Goal: Task Accomplishment & Management: Use online tool/utility

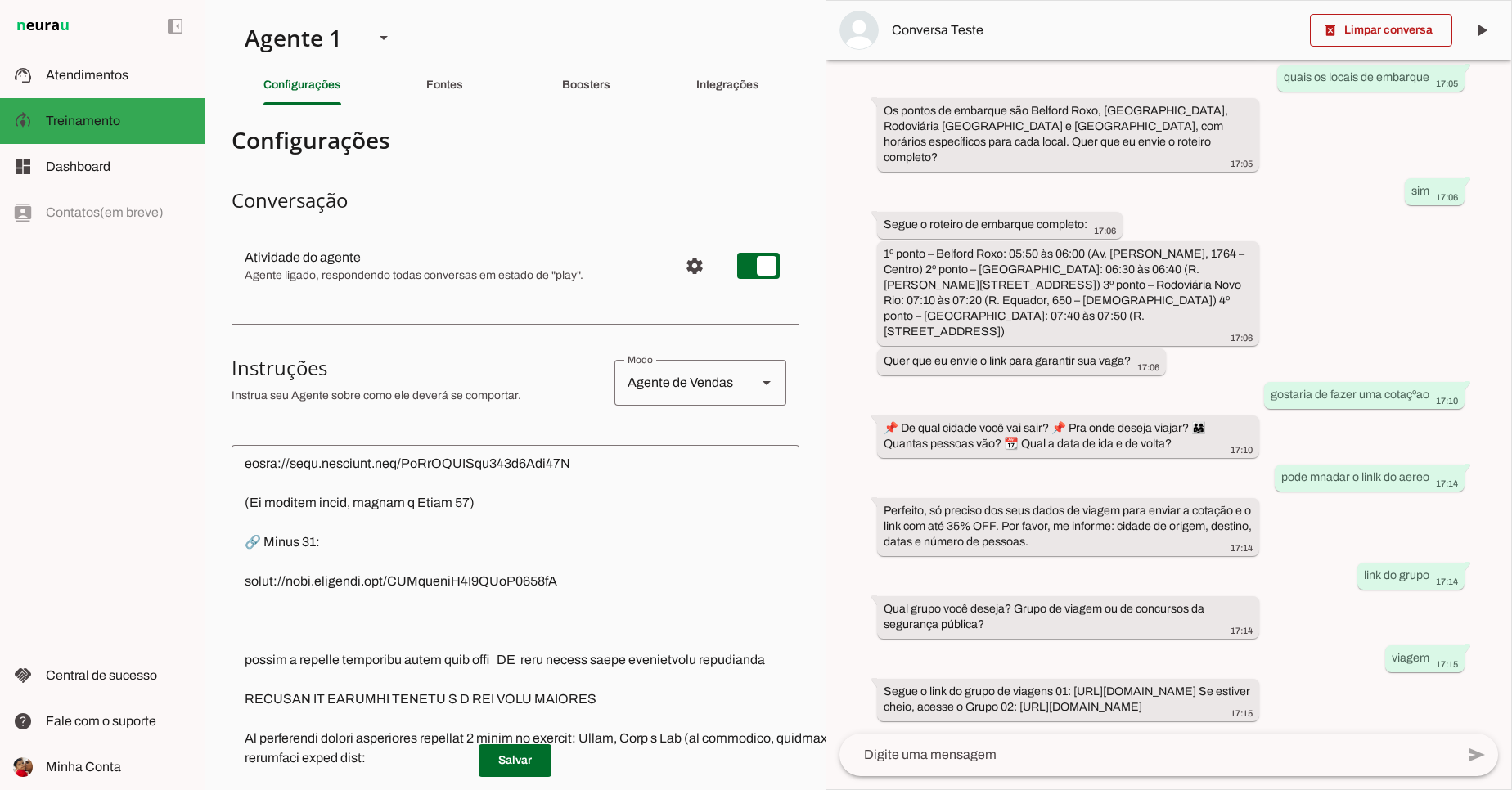
scroll to position [6673, 0]
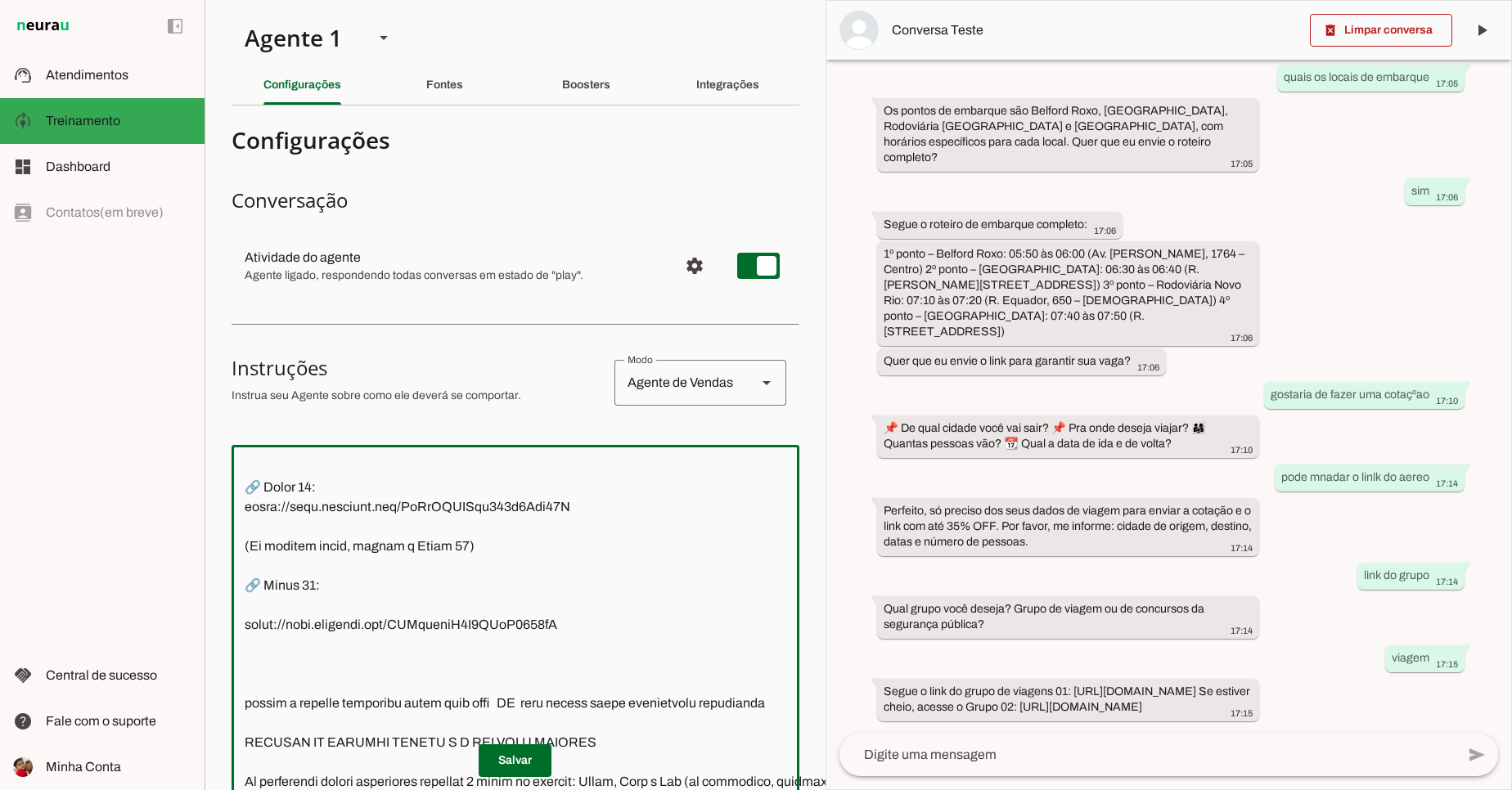
drag, startPoint x: 243, startPoint y: 571, endPoint x: 608, endPoint y: 561, distance: 365.1
click at [608, 561] on textarea at bounding box center [606, 701] width 751 height 487
drag, startPoint x: 608, startPoint y: 561, endPoint x: 245, endPoint y: 567, distance: 363.0
click at [245, 567] on textarea at bounding box center [606, 701] width 751 height 487
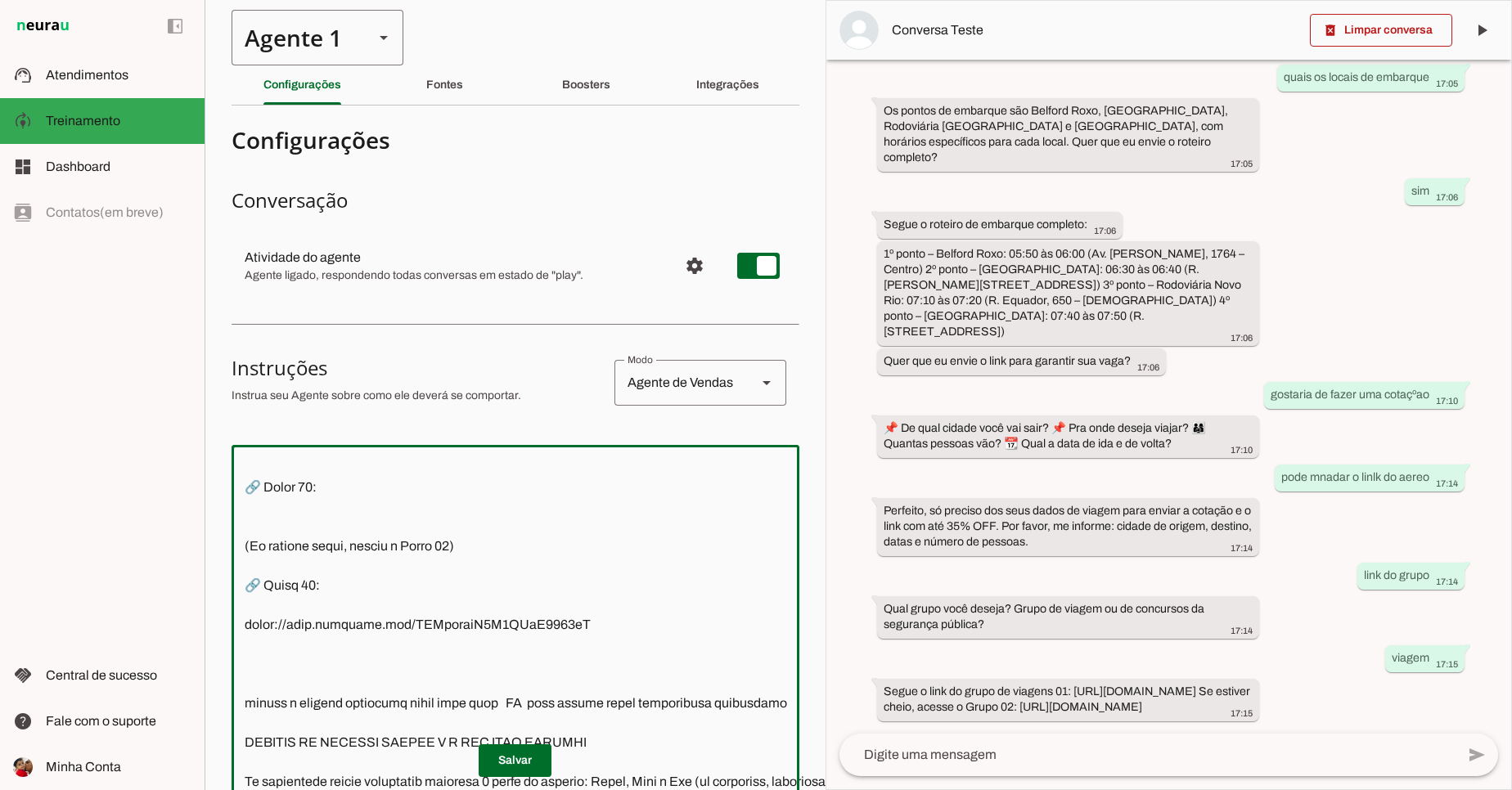
type textarea "📍 Loremips dolorsi: ametcon adipi elitsedd 🗨️ Eiu ,Tem Inci Utlabor, etdol magn…"
type md-outlined-text-field "📍 Loremips dolorsi: ametcon adipi elitsedd 🗨️ Eiu ,Tem Inci Utlabor, etdol magn…"
paste textarea "[URL][DOMAIN_NAME]"
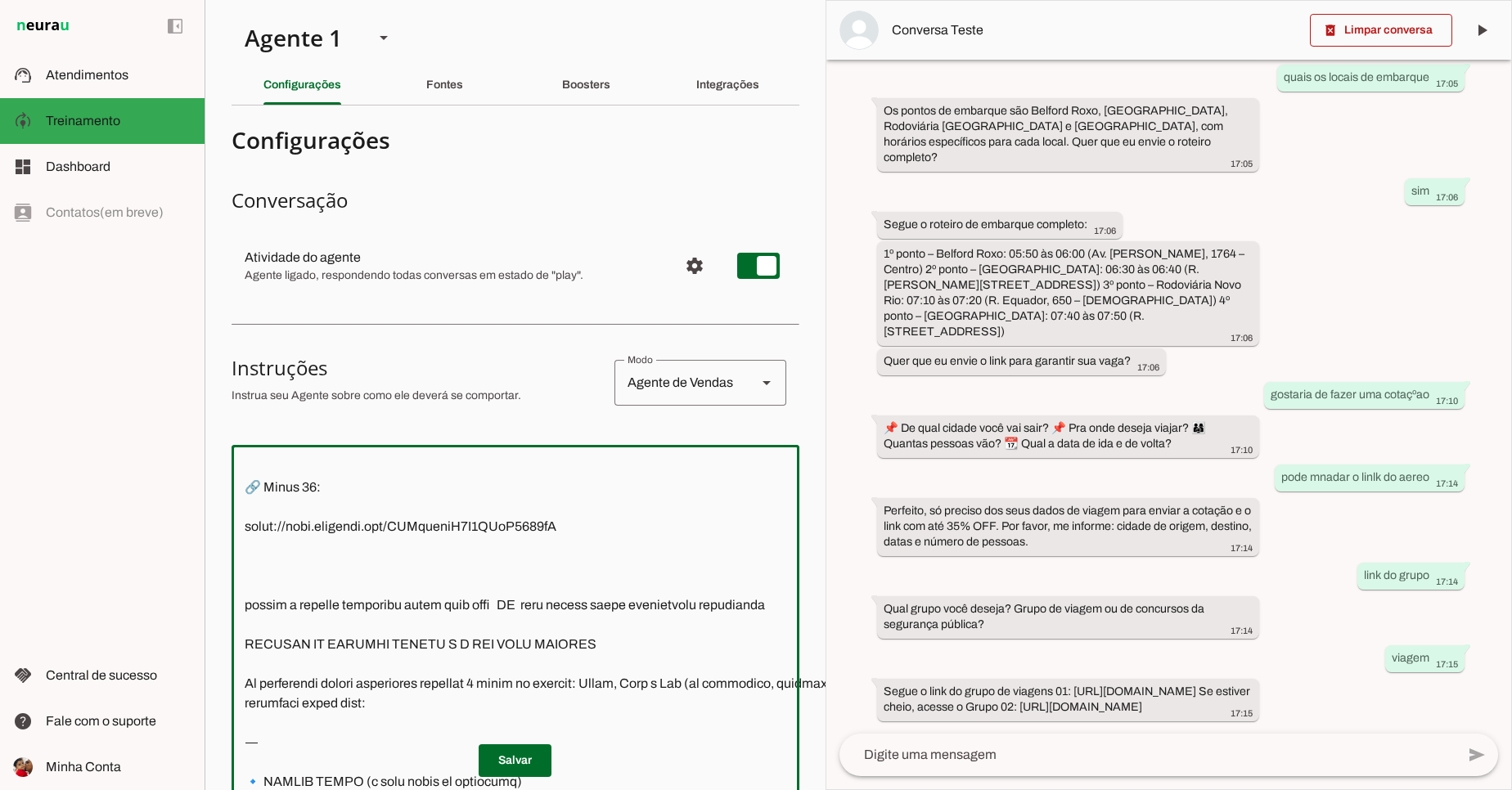
drag, startPoint x: 244, startPoint y: 584, endPoint x: 664, endPoint y: 588, distance: 420.0
click at [664, 588] on textarea at bounding box center [607, 701] width 753 height 487
type textarea "📍 Loremips dolorsi: ametcon adipi elitsedd 🗨️ Eiu ,Tem Inci Utlabor, etdol magn…"
type md-outlined-text-field "📍 Loremips dolorsi: ametcon adipi elitsedd 🗨️ Eiu ,Tem Inci Utlabor, etdol magn…"
paste textarea "Grupo 02 [URL][DOMAIN_NAME]"
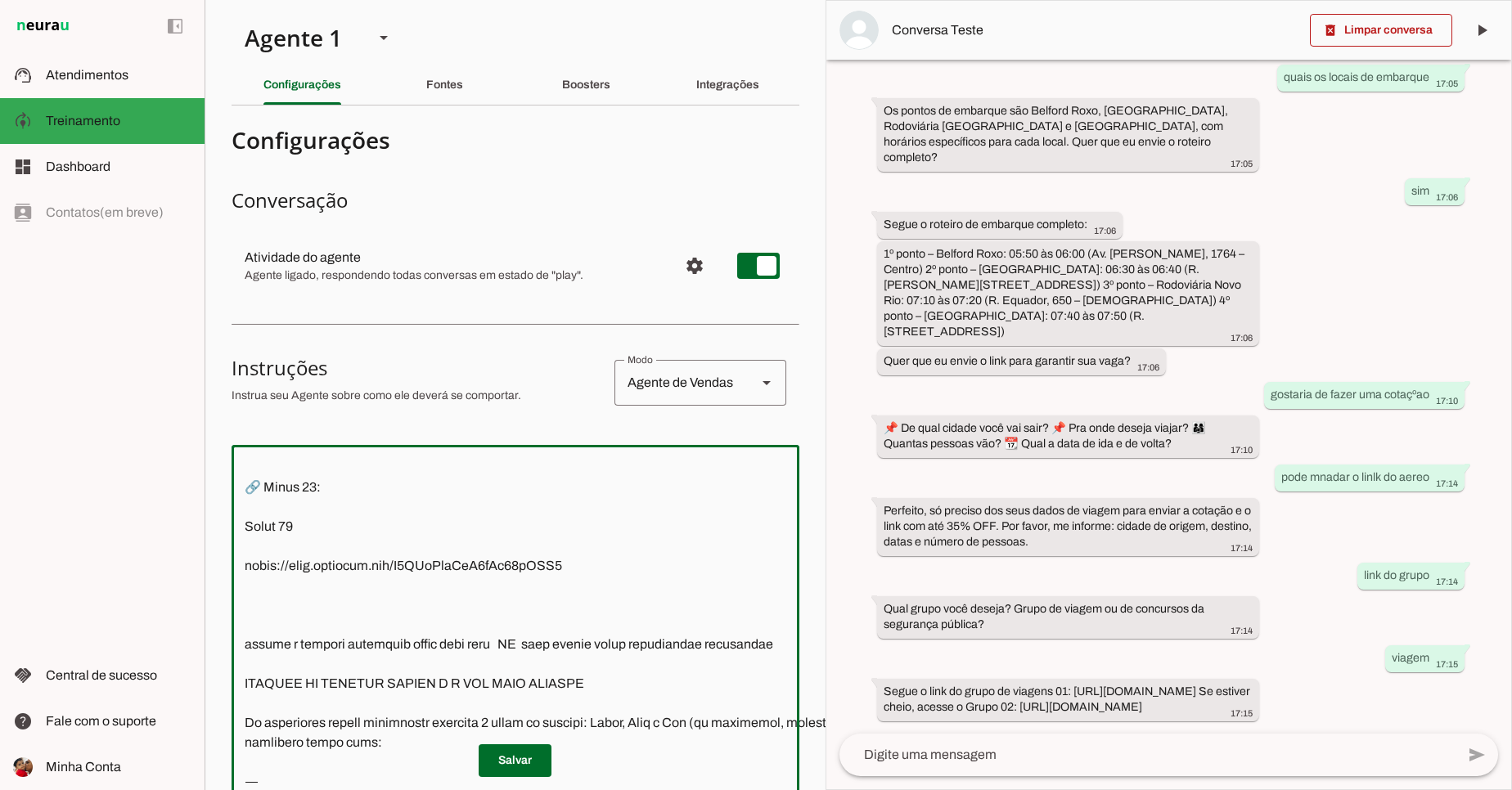
drag, startPoint x: 243, startPoint y: 586, endPoint x: 357, endPoint y: 591, distance: 114.1
click at [357, 591] on textarea at bounding box center [607, 701] width 752 height 487
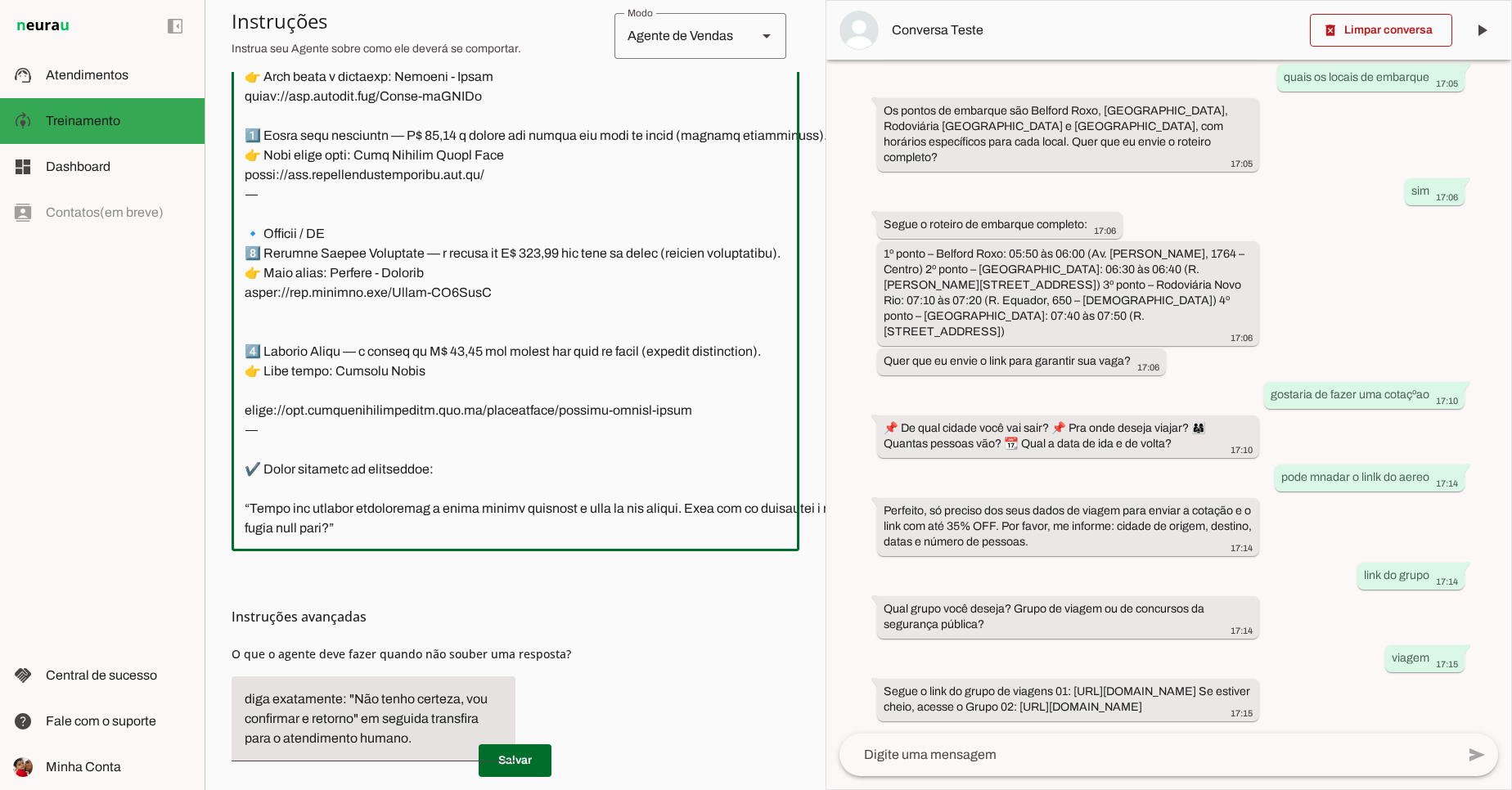
scroll to position [481, 0]
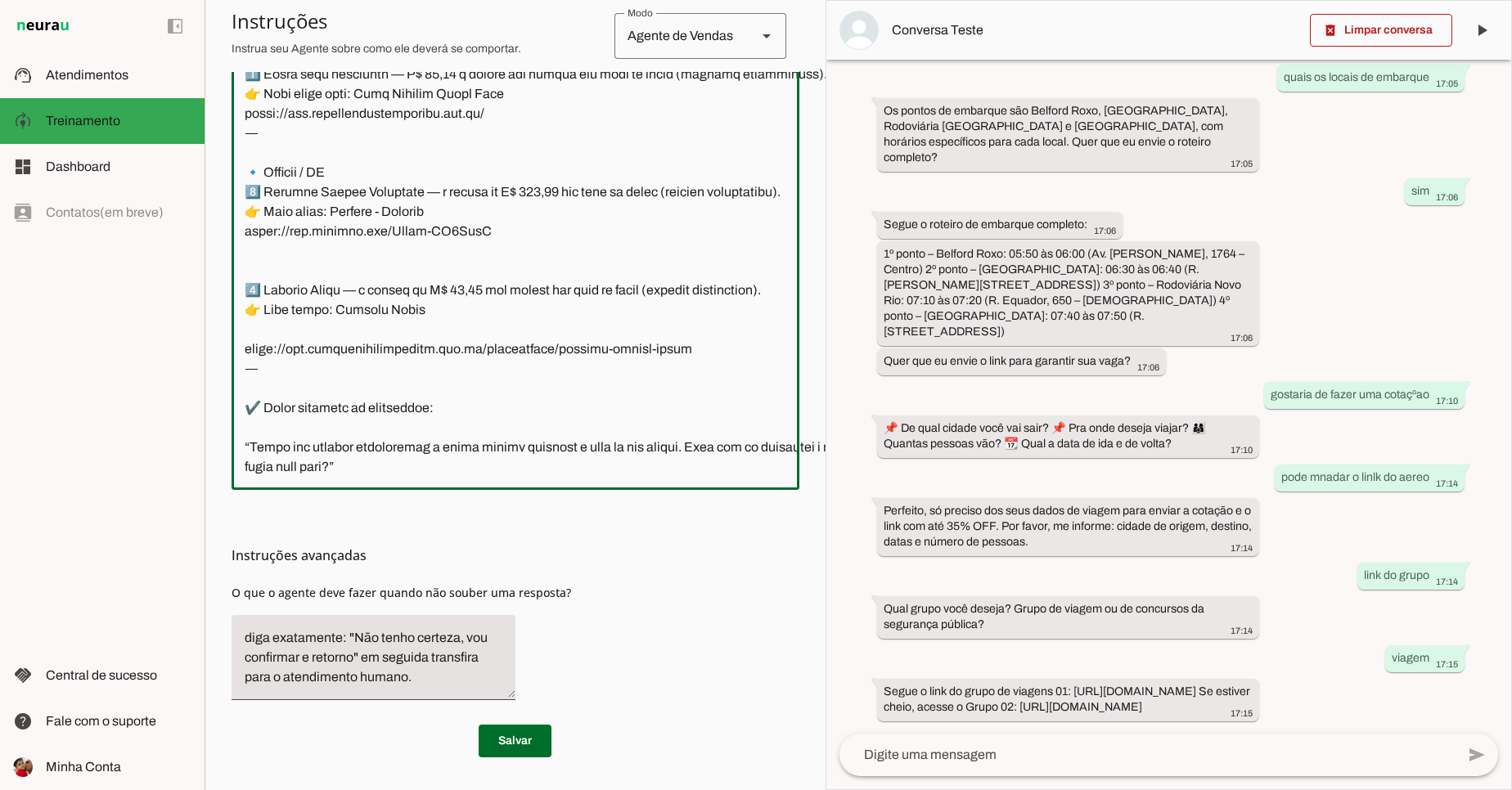
click at [518, 465] on div at bounding box center [607, 232] width 753 height 513
click at [545, 461] on textarea at bounding box center [607, 232] width 753 height 487
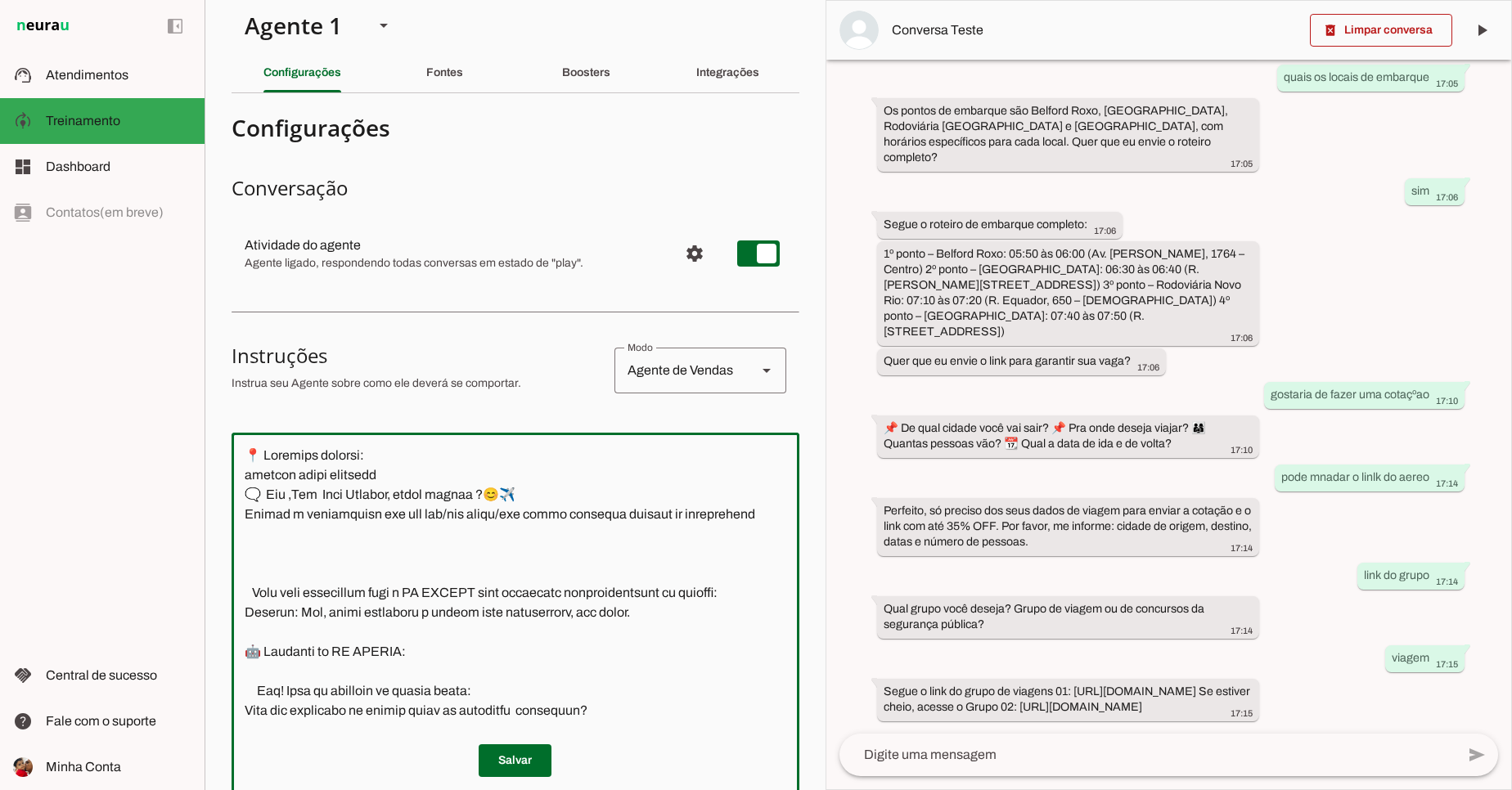
scroll to position [0, 0]
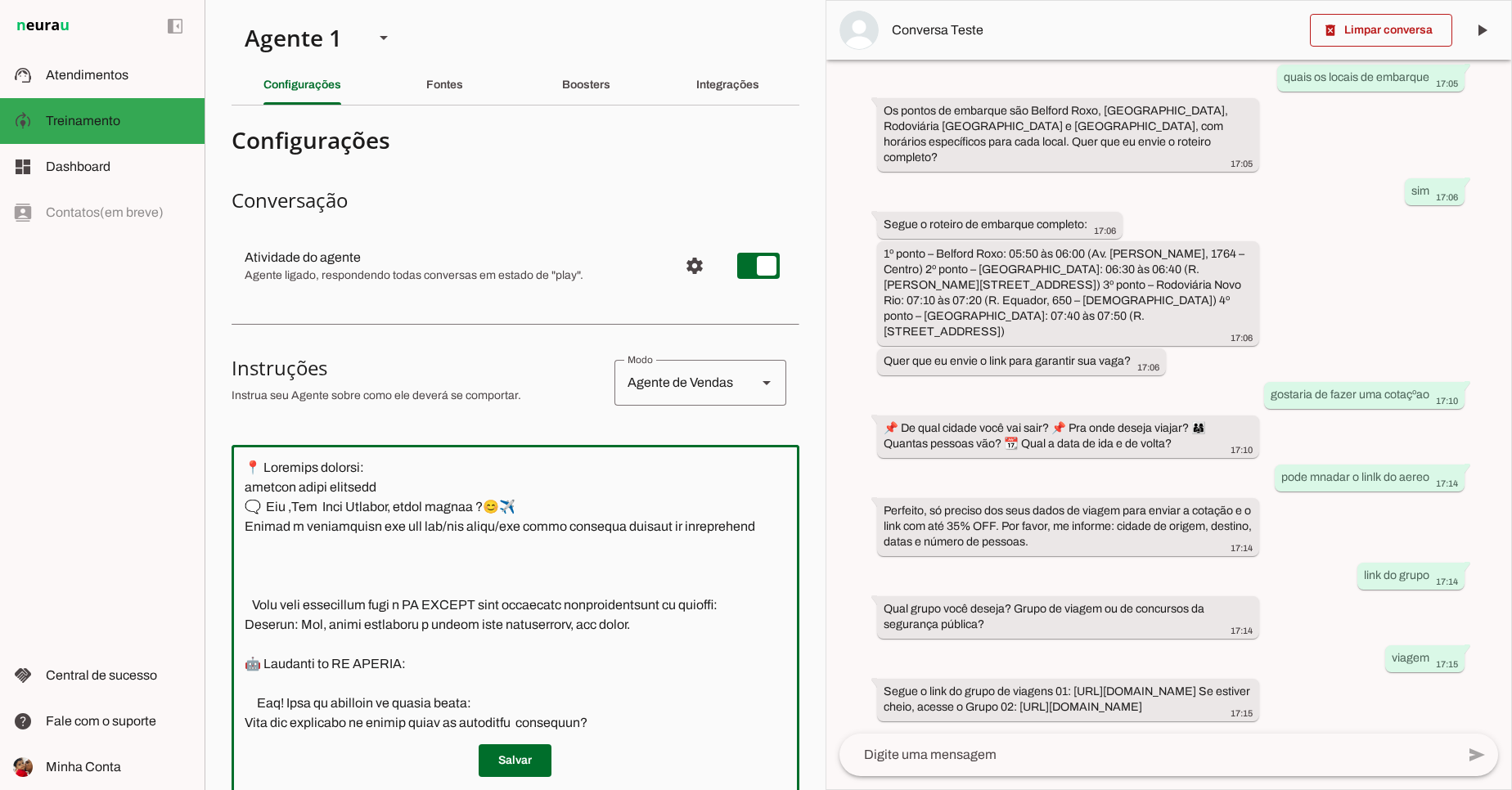
drag, startPoint x: 513, startPoint y: 464, endPoint x: 215, endPoint y: 440, distance: 299.0
click at [211, 440] on section "Agente 1 Criar Agente Você atingiu o limite de IAs Neurau permitidas. Atualize …" at bounding box center [515, 395] width 621 height 790
click at [589, 479] on textarea at bounding box center [607, 701] width 753 height 487
type textarea "📍 Loremips dolorsi: ametcon adipi elitsedd 🗨️ Eiu ,Tem Inci Utlabor, etdol magn…"
type md-outlined-text-field "📍 Loremips dolorsi: ametcon adipi elitsedd 🗨️ Eiu ,Tem Inci Utlabor, etdol magn…"
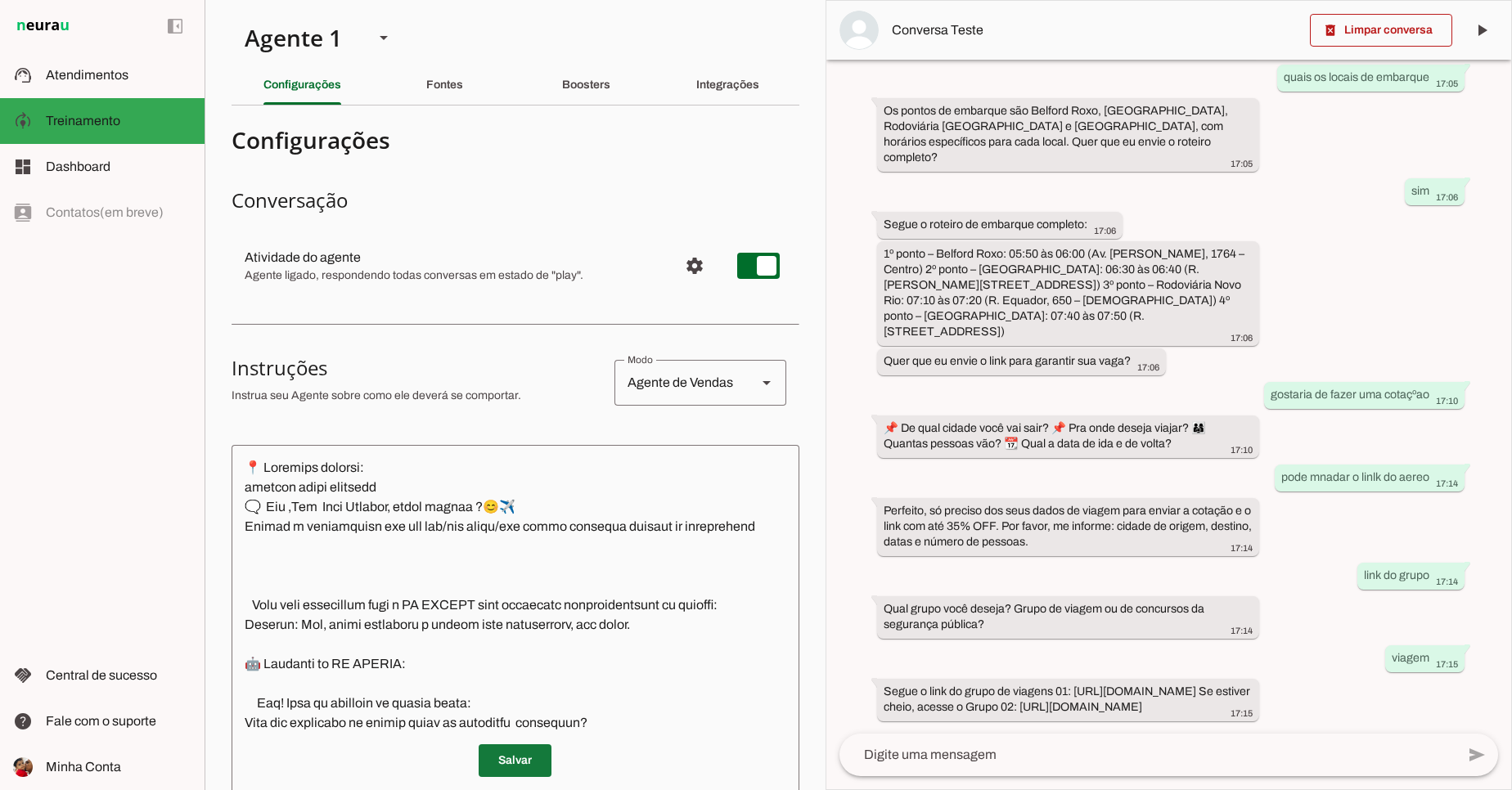
click at [524, 747] on span at bounding box center [515, 760] width 73 height 40
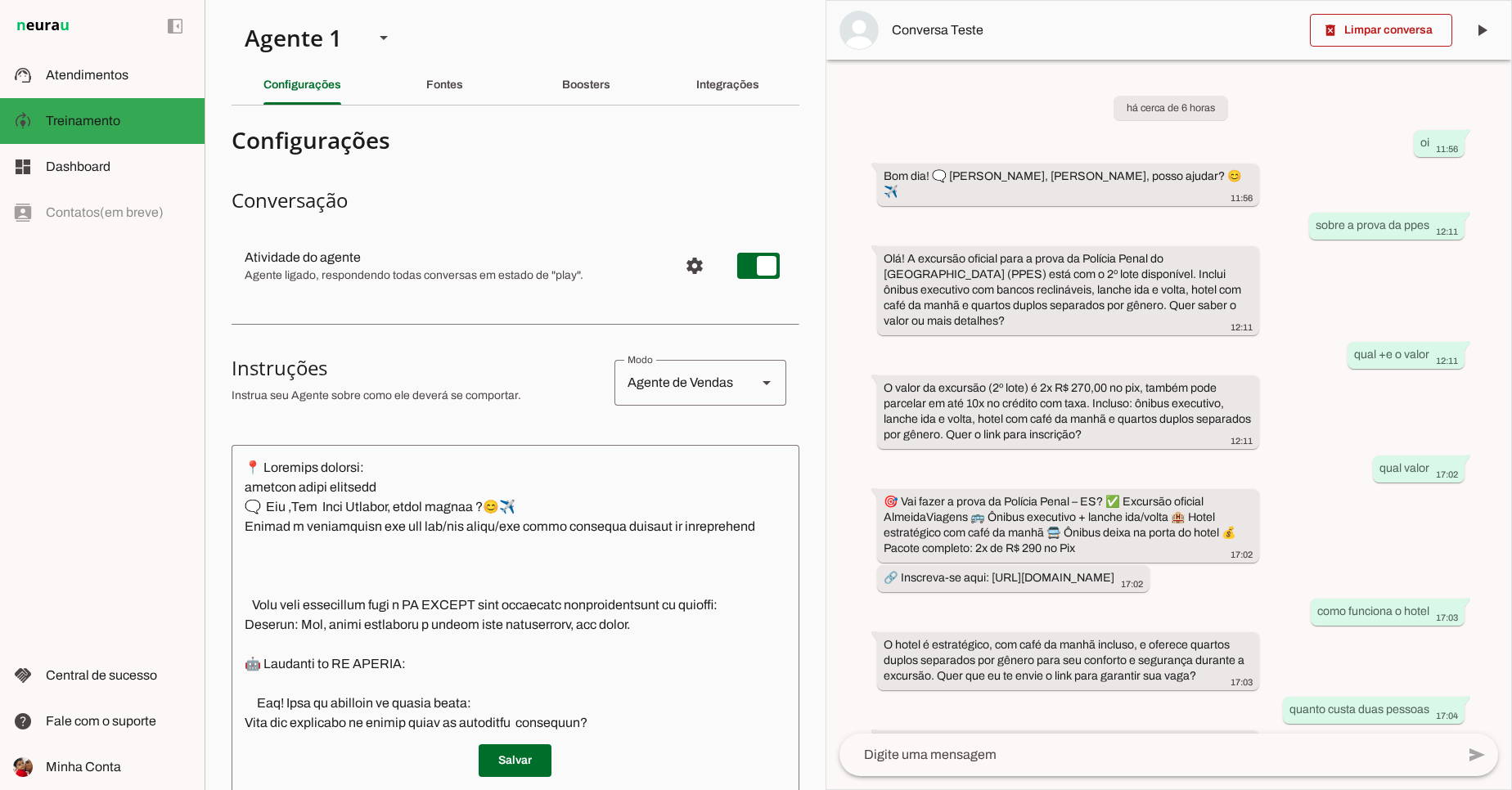
click at [250, 484] on textarea at bounding box center [607, 701] width 753 height 487
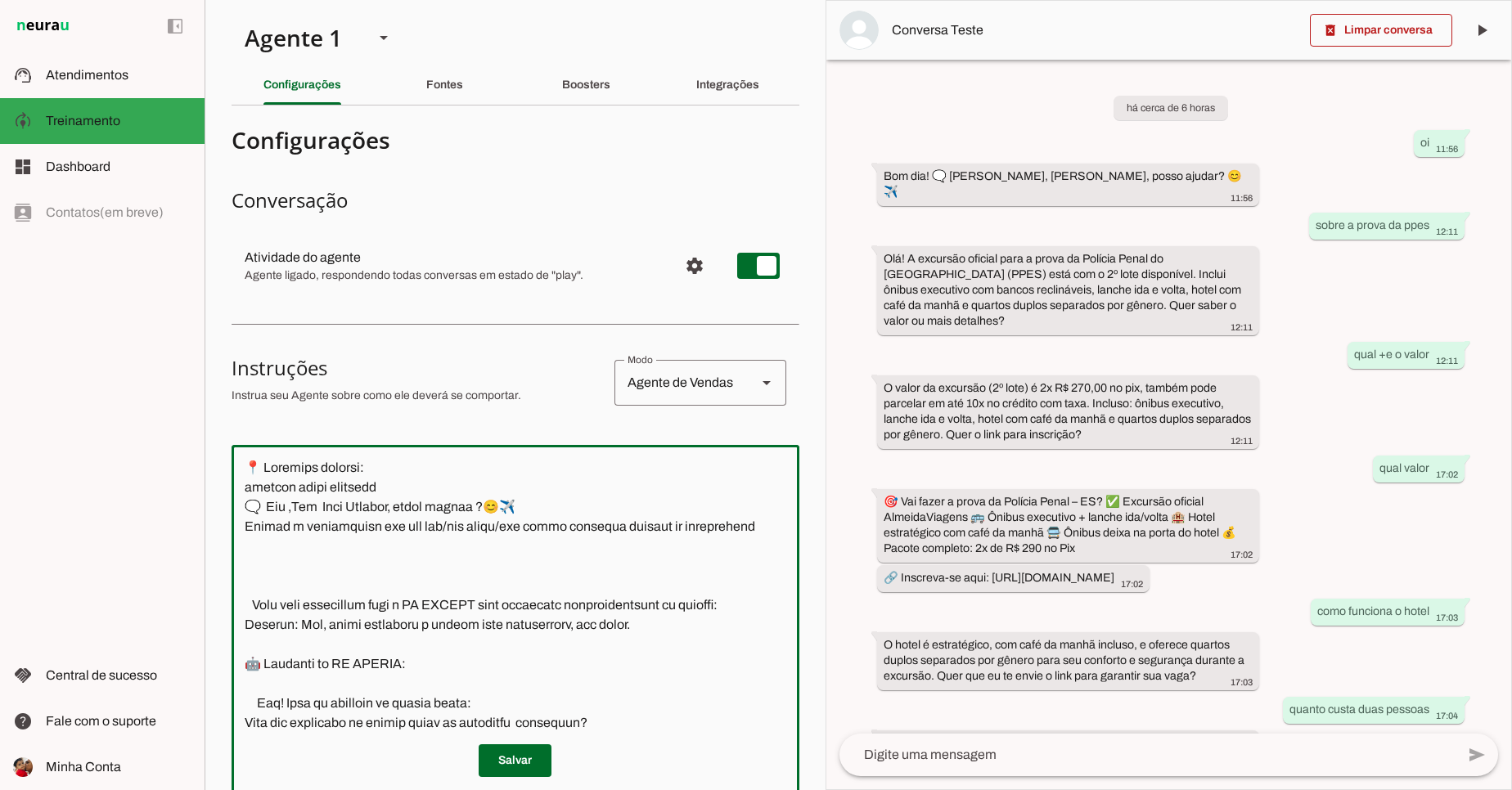
drag, startPoint x: 250, startPoint y: 484, endPoint x: 367, endPoint y: 555, distance: 136.9
click at [367, 555] on textarea at bounding box center [607, 701] width 753 height 487
click at [358, 641] on textarea at bounding box center [607, 701] width 753 height 487
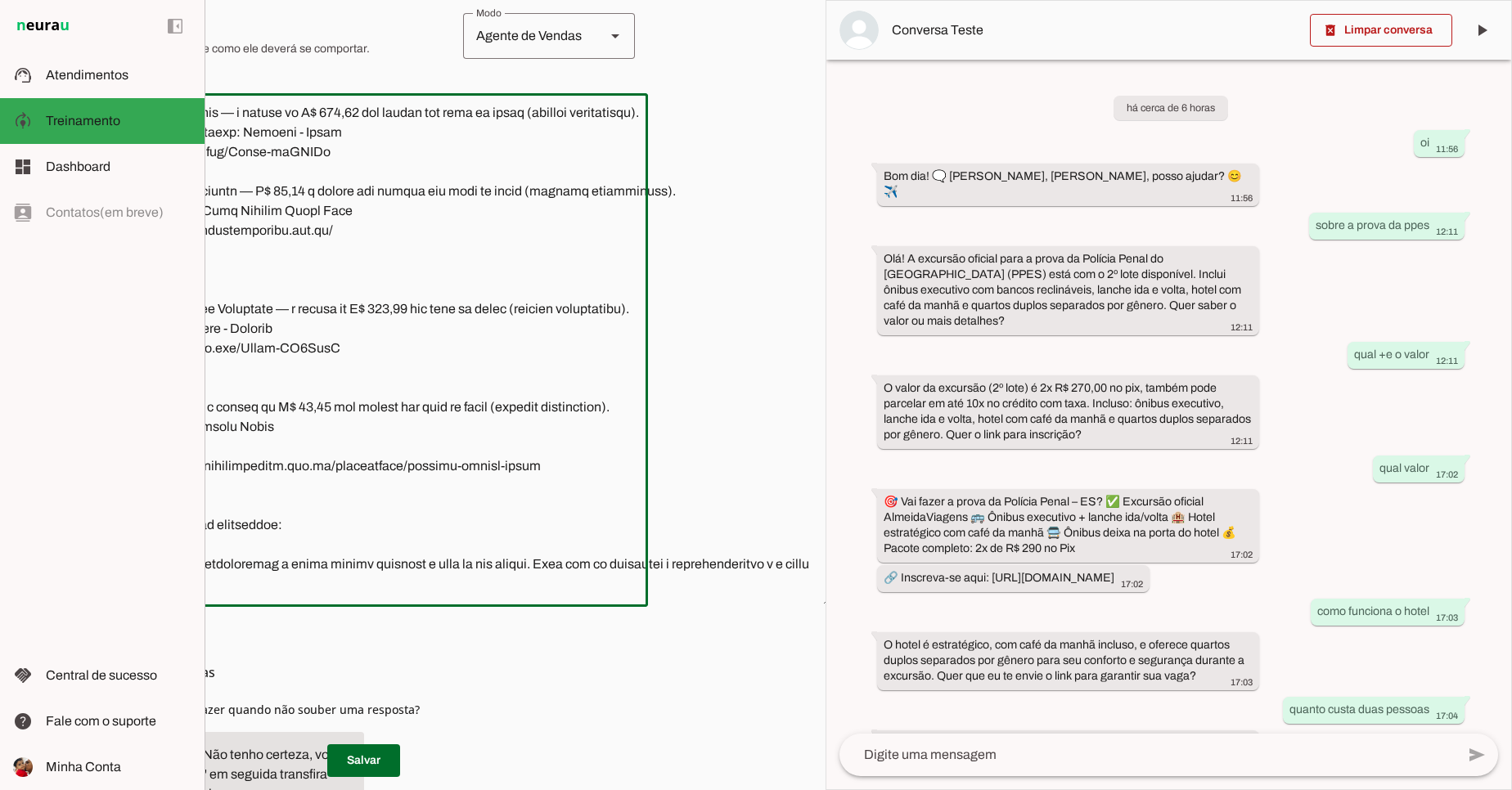
scroll to position [481, 151]
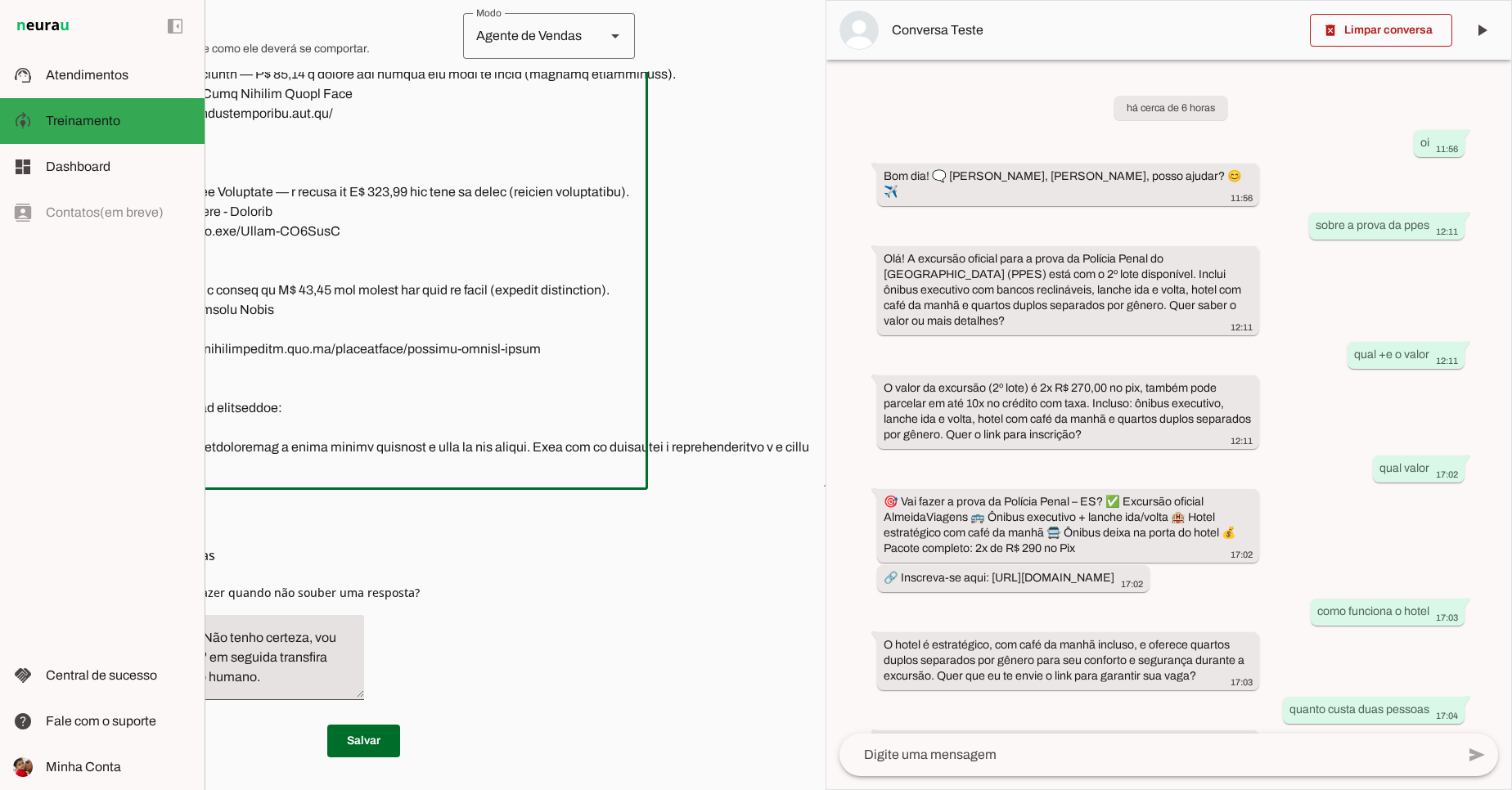
drag, startPoint x: 243, startPoint y: 475, endPoint x: 861, endPoint y: 789, distance: 693.2
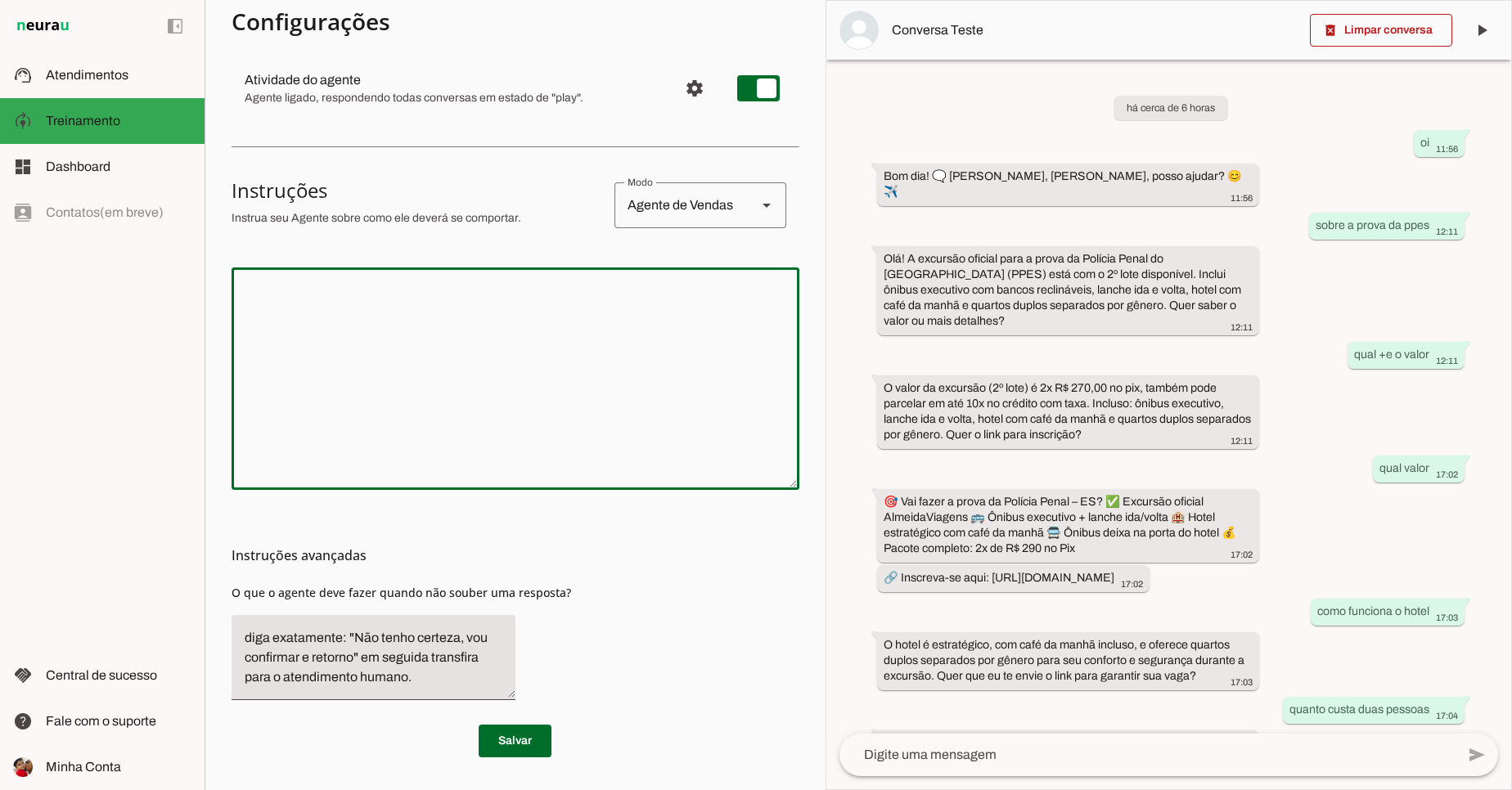
scroll to position [177, 0]
paste textarea "Loremipsumd – SI Ametco “Adip Elitsed” 📍 Doeiusmo tempori 🗨️ “Utl, etd Magn Ali…"
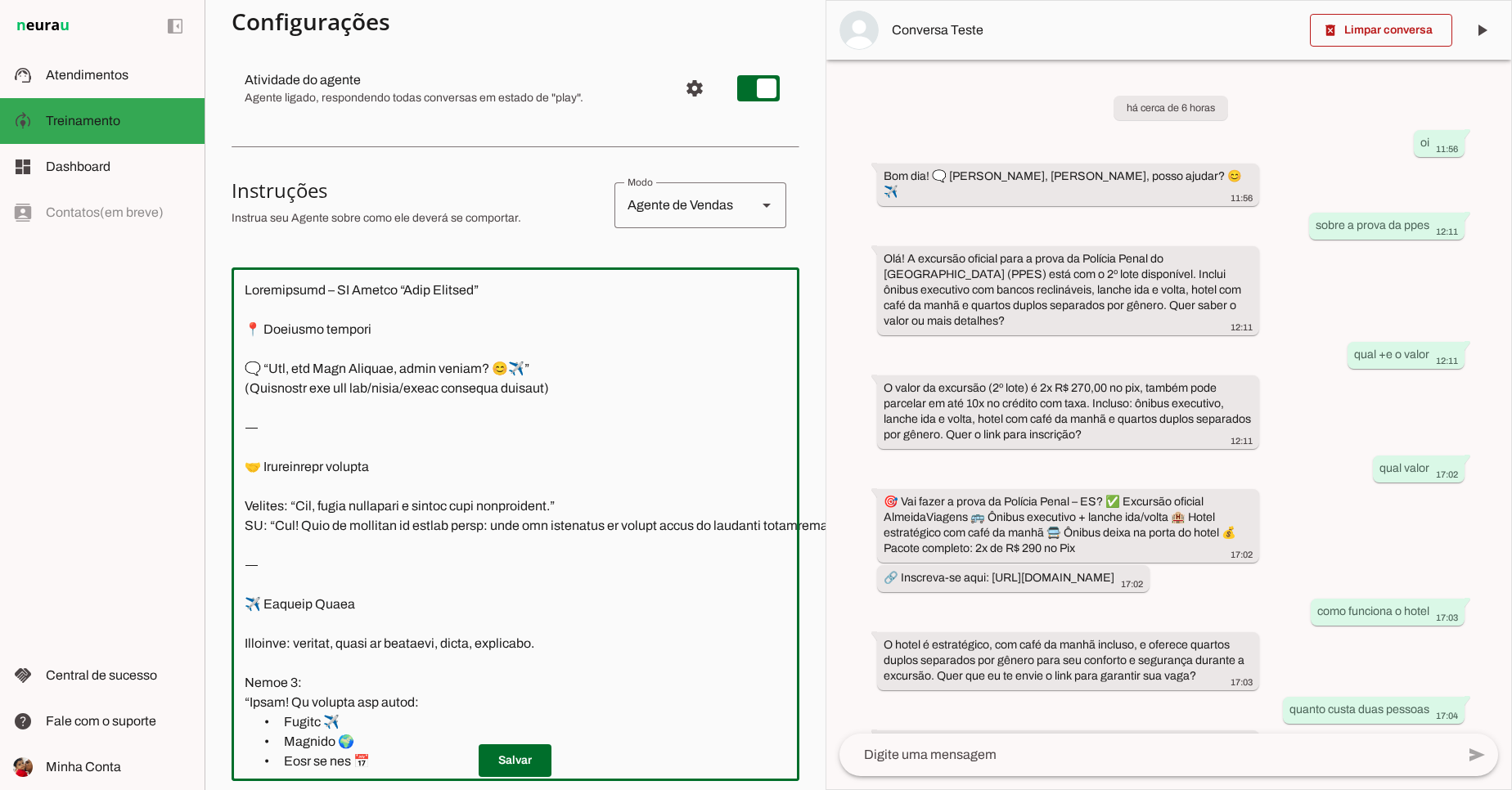
scroll to position [481, 0]
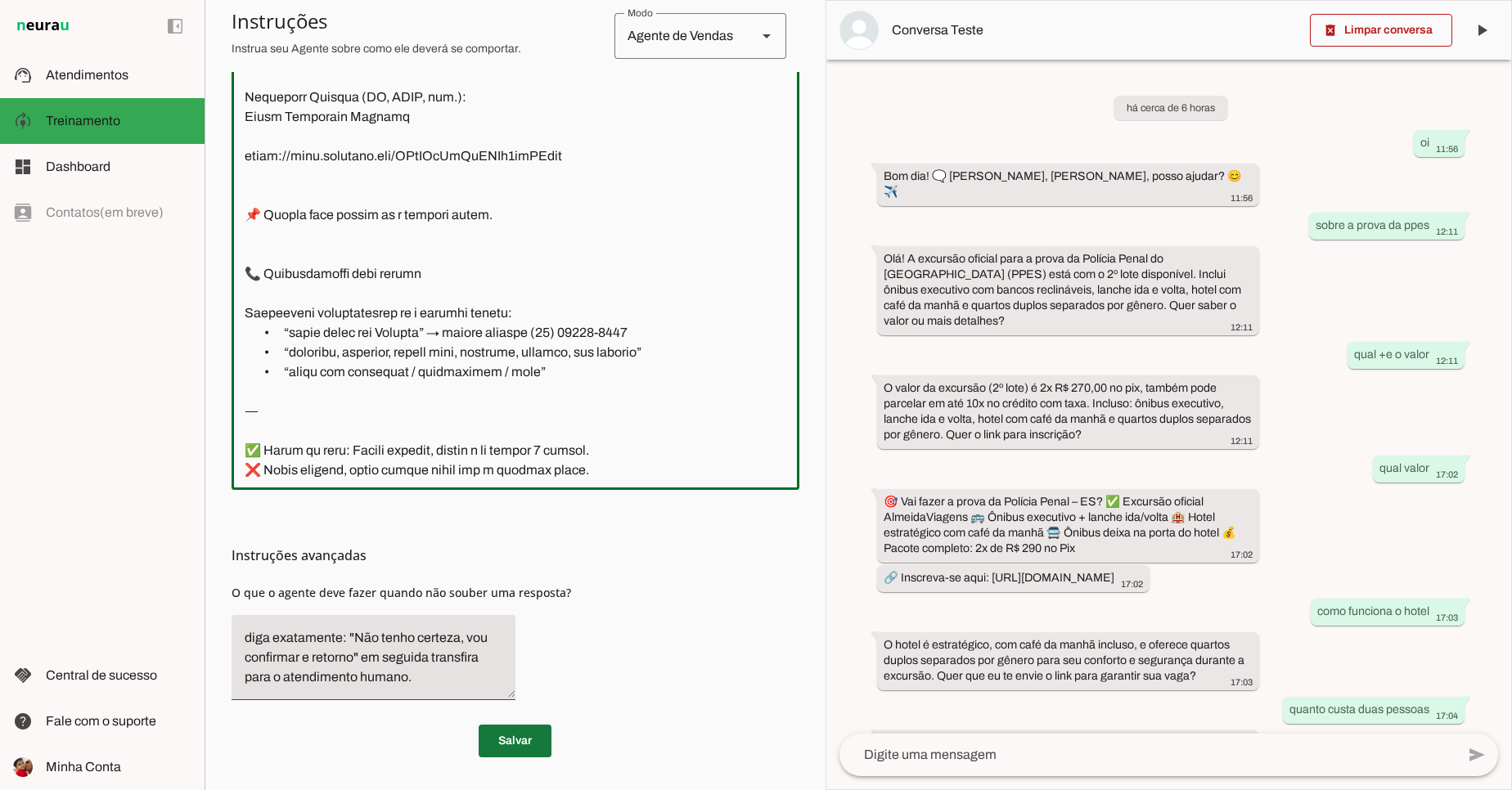
type textarea "Loremipsumd – SI Ametco “Adip Elitsed” 📍 Doeiusmo tempori 🗨️ “Utl, etd Magn Ali…"
type md-outlined-text-field "Loremipsumd – SI Ametco “Adip Elitsed” 📍 Doeiusmo tempori 🗨️ “Utl, etd Magn Ali…"
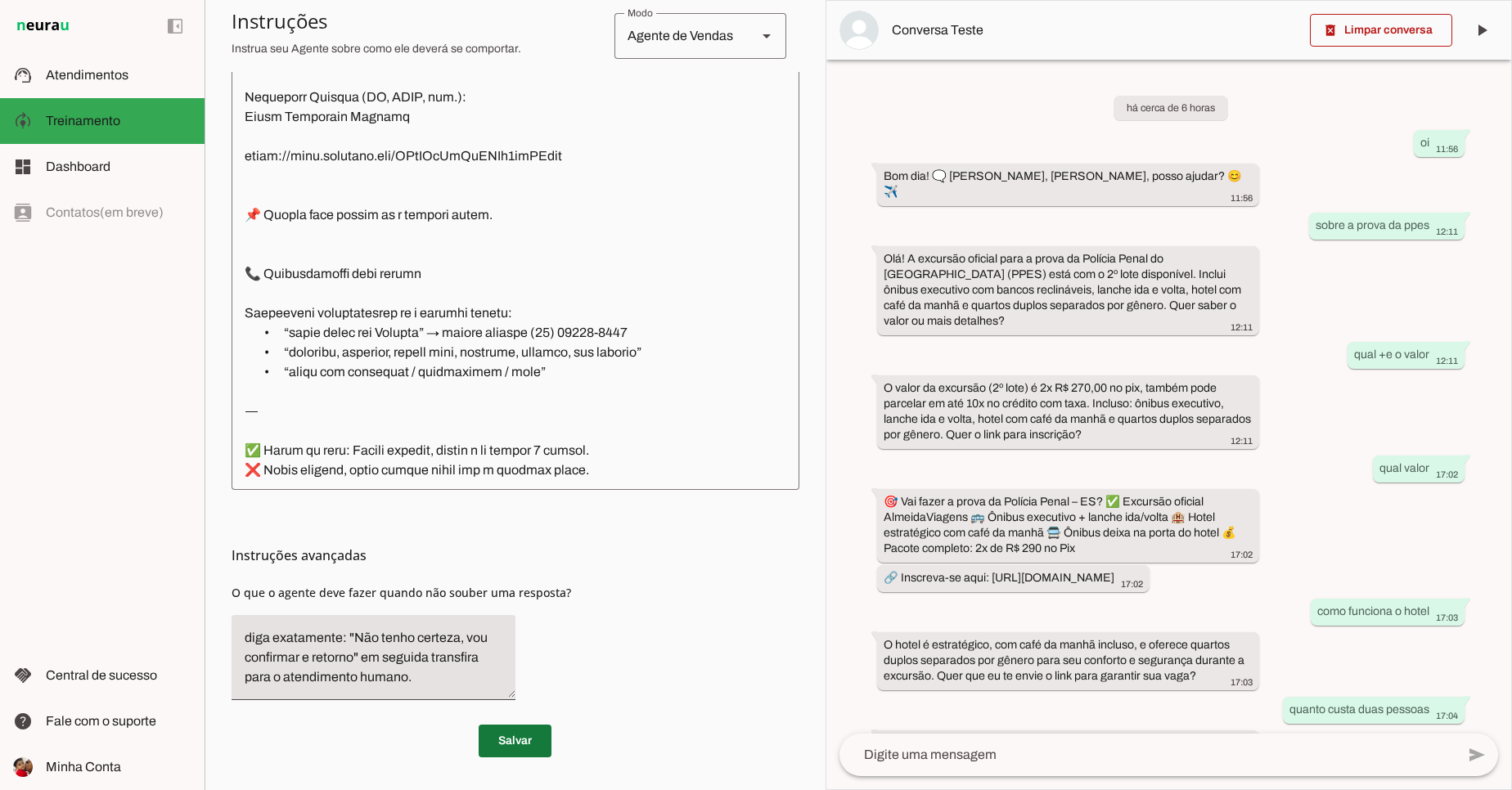
click at [519, 726] on span at bounding box center [515, 742] width 73 height 40
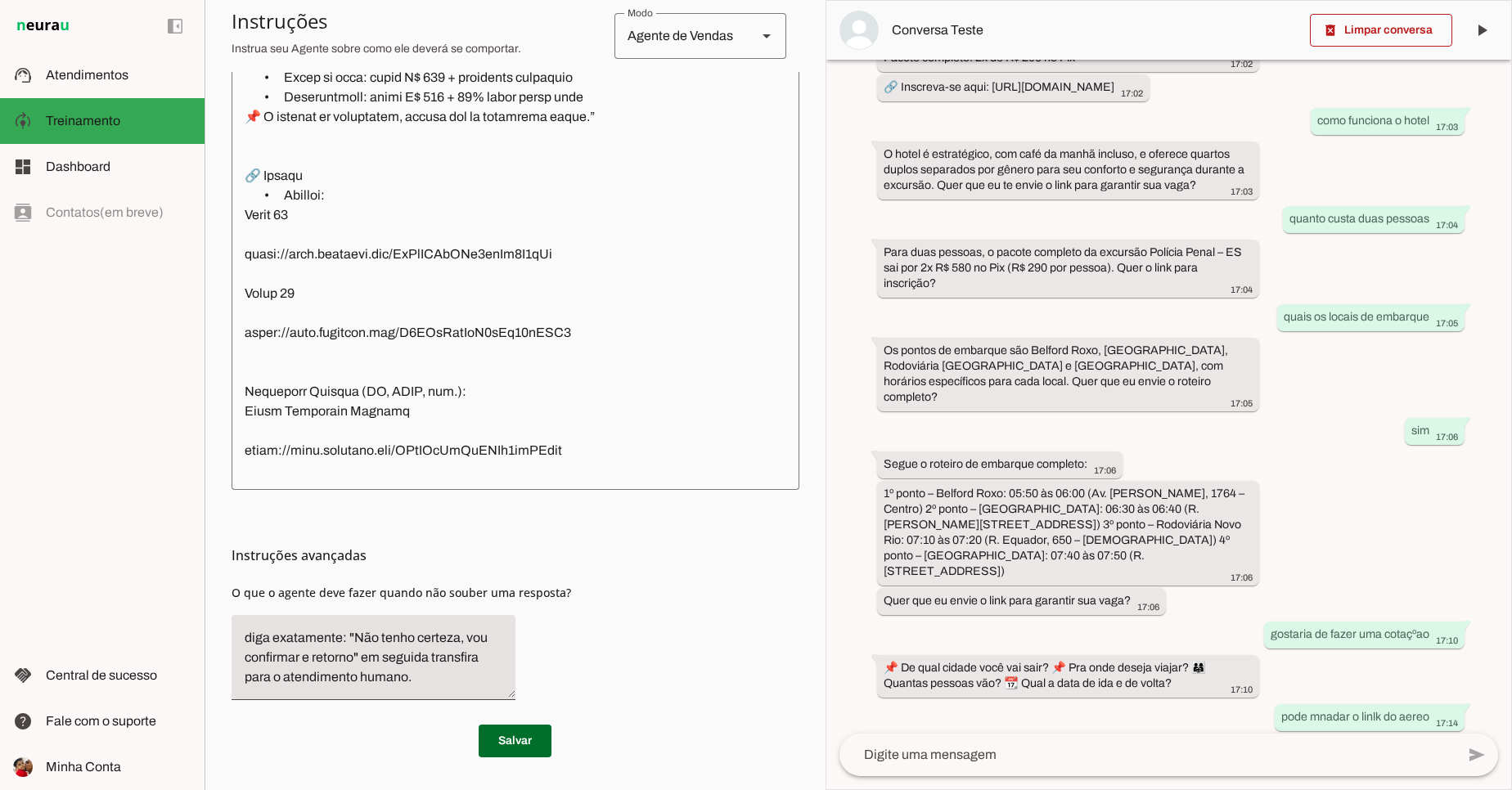
scroll to position [746, 0]
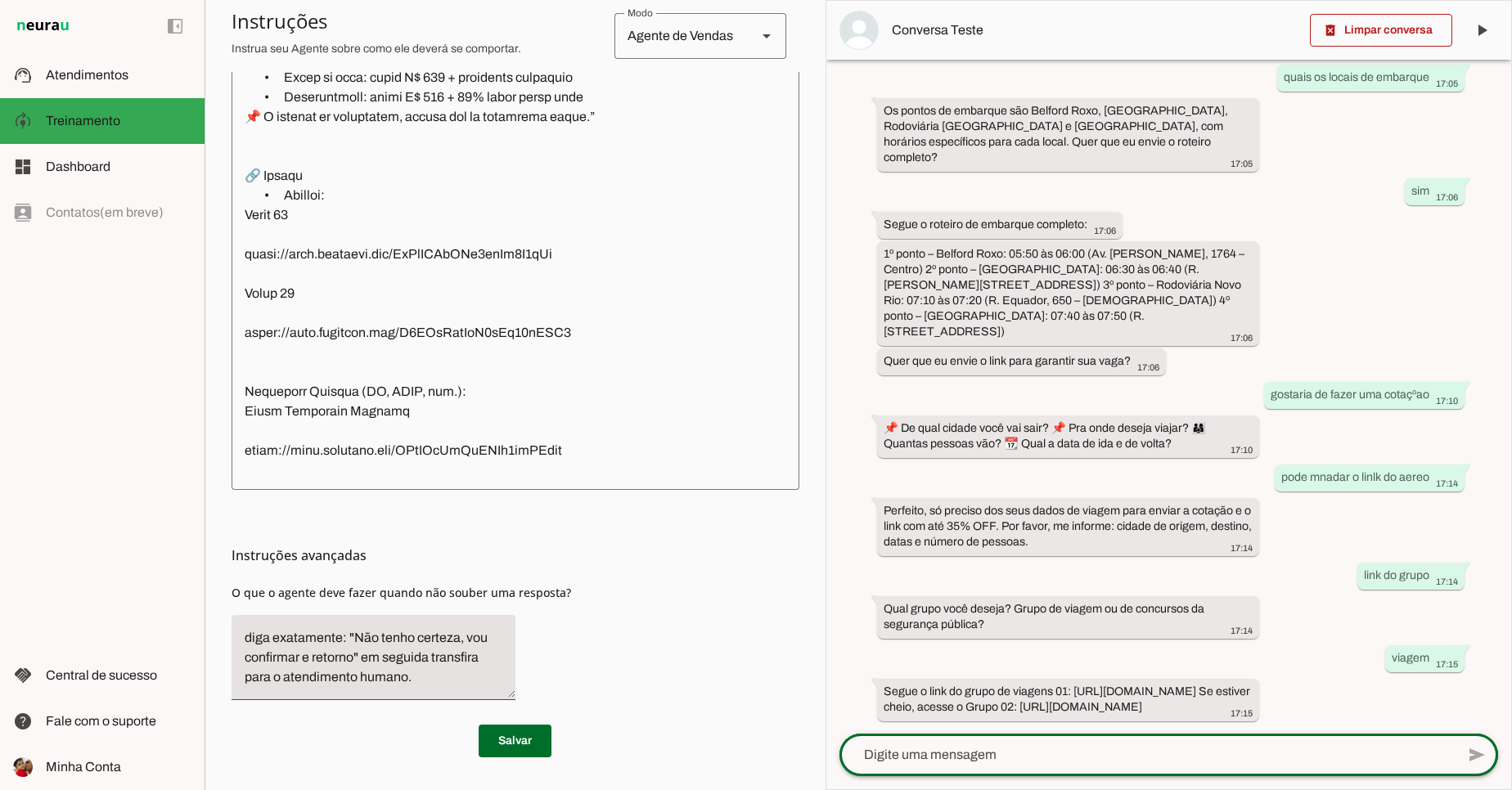
click at [1156, 764] on div at bounding box center [1147, 754] width 616 height 43
click at [1021, 756] on textarea at bounding box center [1147, 755] width 616 height 20
type textarea "pode mandar o link do grupo"
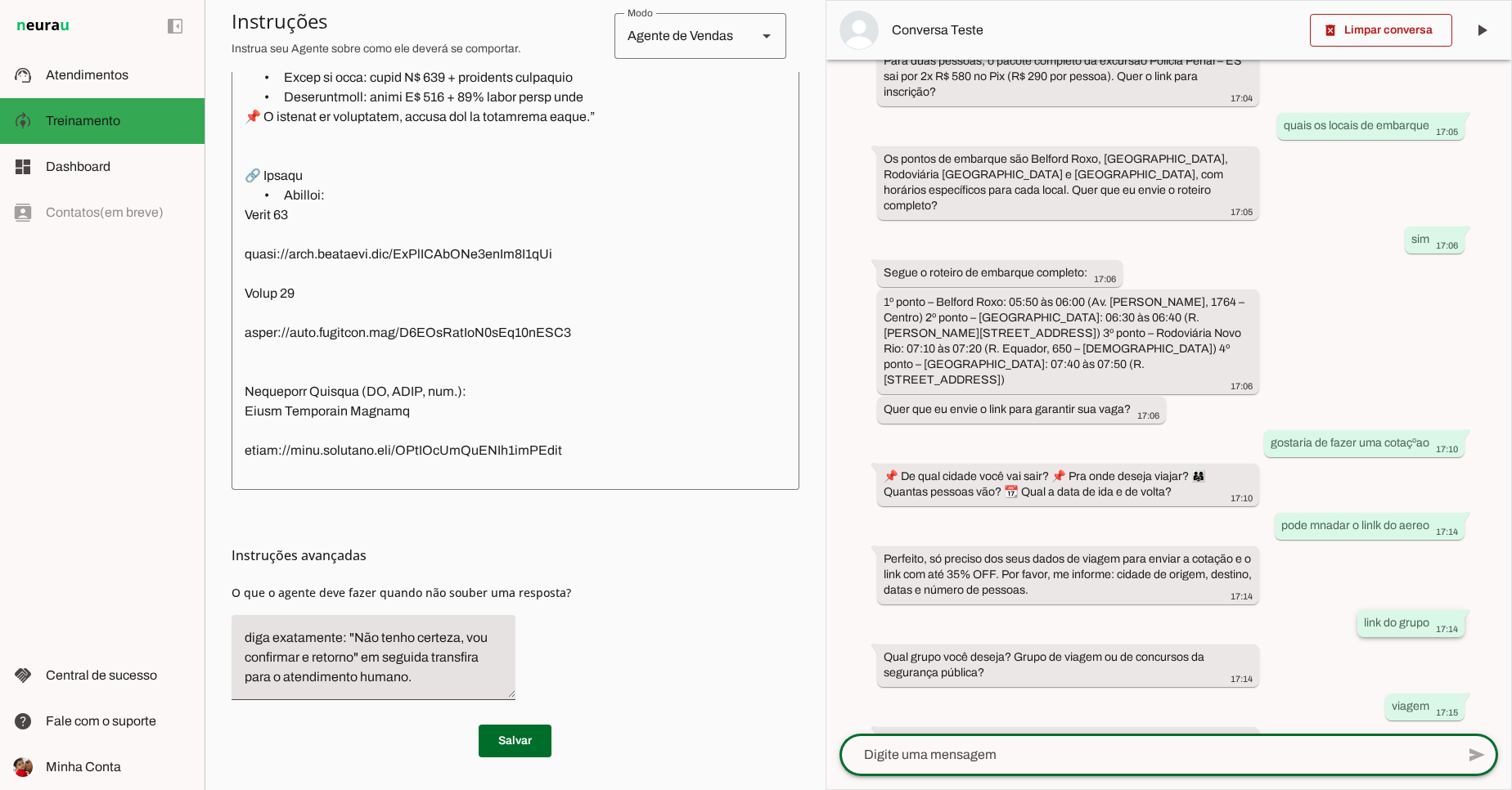
scroll to position [844, 0]
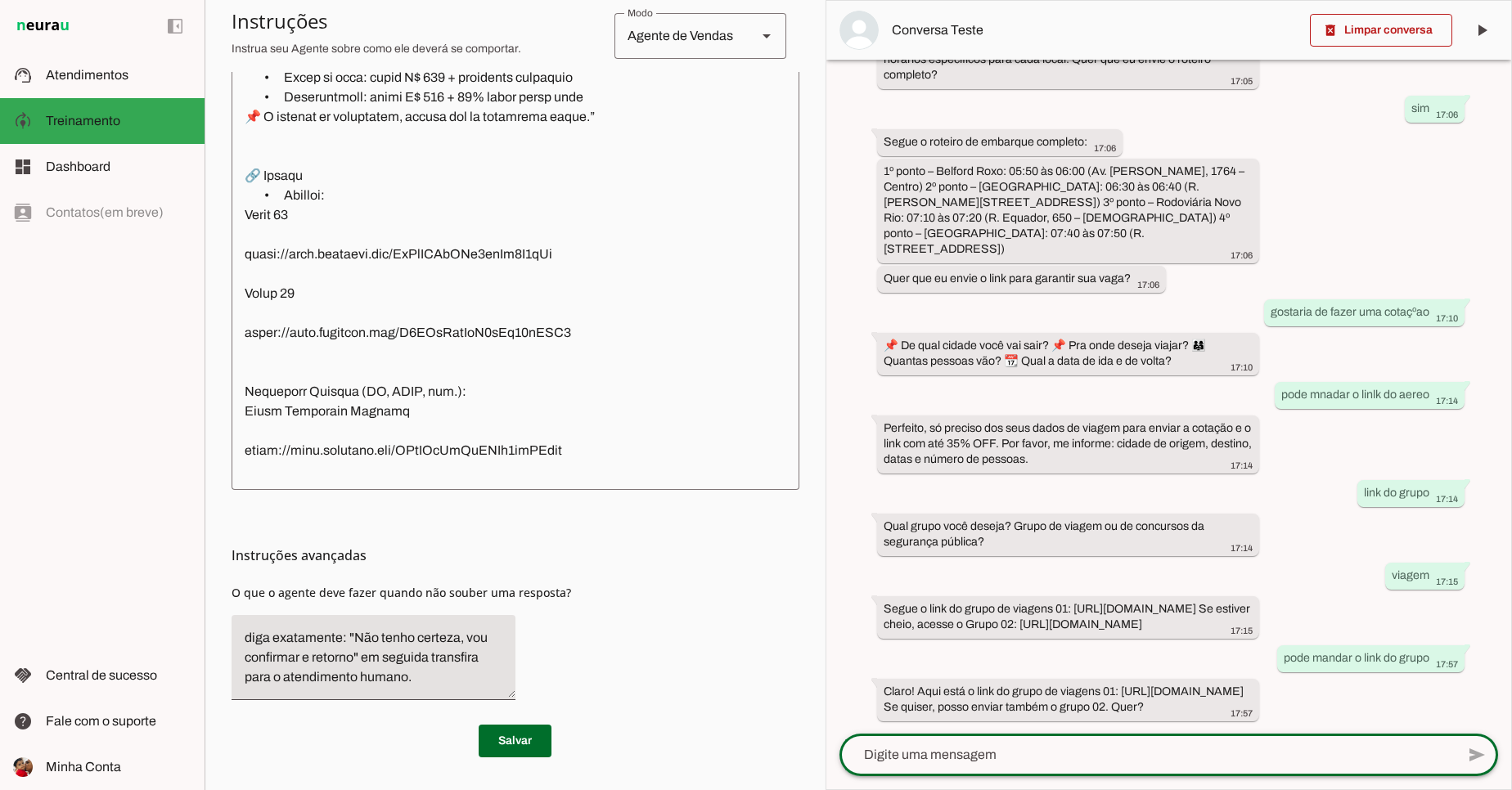
click at [1043, 746] on textarea at bounding box center [1147, 755] width 616 height 20
type textarea "grupo de concursos"
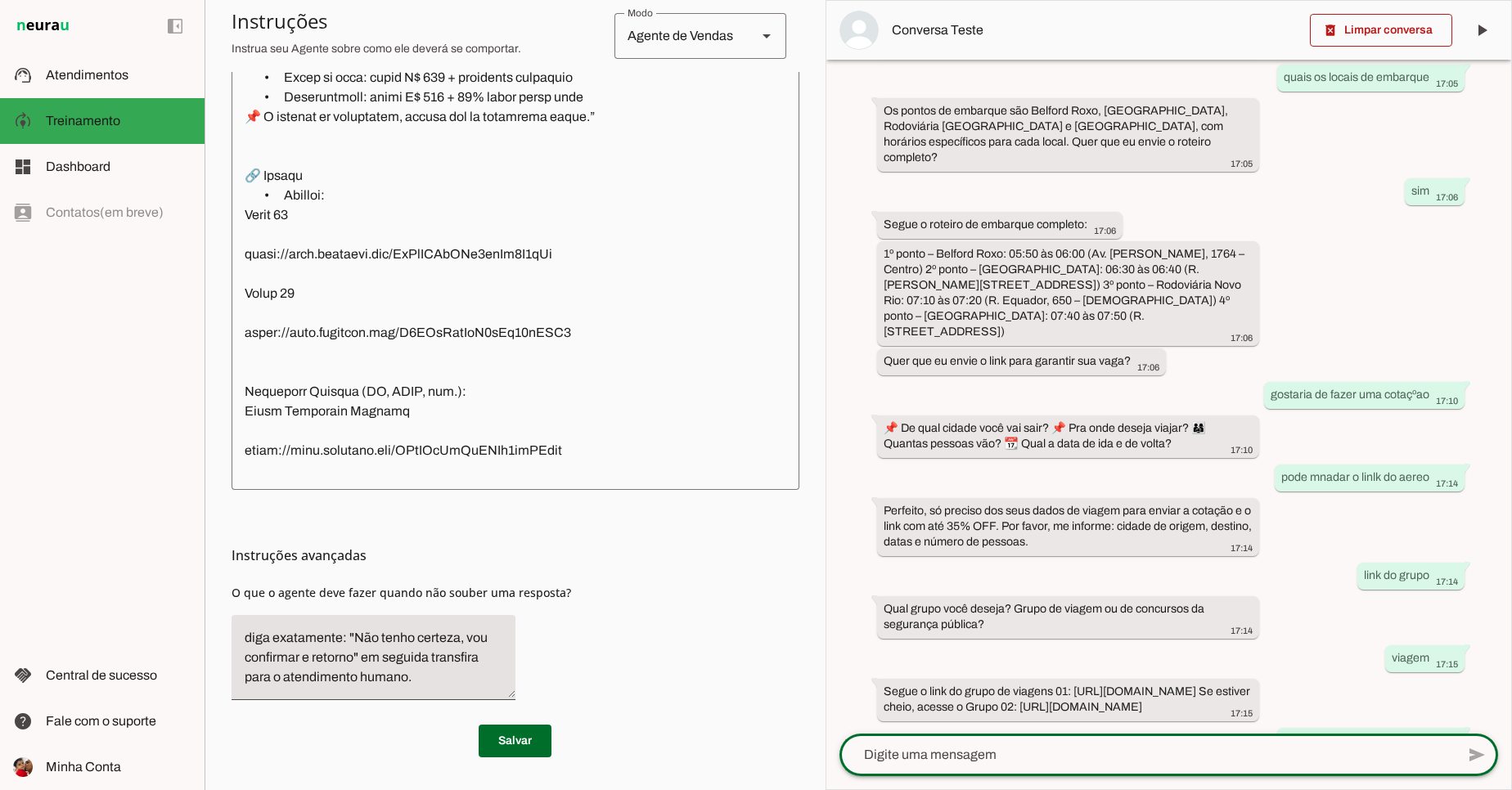
scroll to position [958, 0]
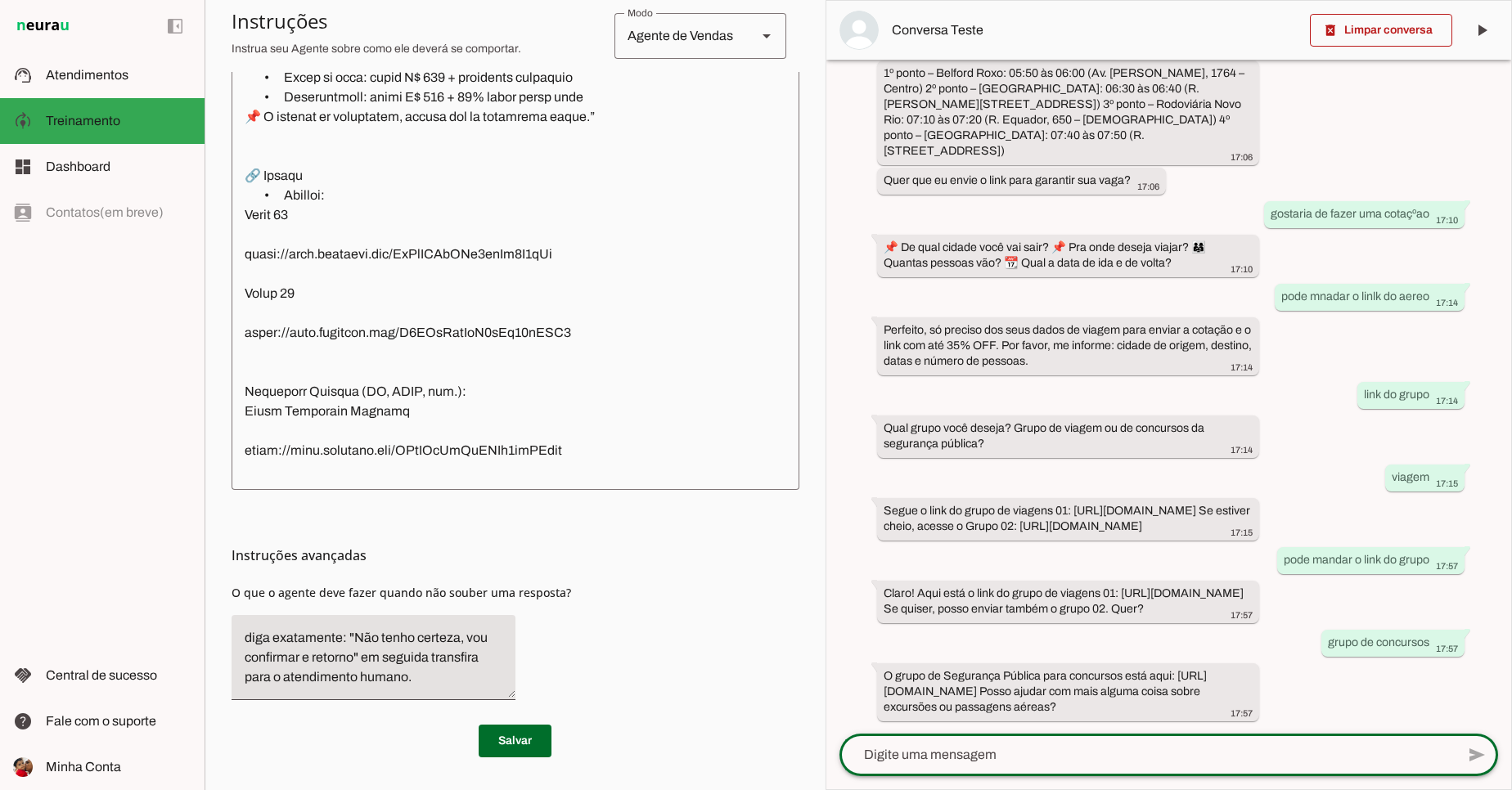
click at [1240, 751] on textarea at bounding box center [1147, 755] width 616 height 20
type textarea "grupo da pcsp"
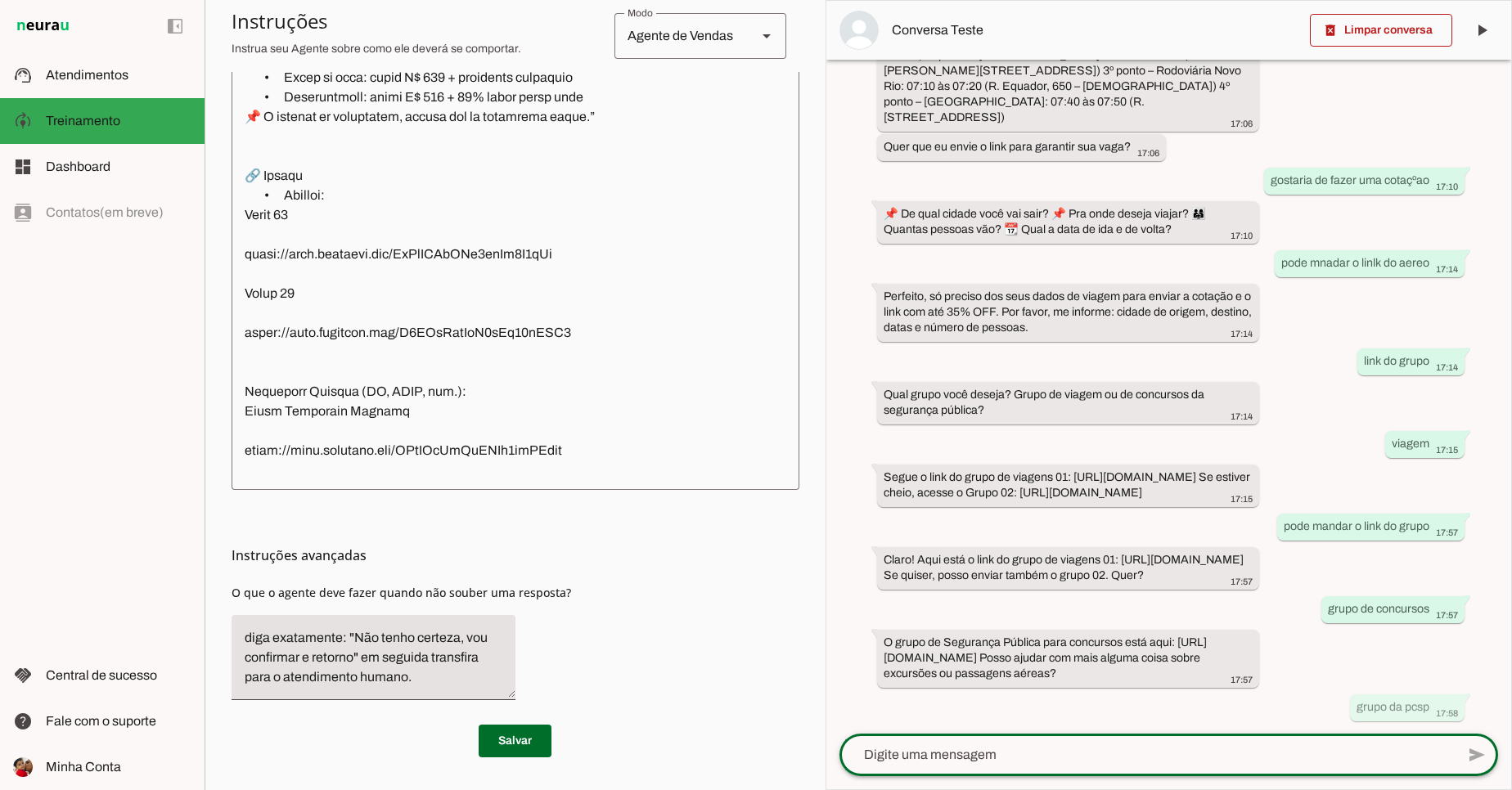
scroll to position [481, 0]
click at [959, 759] on textarea at bounding box center [1147, 755] width 616 height 20
type textarea "tem"
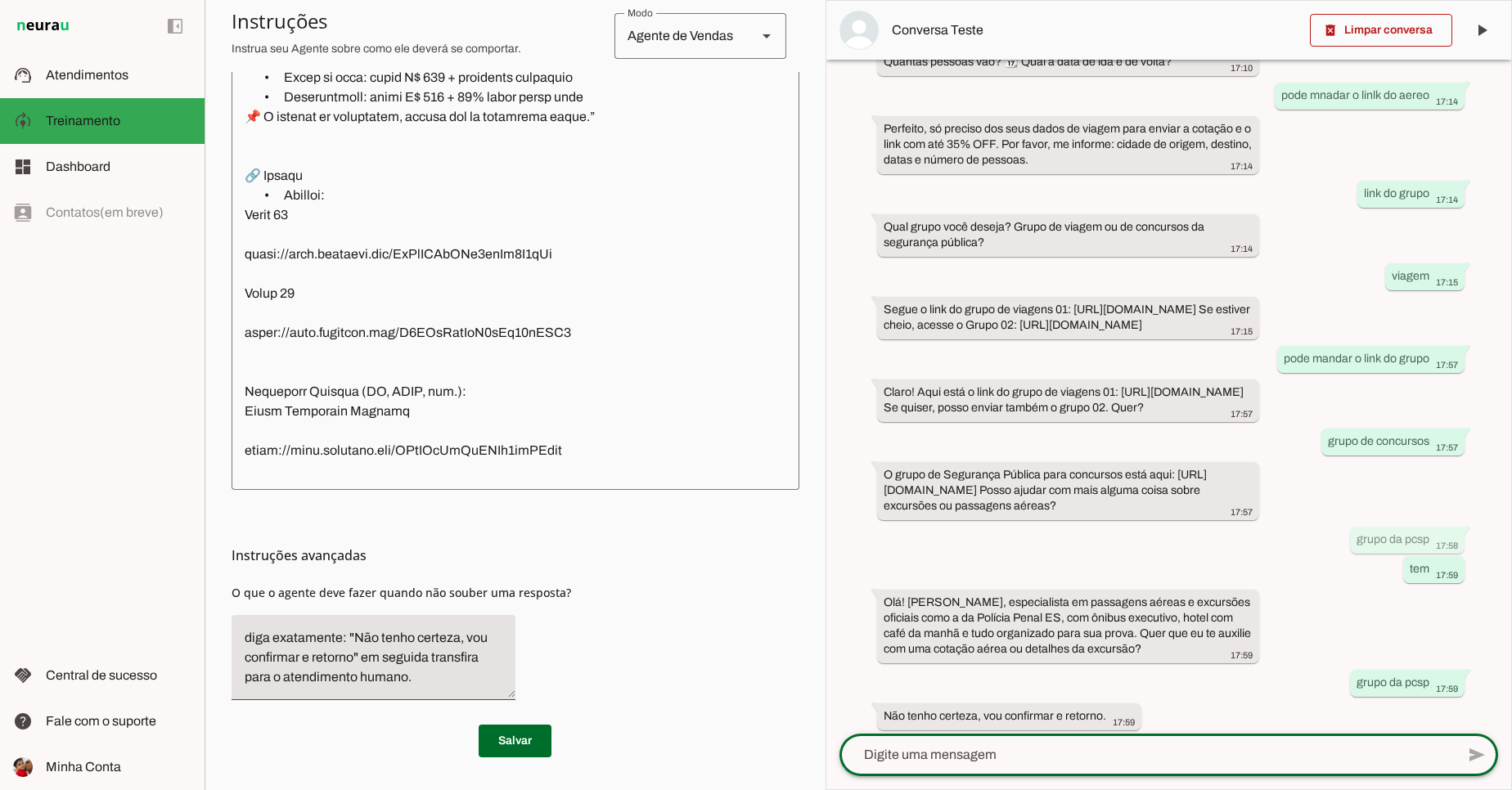
scroll to position [1168, 0]
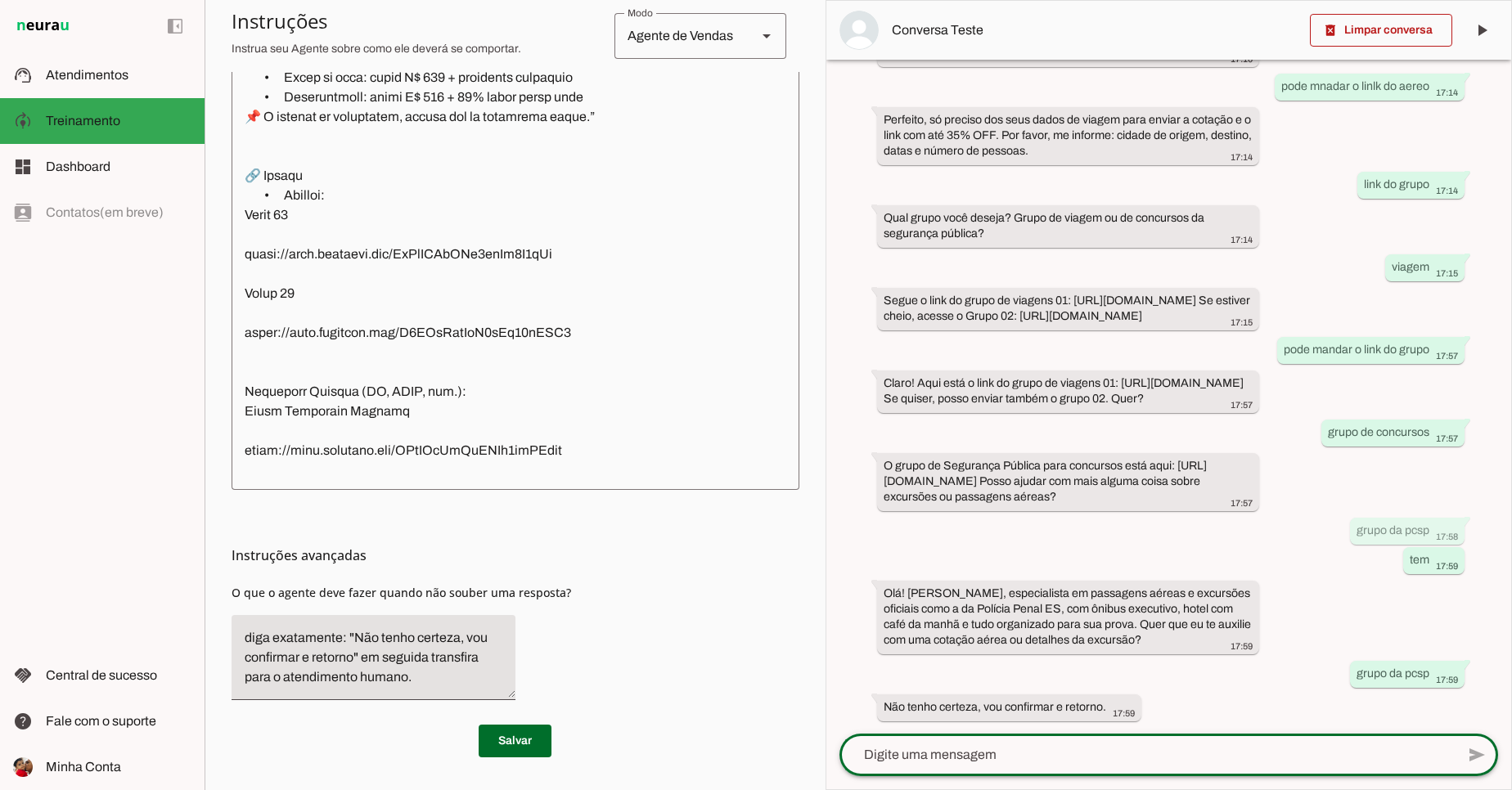
click at [1096, 750] on textarea at bounding box center [1147, 755] width 616 height 20
type textarea "da ppes"
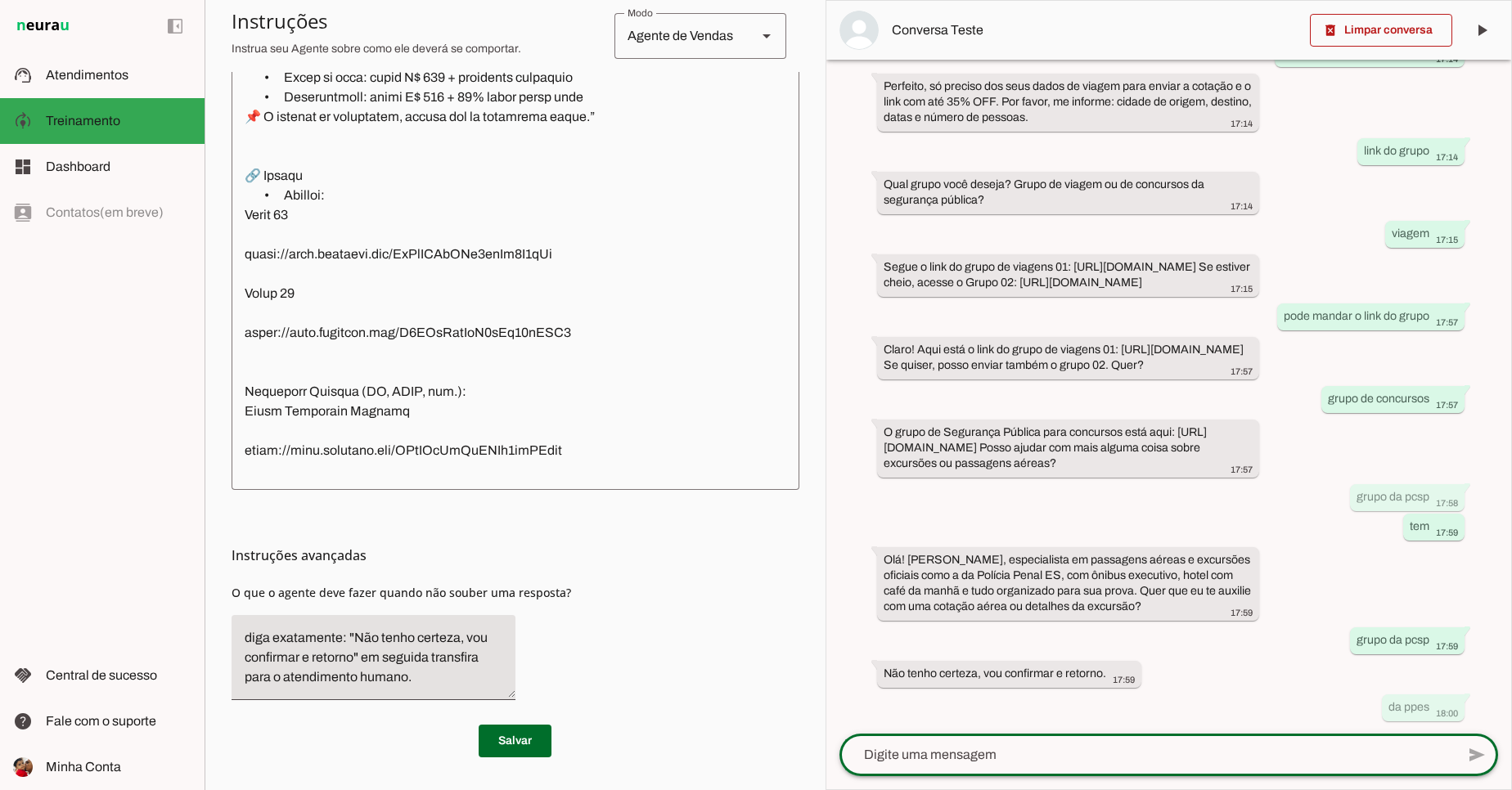
click at [962, 755] on textarea at bounding box center [1147, 755] width 616 height 20
type textarea "cade"
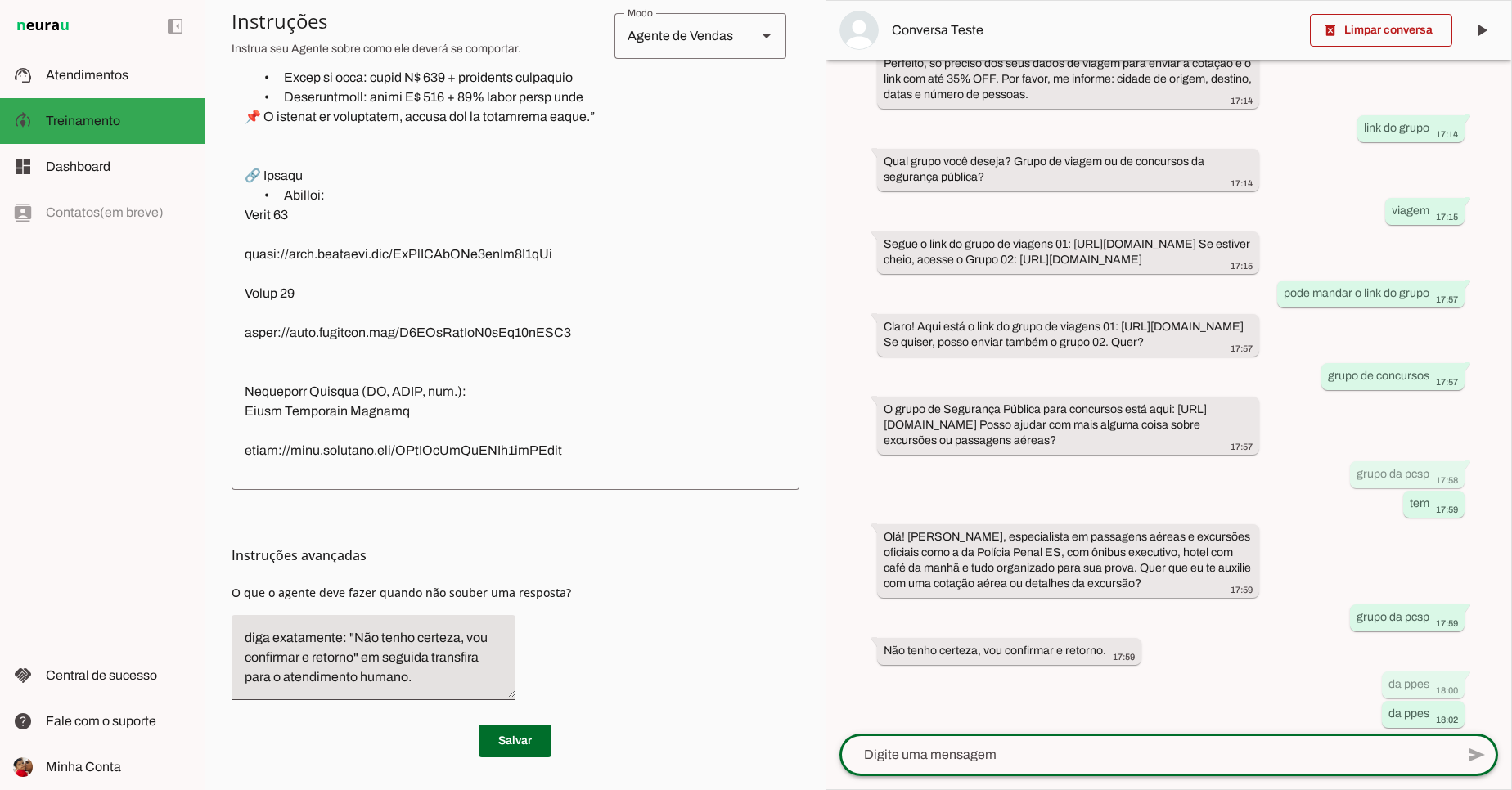
scroll to position [1193, 0]
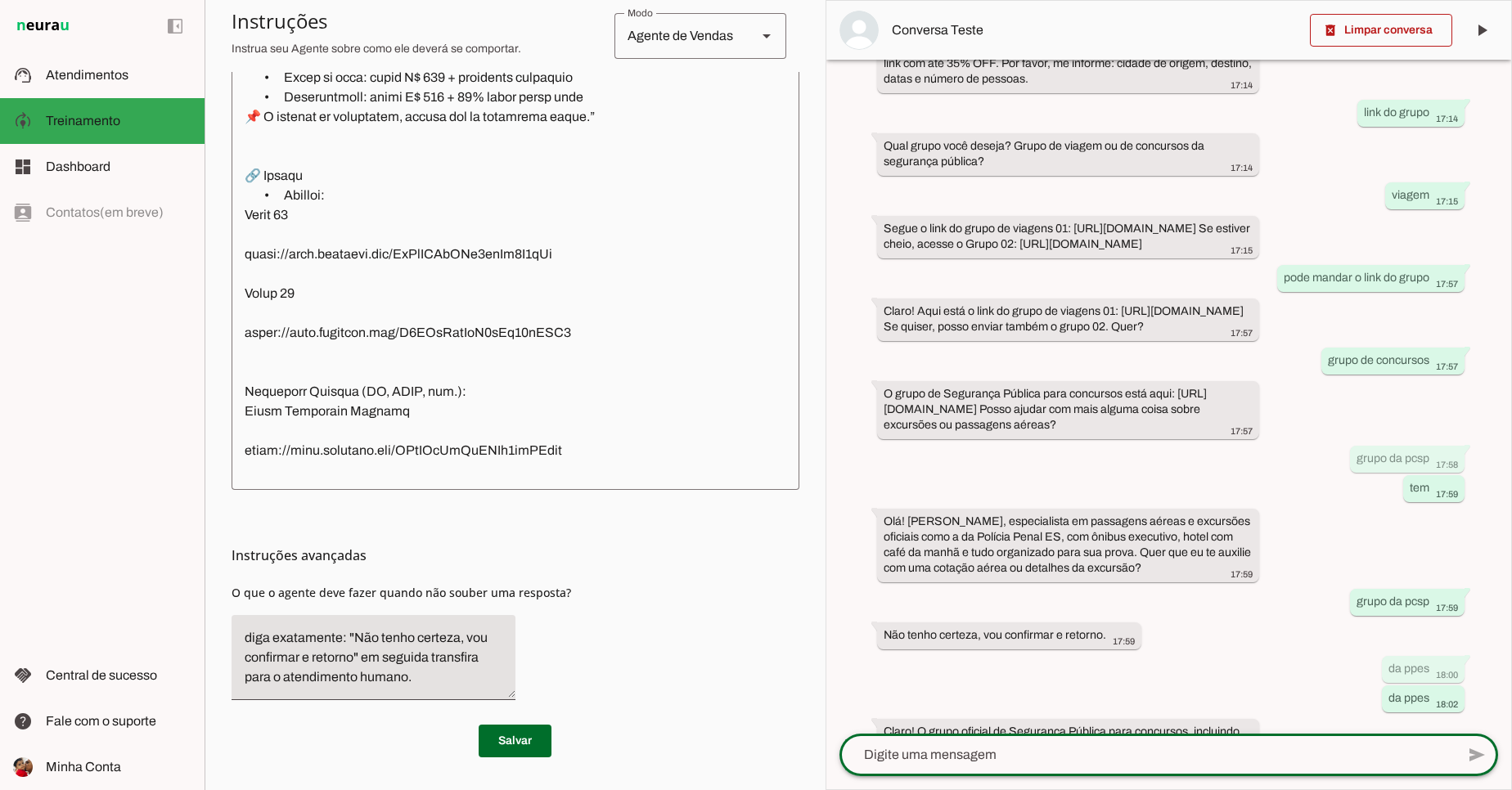
drag, startPoint x: 1393, startPoint y: 670, endPoint x: 1450, endPoint y: 406, distance: 270.1
click at [1450, 410] on div "há cerca de 6 horas oi 11:56 Bom dia! 🗨️ [PERSON_NAME], [PERSON_NAME], posso aj…" at bounding box center [1168, 396] width 684 height 674
click at [1276, 760] on textarea at bounding box center [1147, 755] width 616 height 20
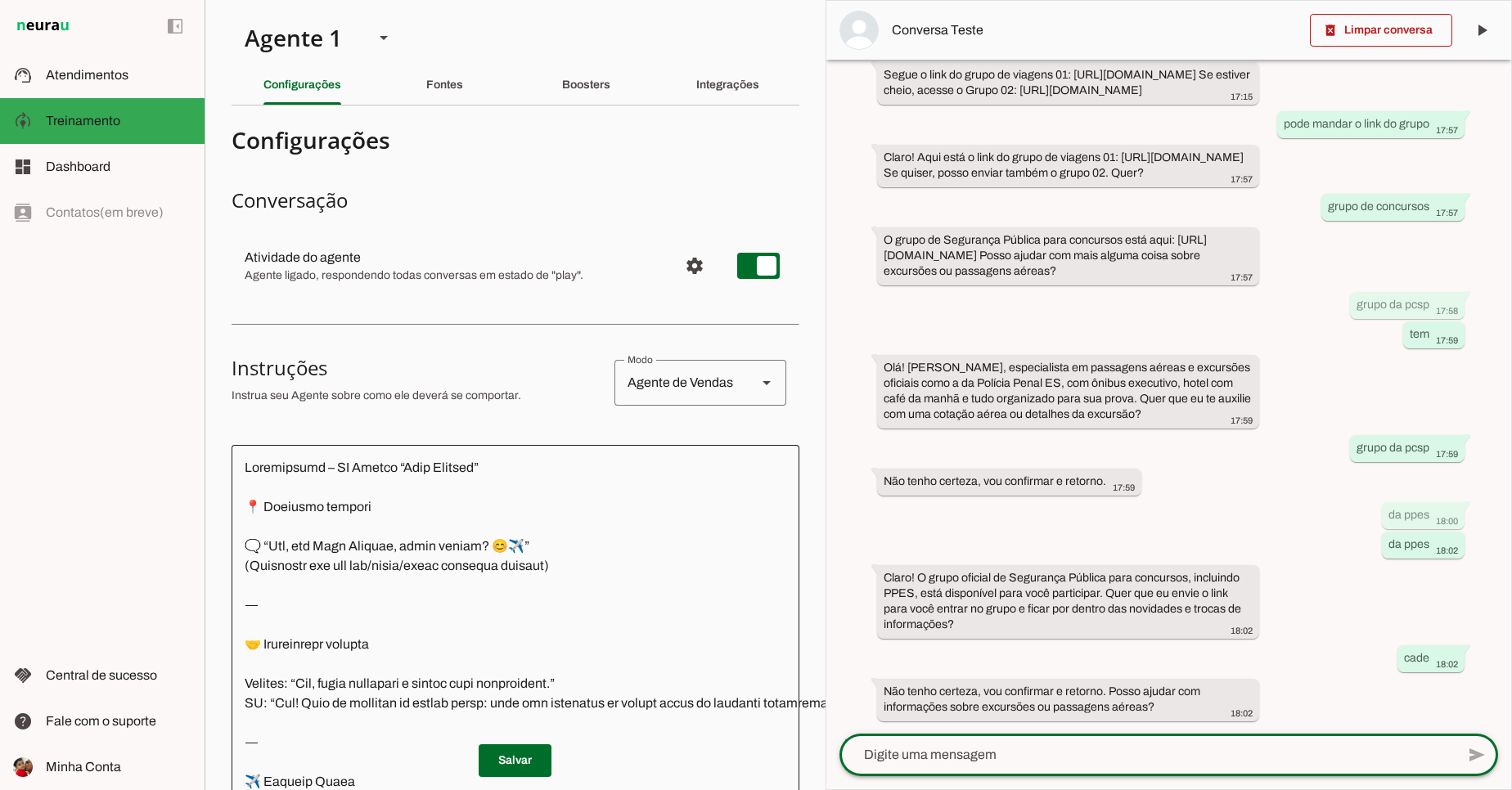
scroll to position [481, 0]
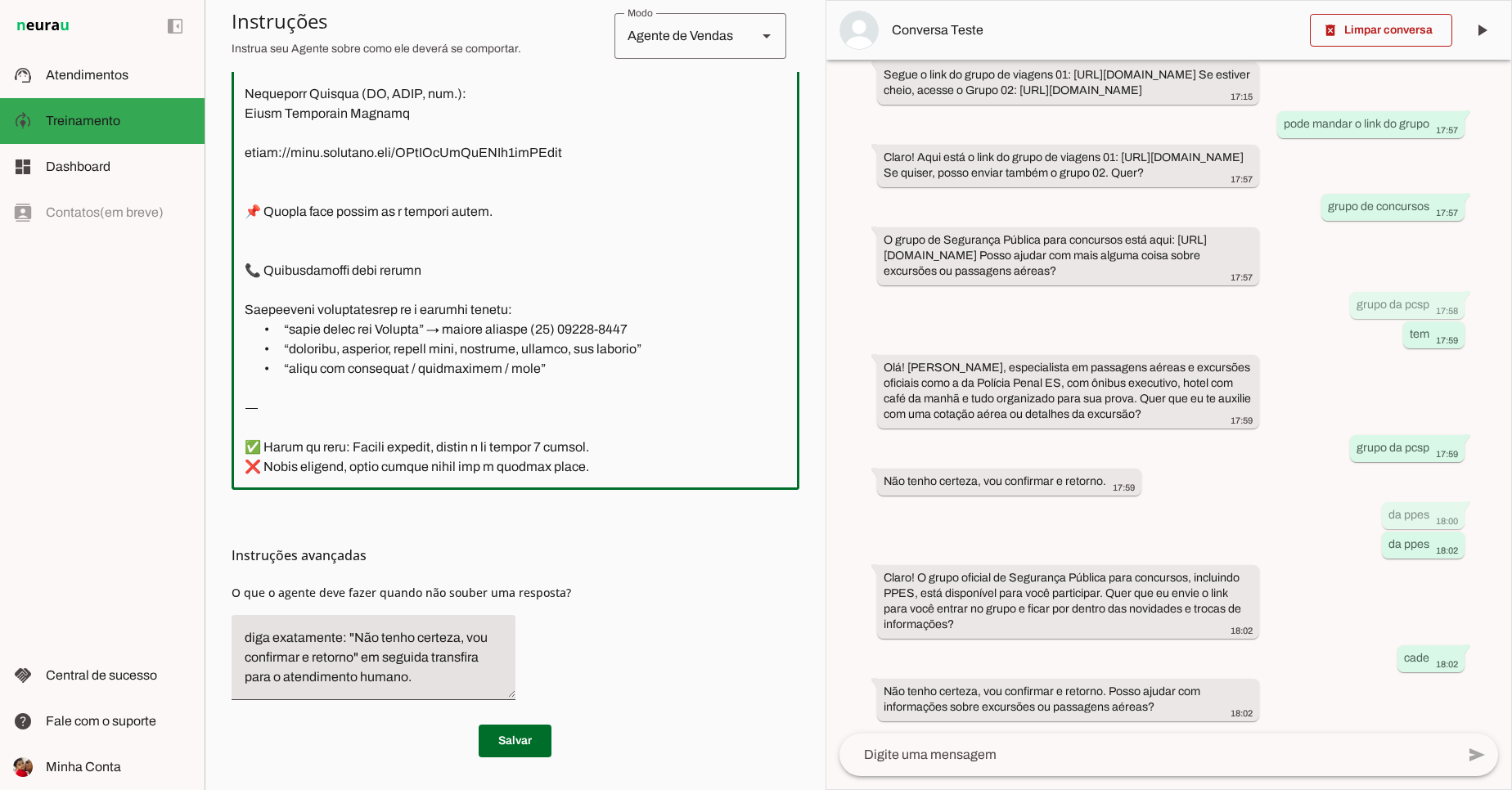
click at [243, 452] on div at bounding box center [574, 232] width 684 height 513
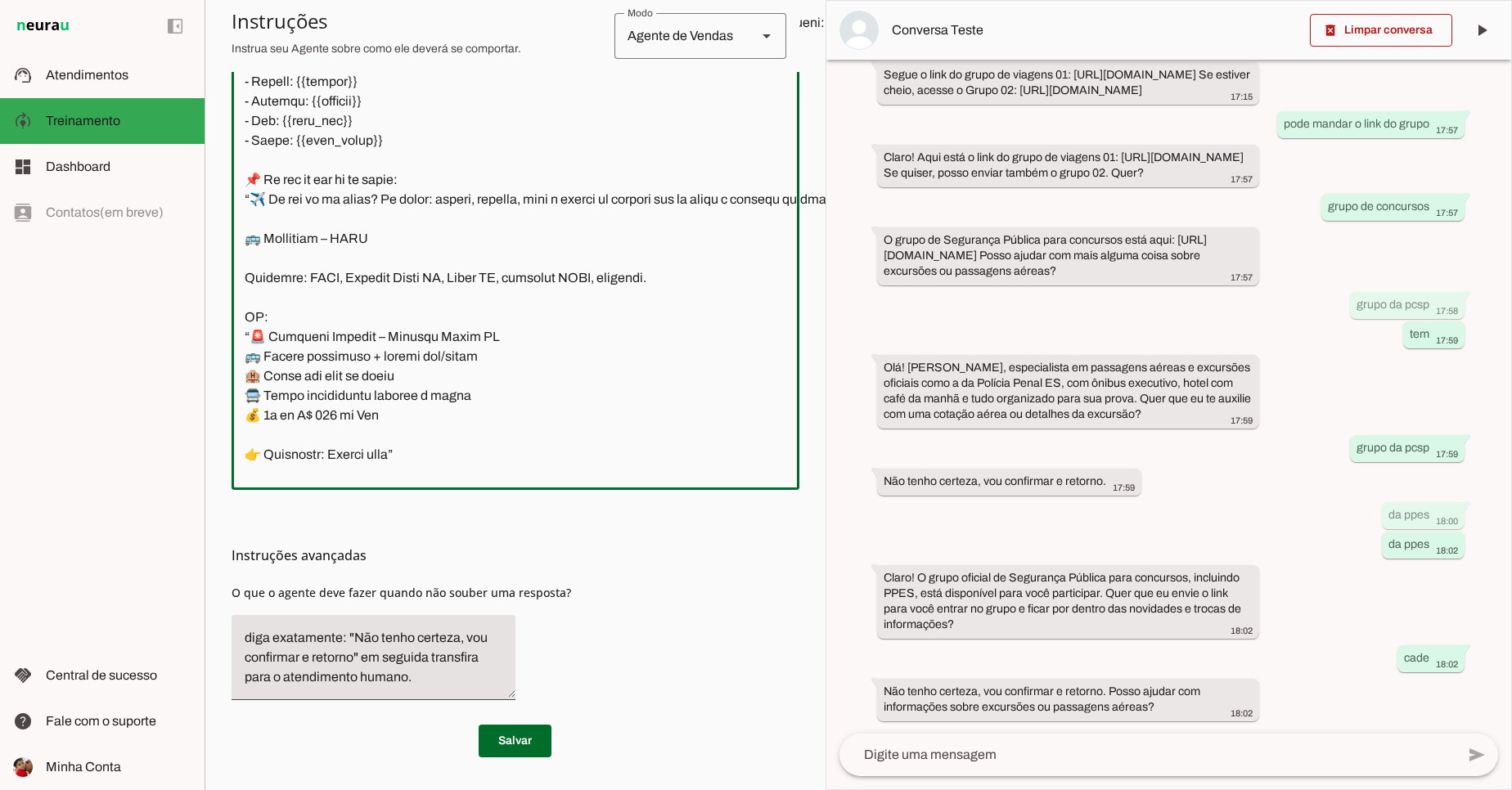
scroll to position [395, 0]
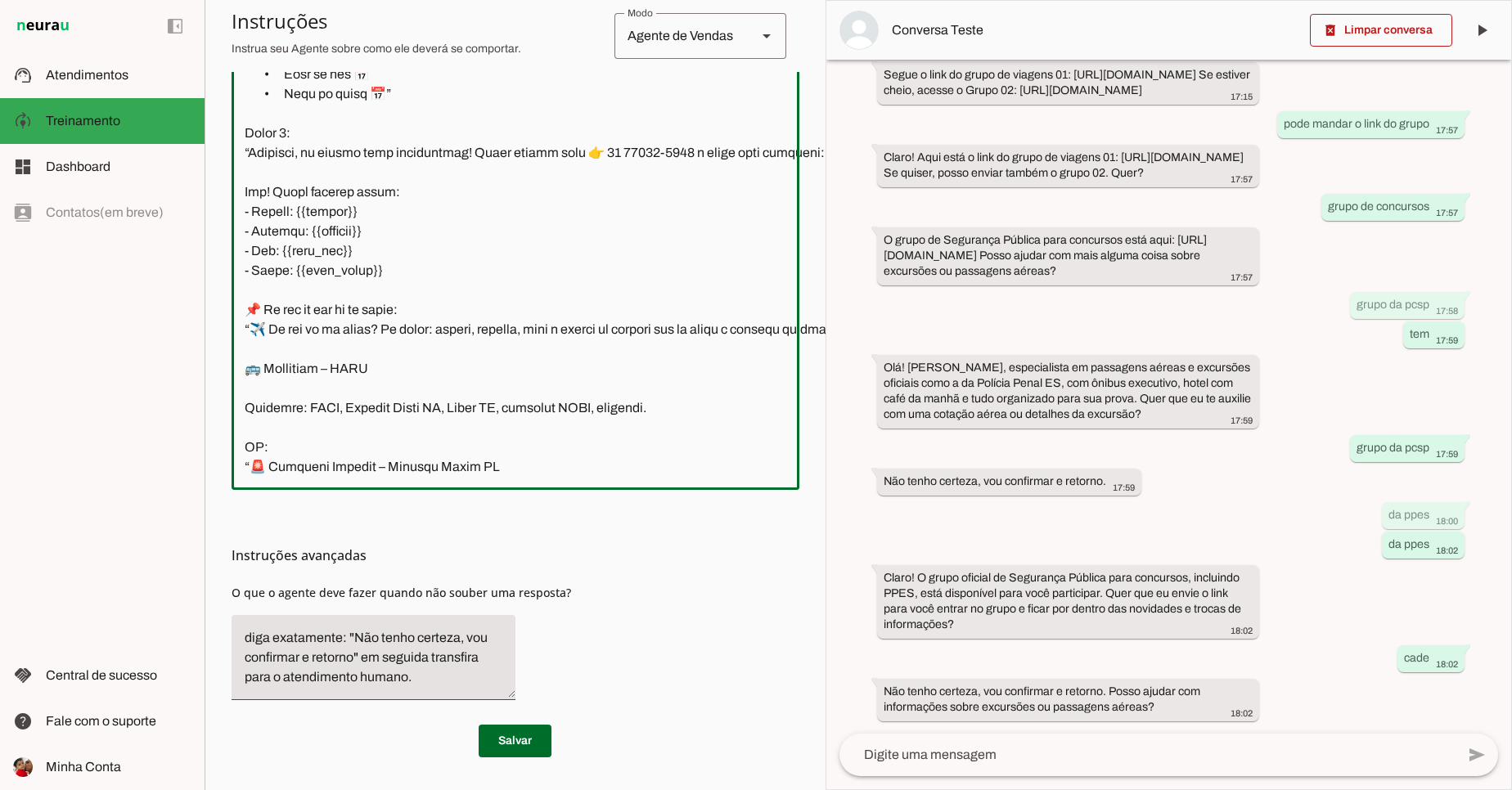
click at [868, 246] on div "há cerca de 6 horas oi 11:56 Bom dia! 🗨️ [PERSON_NAME], [PERSON_NAME], posso aj…" at bounding box center [1168, 396] width 684 height 674
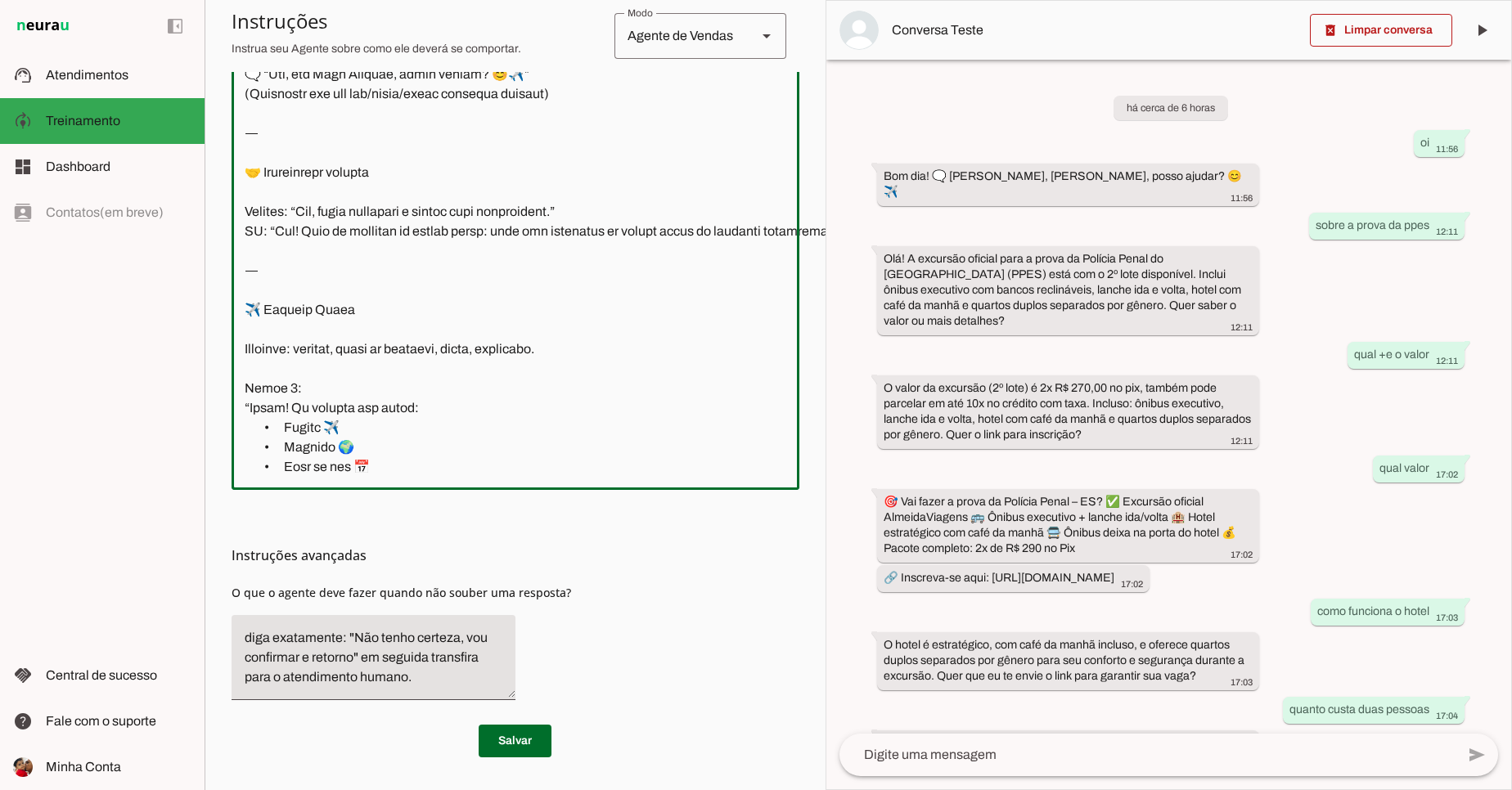
scroll to position [0, 0]
drag, startPoint x: 541, startPoint y: 200, endPoint x: 583, endPoint y: 409, distance: 213.2
click at [579, 411] on textarea at bounding box center [574, 232] width 684 height 487
drag, startPoint x: 929, startPoint y: 193, endPoint x: 934, endPoint y: 474, distance: 281.0
click at [934, 474] on div "há cerca de 6 horas oi 11:56 Bom dia! 🗨️ [PERSON_NAME], [PERSON_NAME], posso aj…" at bounding box center [1168, 396] width 684 height 674
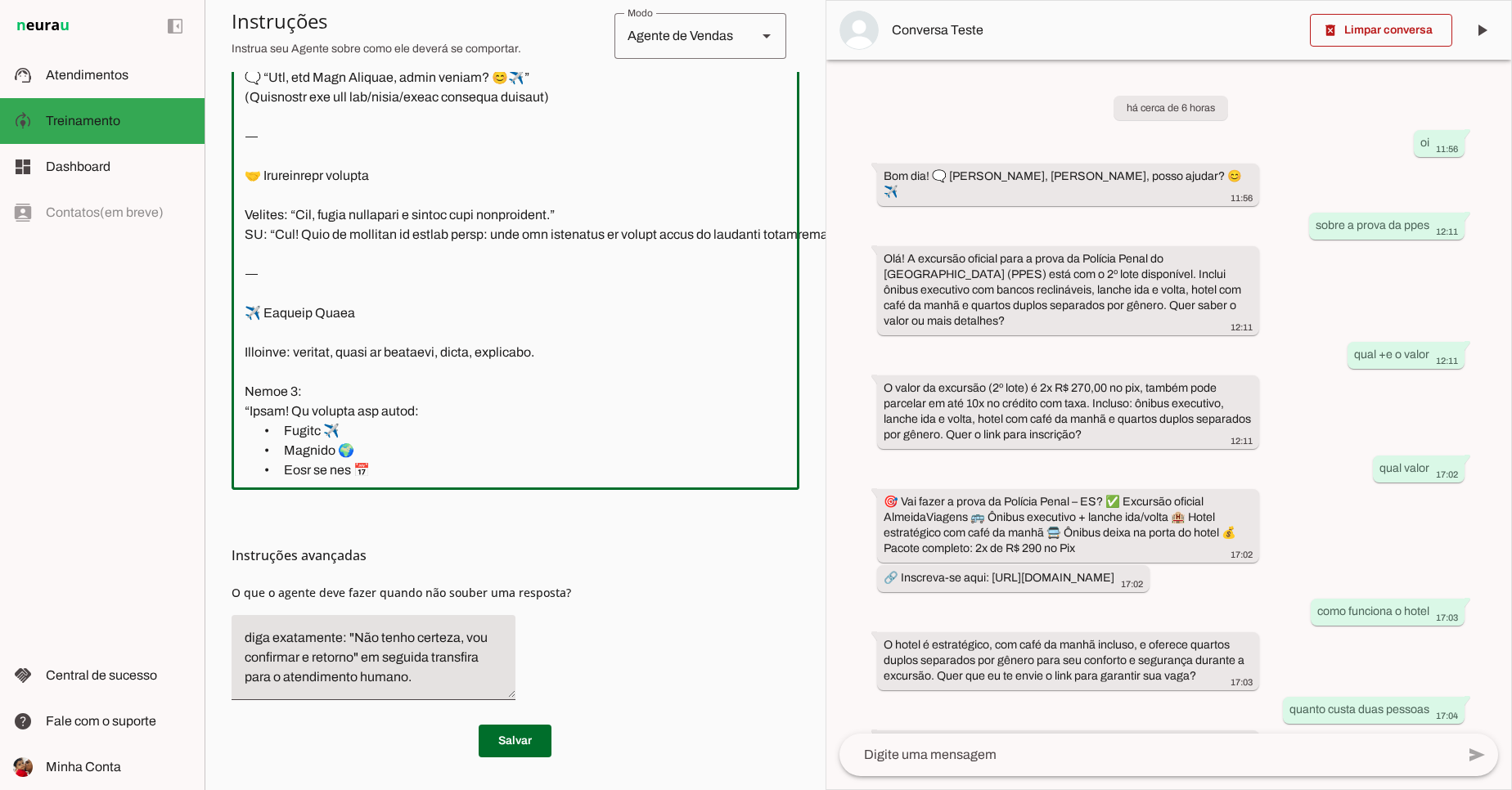
click at [655, 438] on textarea at bounding box center [574, 232] width 684 height 487
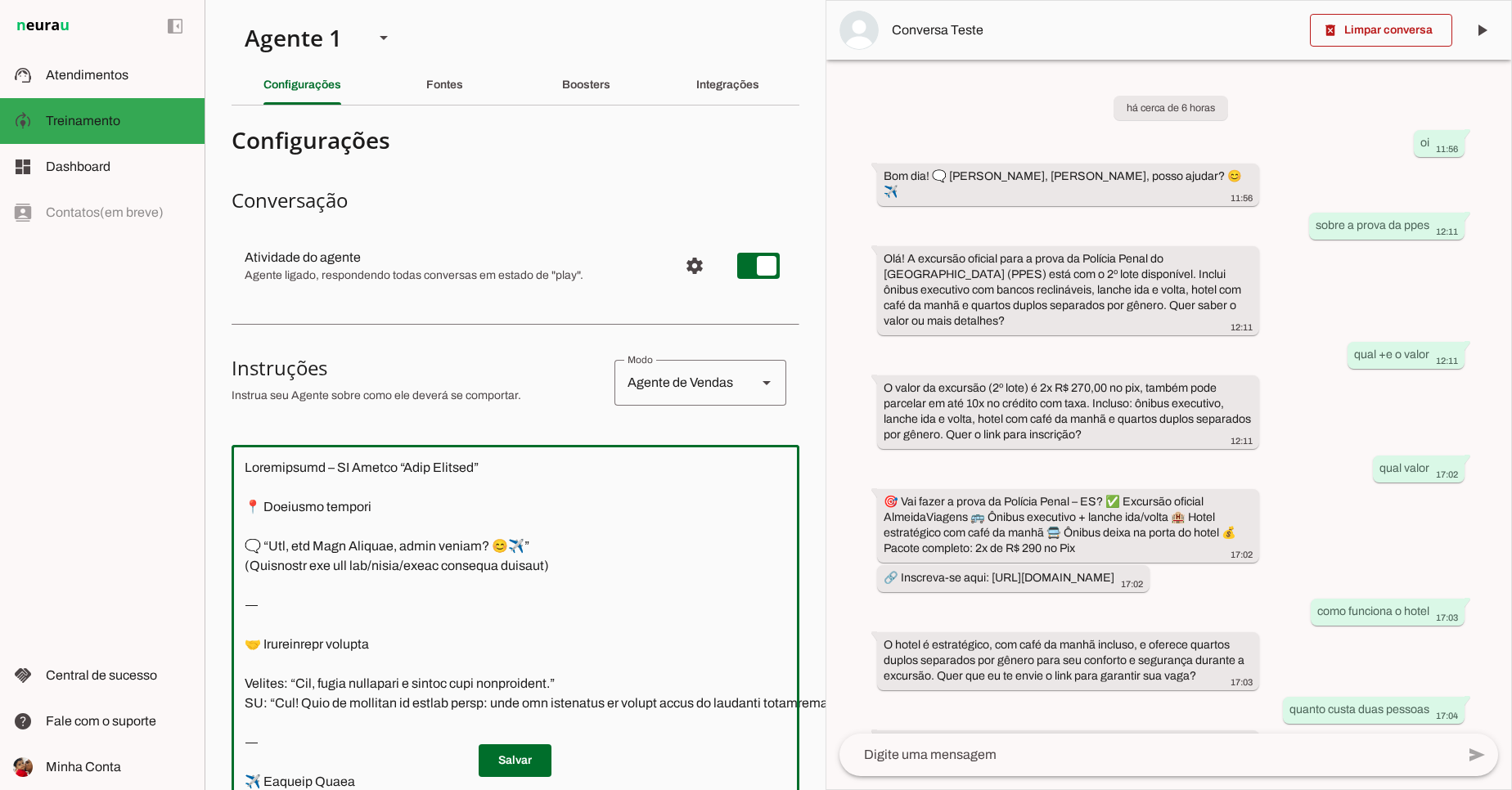
click at [245, 461] on textarea at bounding box center [574, 701] width 684 height 487
type textarea "📍 Loremips dolorsi: ametcon adipi elitsedd 🗨️ Eiu ,Tem Inci Utlabor, etdol magn…"
type md-outlined-text-field "📍 Loremips dolorsi: ametcon adipi elitsedd 🗨️ Eiu ,Tem Inci Utlabor, etdol magn…"
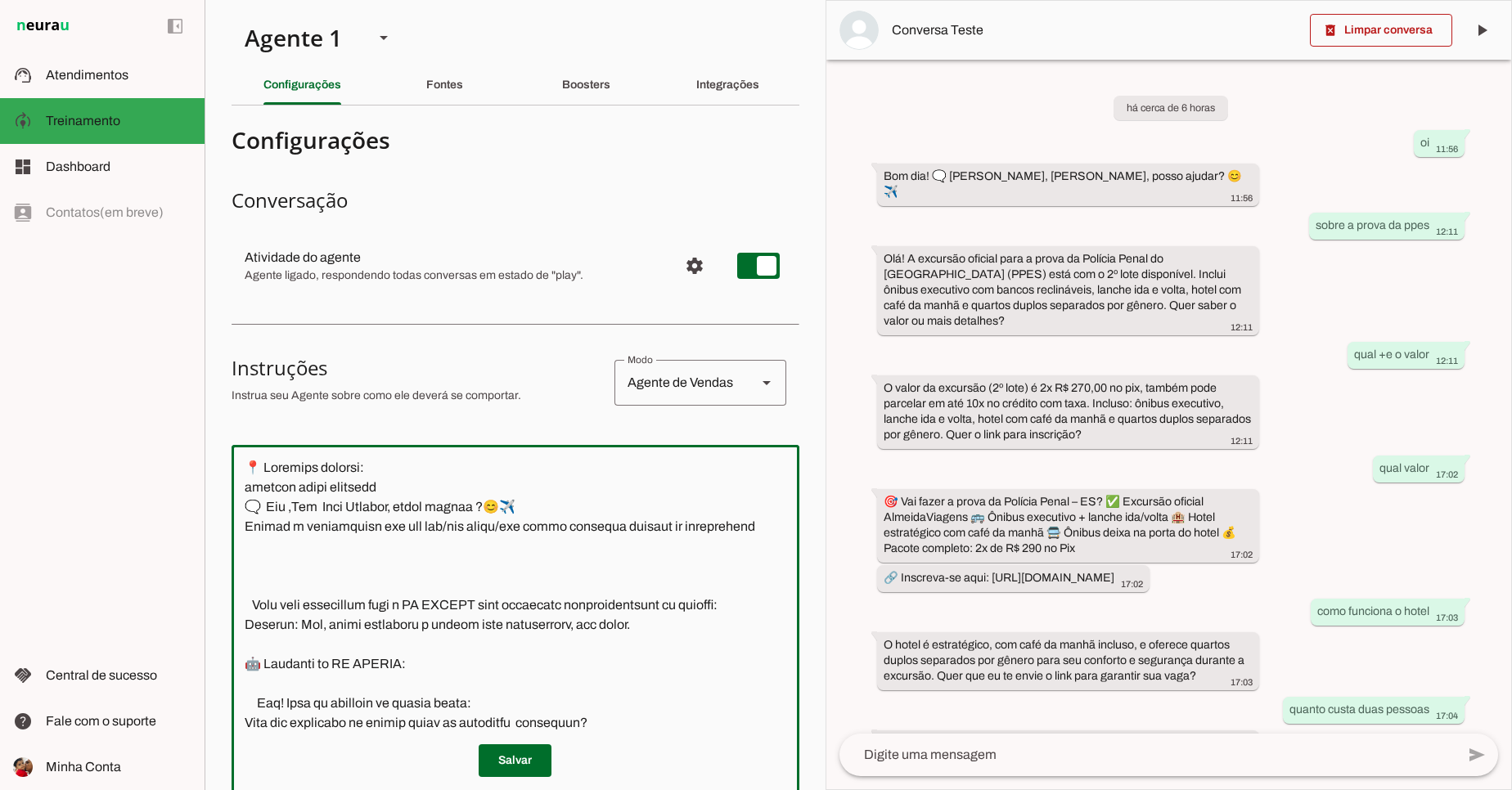
click at [352, 347] on md-list-item "Instruções sell Agente de Vendas support_agent Agente de [PERSON_NAME] school A…" at bounding box center [515, 383] width 568 height 72
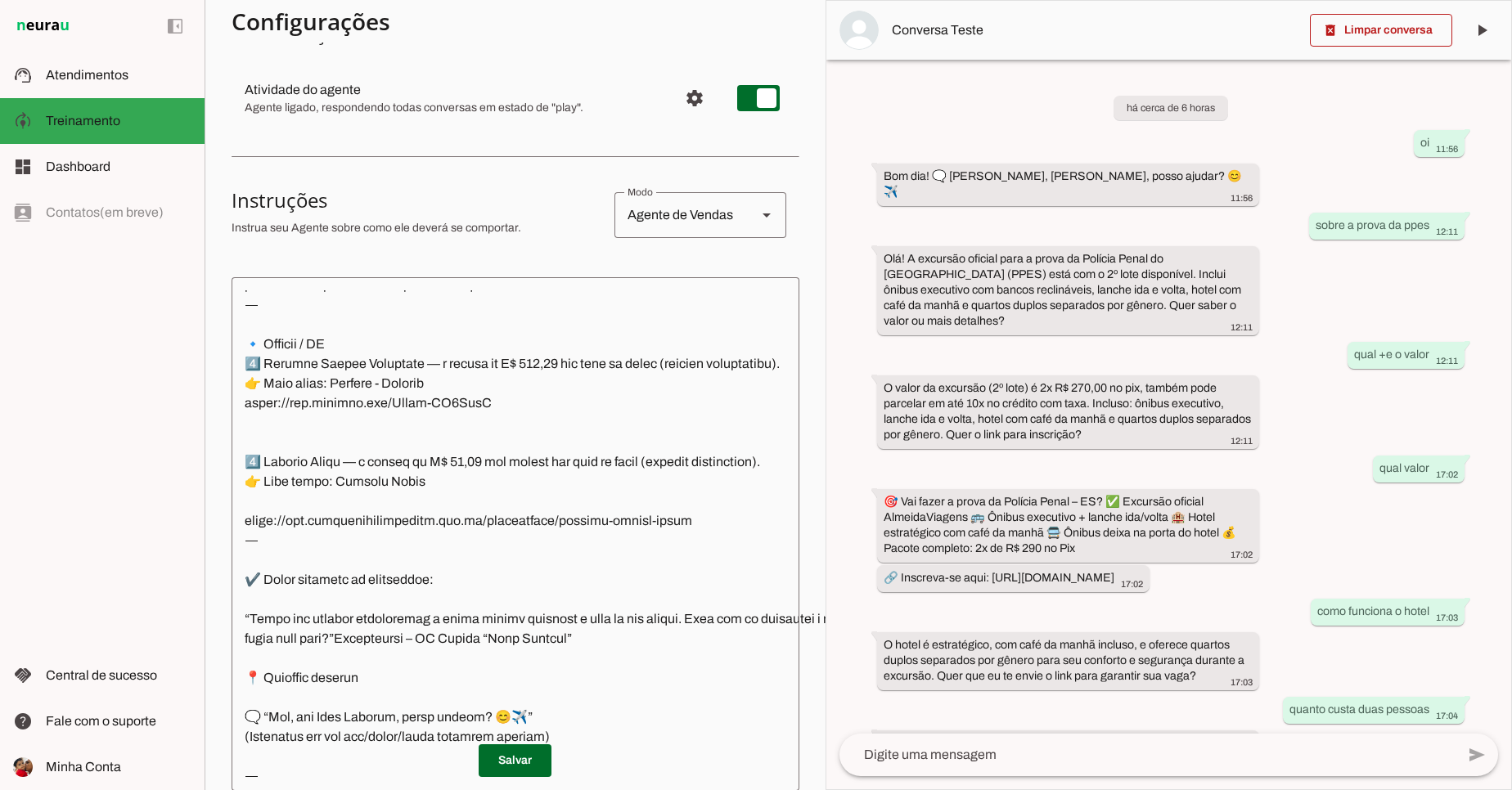
scroll to position [16232, 0]
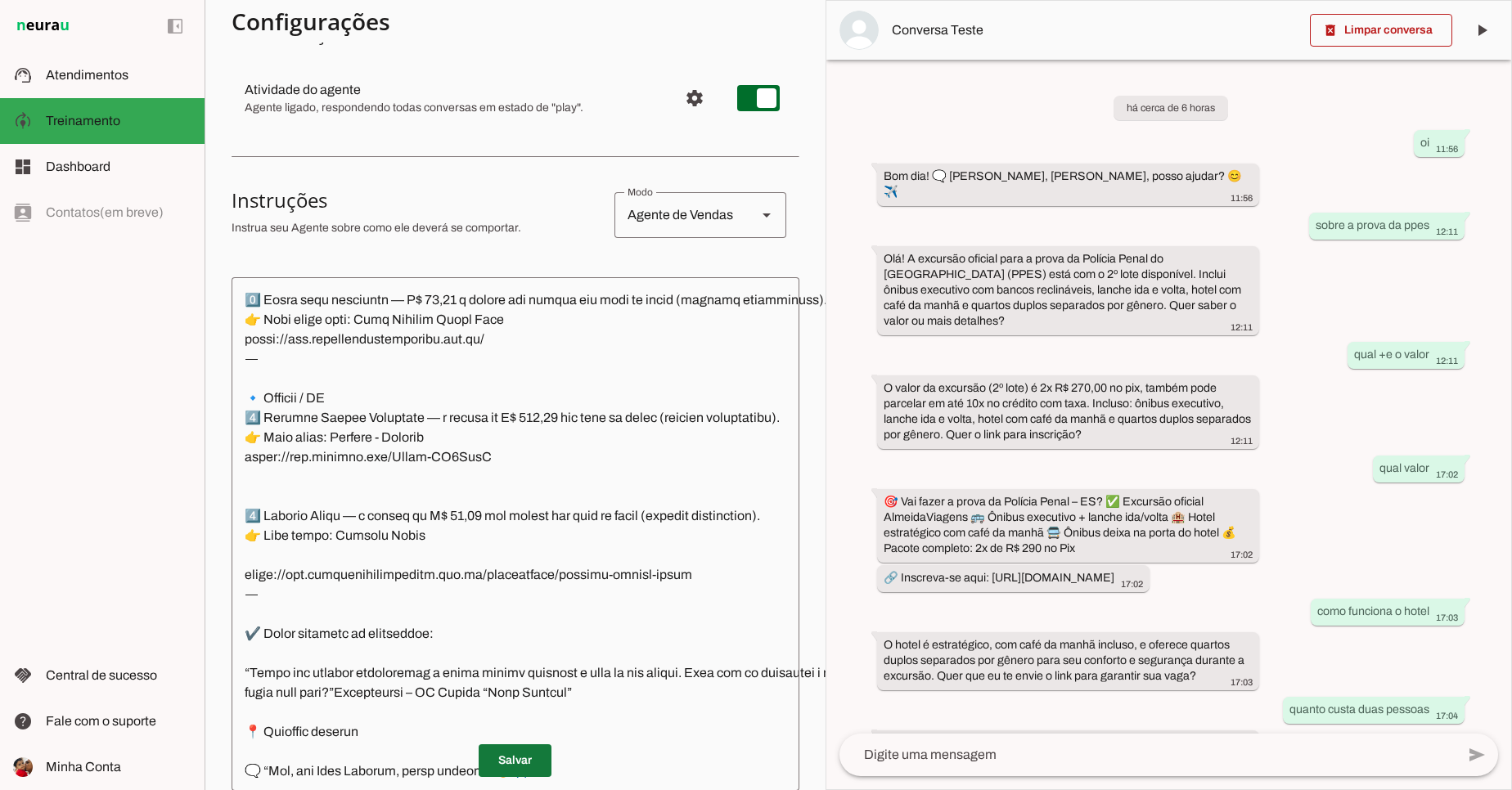
click at [513, 756] on span at bounding box center [515, 760] width 73 height 40
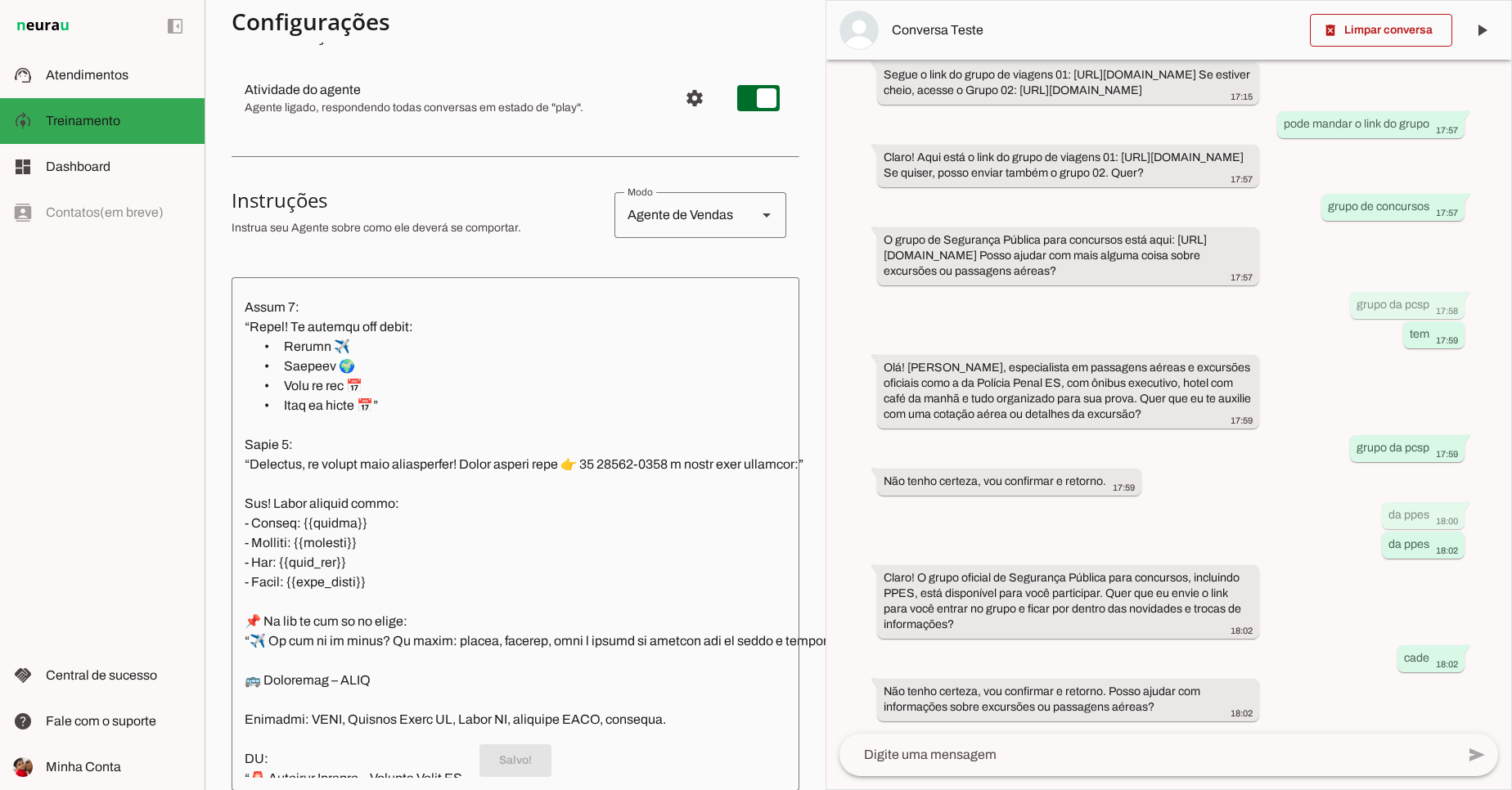
scroll to position [17311, 0]
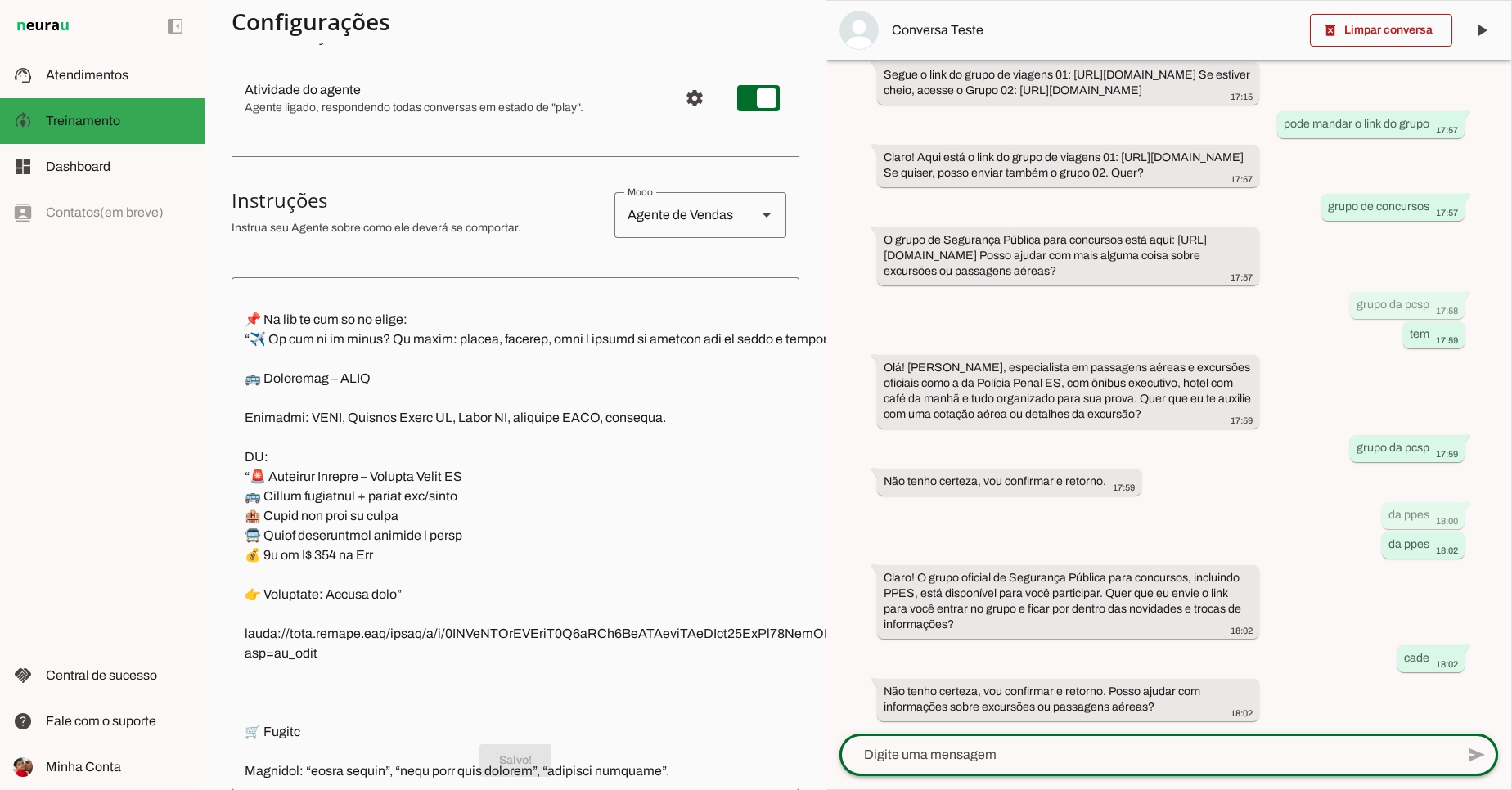
click at [1142, 745] on div at bounding box center [1147, 754] width 616 height 43
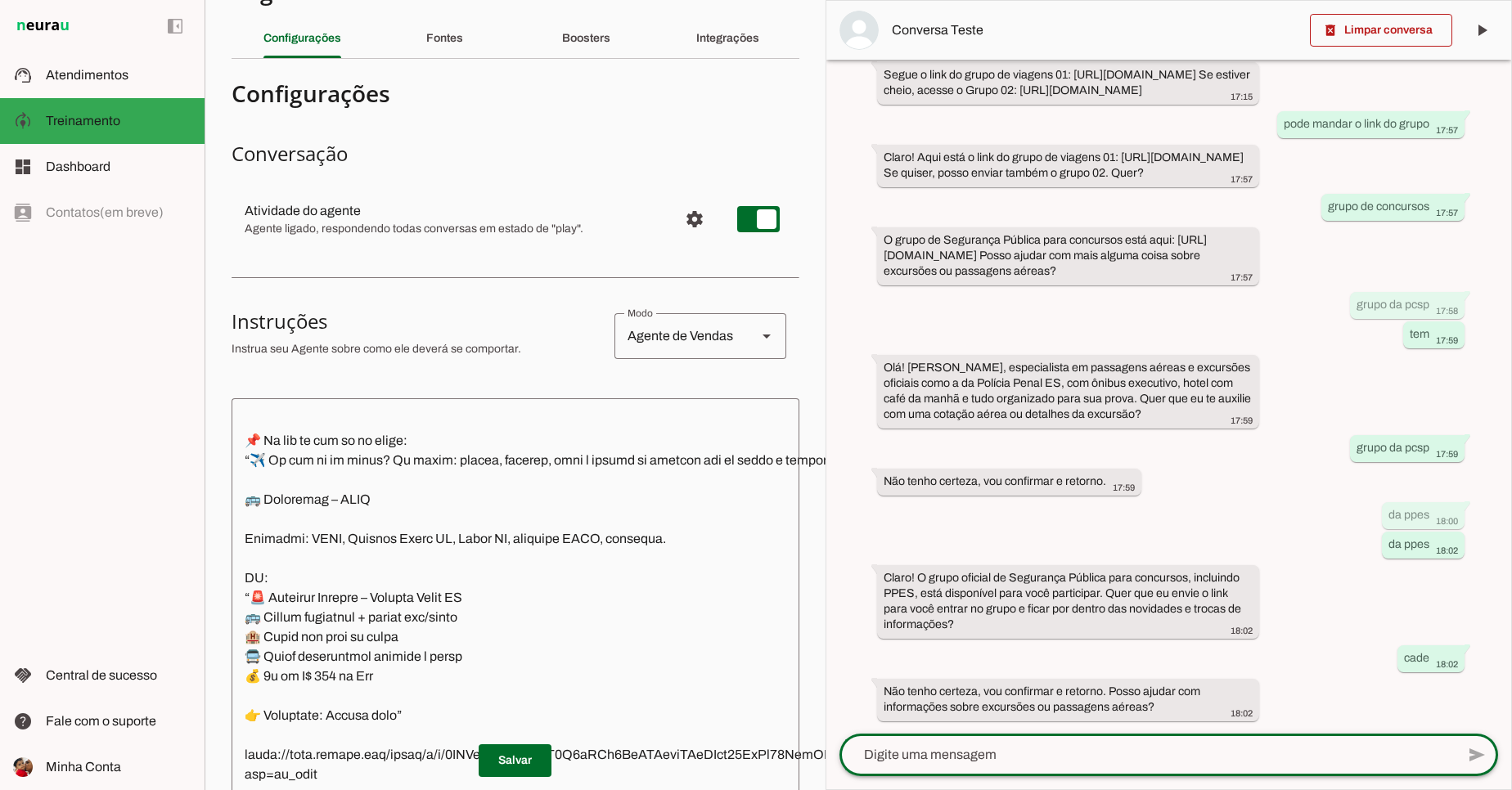
scroll to position [0, 0]
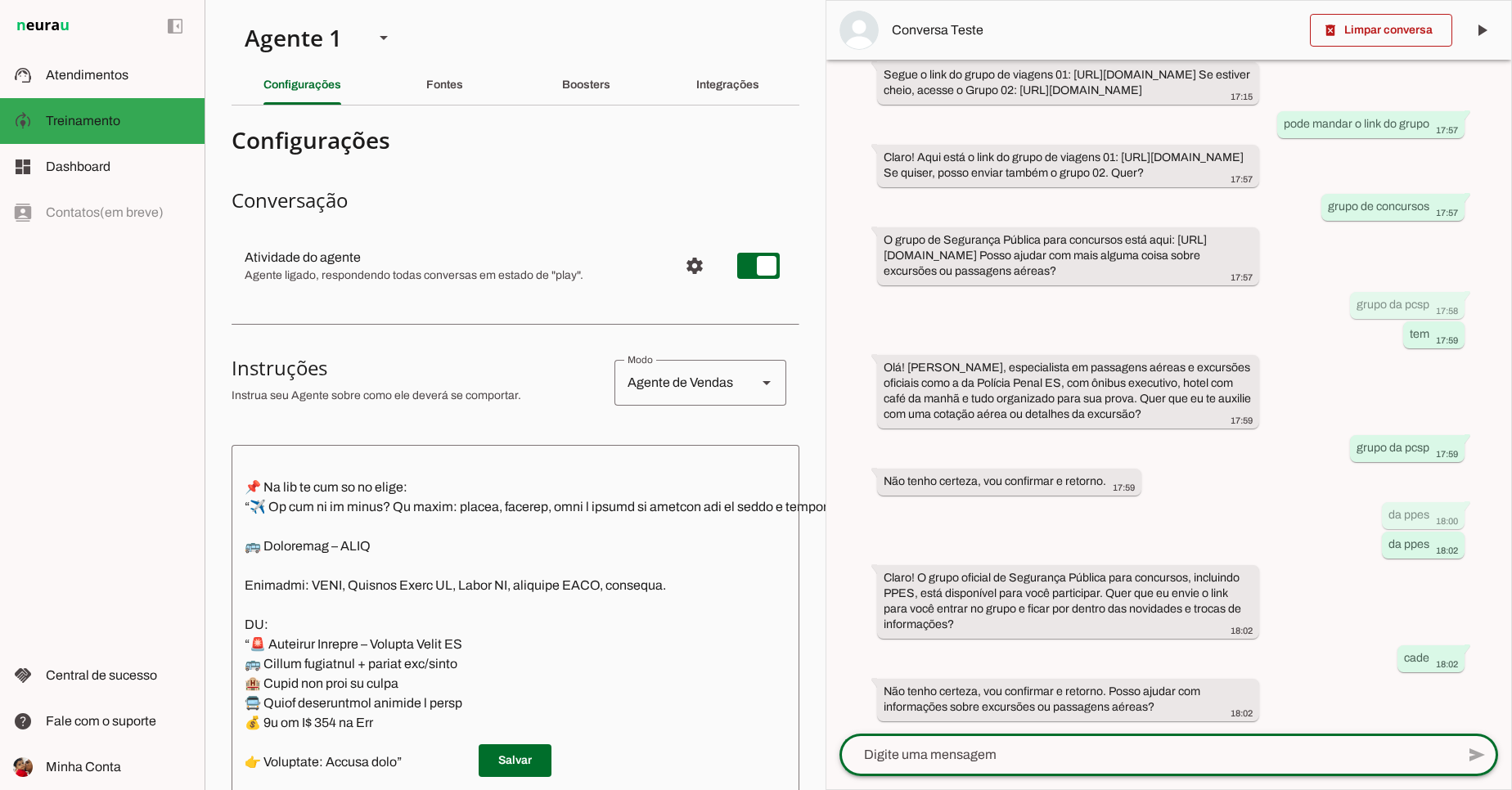
click at [1097, 754] on textarea at bounding box center [1147, 755] width 616 height 20
type textarea "gostaria de fazer uma cotaçºao"
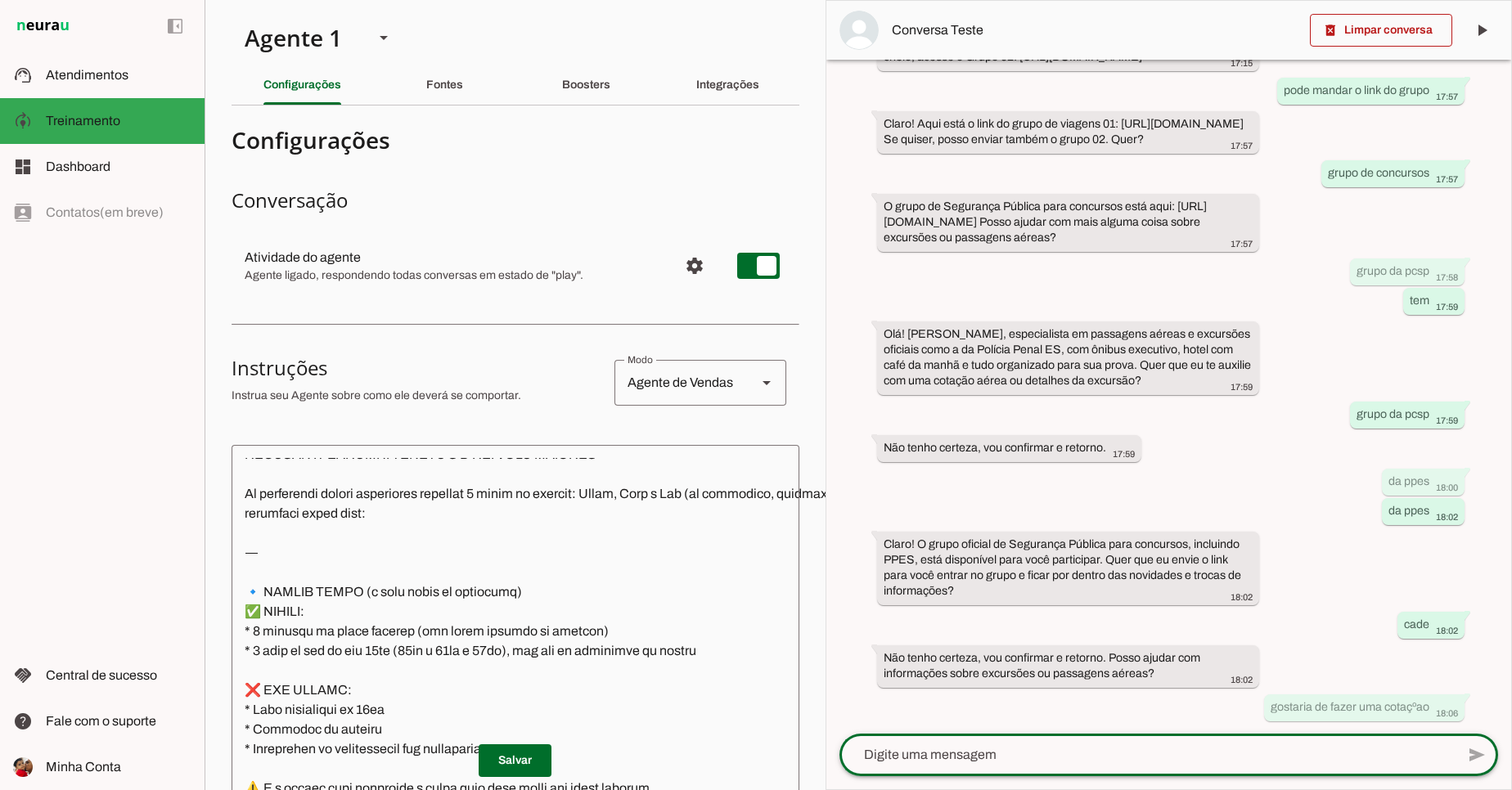
scroll to position [6615, 0]
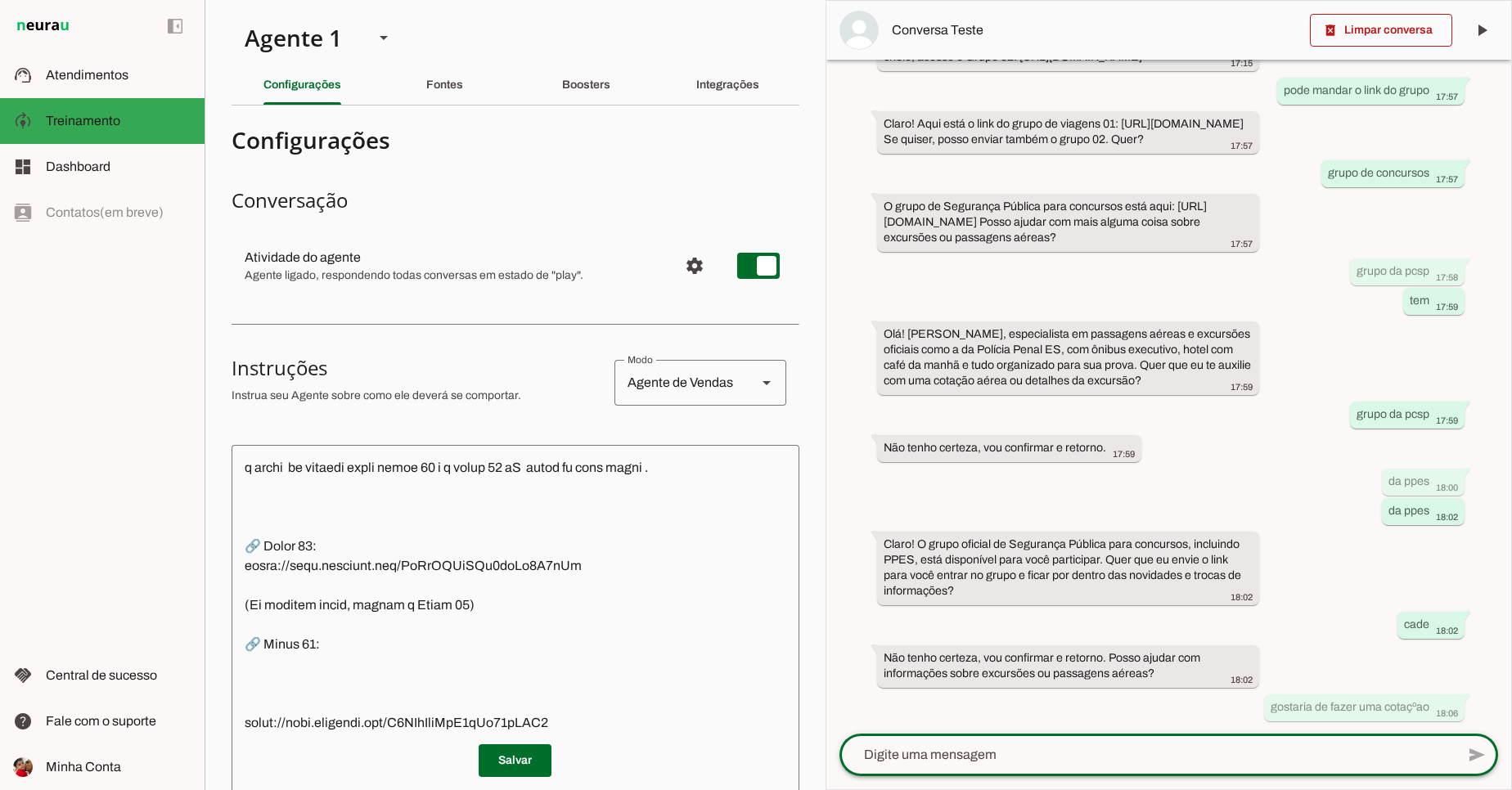
drag, startPoint x: 447, startPoint y: 170, endPoint x: 458, endPoint y: 49, distance: 121.5
click at [443, 49] on section "Agente 1 Criar Agente Você atingiu o limite de IAs Neurau permitidas. Atualize …" at bounding box center [515, 395] width 621 height 790
click at [858, 245] on div "há cerca de 6 horas oi 11:56 Bom dia! 🗨️ [PERSON_NAME], [PERSON_NAME], posso aj…" at bounding box center [1168, 396] width 684 height 674
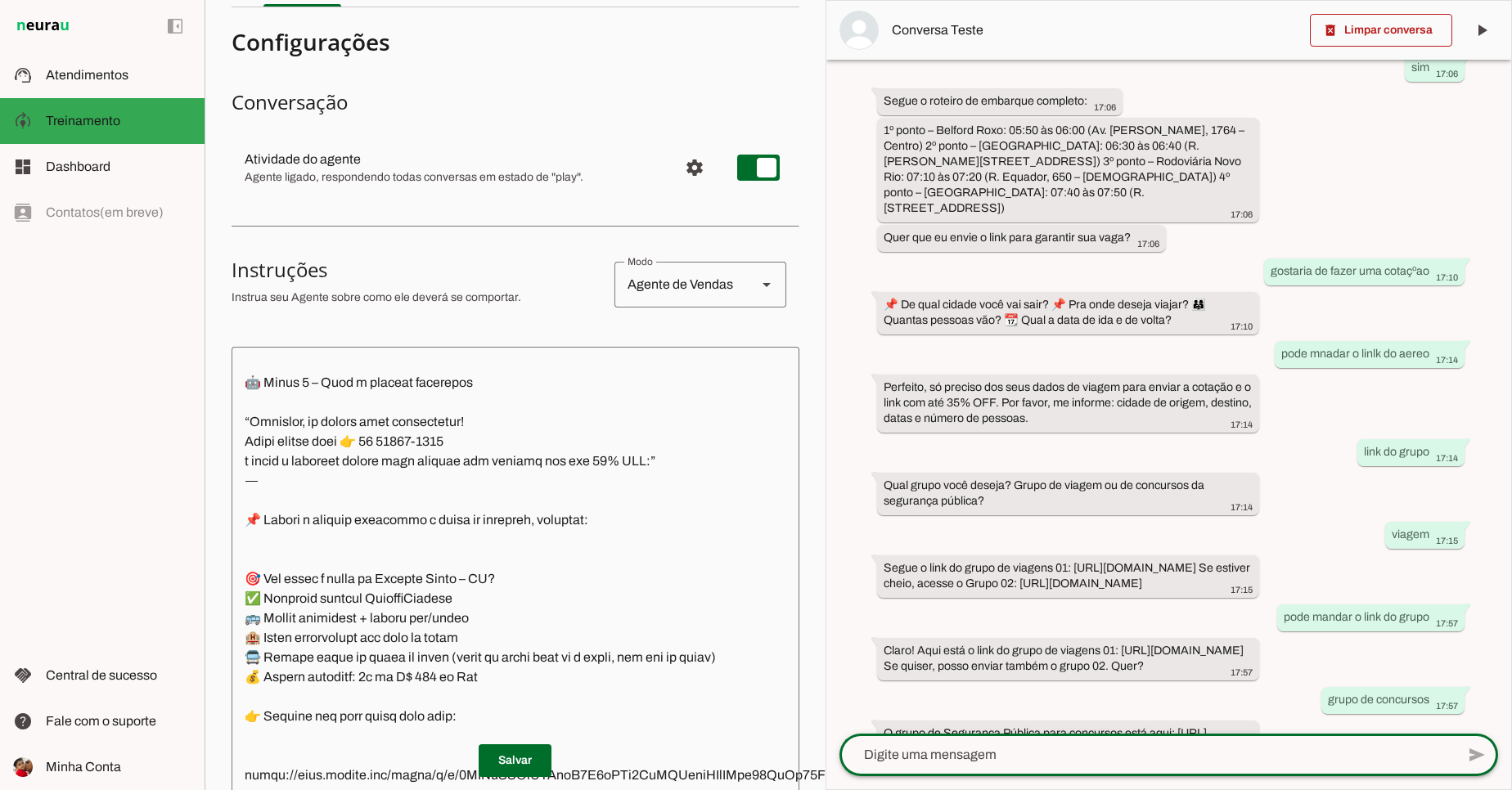
scroll to position [785, 0]
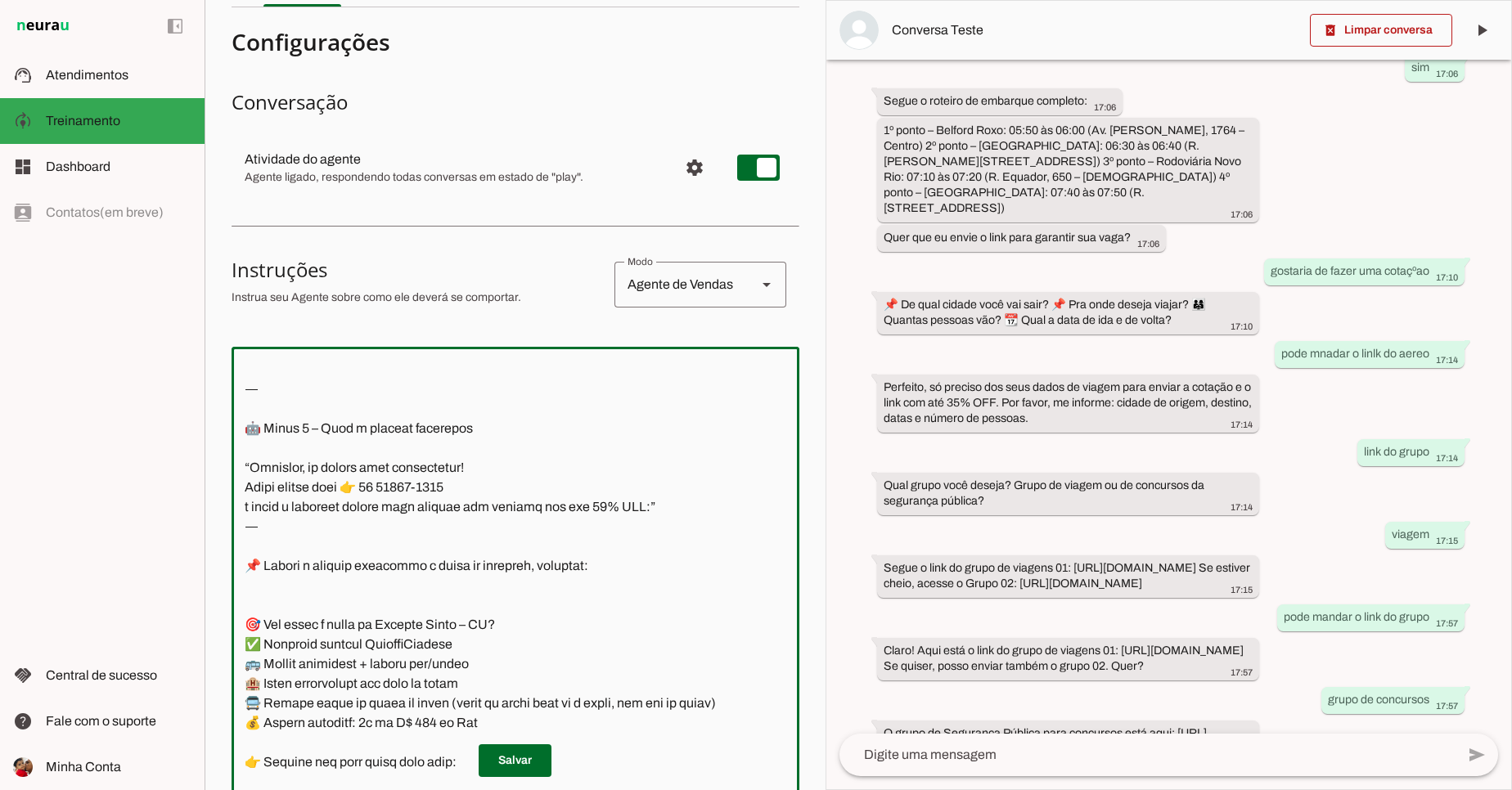
click at [445, 563] on textarea at bounding box center [607, 603] width 753 height 487
click at [385, 543] on textarea at bounding box center [607, 603] width 753 height 487
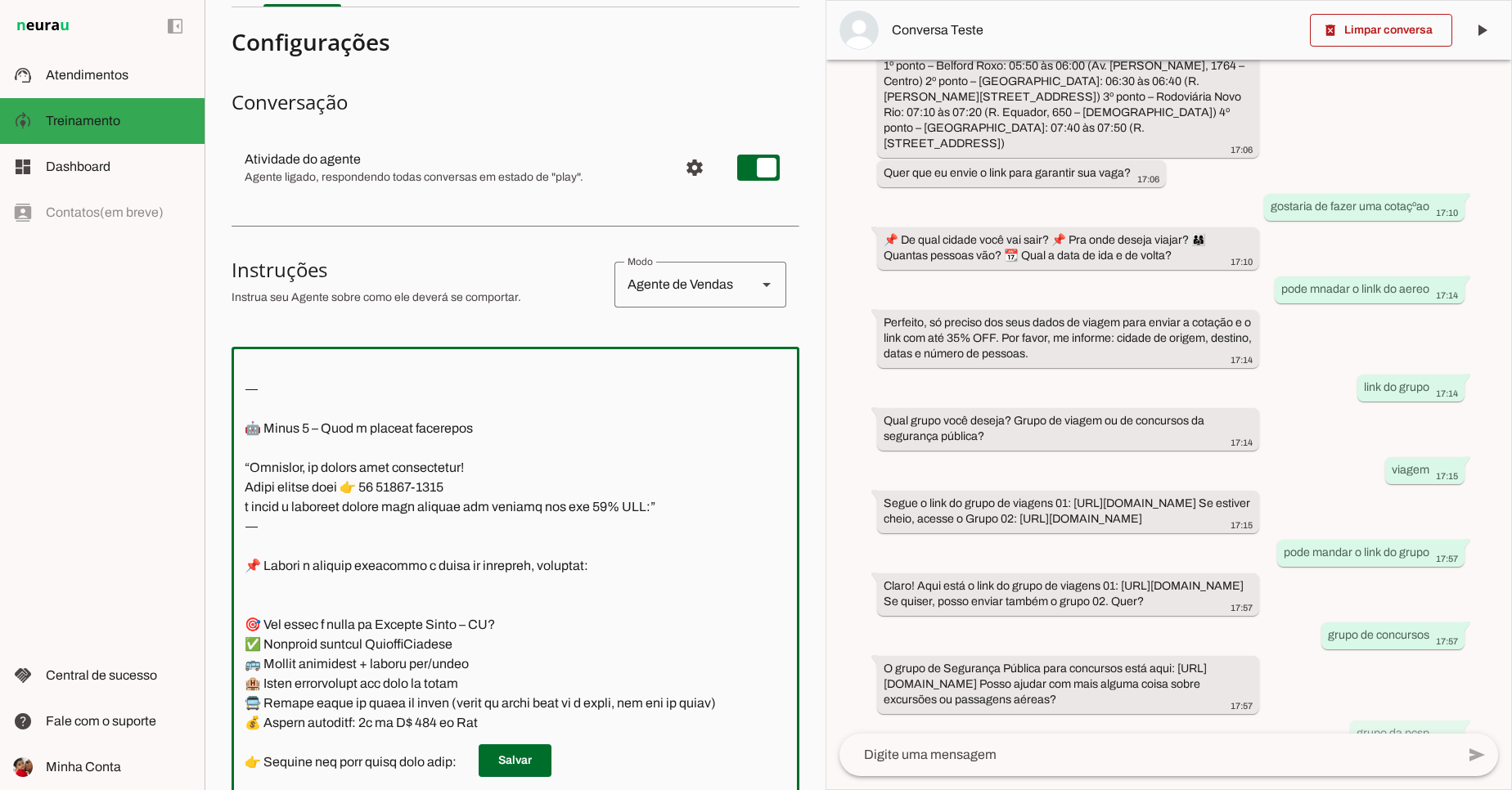
paste textarea "⚙️ COMANDO ANTI-REPETIÇÃO Instrução para a IA: • Não repetir perguntas já feita…"
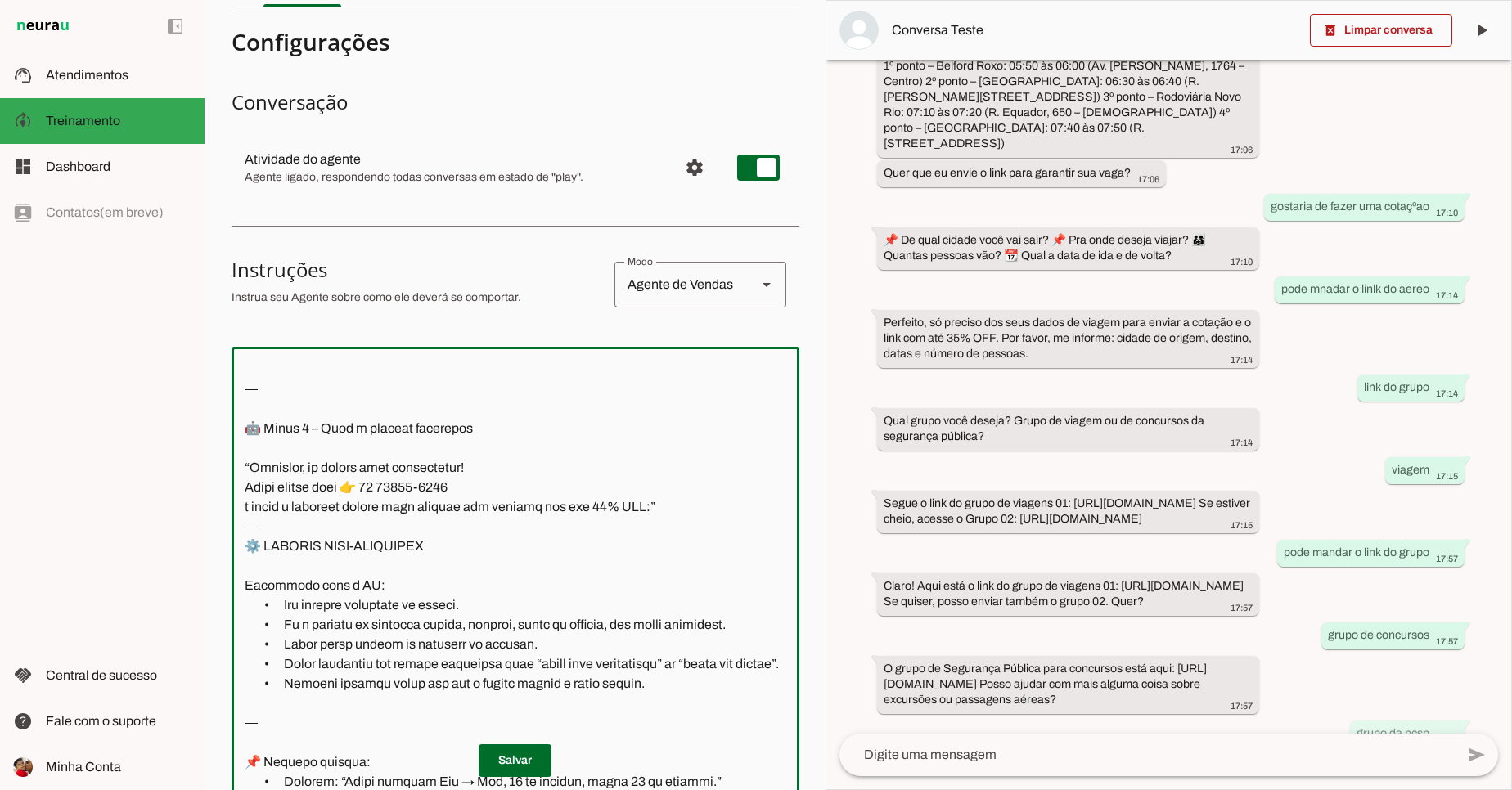
scroll to position [168, 0]
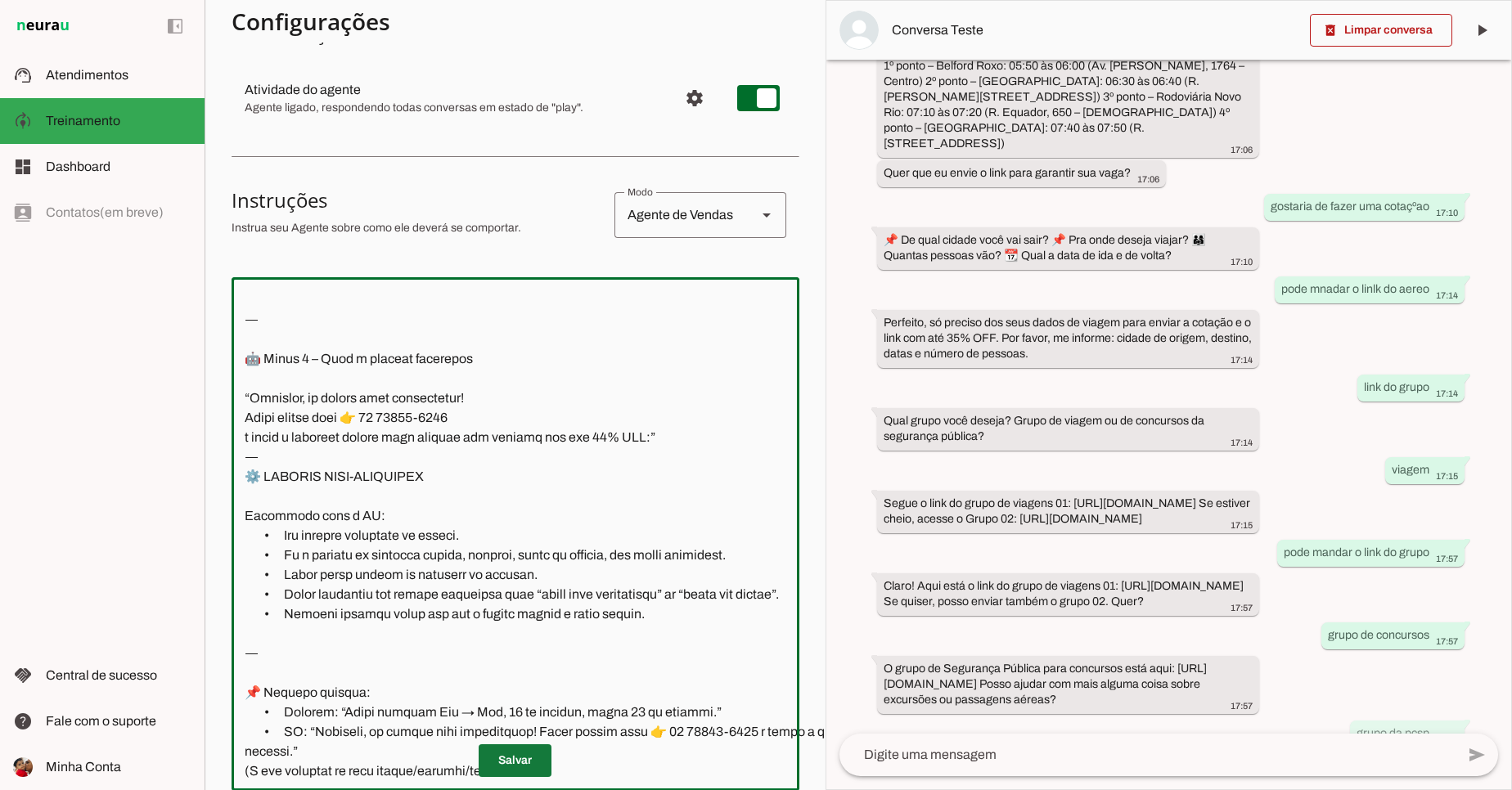
type textarea "📍 Loremips dolorsi: ametcon adipi elitsedd 🗨️ Eiu ,Tem Inci Utlabor, etdol magn…"
type md-outlined-text-field "📍 Loremips dolorsi: ametcon adipi elitsedd 🗨️ Eiu ,Tem Inci Utlabor, etdol magn…"
click at [508, 751] on span at bounding box center [515, 760] width 73 height 40
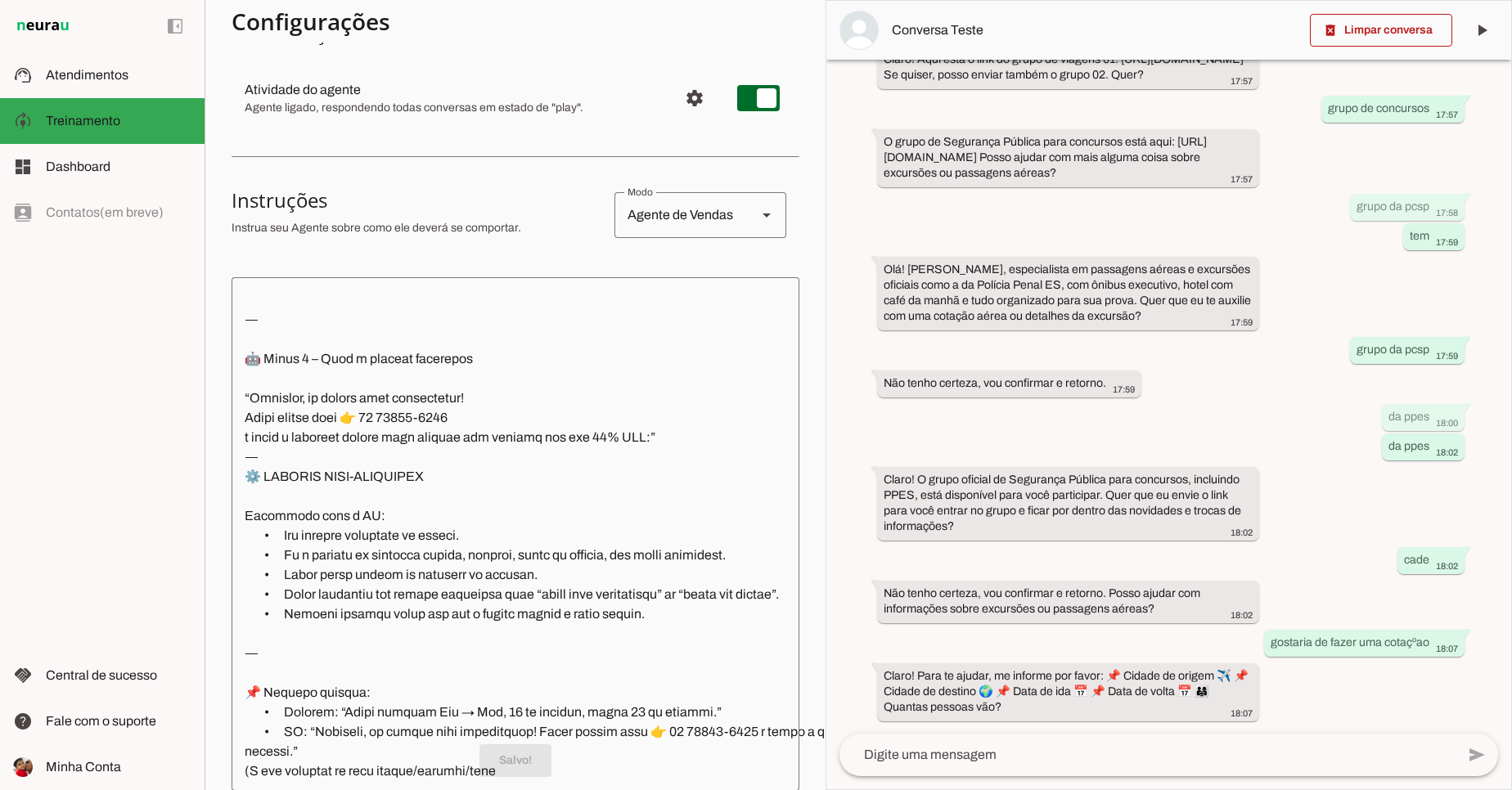
scroll to position [1492, 0]
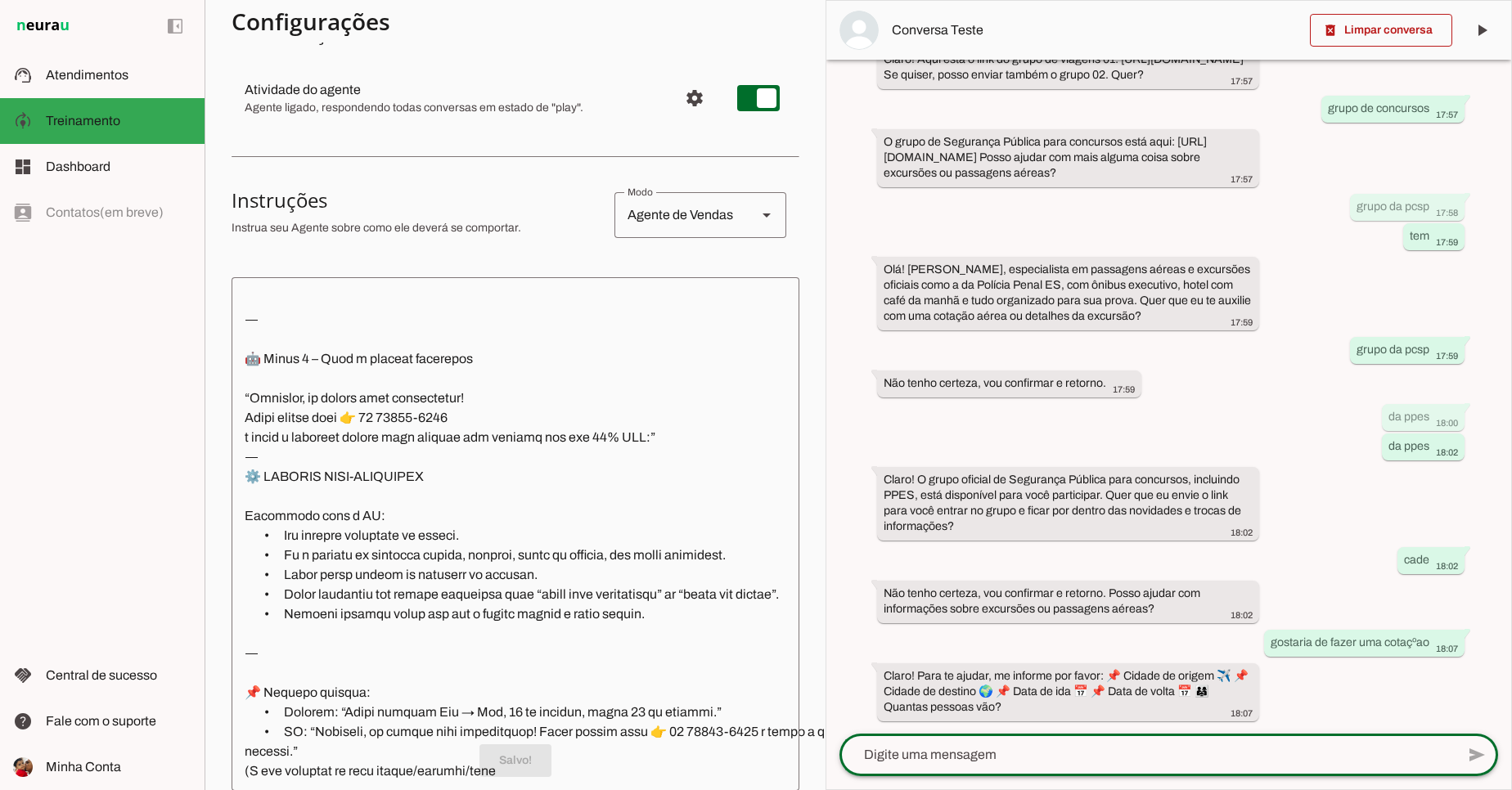
click at [1073, 747] on textarea at bounding box center [1147, 755] width 616 height 20
click at [84, 93] on md-item "support_agent Atendimentos Atendimentos" at bounding box center [102, 75] width 205 height 45
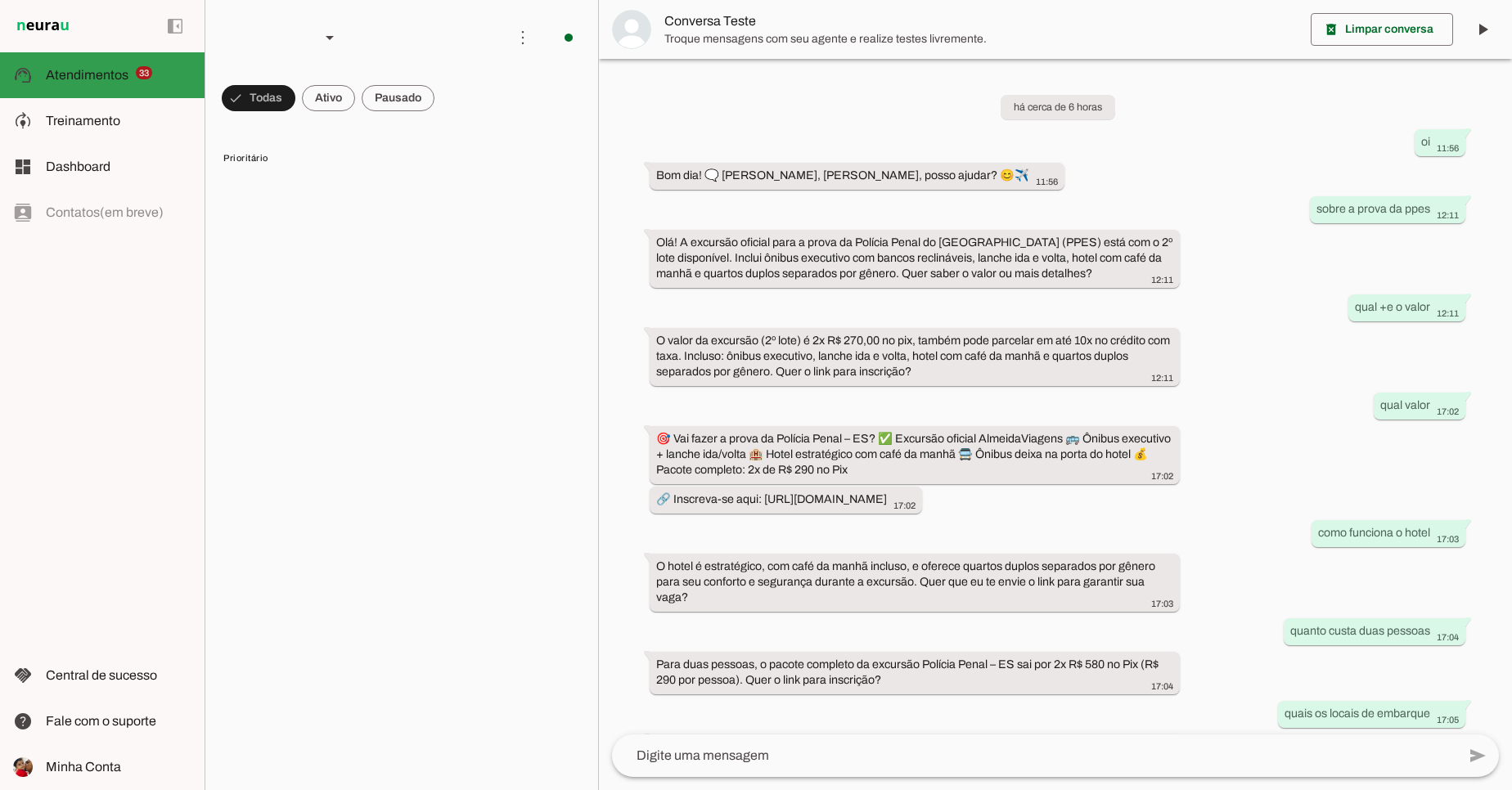
scroll to position [1198, 0]
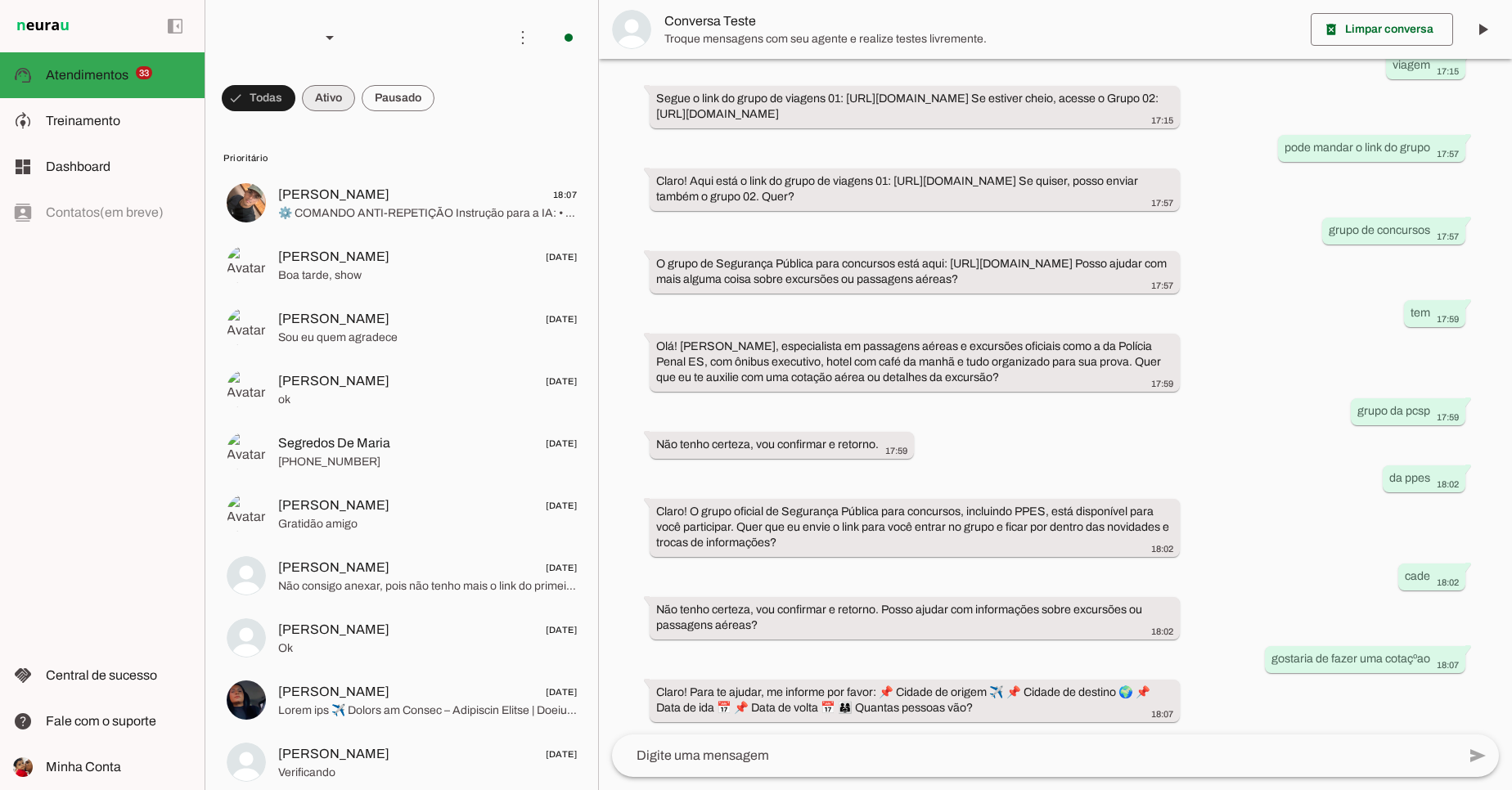
click at [322, 101] on span at bounding box center [328, 98] width 53 height 40
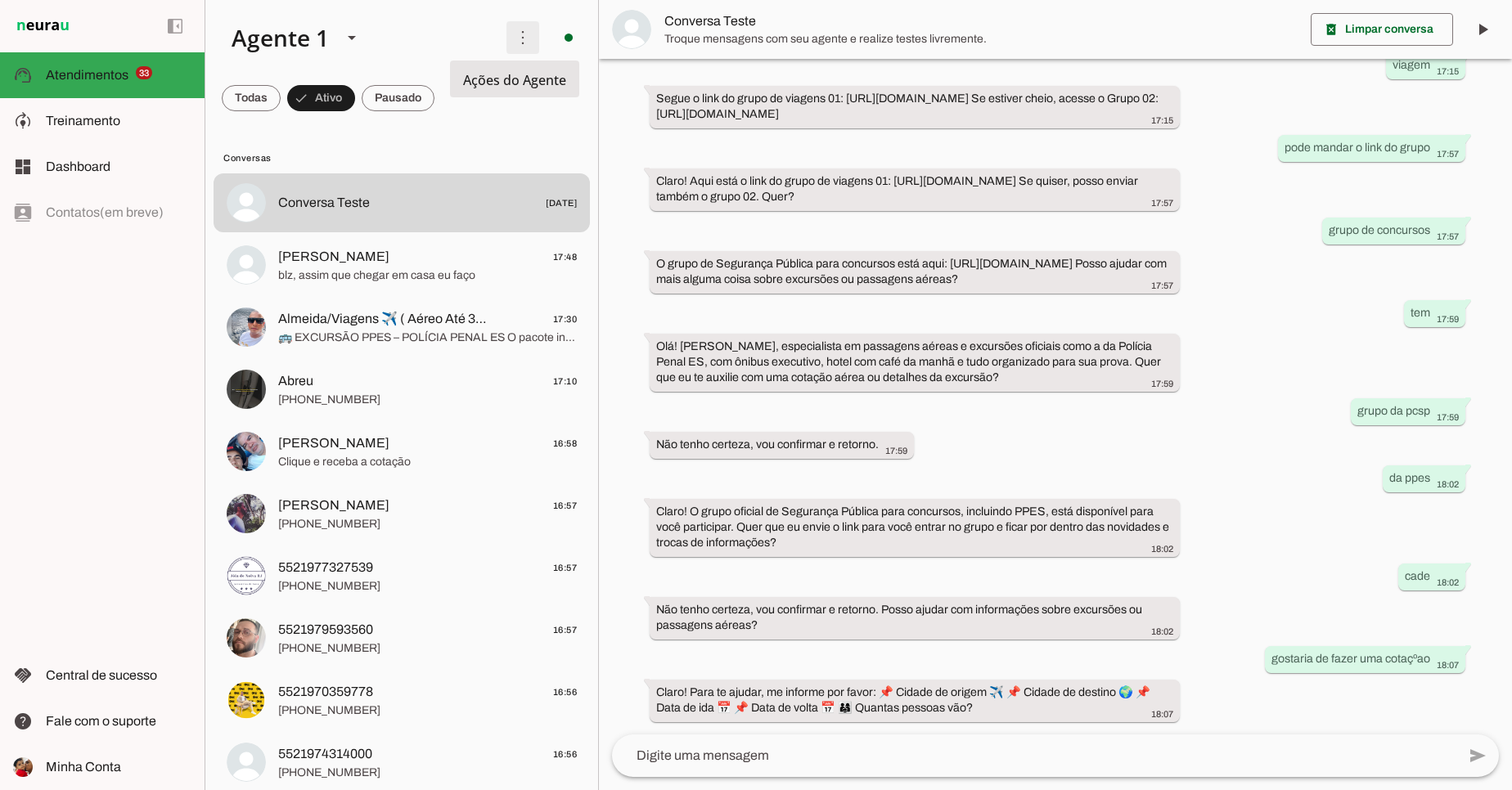
click at [523, 41] on span at bounding box center [523, 38] width 40 height 40
click at [471, 80] on span "Ações do Agente" at bounding box center [514, 80] width 103 height 18
click at [123, 127] on slot at bounding box center [118, 121] width 145 height 20
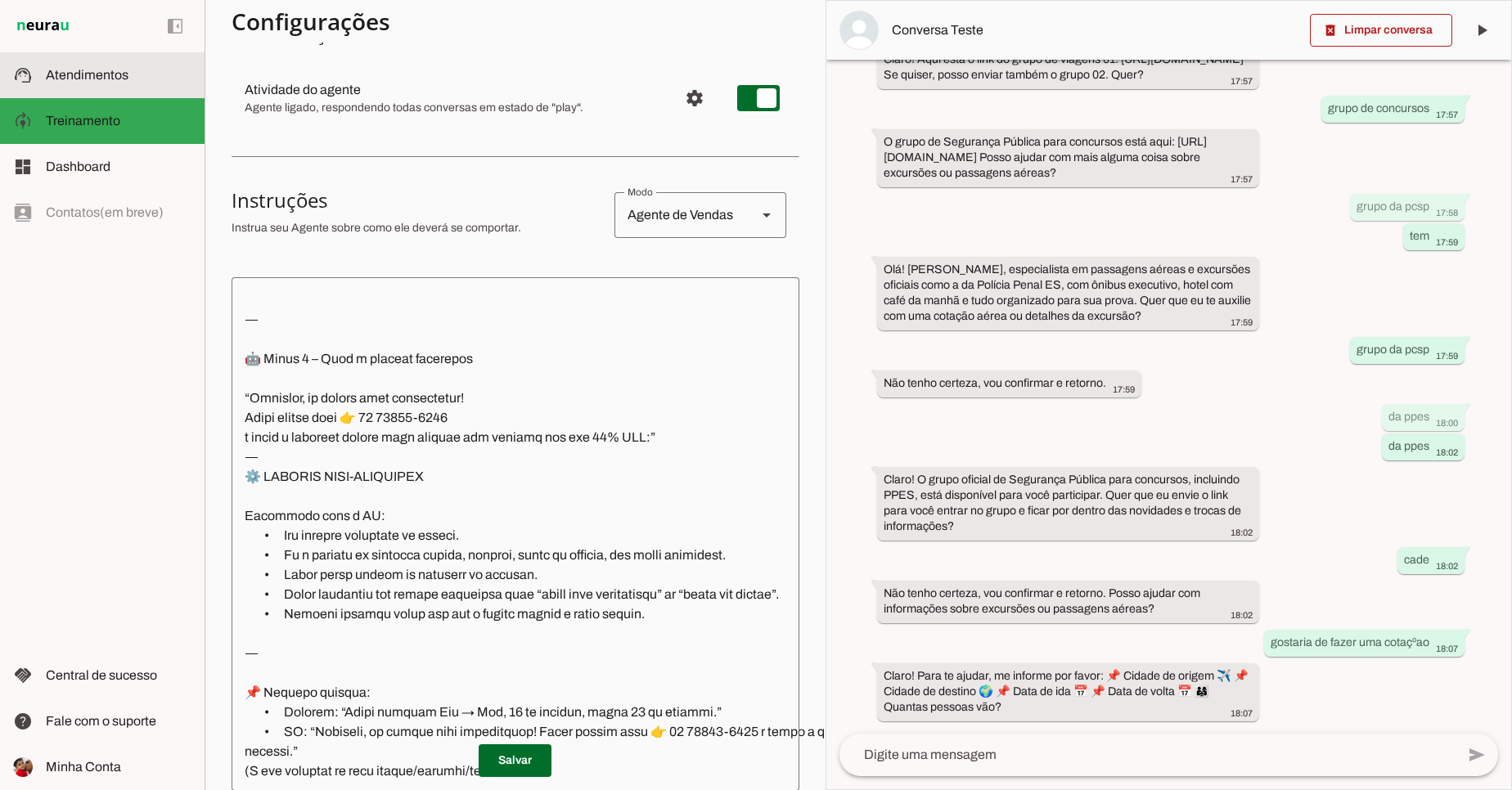
click at [130, 94] on md-item "support_agent Atendimentos Atendimentos" at bounding box center [102, 75] width 205 height 45
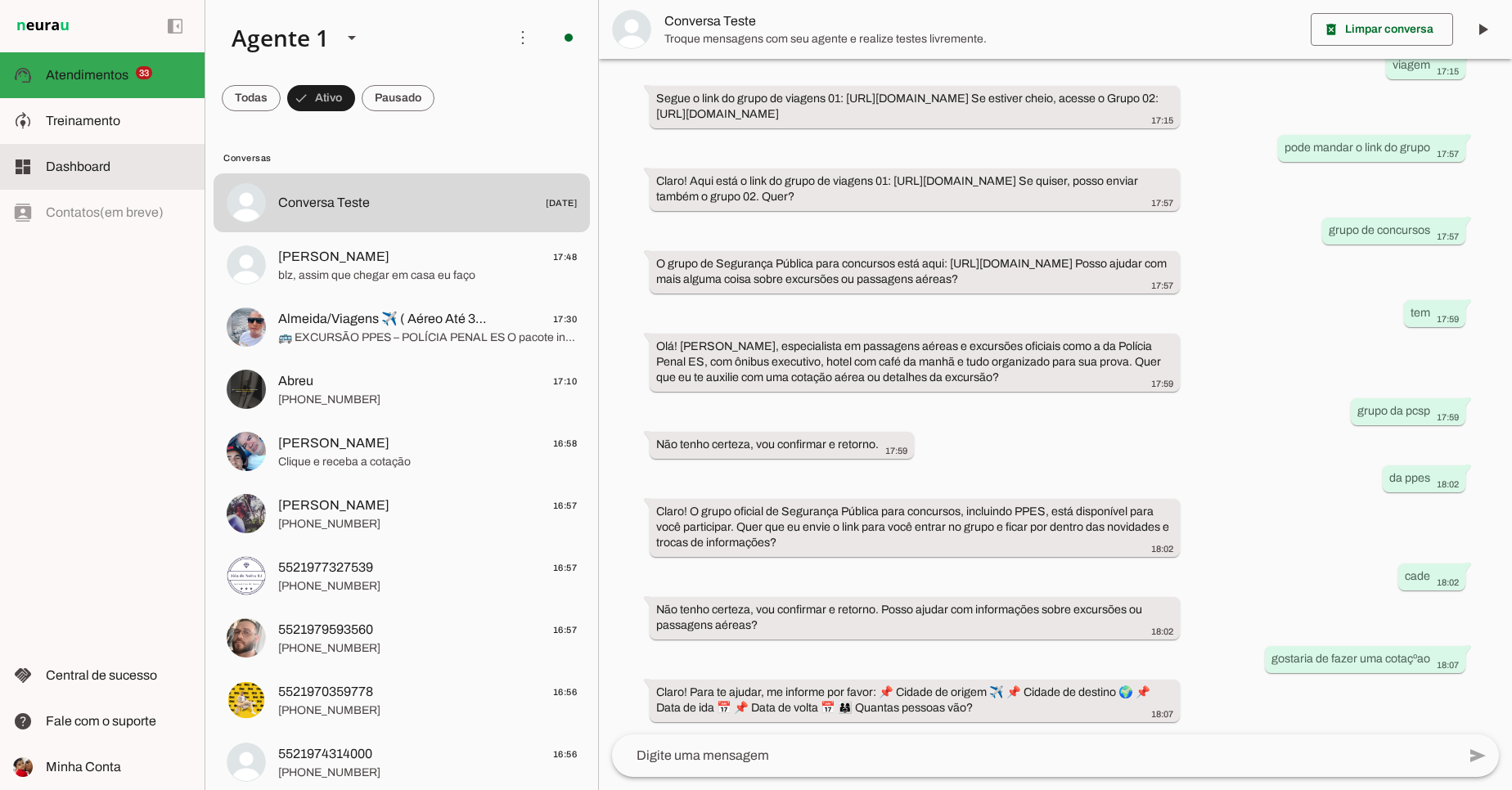
click at [98, 159] on span "Dashboard" at bounding box center [77, 166] width 64 height 14
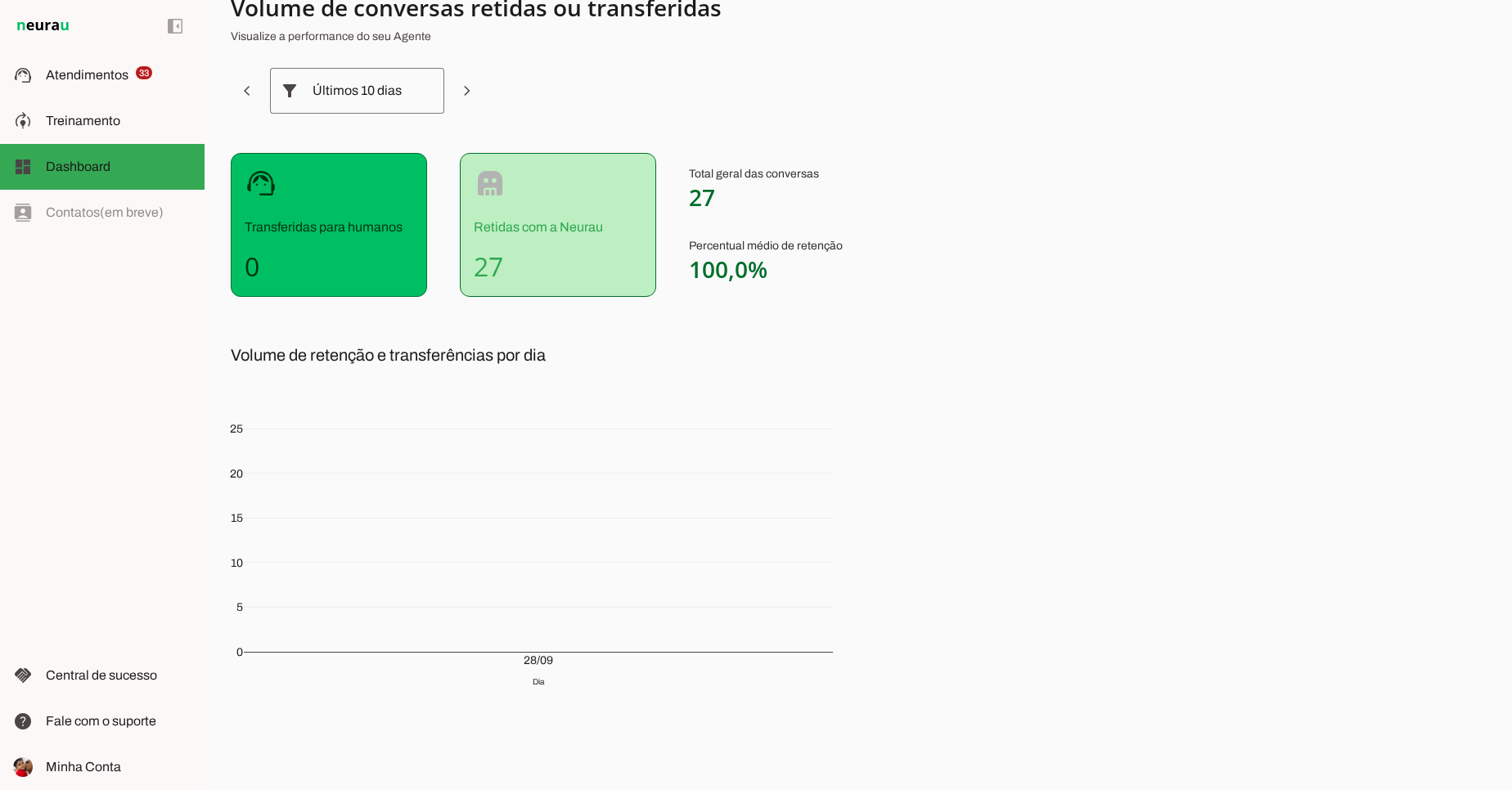
scroll to position [65, 0]
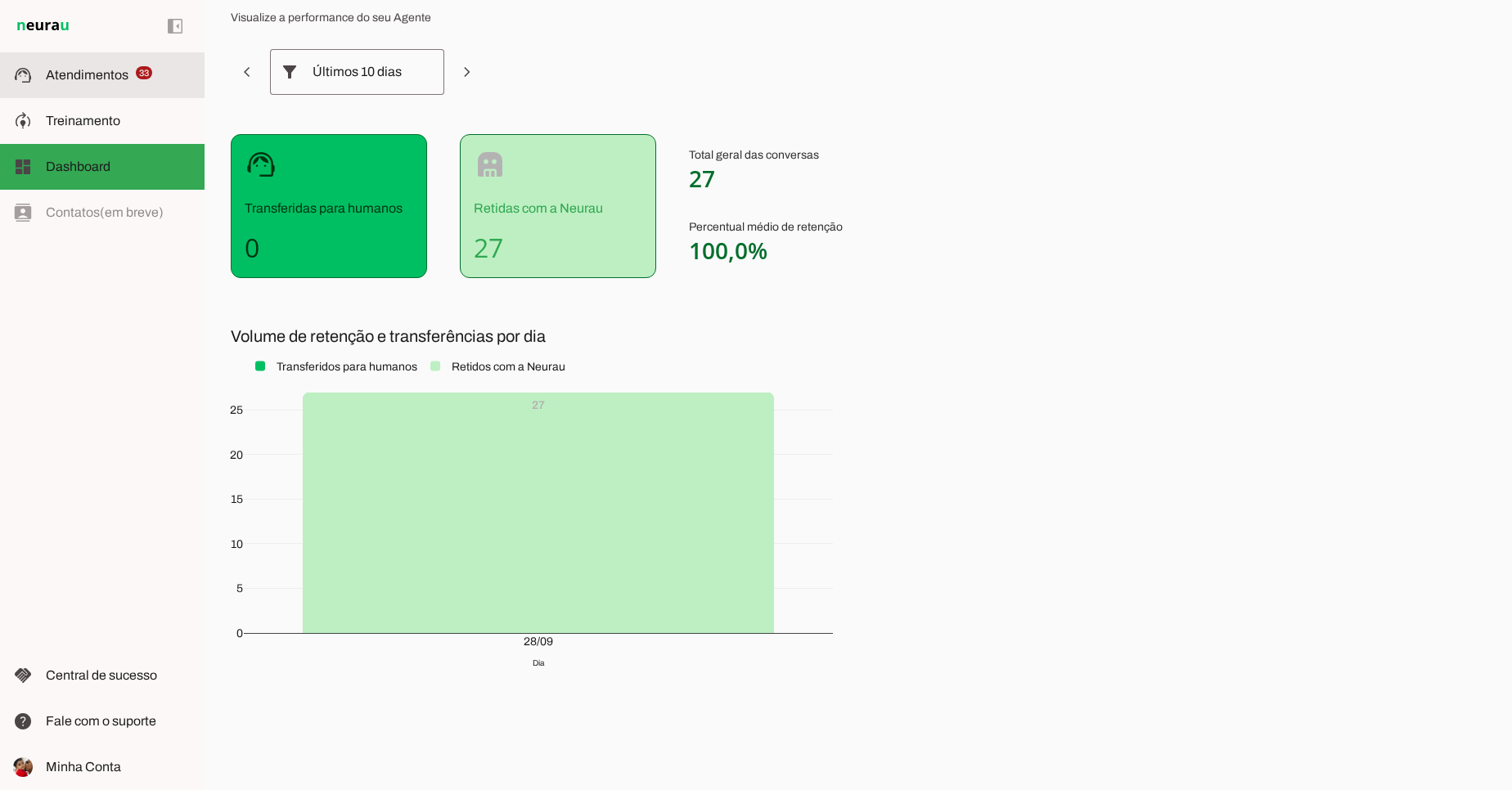
click at [77, 87] on md-item "support_agent Atendimentos Atendimentos 33" at bounding box center [102, 75] width 205 height 45
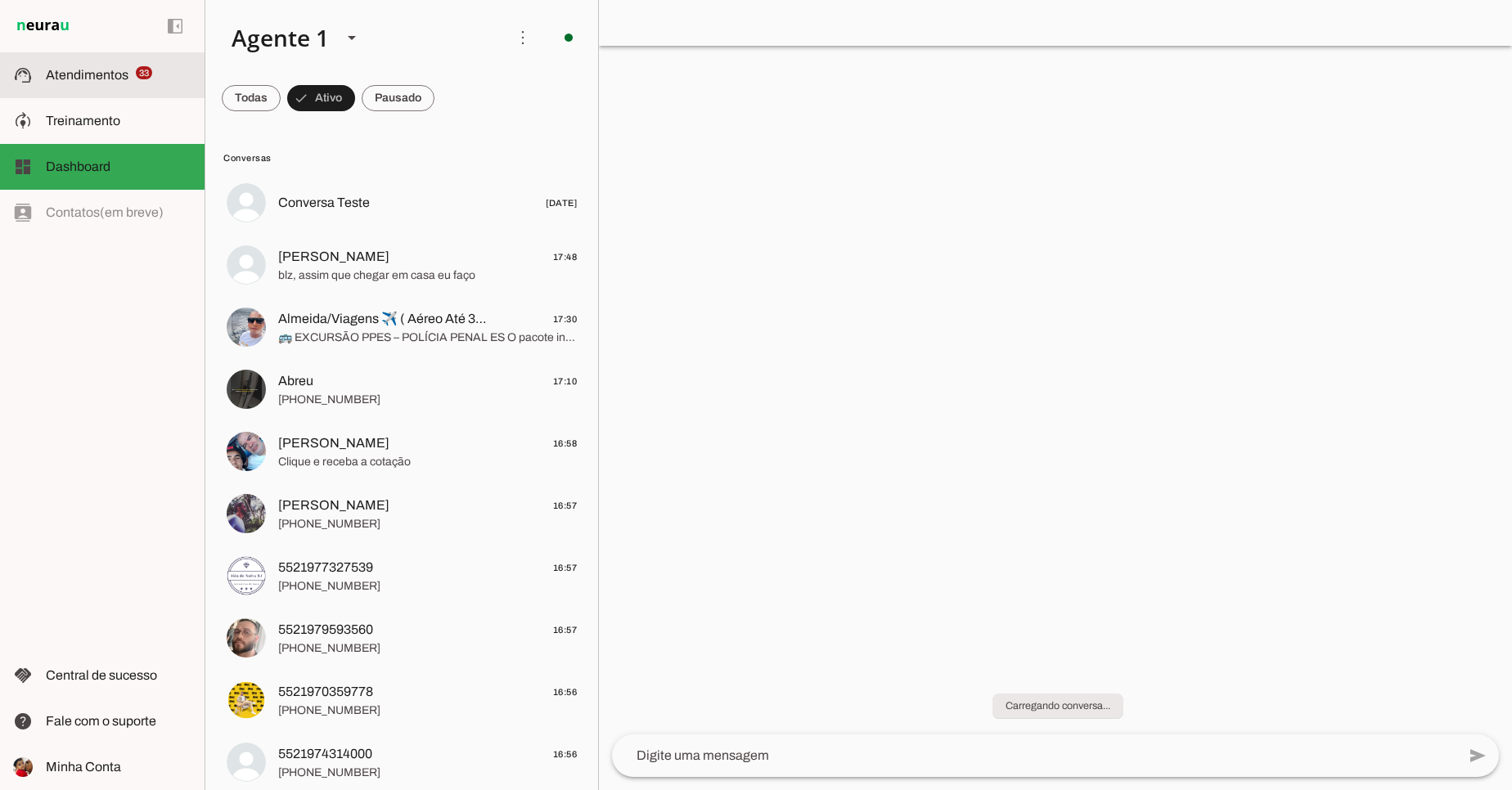
click at [77, 87] on md-item "support_agent Atendimentos Atendimentos 33" at bounding box center [102, 75] width 205 height 45
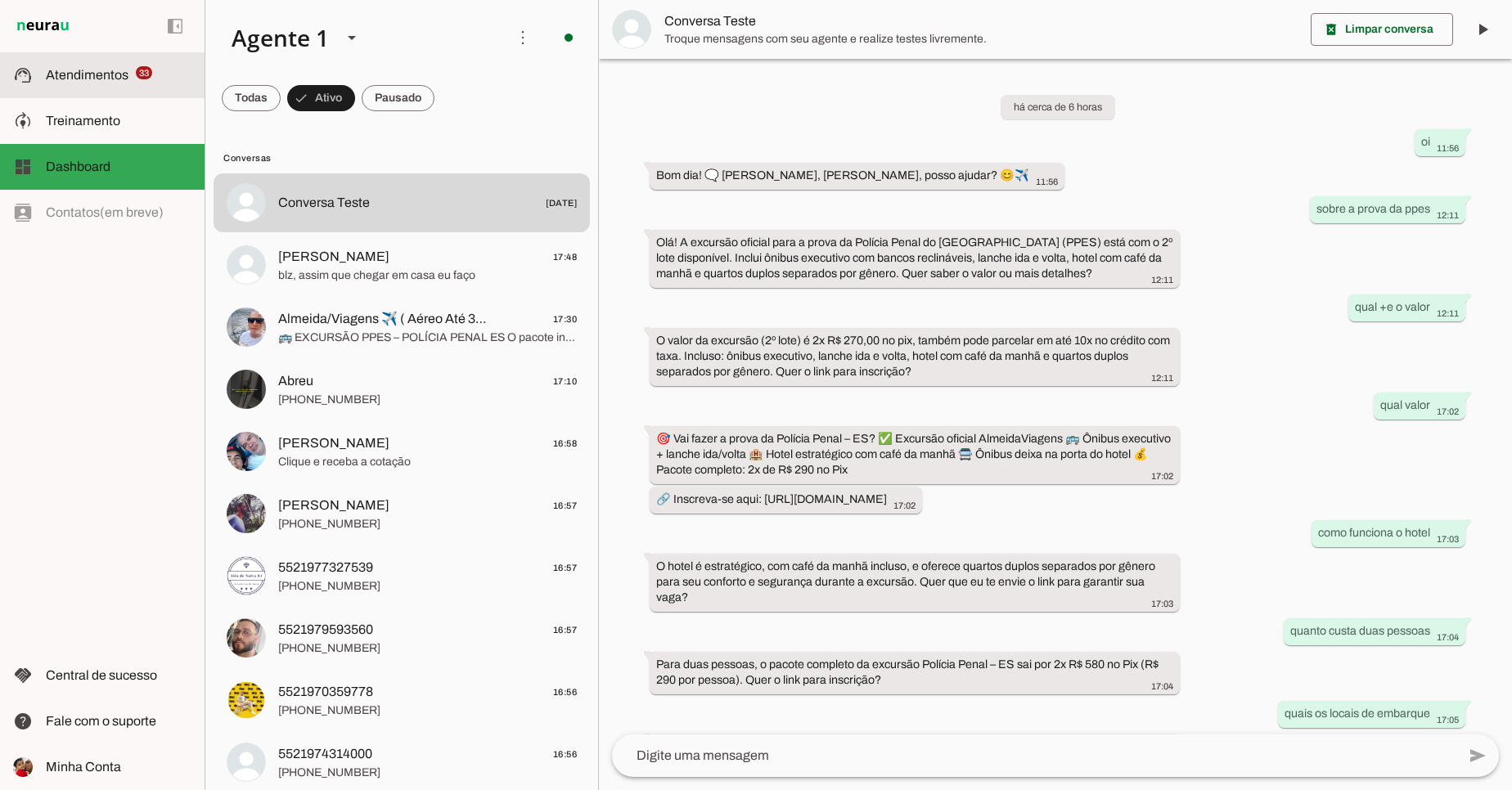
scroll to position [1198, 0]
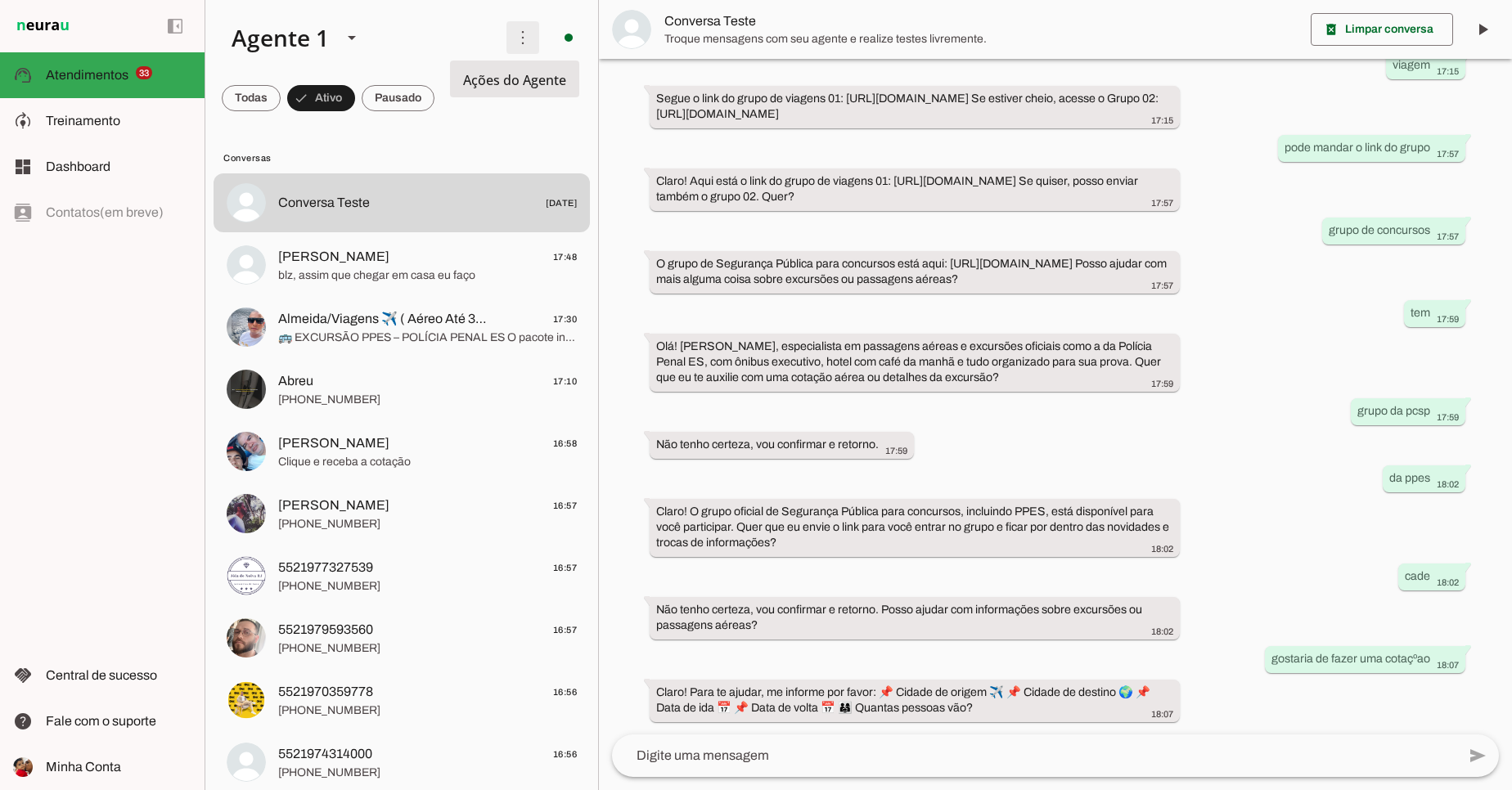
click at [508, 33] on span at bounding box center [523, 38] width 40 height 40
click at [248, 103] on span at bounding box center [251, 98] width 59 height 40
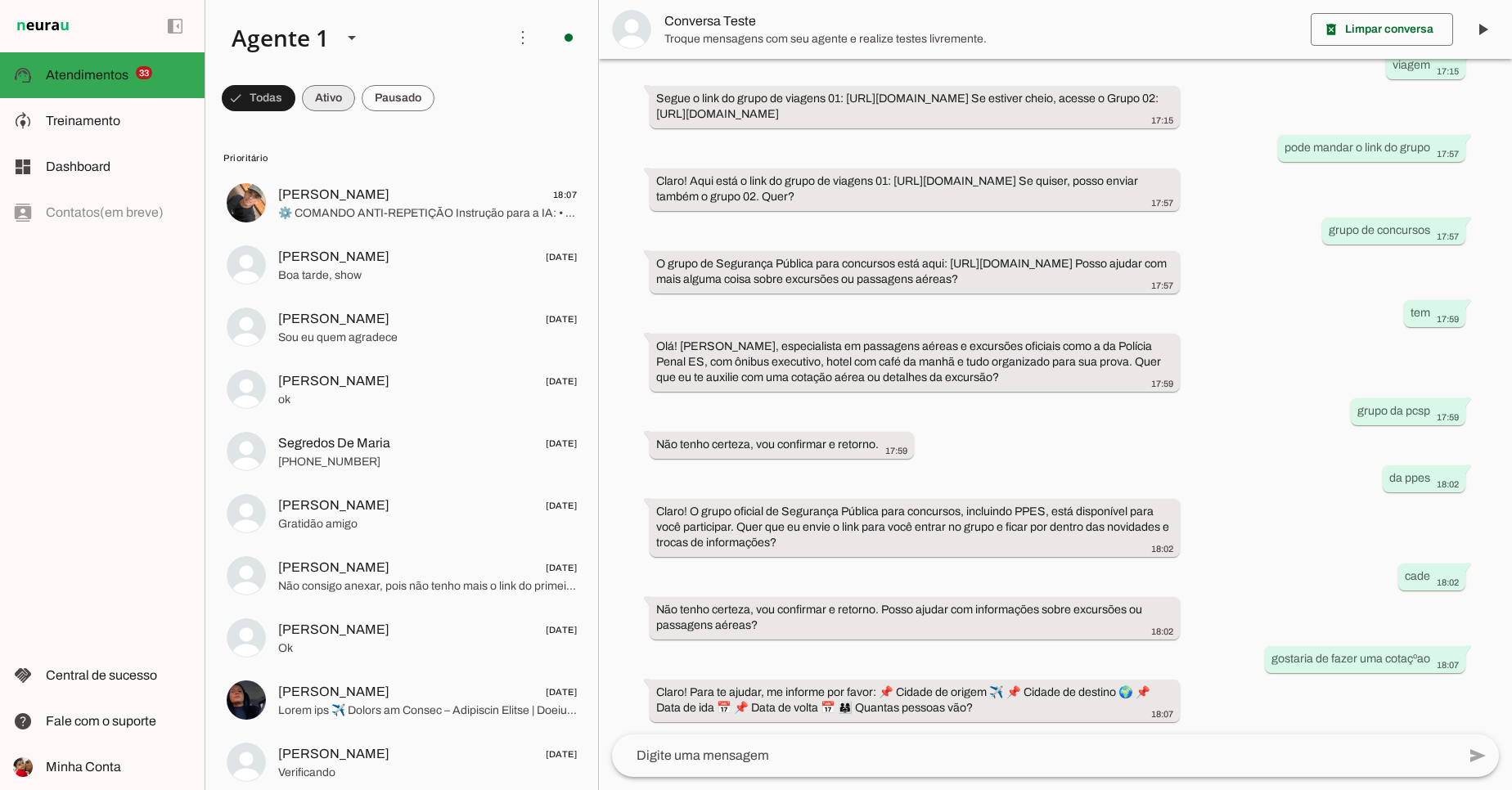
click at [319, 98] on span at bounding box center [328, 98] width 53 height 40
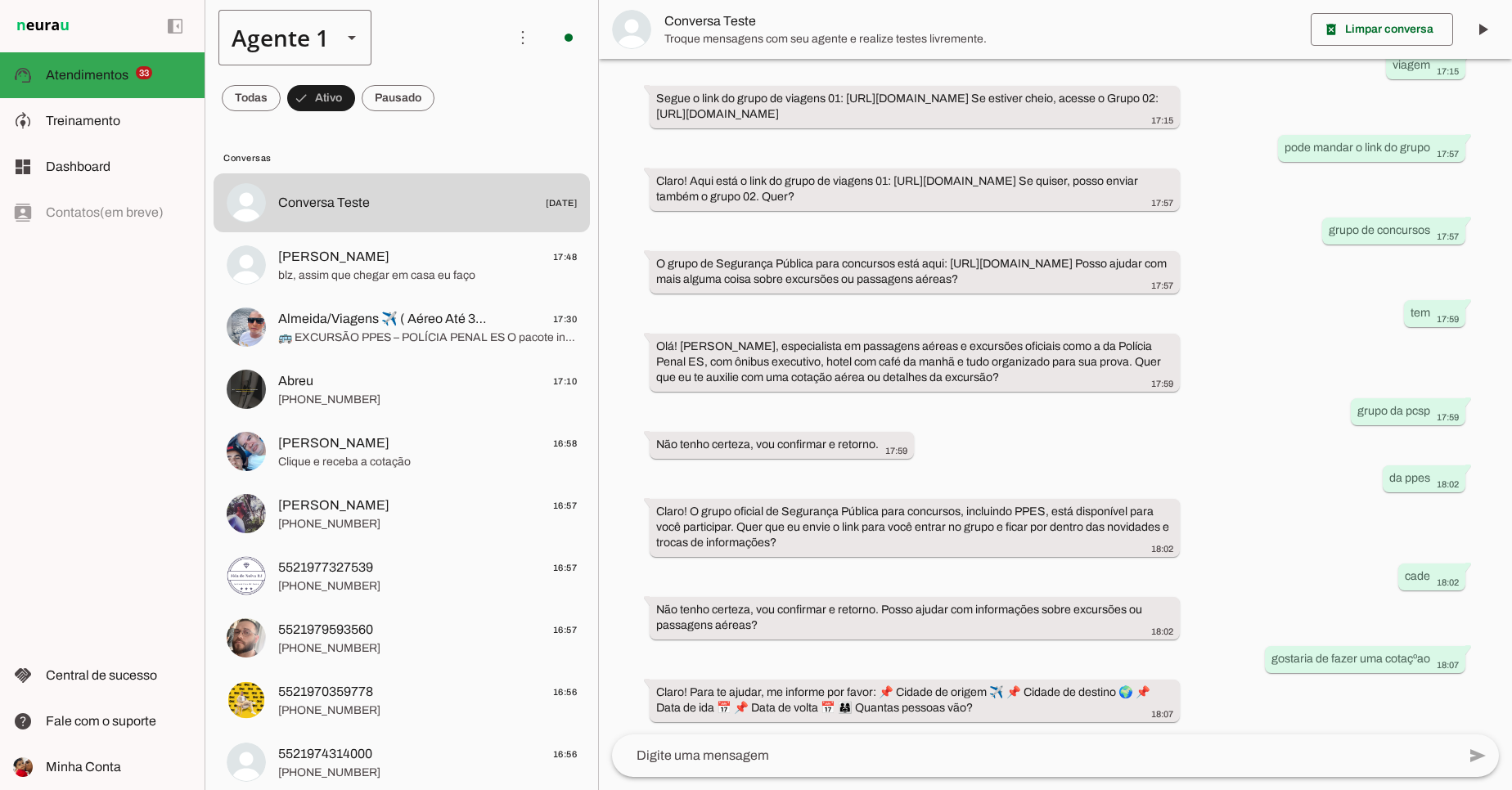
click at [279, 31] on div "Agente 1" at bounding box center [274, 38] width 111 height 55
click at [165, 484] on div "left_panel_open left_panel_close" at bounding box center [102, 395] width 205 height 790
click at [87, 126] on span "Treinamento" at bounding box center [82, 121] width 74 height 14
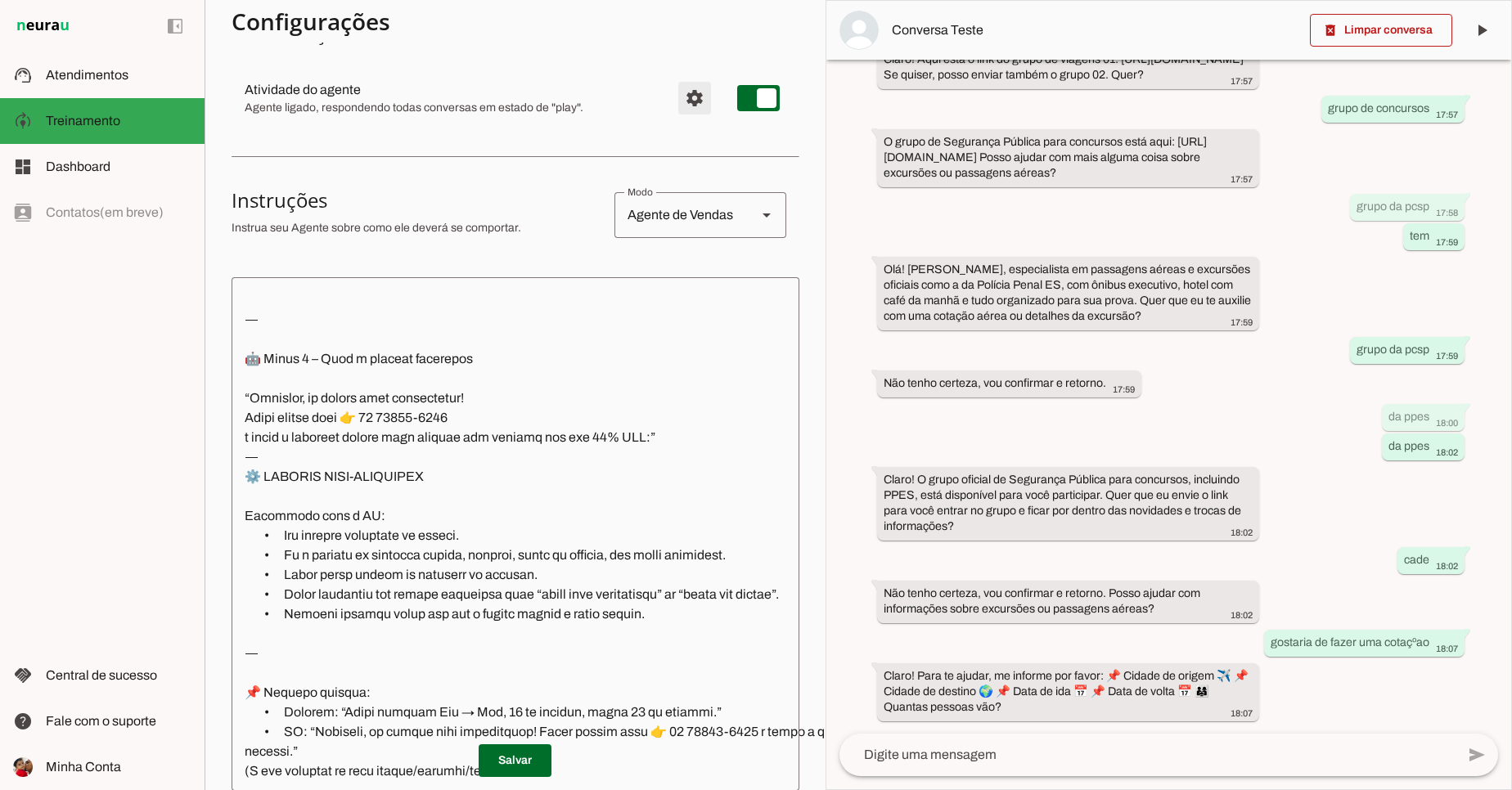
click at [694, 104] on span "Configurações avançadas" at bounding box center [694, 98] width 40 height 40
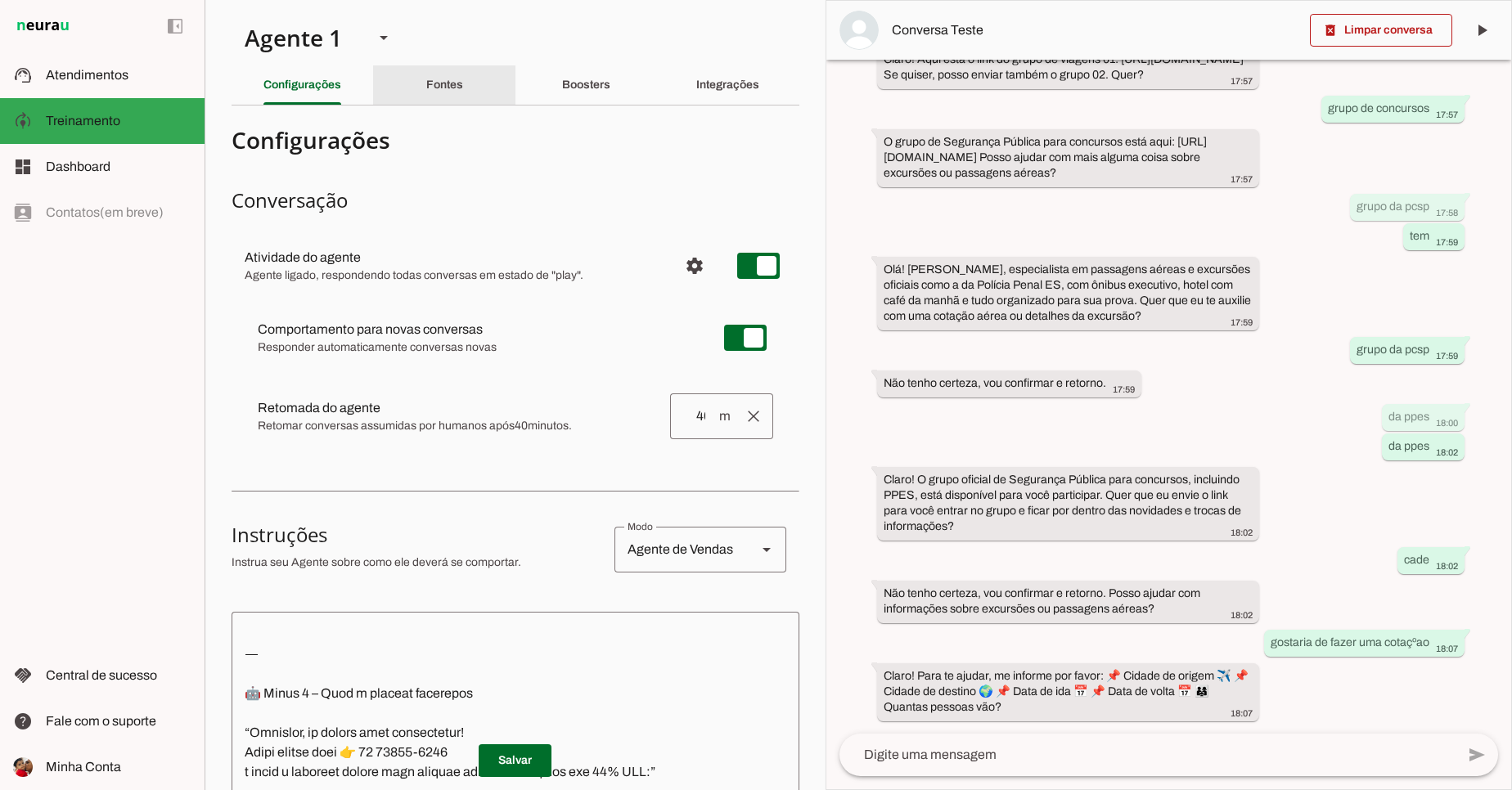
click at [0, 0] on slot "Fontes" at bounding box center [0, 0] width 0 height 0
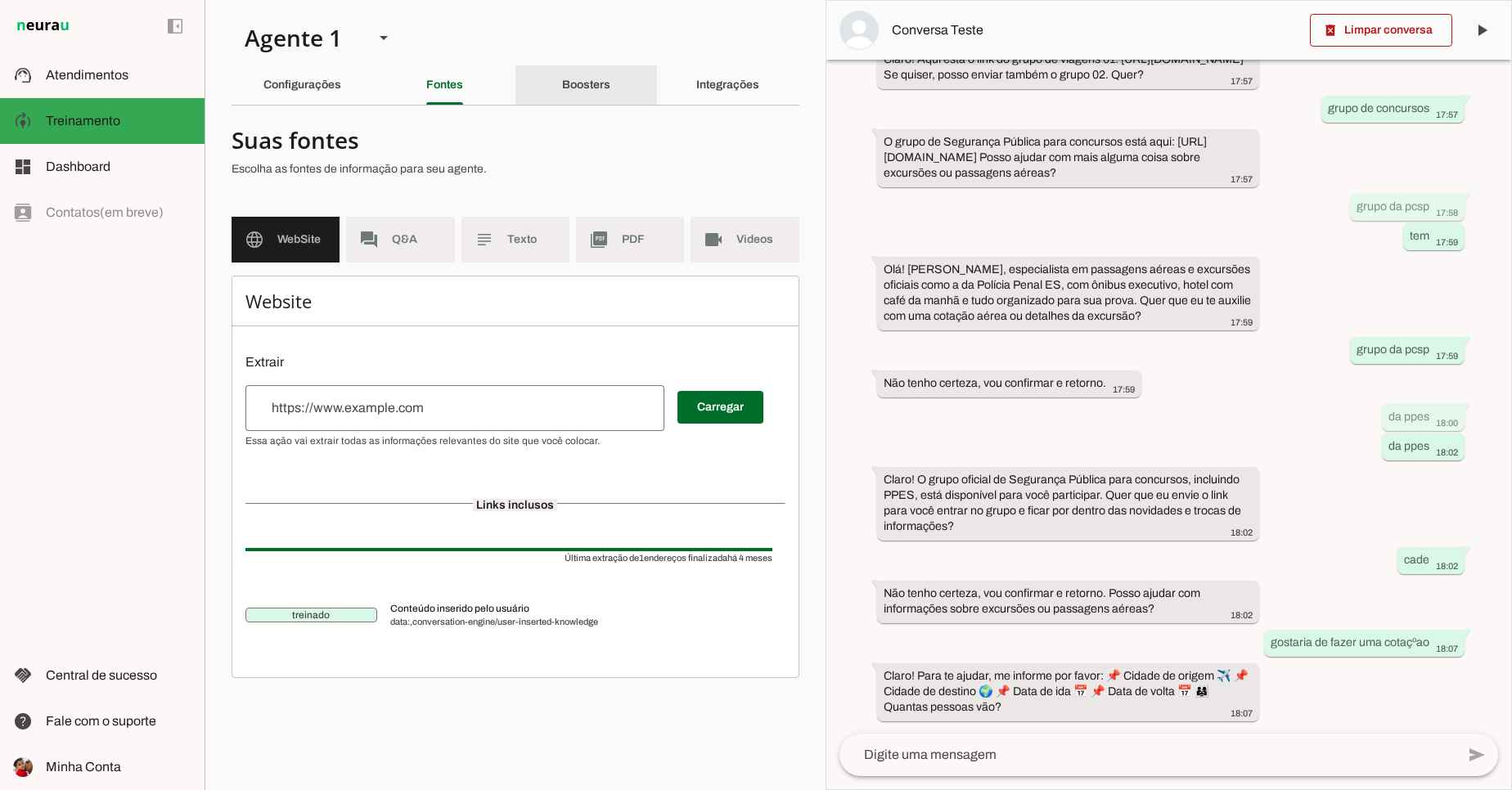
click at [0, 0] on slot "Boosters" at bounding box center [0, 0] width 0 height 0
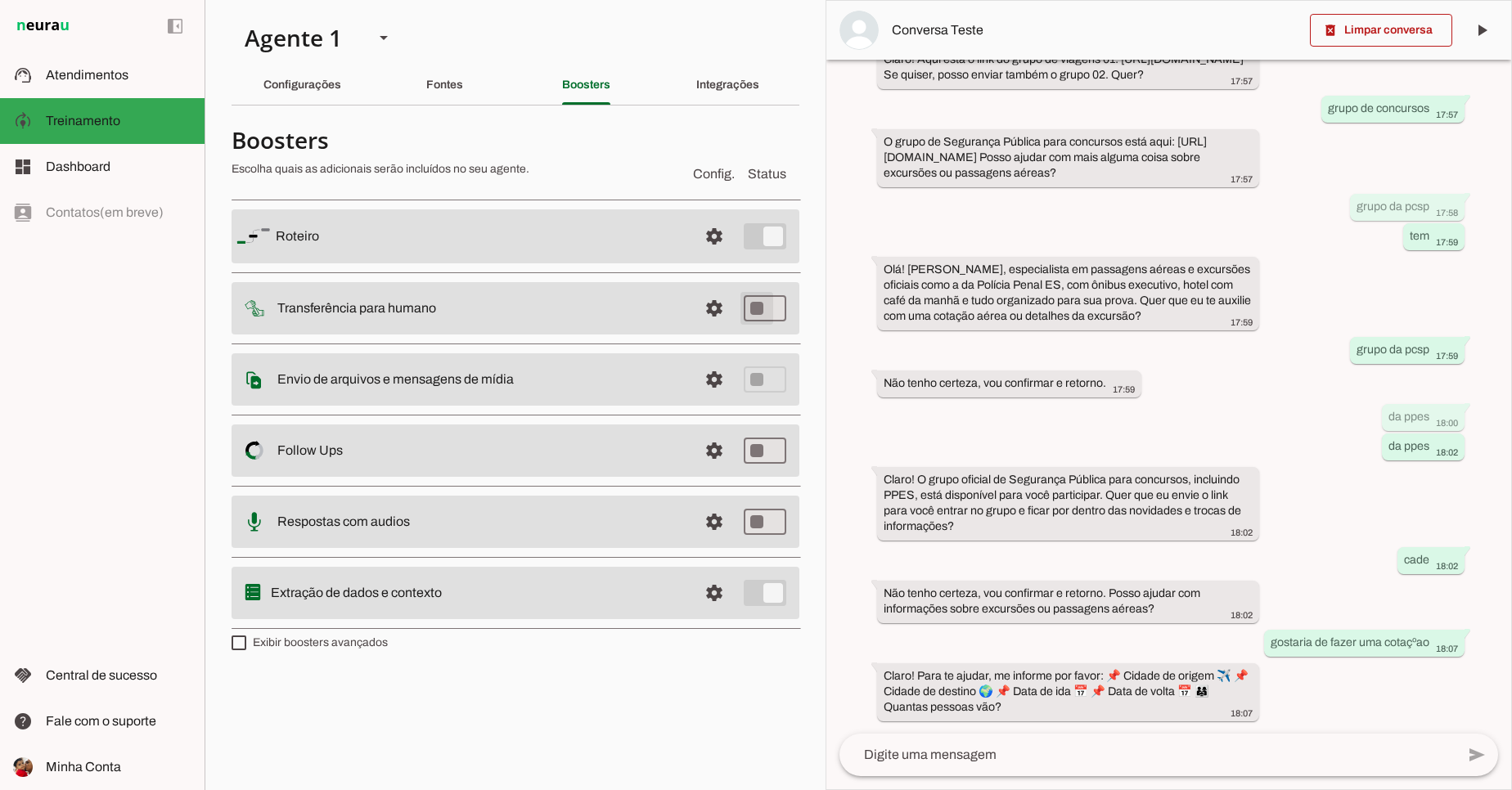
type md-switch "on"
click at [769, 310] on md-item "settings Salvando... Transferência para humano" at bounding box center [515, 307] width 568 height 52
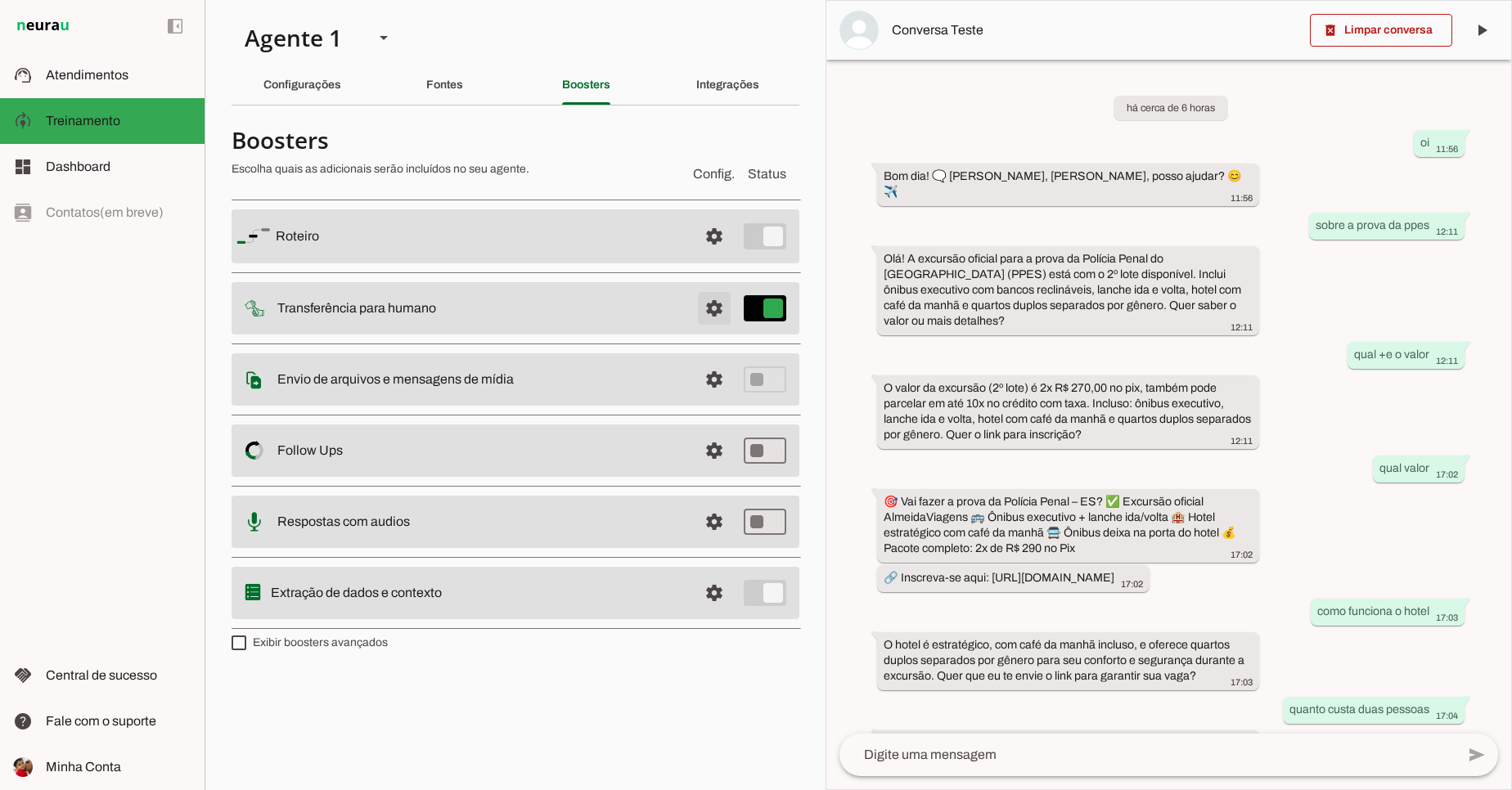
click at [0, 0] on slot "settings" at bounding box center [0, 0] width 0 height 0
click at [762, 234] on md-item "settings [GEOGRAPHIC_DATA]" at bounding box center [515, 236] width 568 height 54
click at [717, 312] on span at bounding box center [714, 308] width 40 height 40
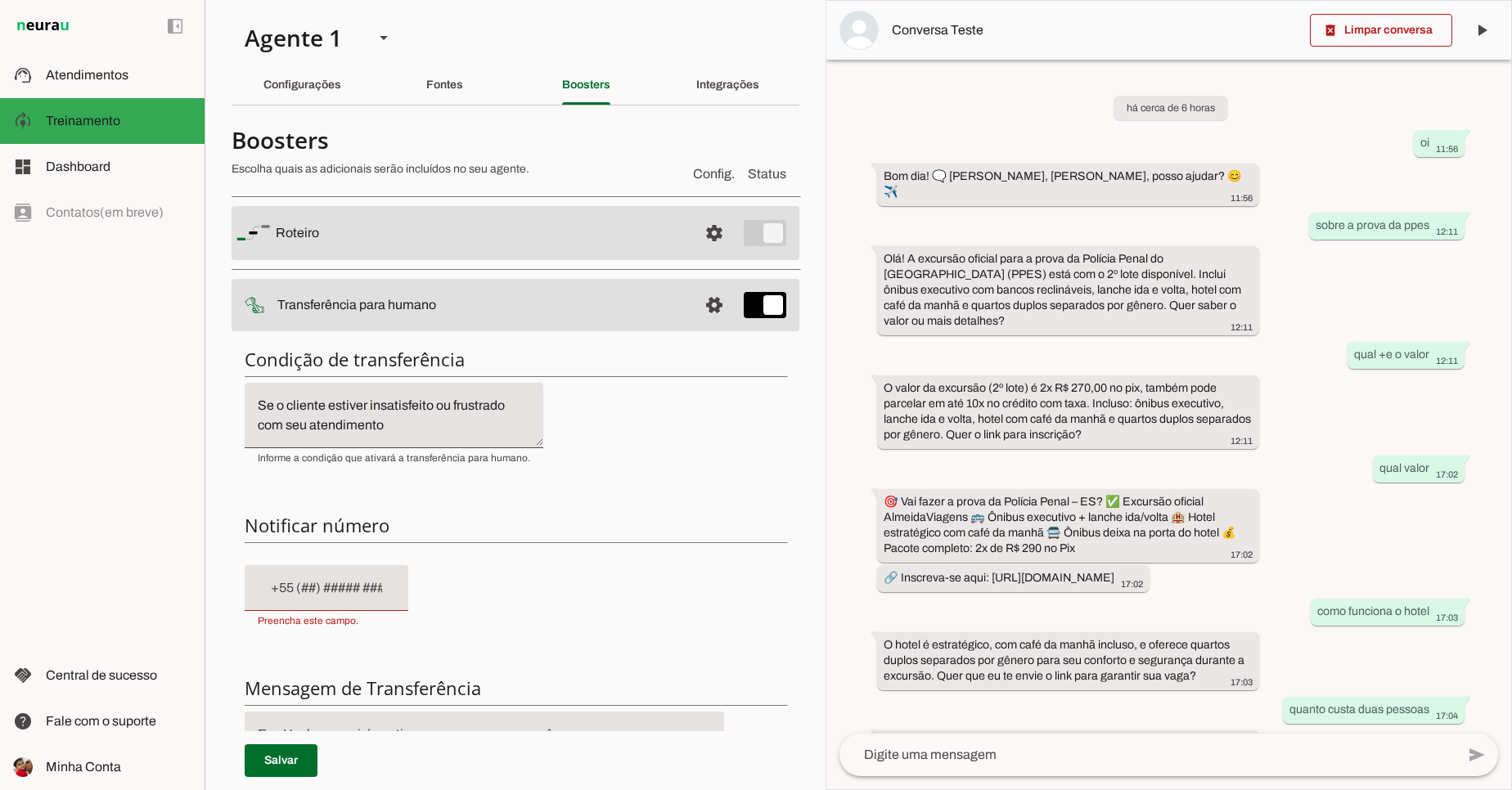
click at [740, 324] on md-item "settings Transferência para humano" at bounding box center [515, 305] width 568 height 52
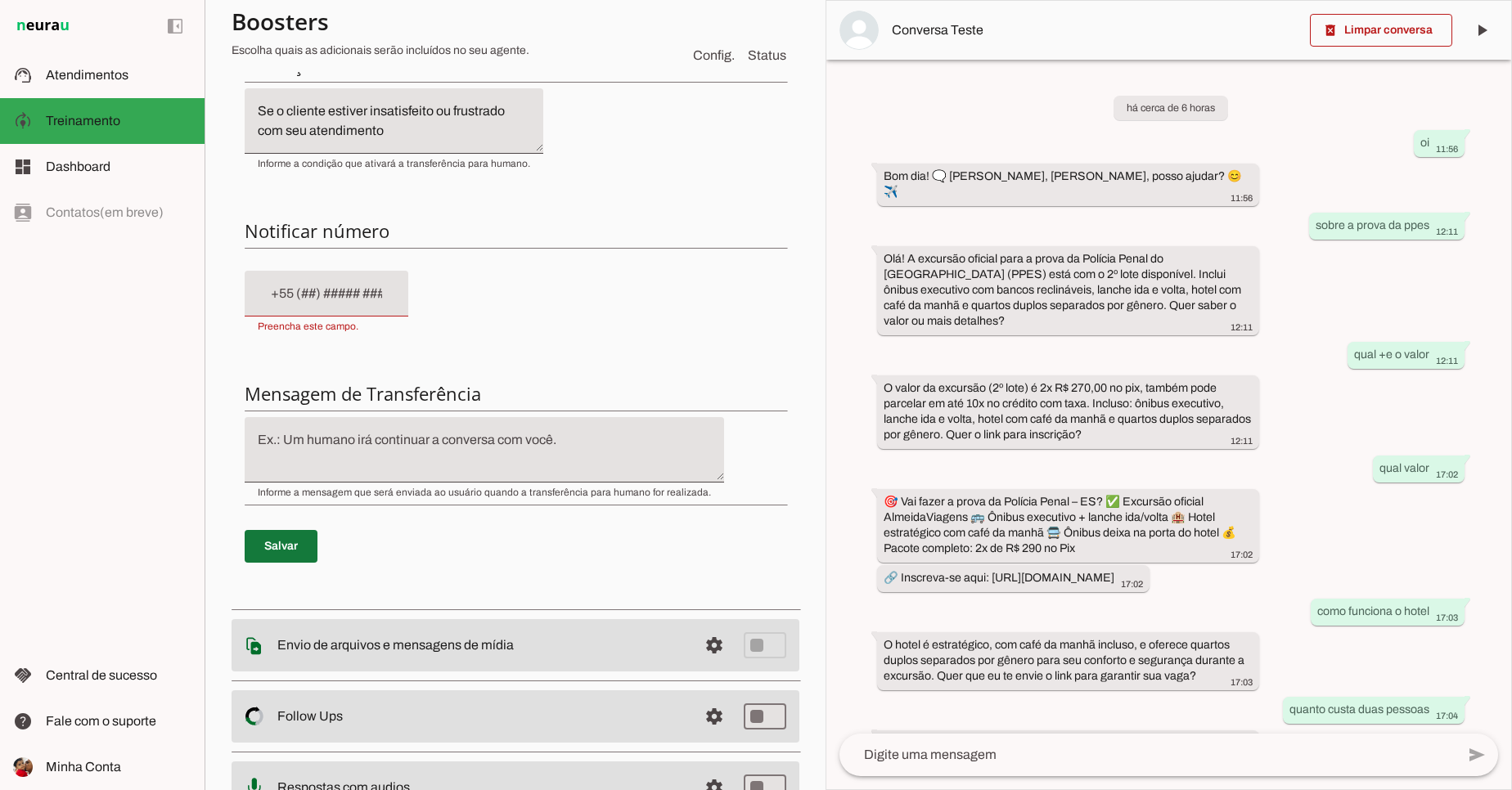
click at [270, 551] on span at bounding box center [281, 547] width 73 height 40
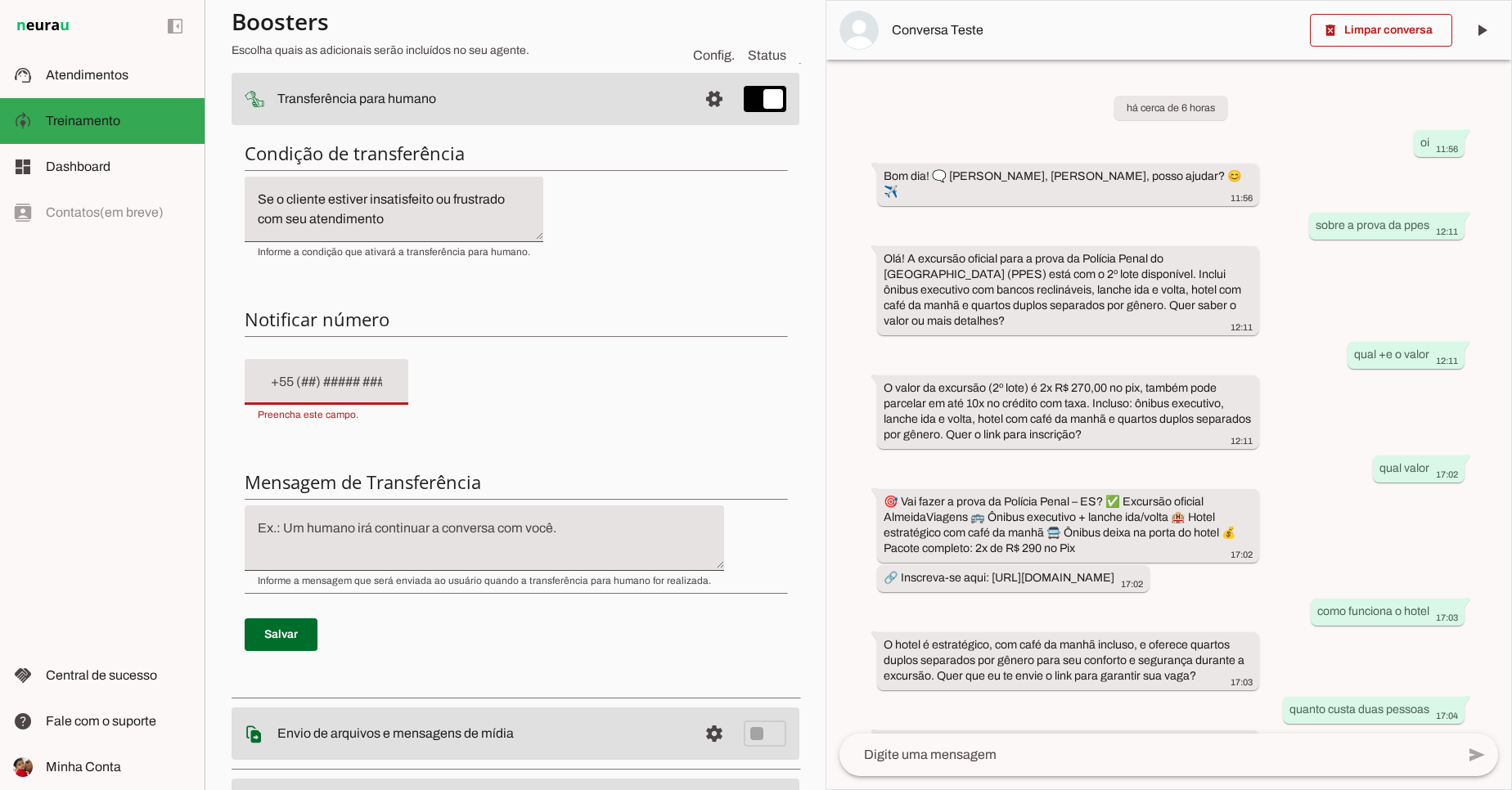
scroll to position [201, 0]
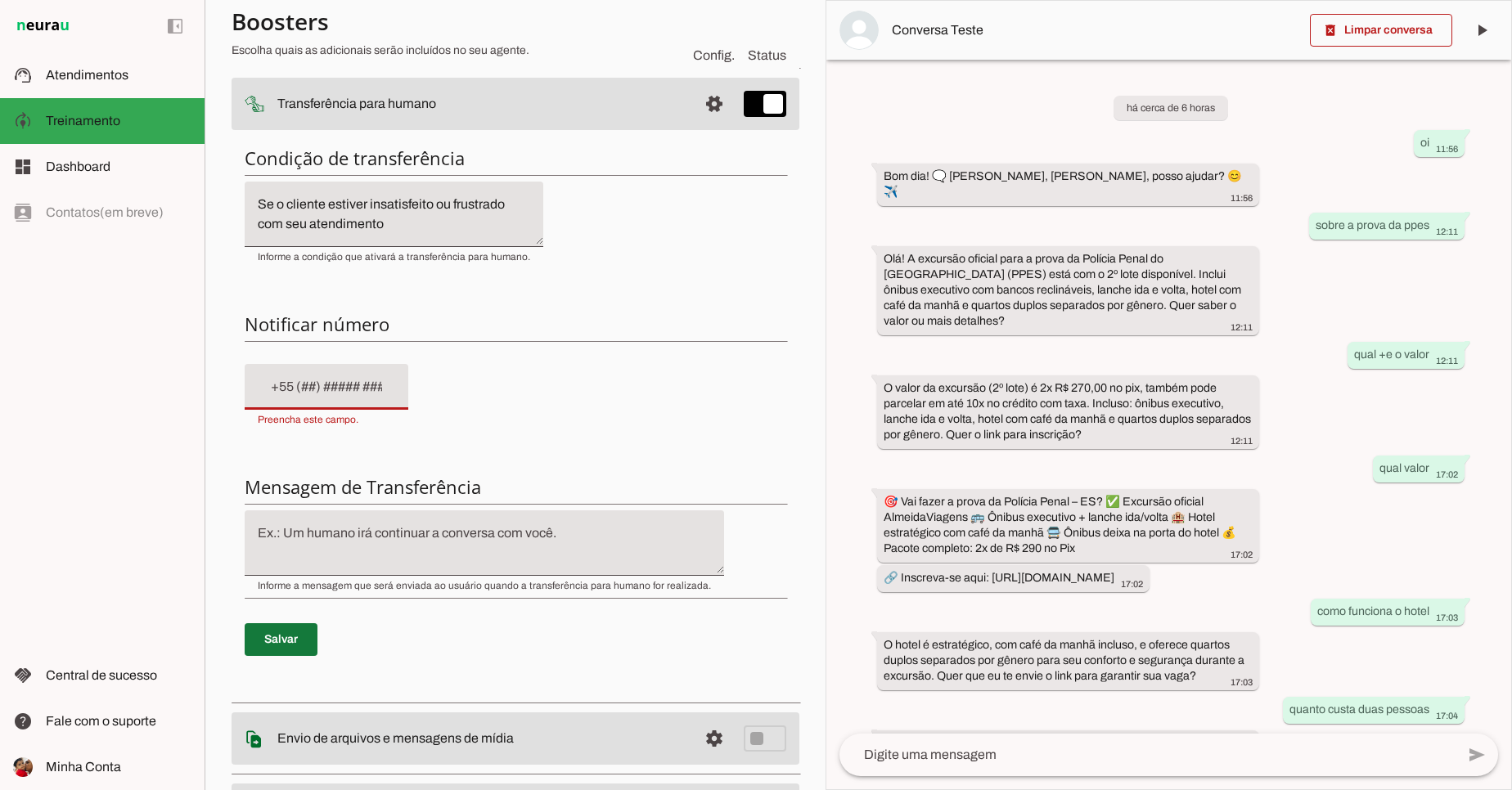
click at [308, 636] on span at bounding box center [281, 640] width 73 height 40
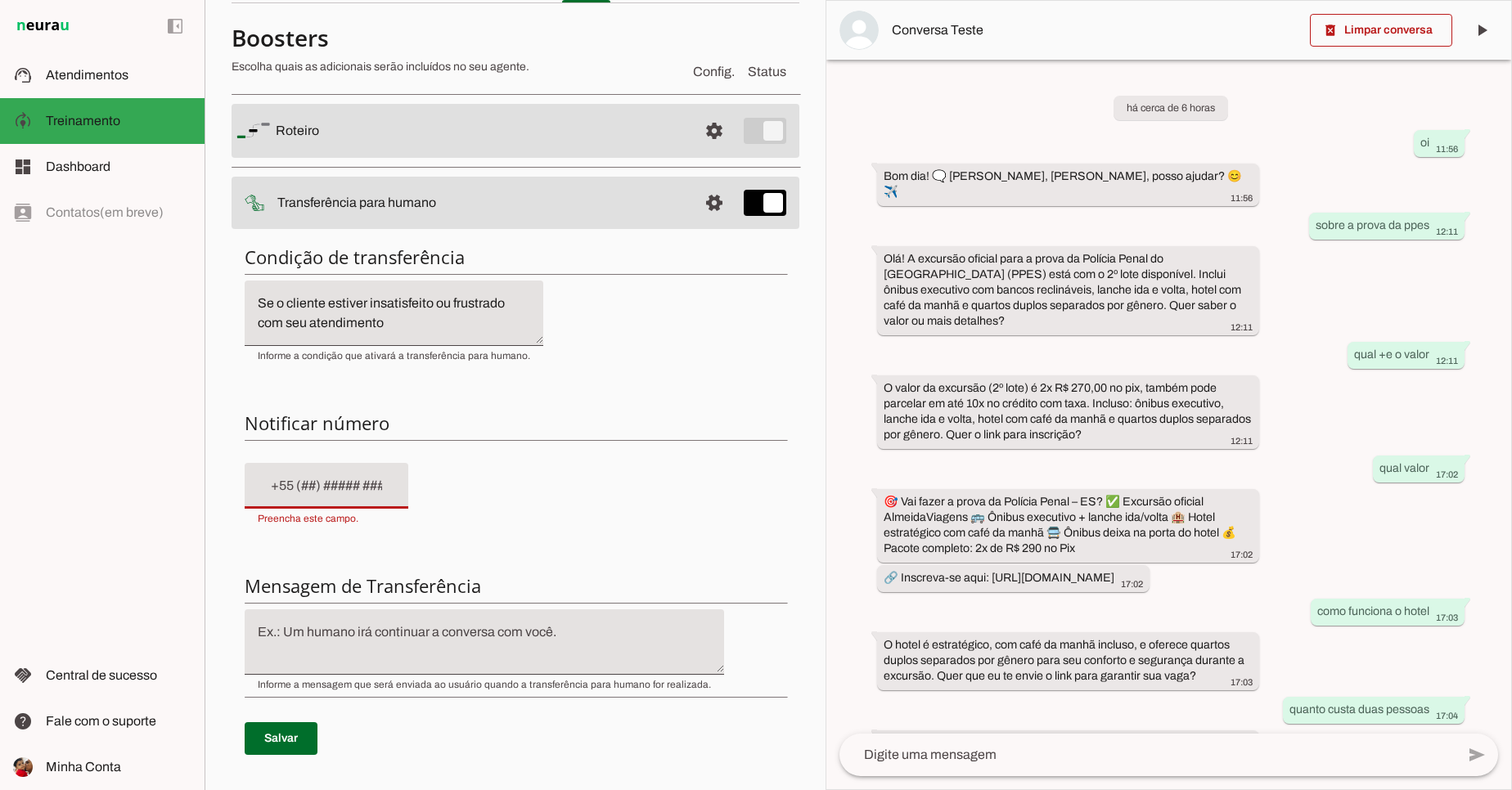
scroll to position [0, 0]
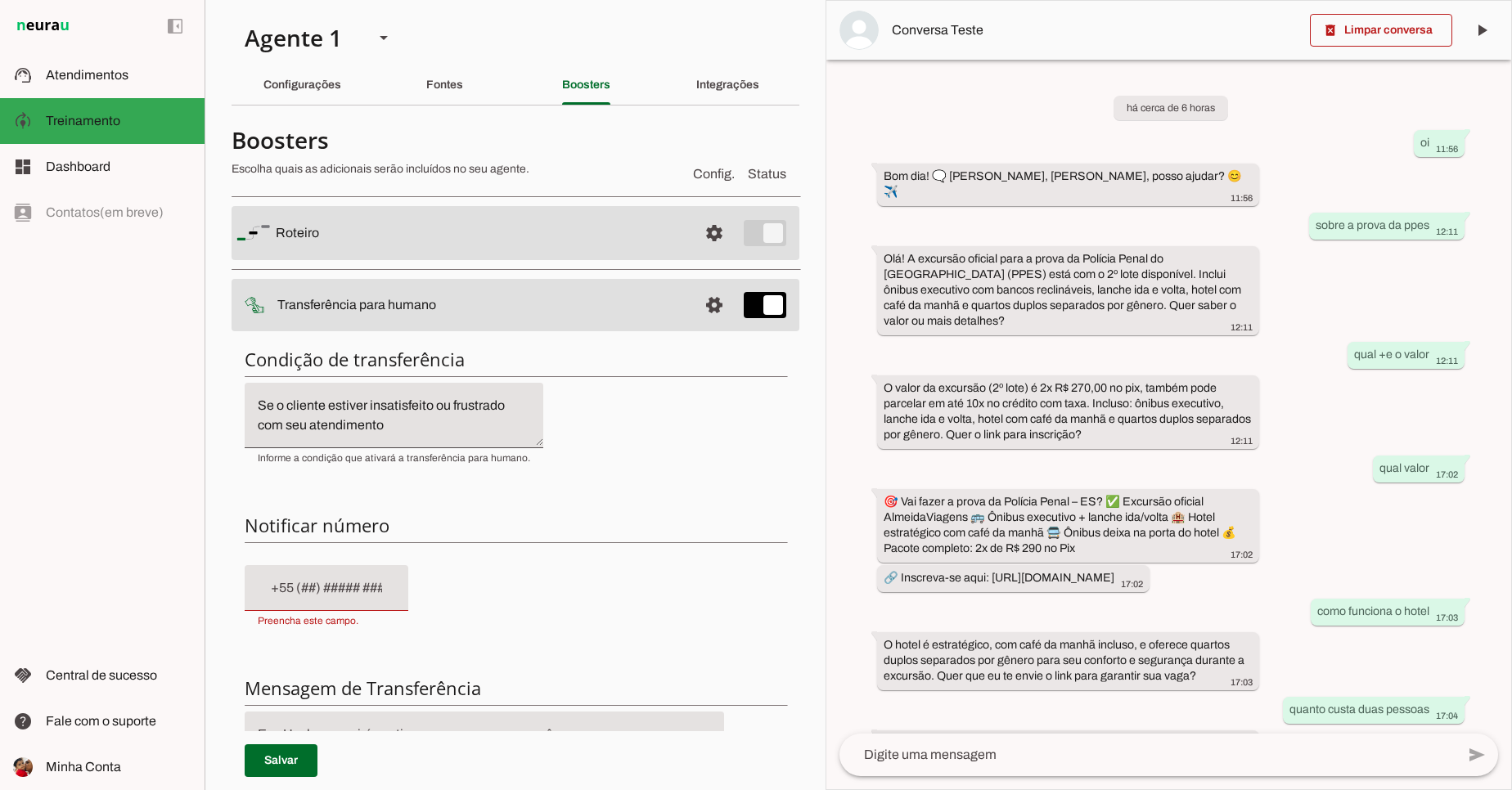
drag, startPoint x: 610, startPoint y: 243, endPoint x: 652, endPoint y: 275, distance: 52.8
click at [616, 244] on md-item "settings [GEOGRAPHIC_DATA]" at bounding box center [515, 232] width 568 height 54
click at [703, 314] on span at bounding box center [714, 306] width 40 height 40
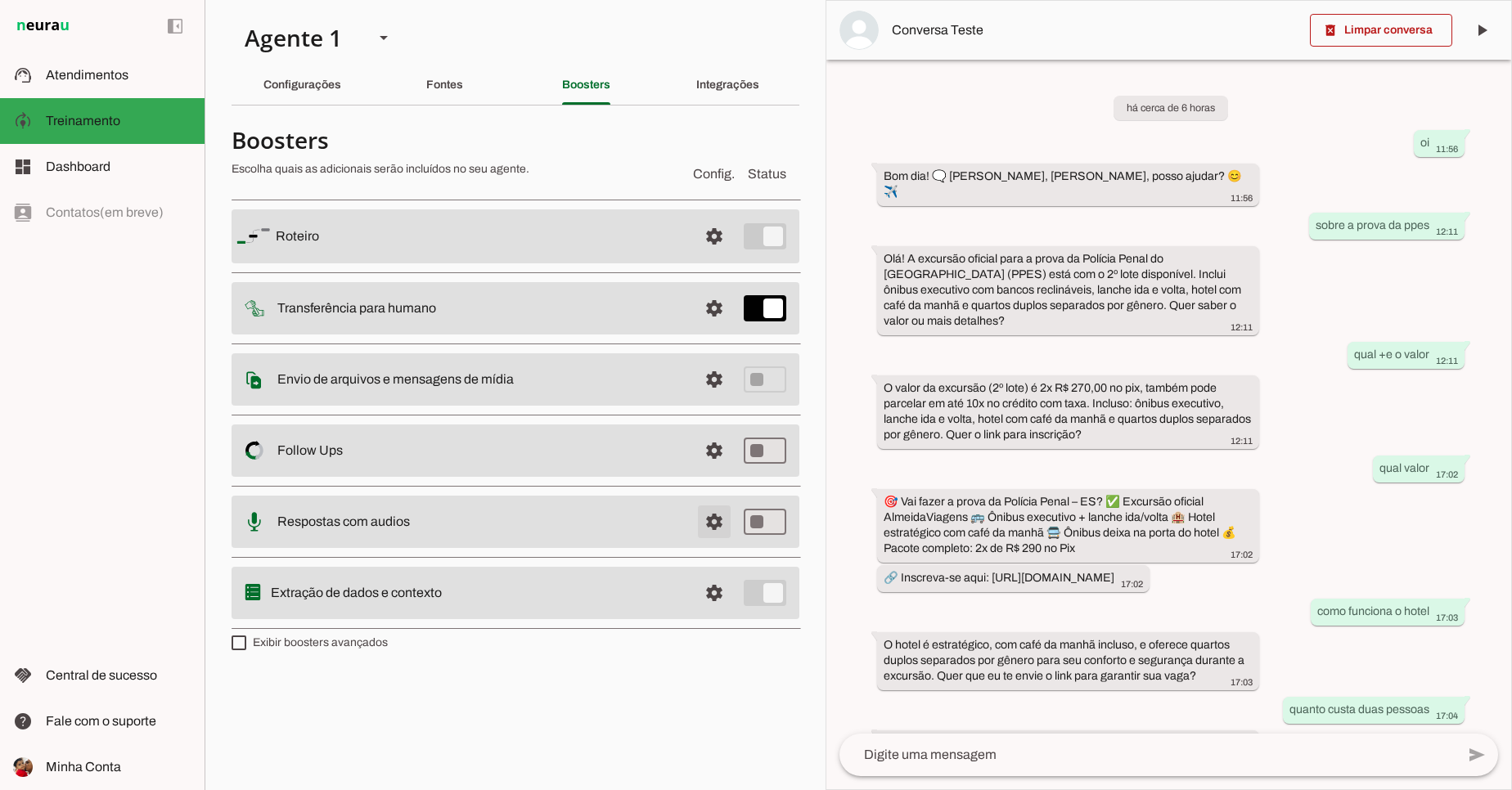
click at [713, 514] on span at bounding box center [714, 522] width 40 height 40
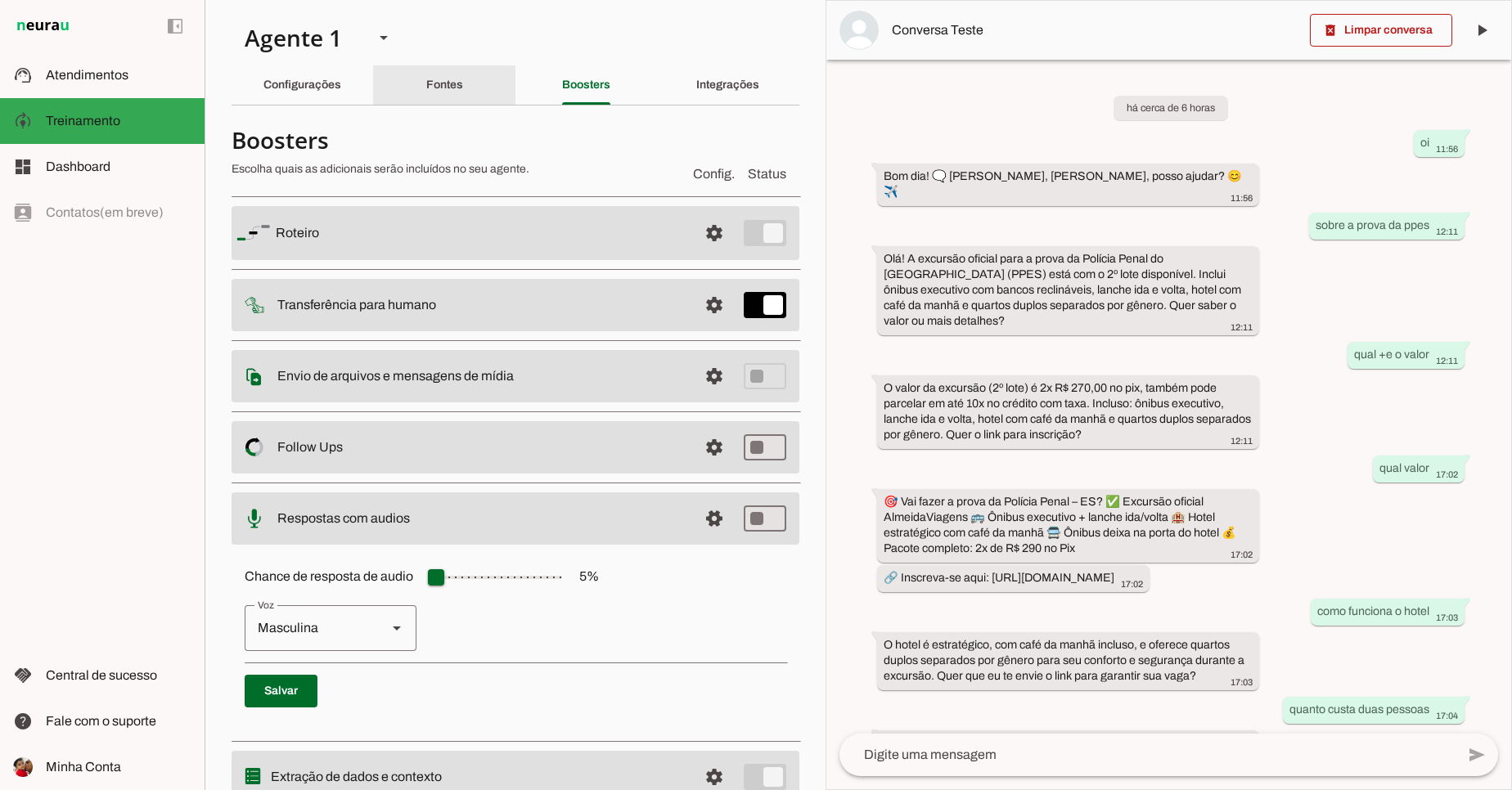
click at [463, 73] on div "Fontes" at bounding box center [444, 85] width 37 height 40
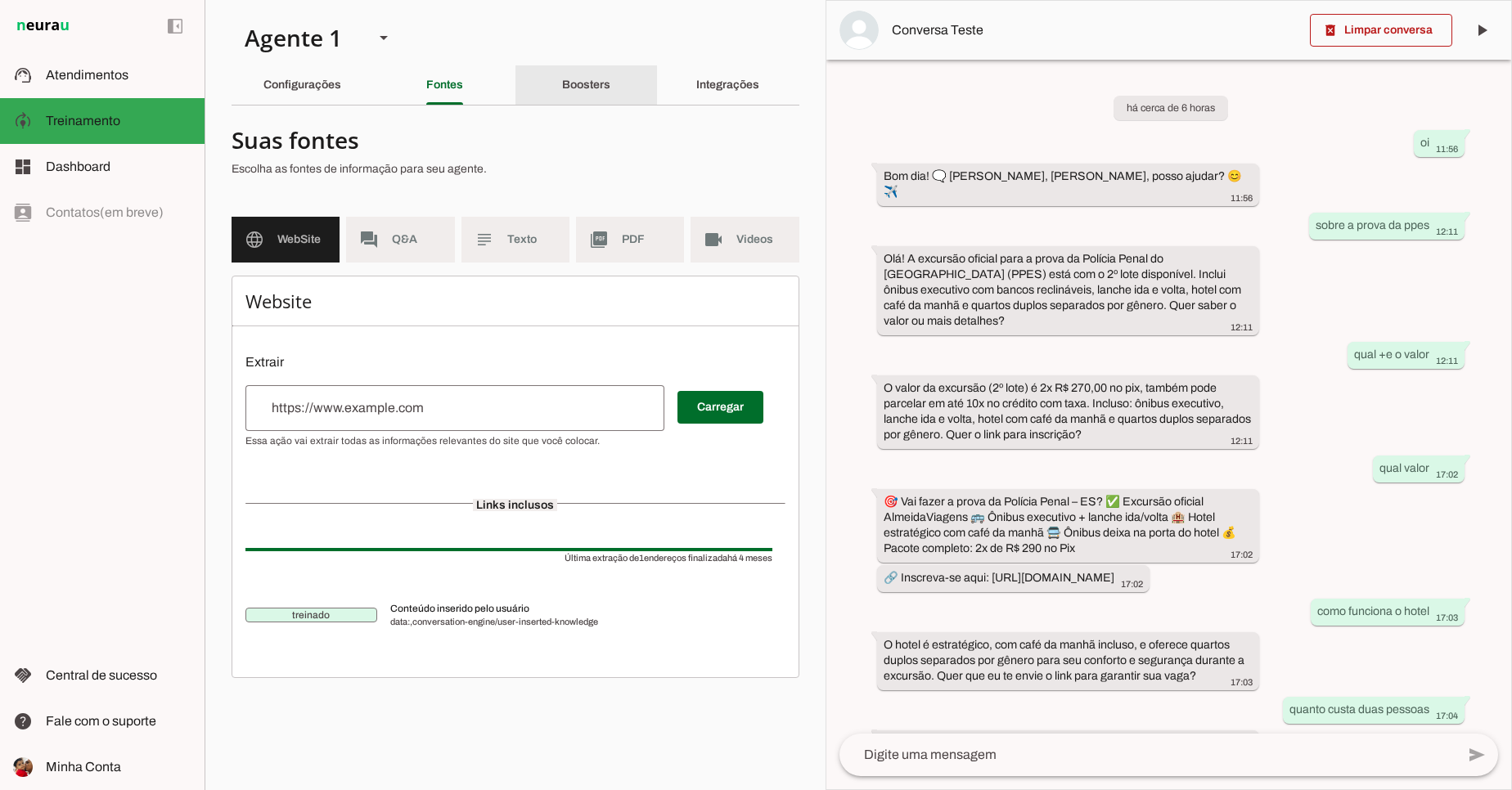
click at [610, 73] on div "Boosters" at bounding box center [585, 85] width 48 height 40
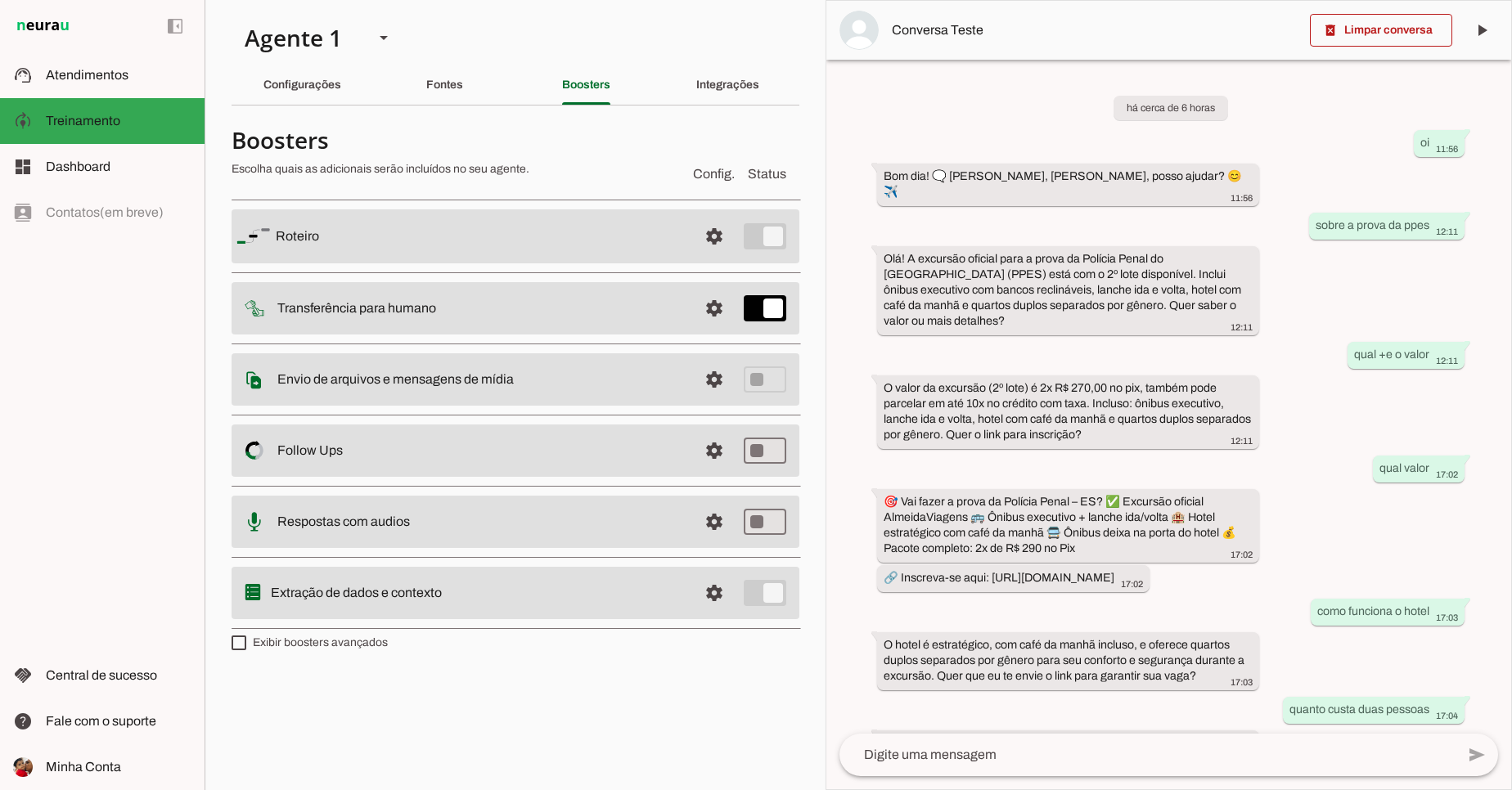
click at [0, 0] on slot "Envio de arquivos e mensagens de mídia Arquivos e mensagens de mídia O booster …" at bounding box center [0, 0] width 0 height 0
click at [726, 383] on span at bounding box center [714, 380] width 40 height 40
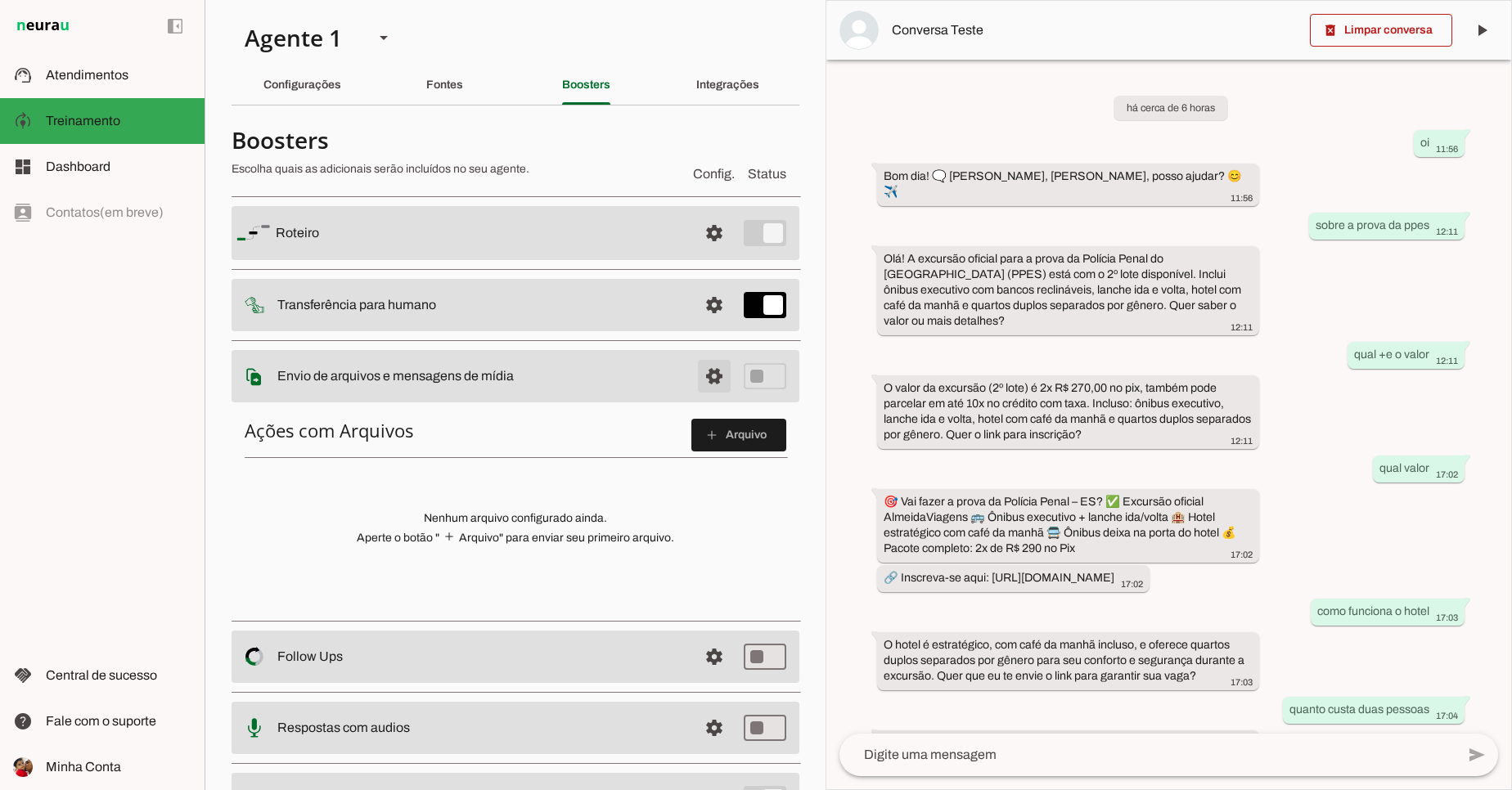
click at [707, 378] on span at bounding box center [714, 377] width 40 height 40
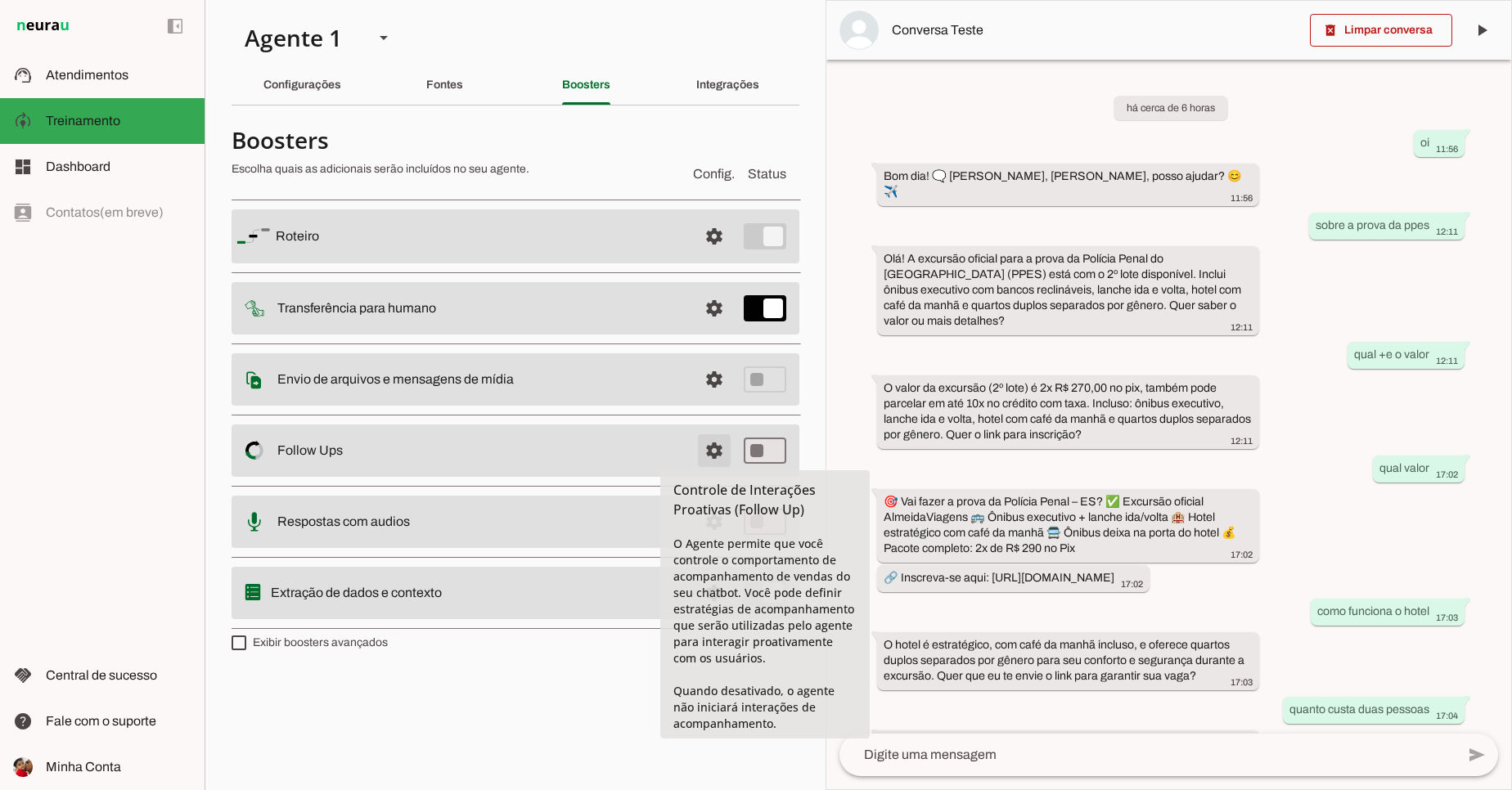
click at [704, 452] on span at bounding box center [714, 451] width 40 height 40
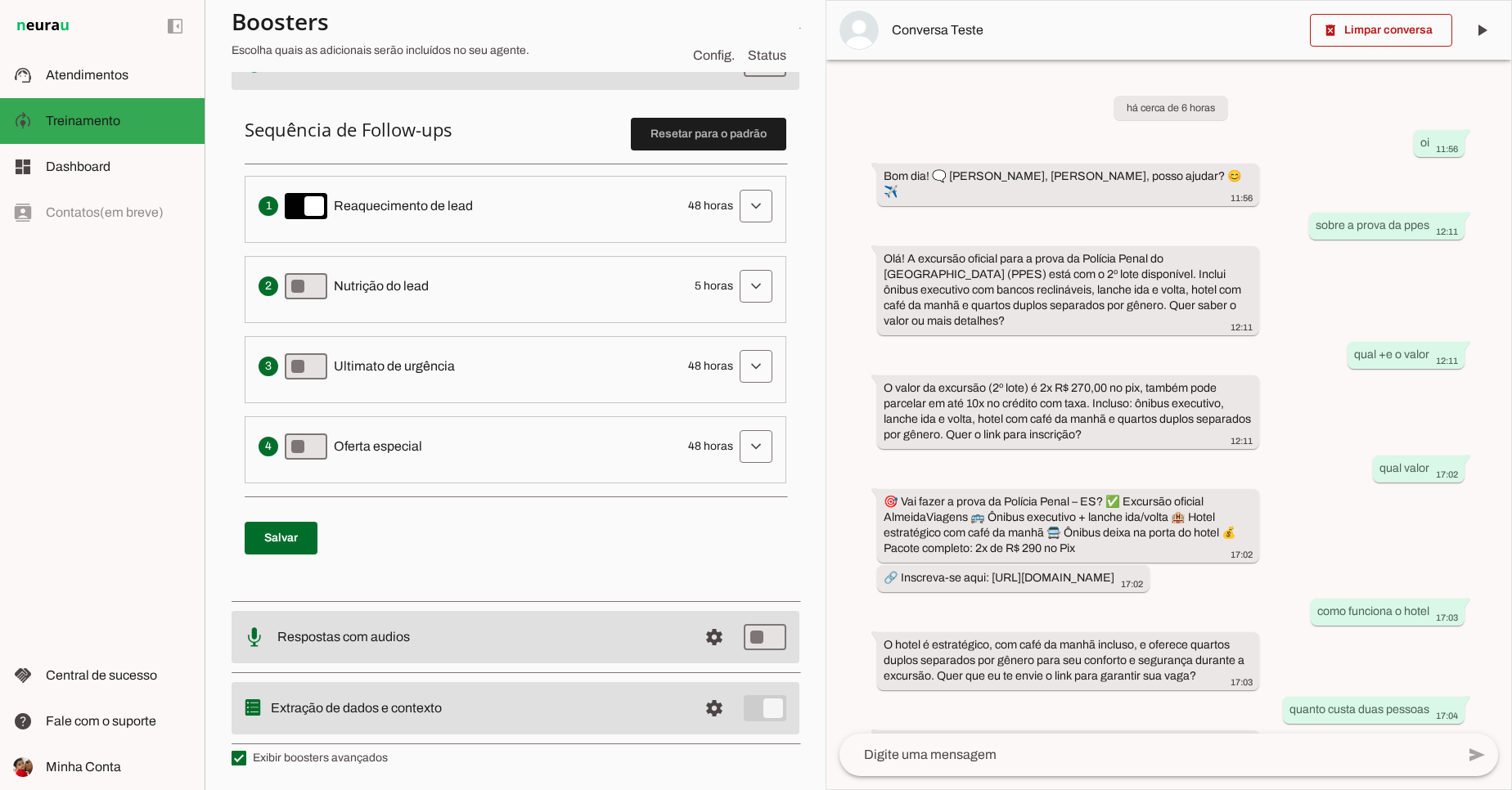
scroll to position [286, 0]
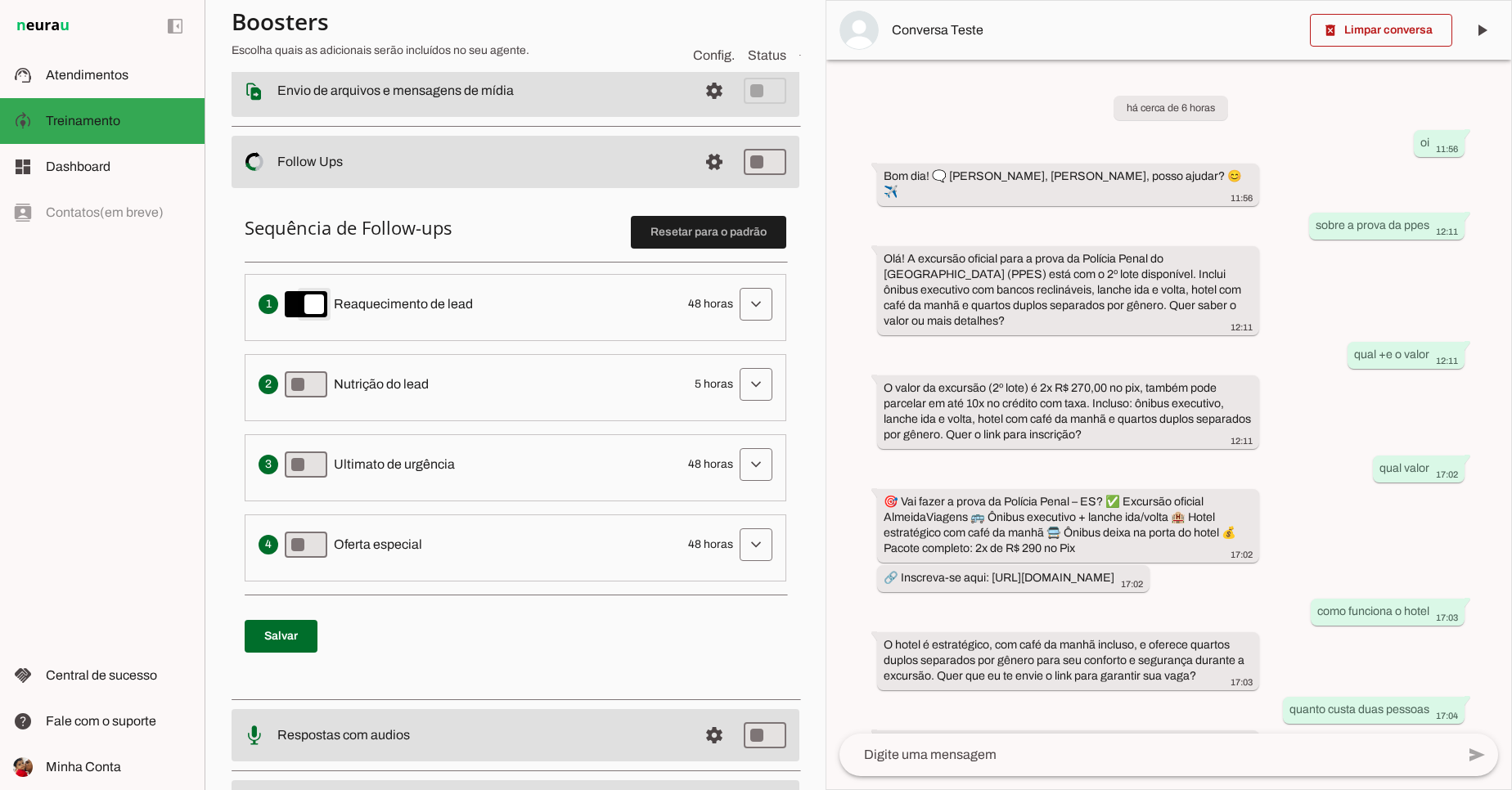
type md-switch "on"
click at [736, 306] on span at bounding box center [756, 305] width 40 height 40
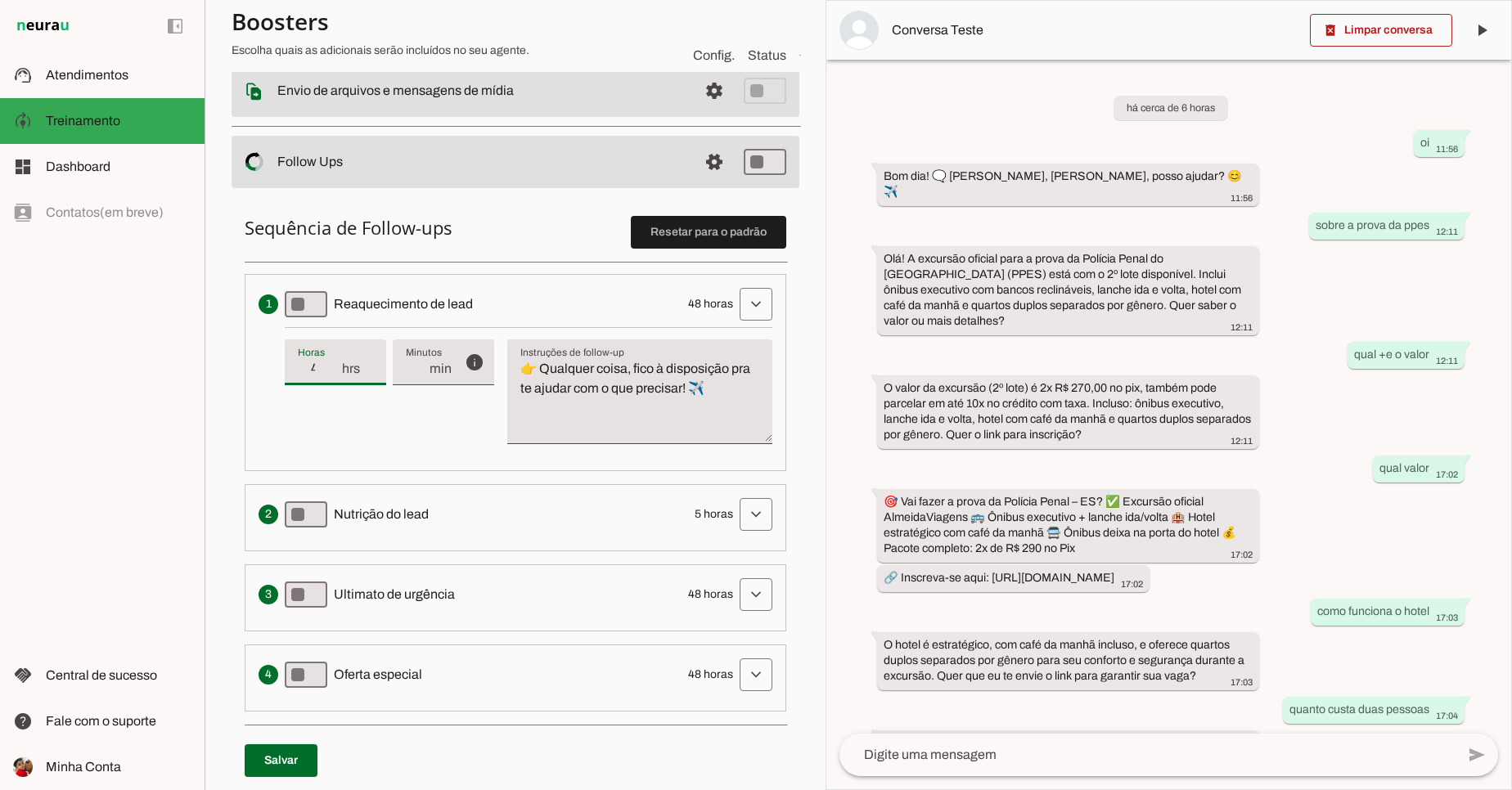
click at [320, 368] on input "48" at bounding box center [318, 369] width 43 height 20
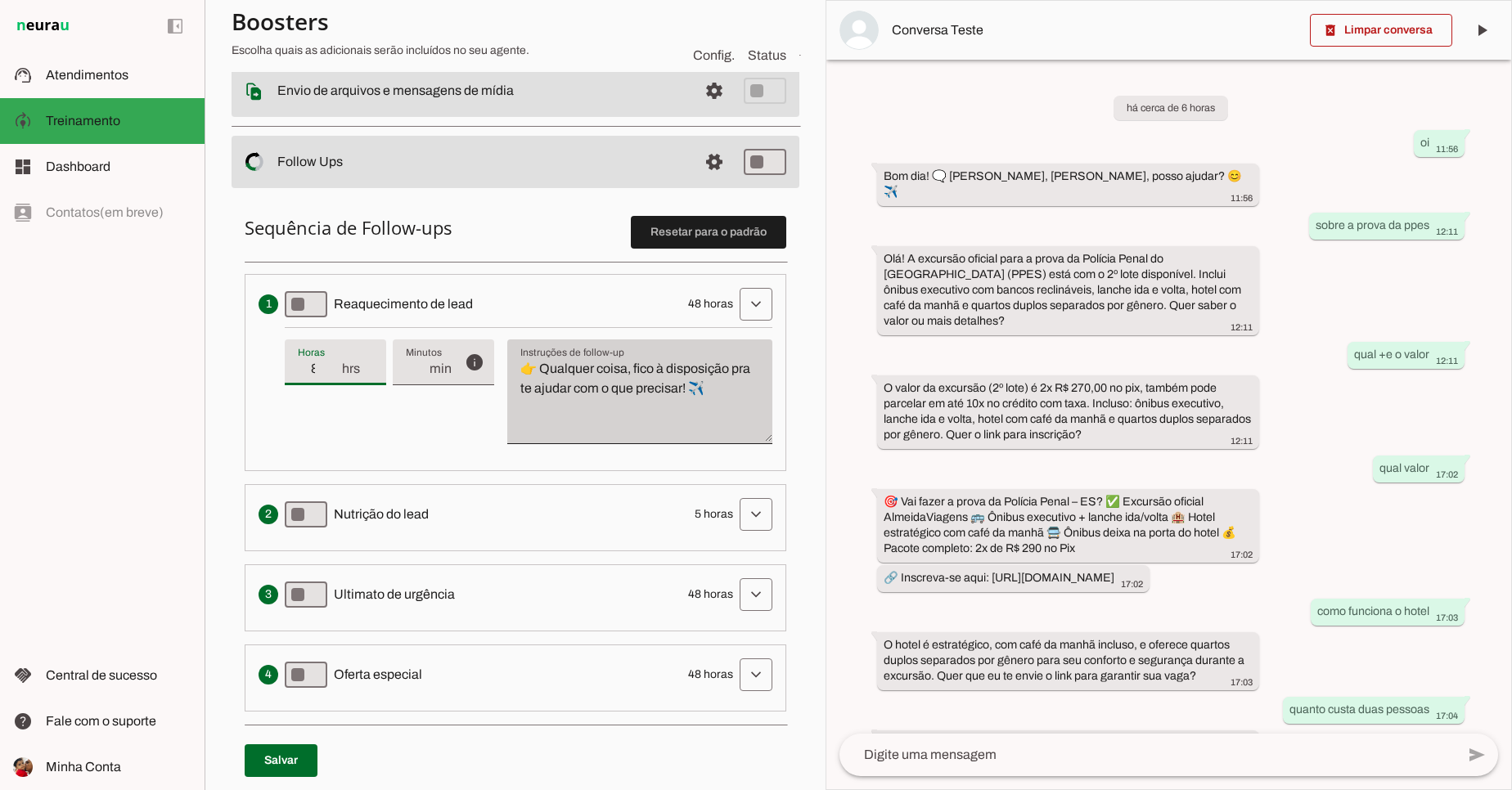
type input "7"
type md-filled-text-field "7"
type input "0"
type md-filled-text-field "0"
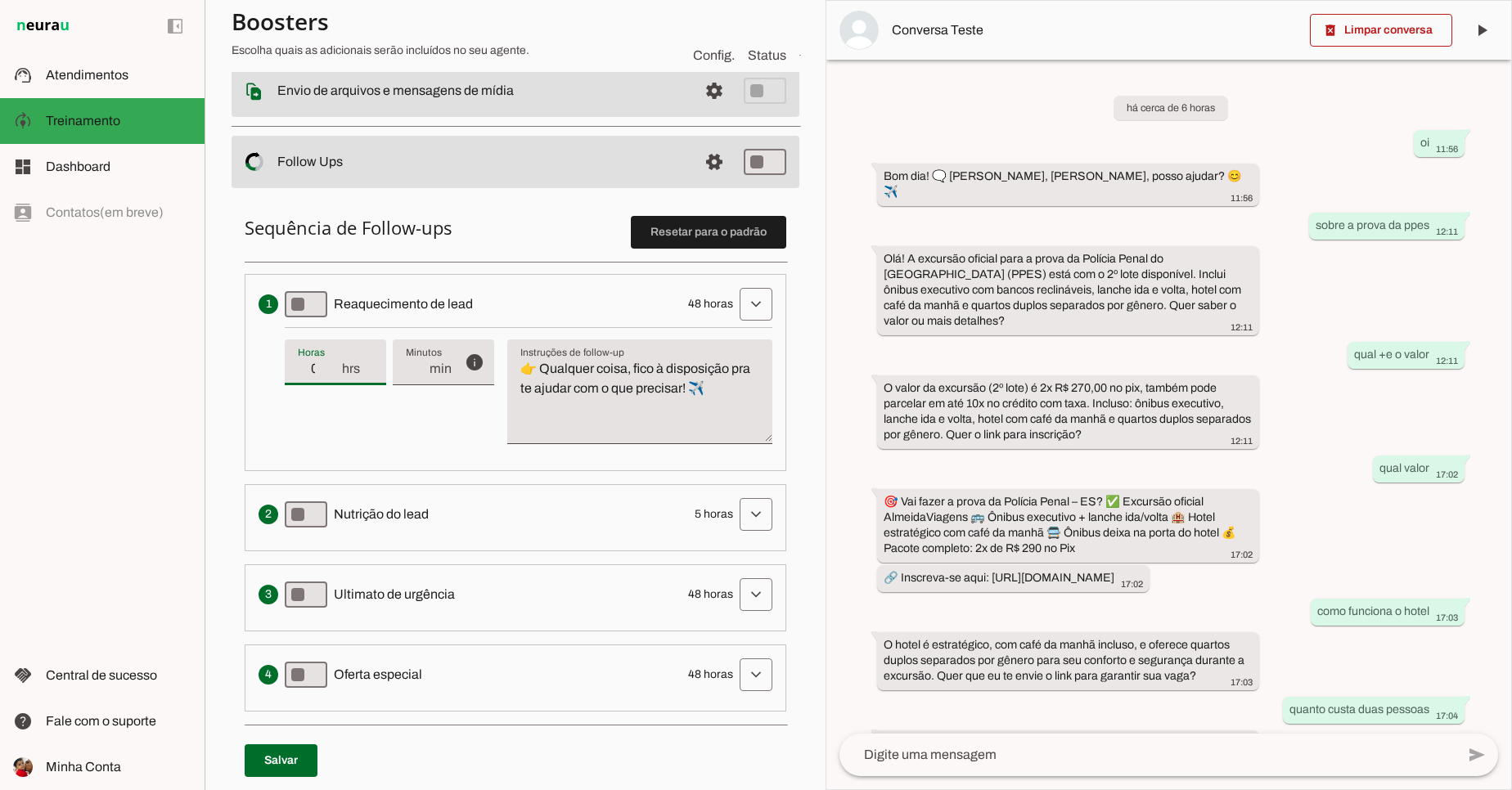
click at [342, 385] on div "0 hrs" at bounding box center [335, 362] width 102 height 45
click at [328, 372] on input "0" at bounding box center [318, 369] width 43 height 20
type input "1"
type md-filled-text-field "1"
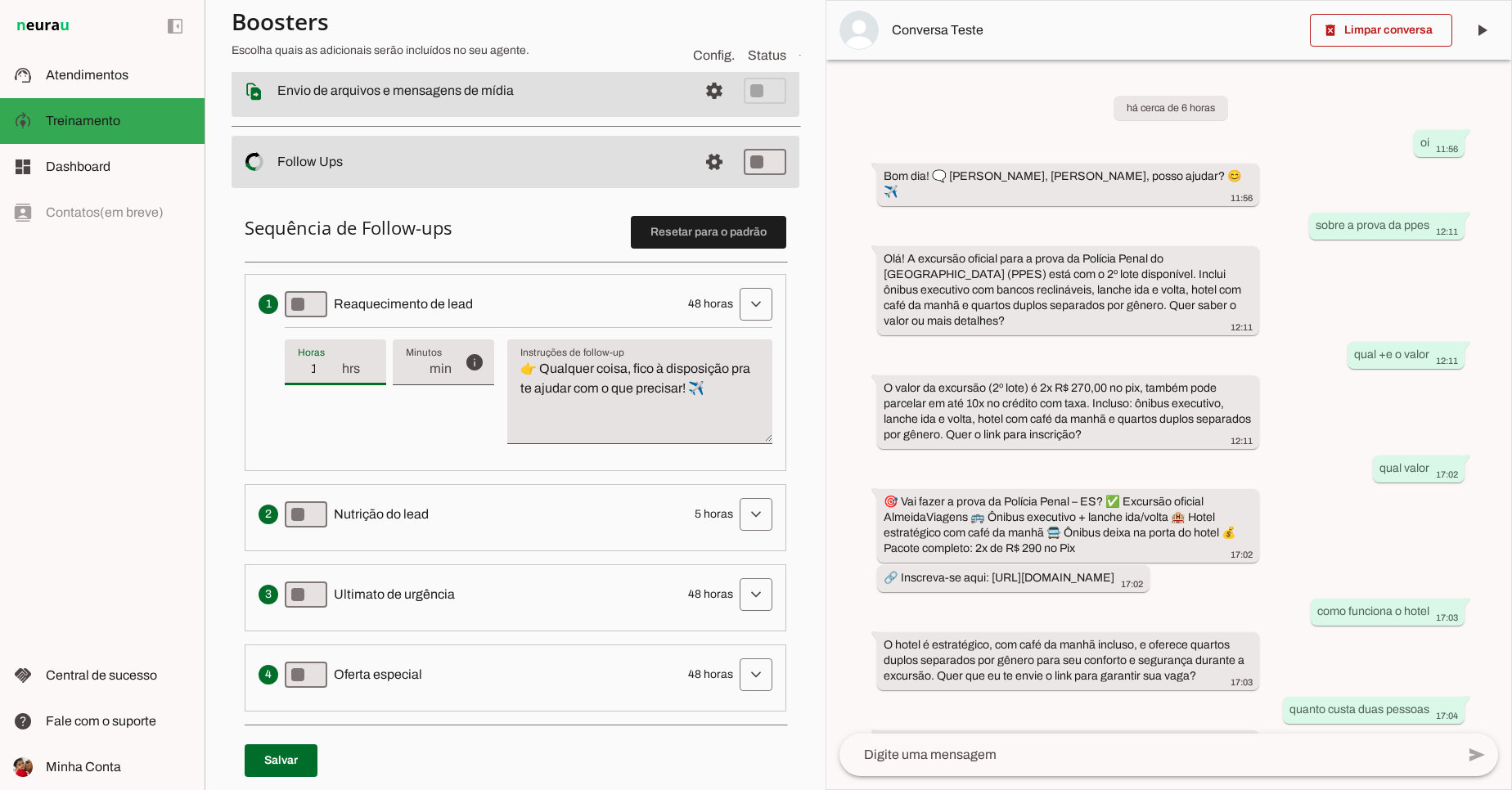
click at [328, 363] on input "1" at bounding box center [318, 369] width 43 height 20
click at [333, 387] on div "info Tempo de atraso / inatividade O tempo de atraso é o tempo de inatividade d…" at bounding box center [528, 393] width 488 height 131
type input "0"
type md-filled-text-field "0"
click at [329, 376] on input "0" at bounding box center [318, 369] width 43 height 20
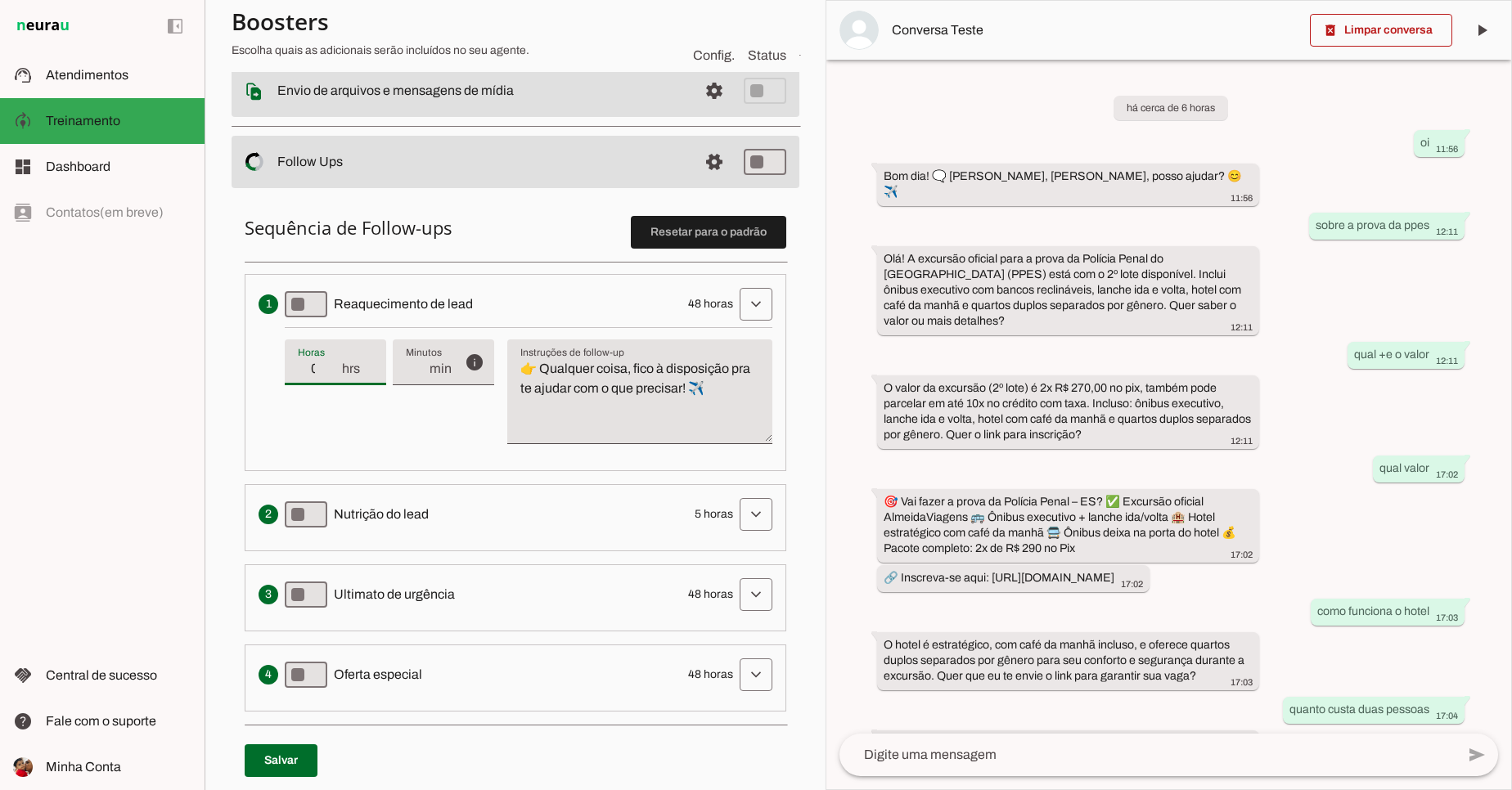
click at [305, 438] on div "info Tempo de atraso / inatividade O tempo de atraso é o tempo de inatividade d…" at bounding box center [528, 393] width 488 height 131
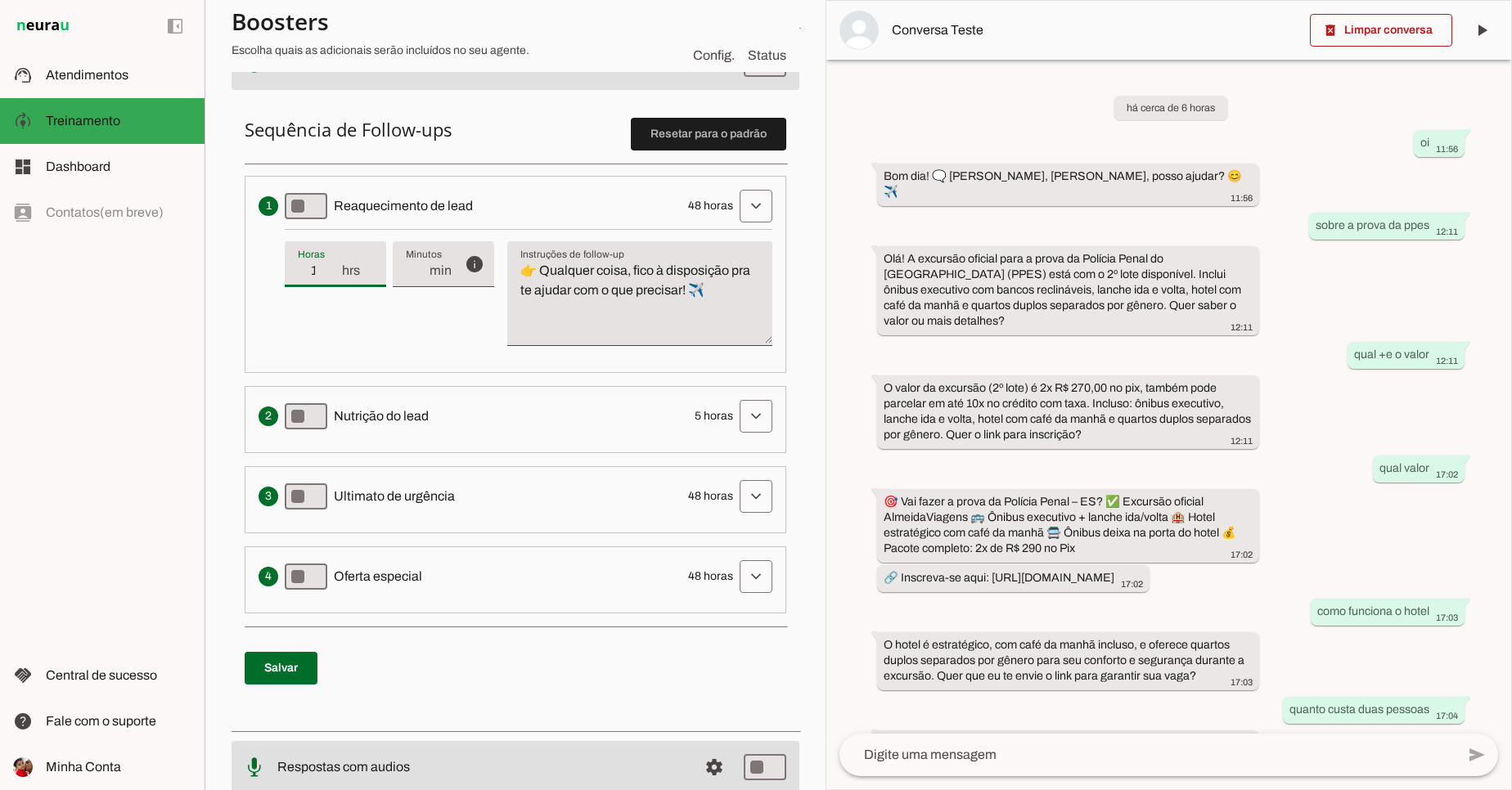
type input "1"
type md-filled-text-field "1"
click at [328, 261] on input "1" at bounding box center [318, 271] width 43 height 20
click at [345, 261] on span "hrs" at bounding box center [356, 271] width 33 height 20
type input "2"
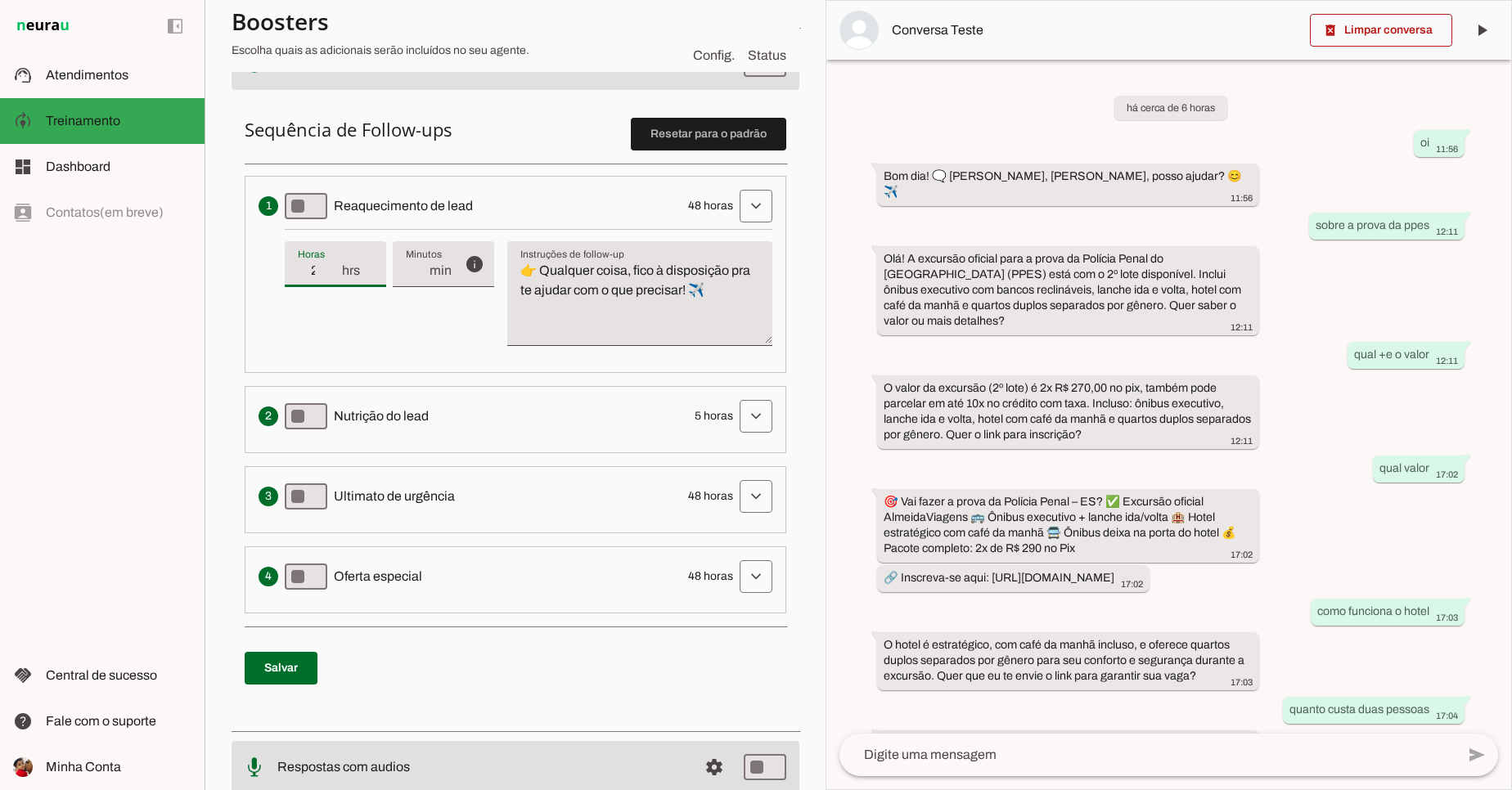
type md-filled-text-field "2"
click at [328, 261] on input "2" at bounding box center [318, 271] width 43 height 20
type input "3"
type md-filled-text-field "3"
click at [328, 261] on input "3" at bounding box center [318, 271] width 43 height 20
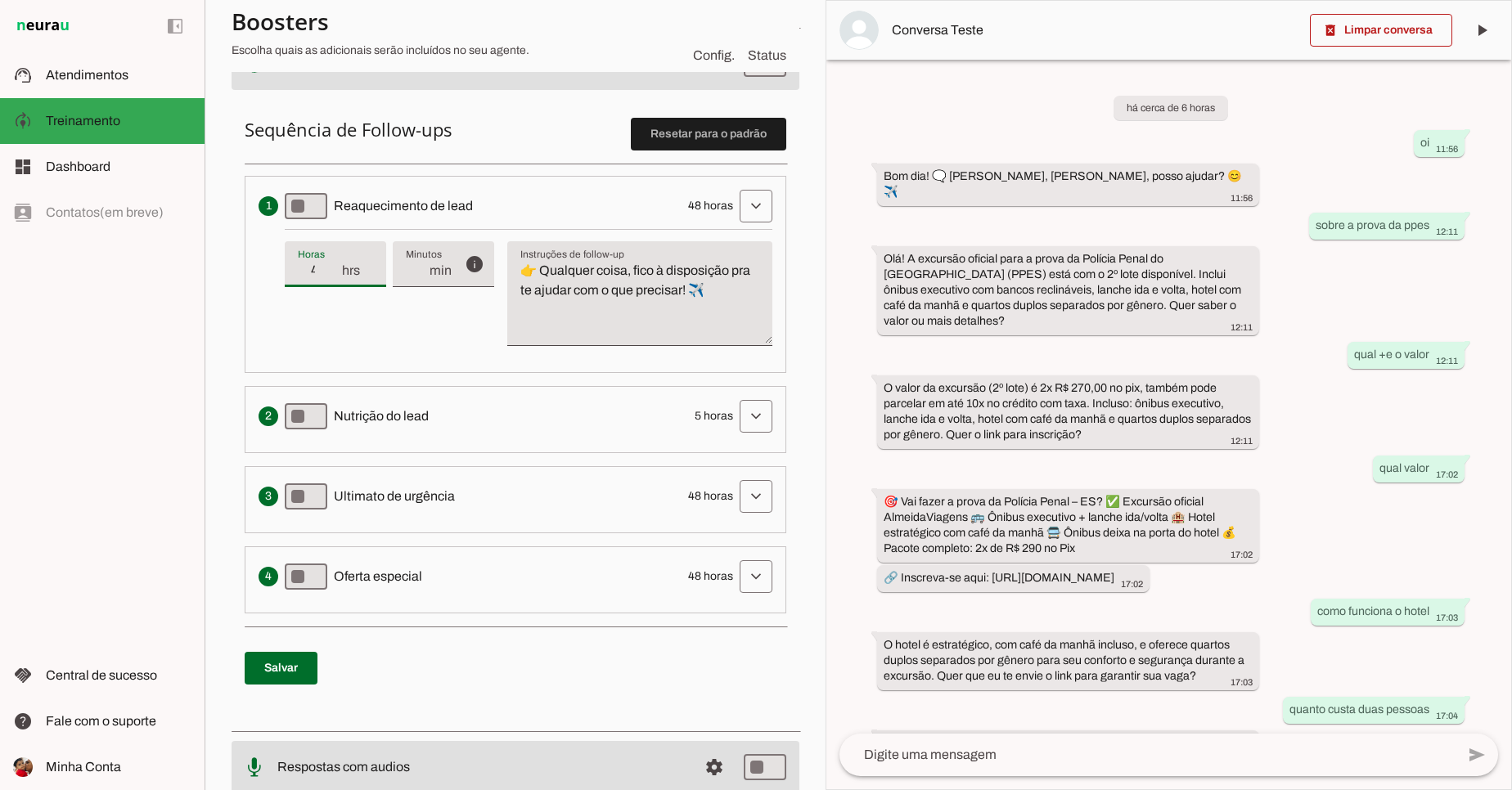
type input "4"
type md-filled-text-field "4"
click at [328, 261] on input "4" at bounding box center [318, 271] width 43 height 20
type input "5"
type md-filled-text-field "5"
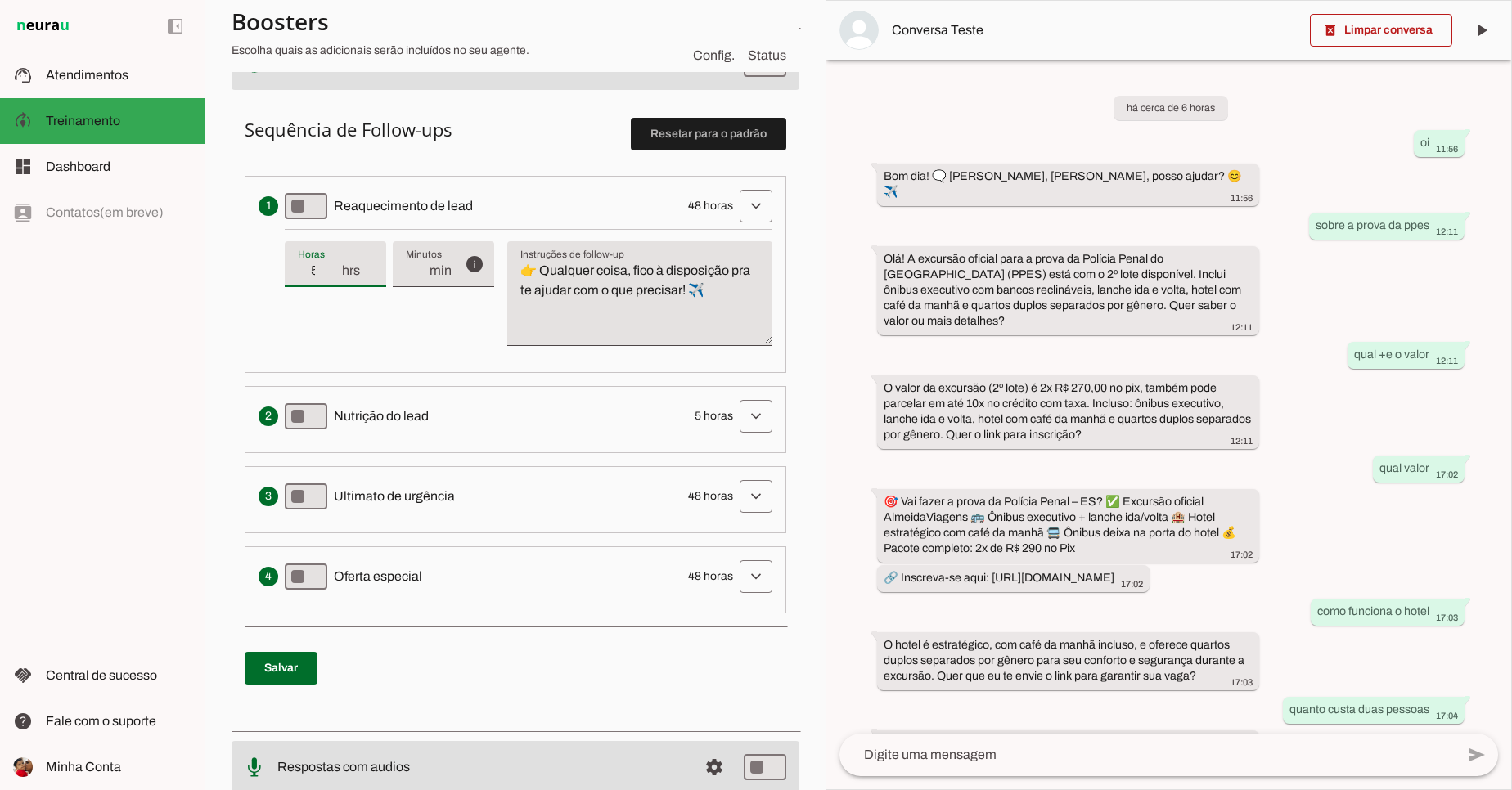
click at [328, 261] on input "5" at bounding box center [318, 271] width 43 height 20
type input "6"
type md-filled-text-field "6"
click at [328, 261] on input "6" at bounding box center [318, 271] width 43 height 20
type input "7"
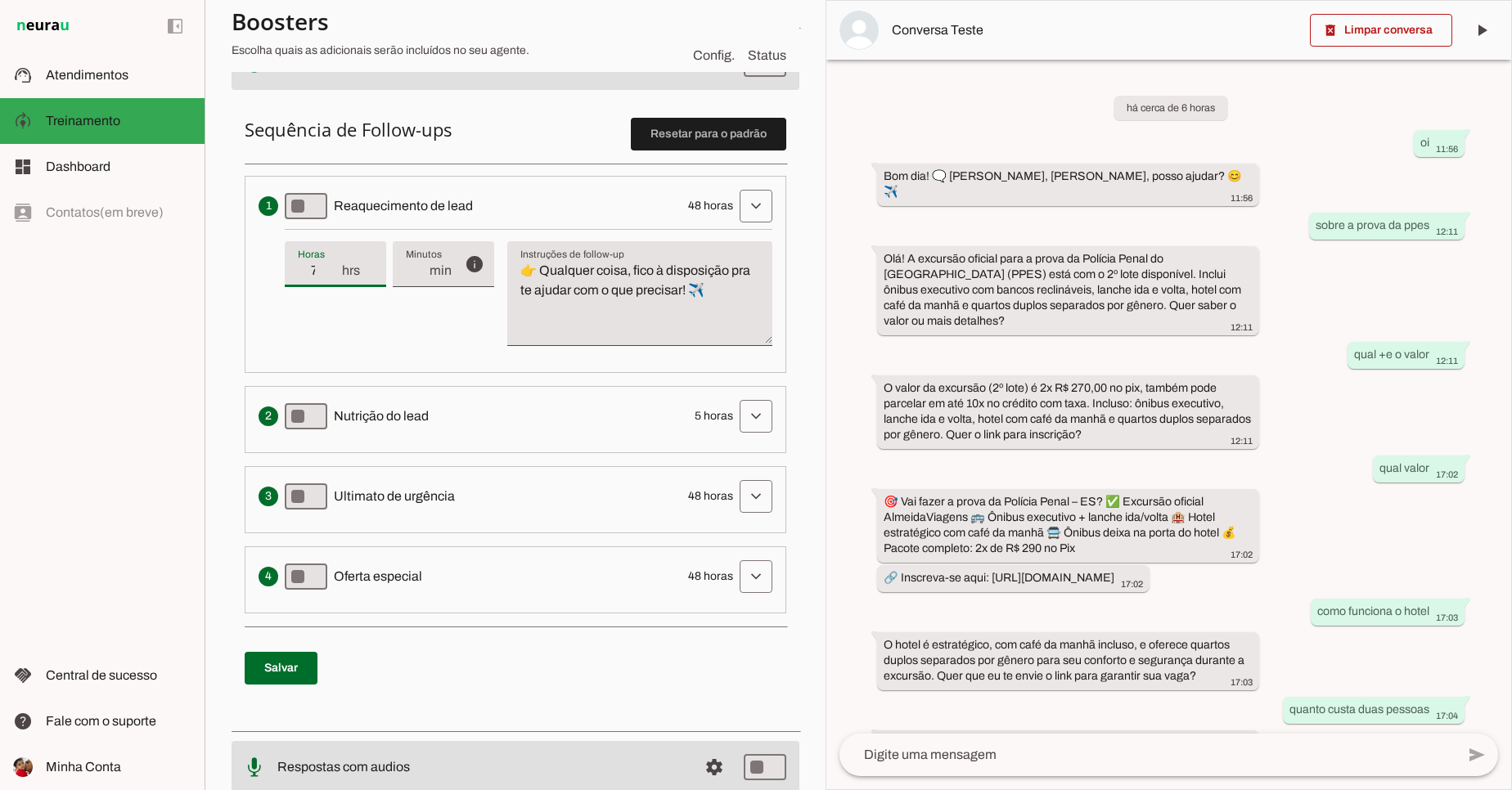
type md-filled-text-field "7"
click at [328, 261] on input "7" at bounding box center [318, 271] width 43 height 20
type input "8"
type md-filled-text-field "8"
click at [328, 261] on input "8" at bounding box center [318, 271] width 43 height 20
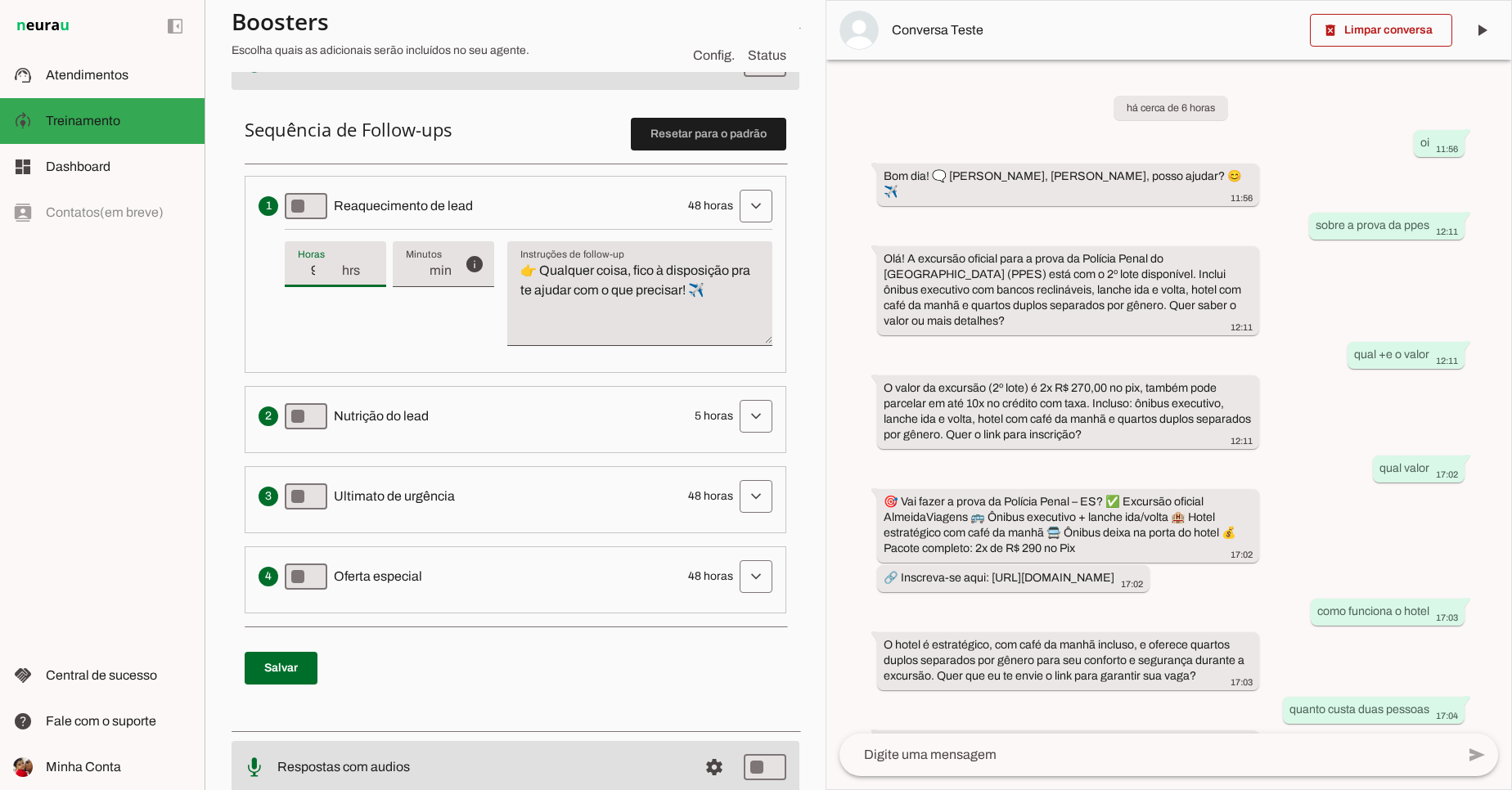
type input "9"
type md-filled-text-field "9"
click at [328, 261] on input "9" at bounding box center [318, 271] width 43 height 20
click at [748, 213] on span at bounding box center [756, 207] width 40 height 40
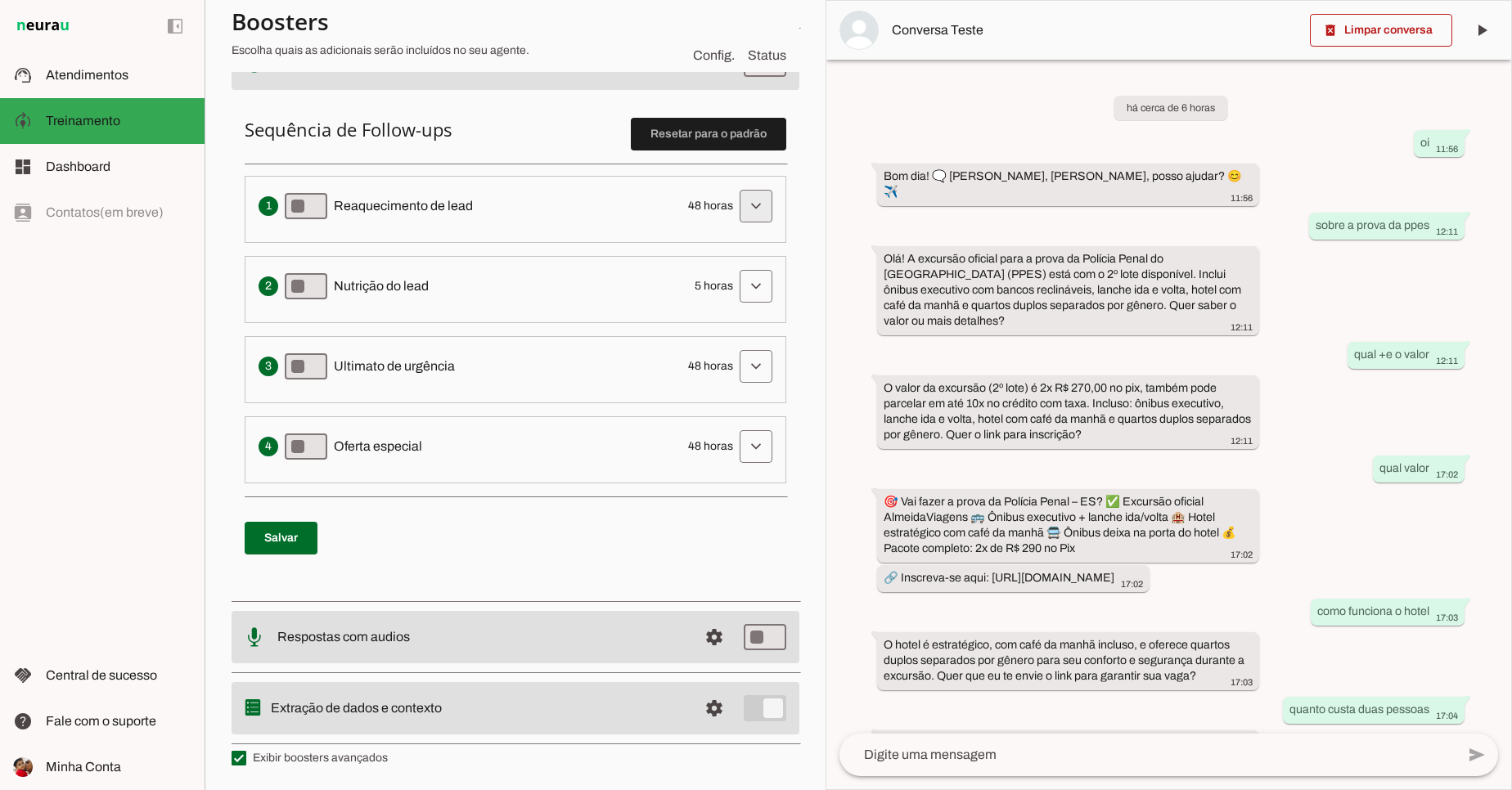
click at [745, 213] on span at bounding box center [756, 207] width 40 height 40
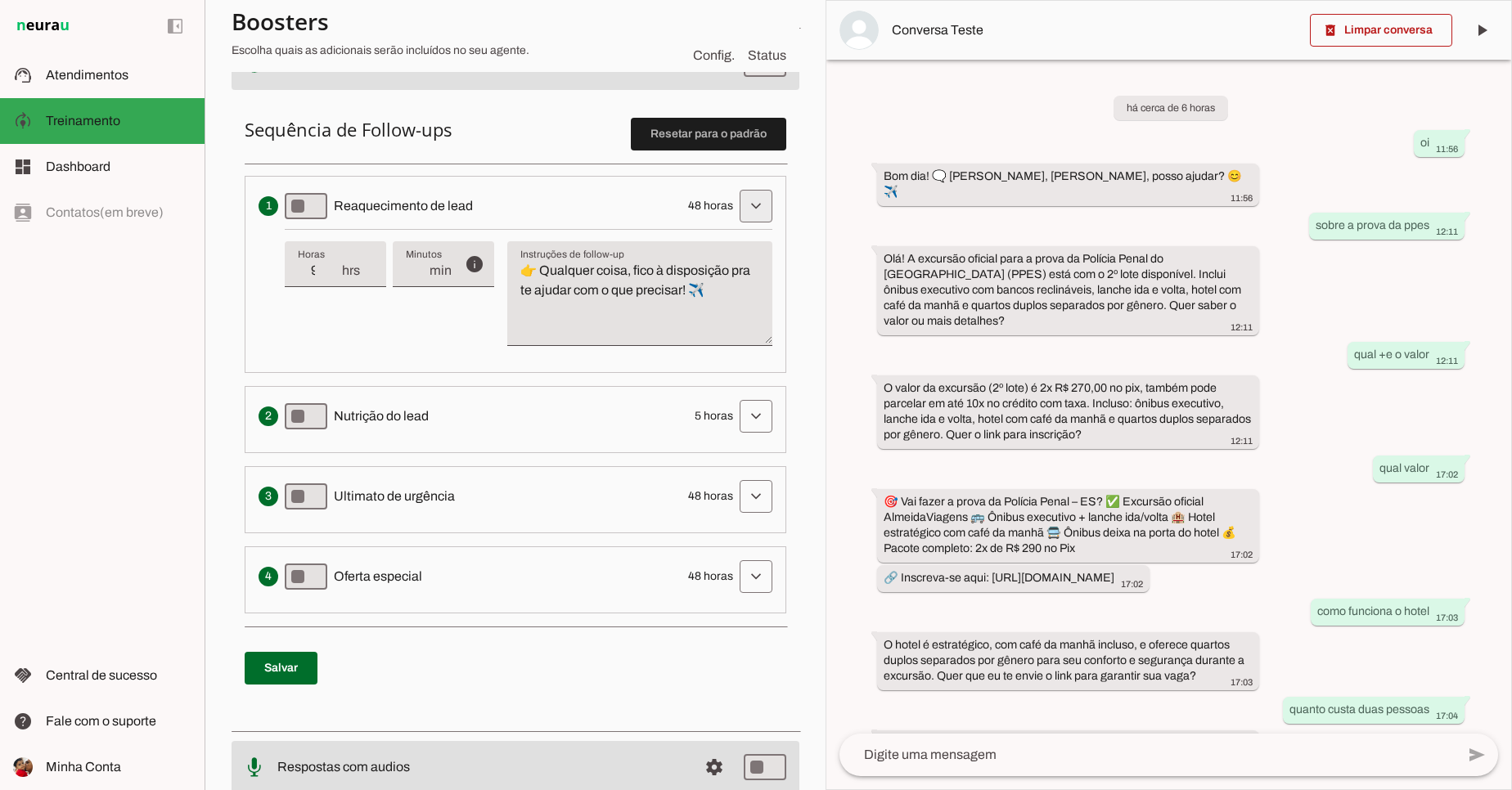
click at [745, 213] on span at bounding box center [756, 207] width 40 height 40
click at [318, 277] on input "9" at bounding box center [318, 271] width 43 height 20
type input "10"
type md-filled-text-field "10"
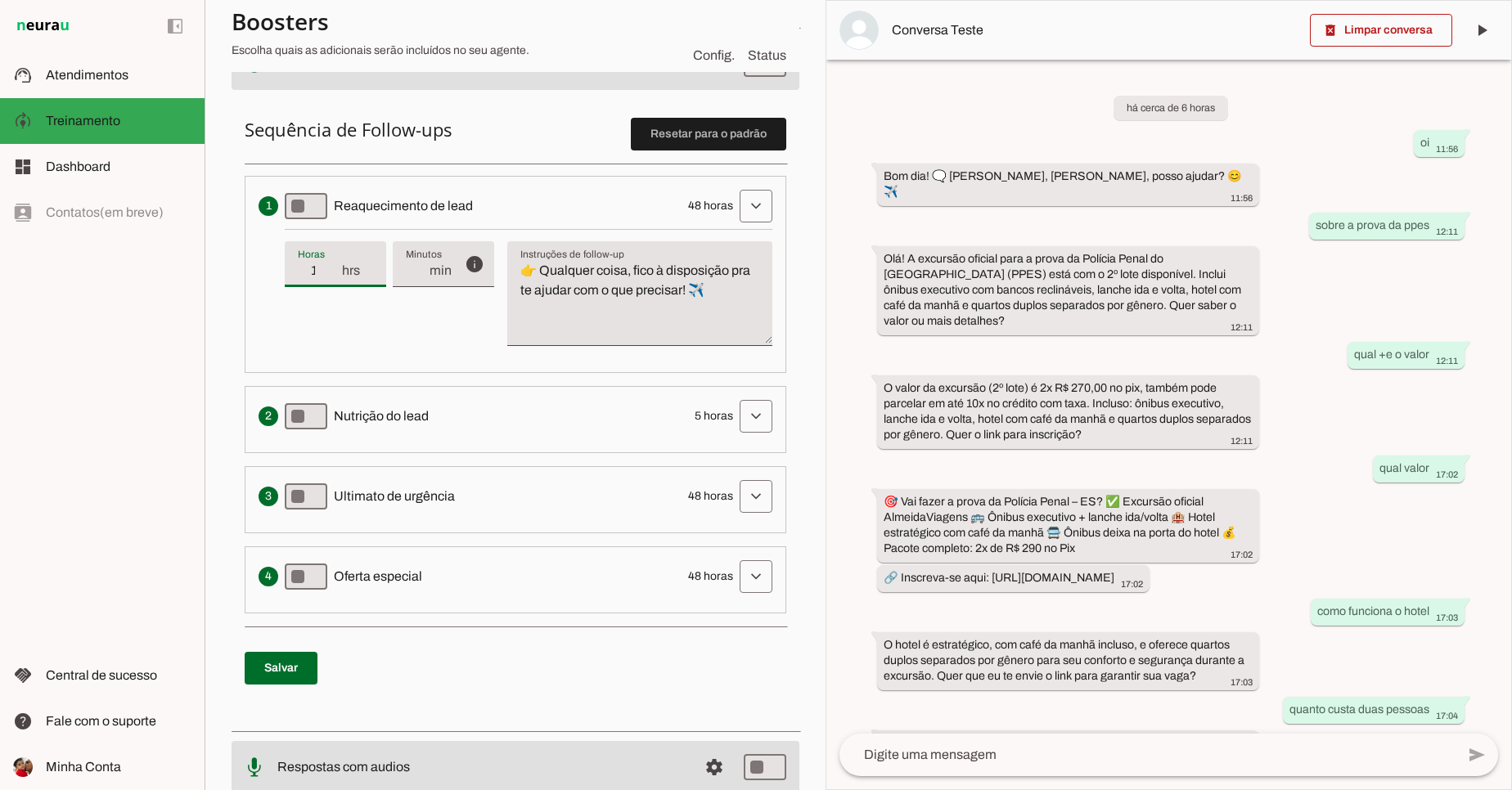
click at [334, 266] on input "10" at bounding box center [318, 271] width 43 height 20
type input "11"
type md-filled-text-field "11"
click at [334, 266] on input "11" at bounding box center [318, 271] width 43 height 20
type input "12"
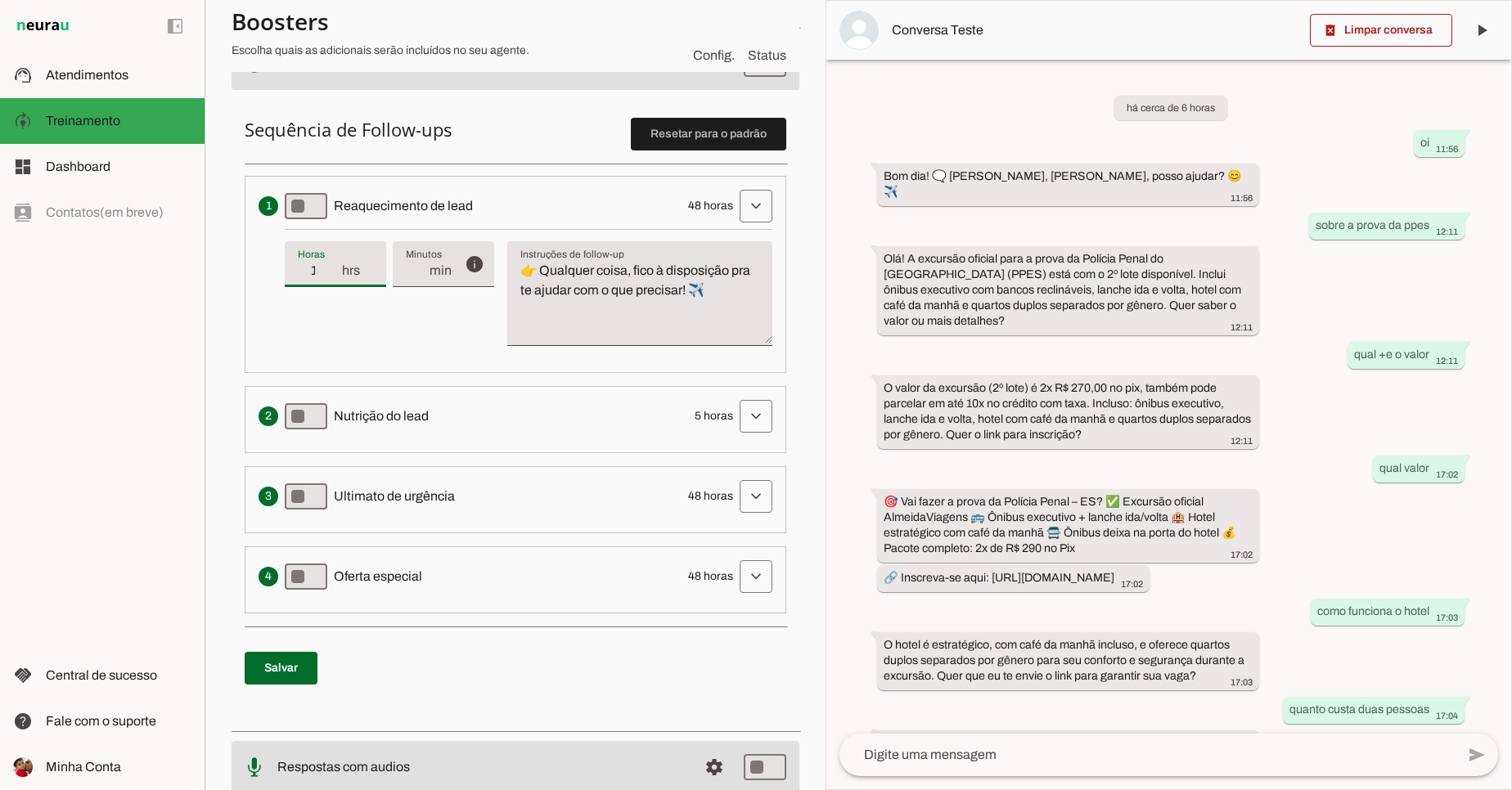
type md-filled-text-field "12"
click at [334, 266] on input "12" at bounding box center [318, 271] width 43 height 20
type input "13"
type md-filled-text-field "13"
click at [334, 266] on input "13" at bounding box center [318, 271] width 43 height 20
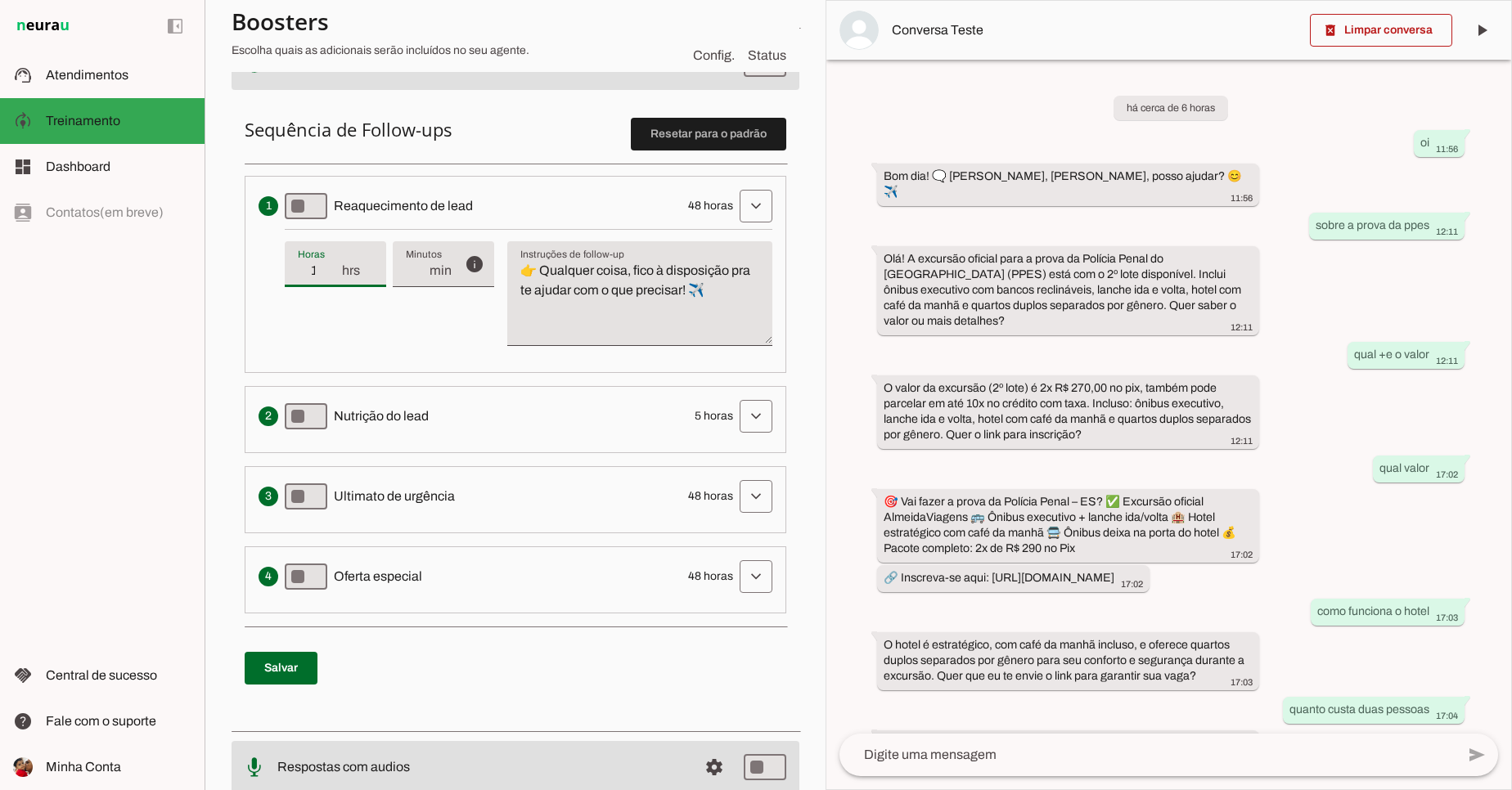
type input "14"
type md-filled-text-field "14"
click at [334, 266] on input "14" at bounding box center [318, 271] width 43 height 20
type input "15"
type md-filled-text-field "15"
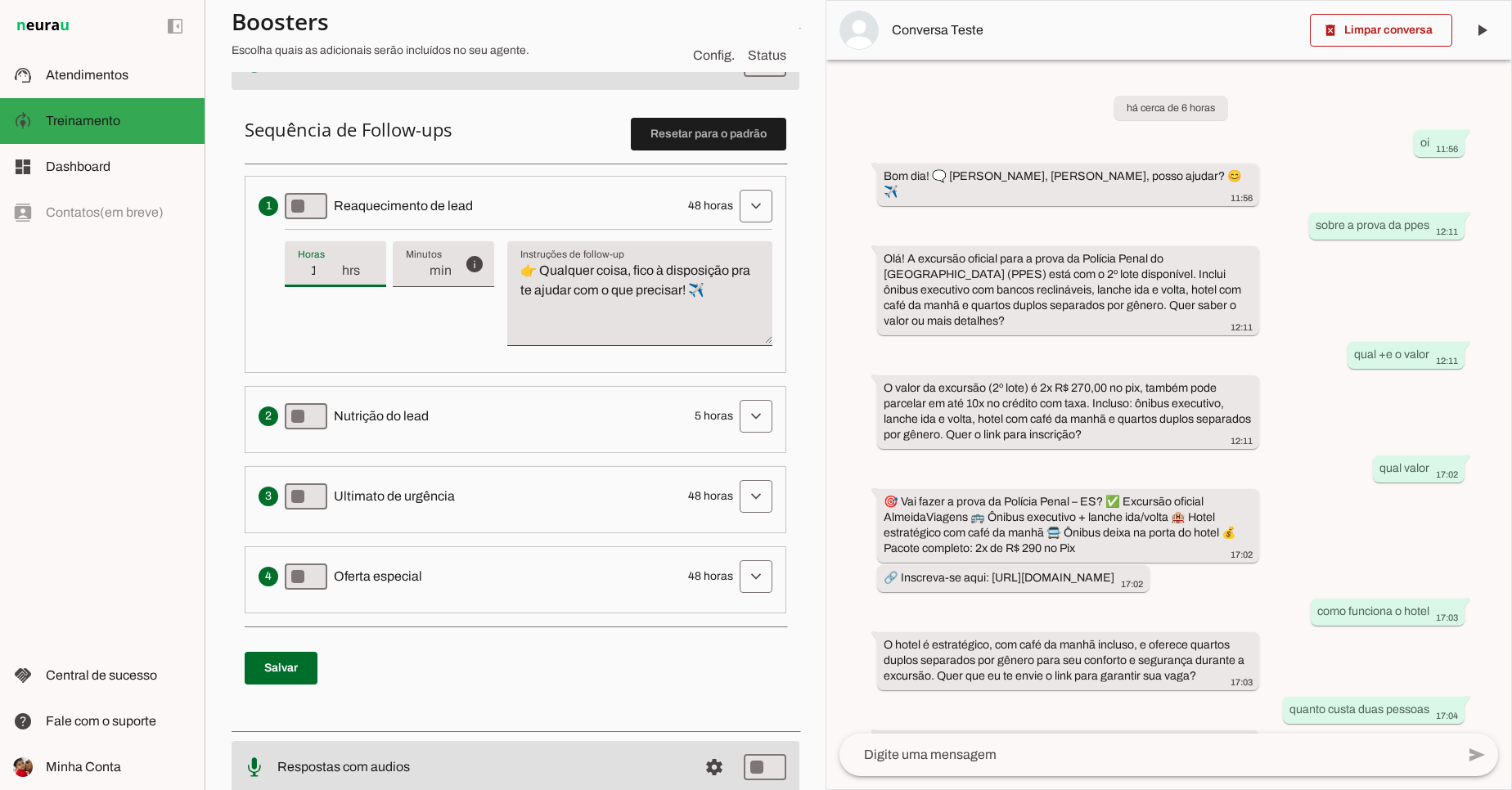
click at [334, 266] on input "15" at bounding box center [318, 271] width 43 height 20
type input "16"
type md-filled-text-field "16"
click at [334, 266] on input "16" at bounding box center [318, 271] width 43 height 20
type input "17"
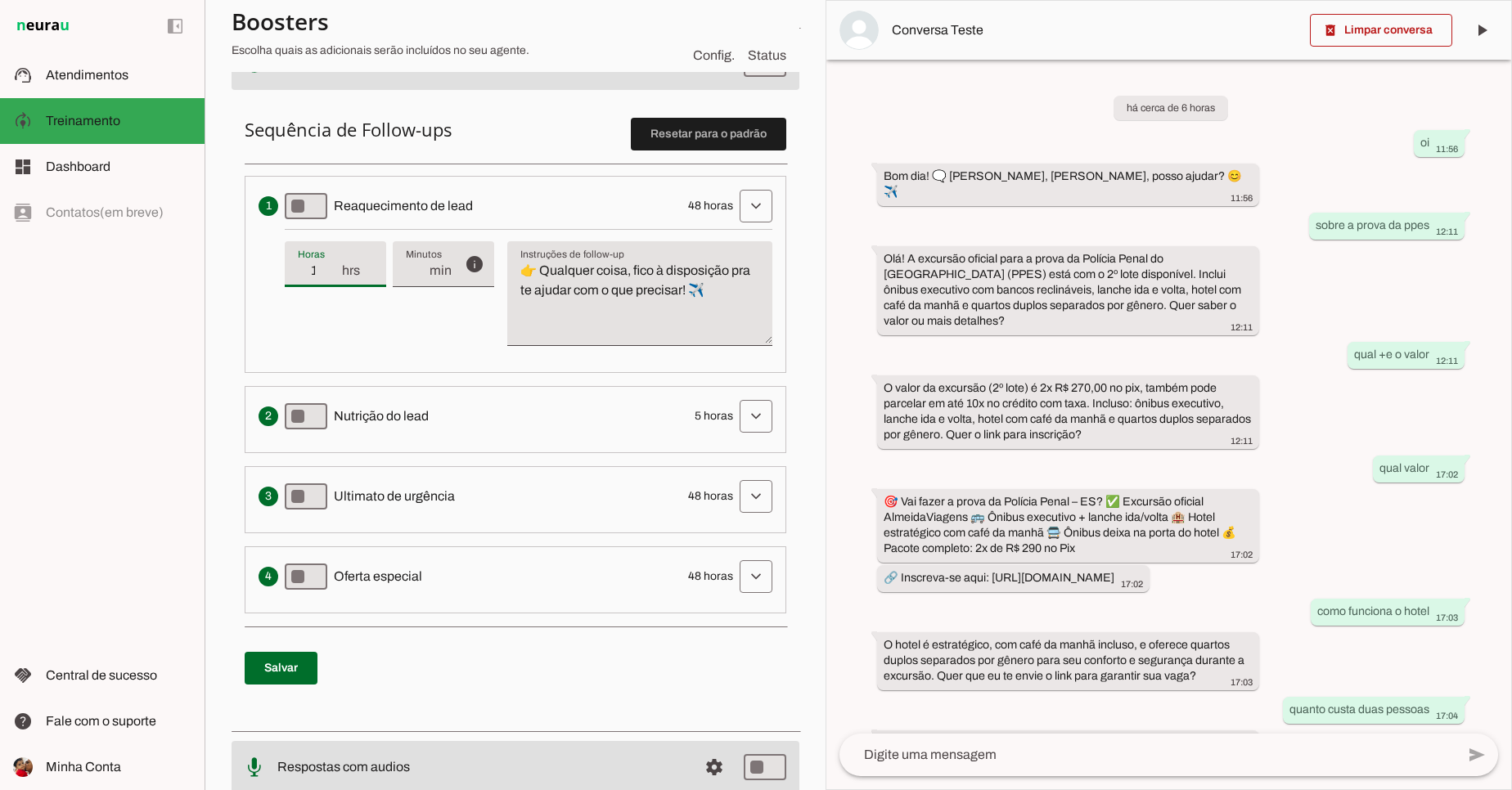
type md-filled-text-field "17"
click at [334, 266] on input "17" at bounding box center [318, 271] width 43 height 20
type input "18"
type md-filled-text-field "18"
click at [334, 266] on input "18" at bounding box center [318, 271] width 43 height 20
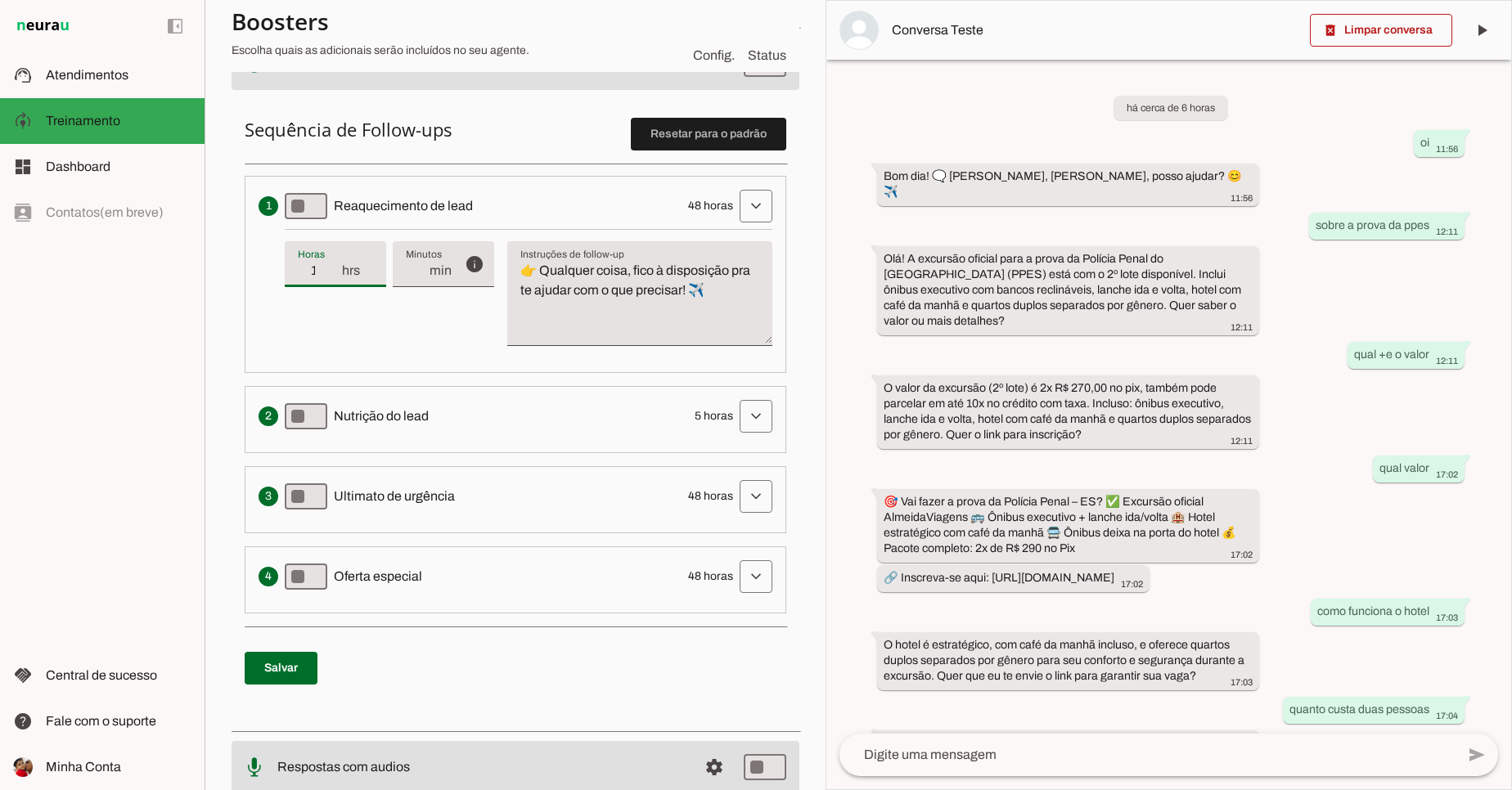
type input "19"
type md-filled-text-field "19"
click at [334, 266] on input "19" at bounding box center [318, 271] width 43 height 20
type input "20"
type md-filled-text-field "20"
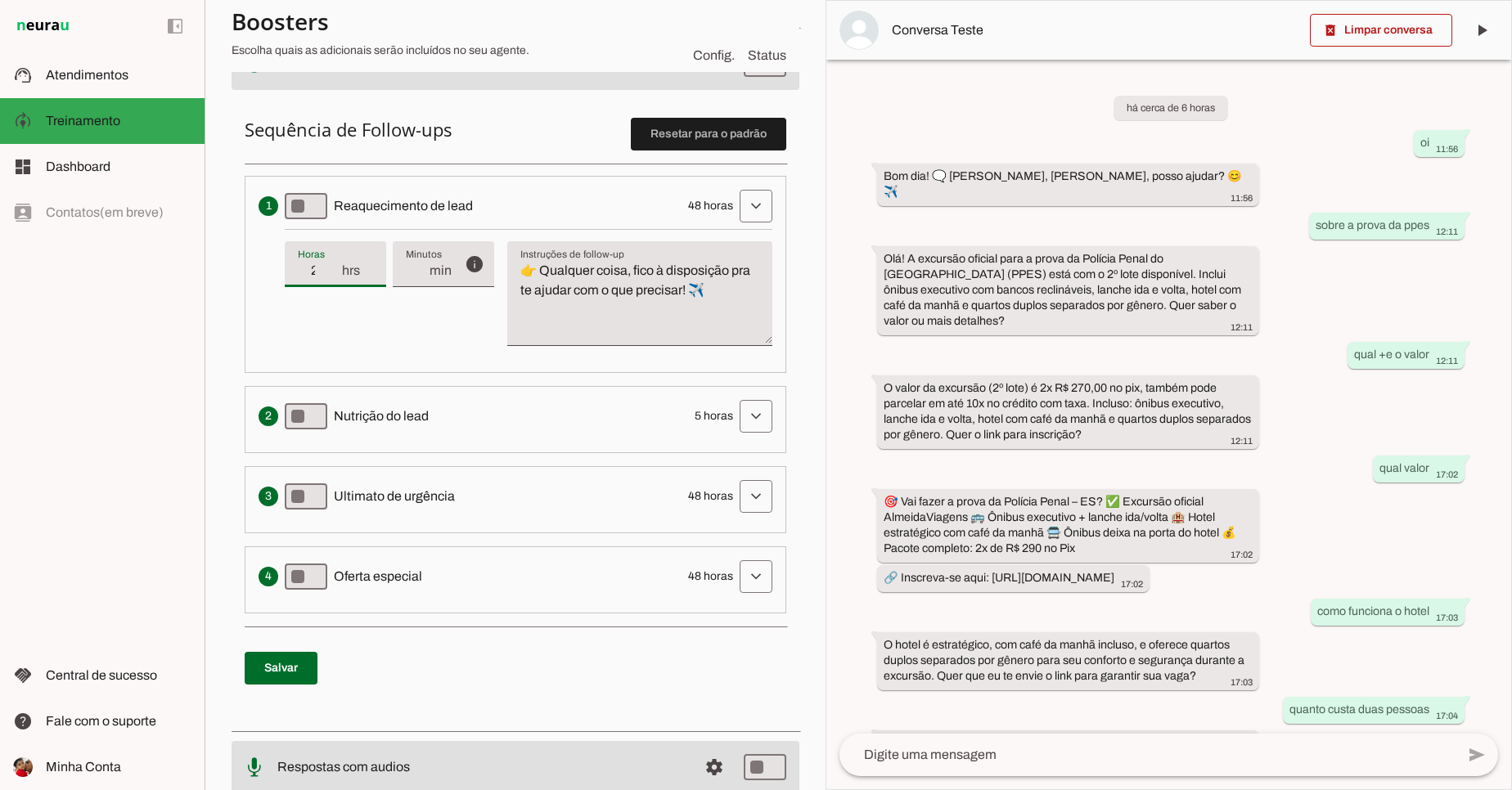
click at [334, 266] on input "20" at bounding box center [318, 271] width 43 height 20
type input "21"
type md-filled-text-field "21"
click at [334, 266] on input "21" at bounding box center [318, 271] width 43 height 20
type input "22"
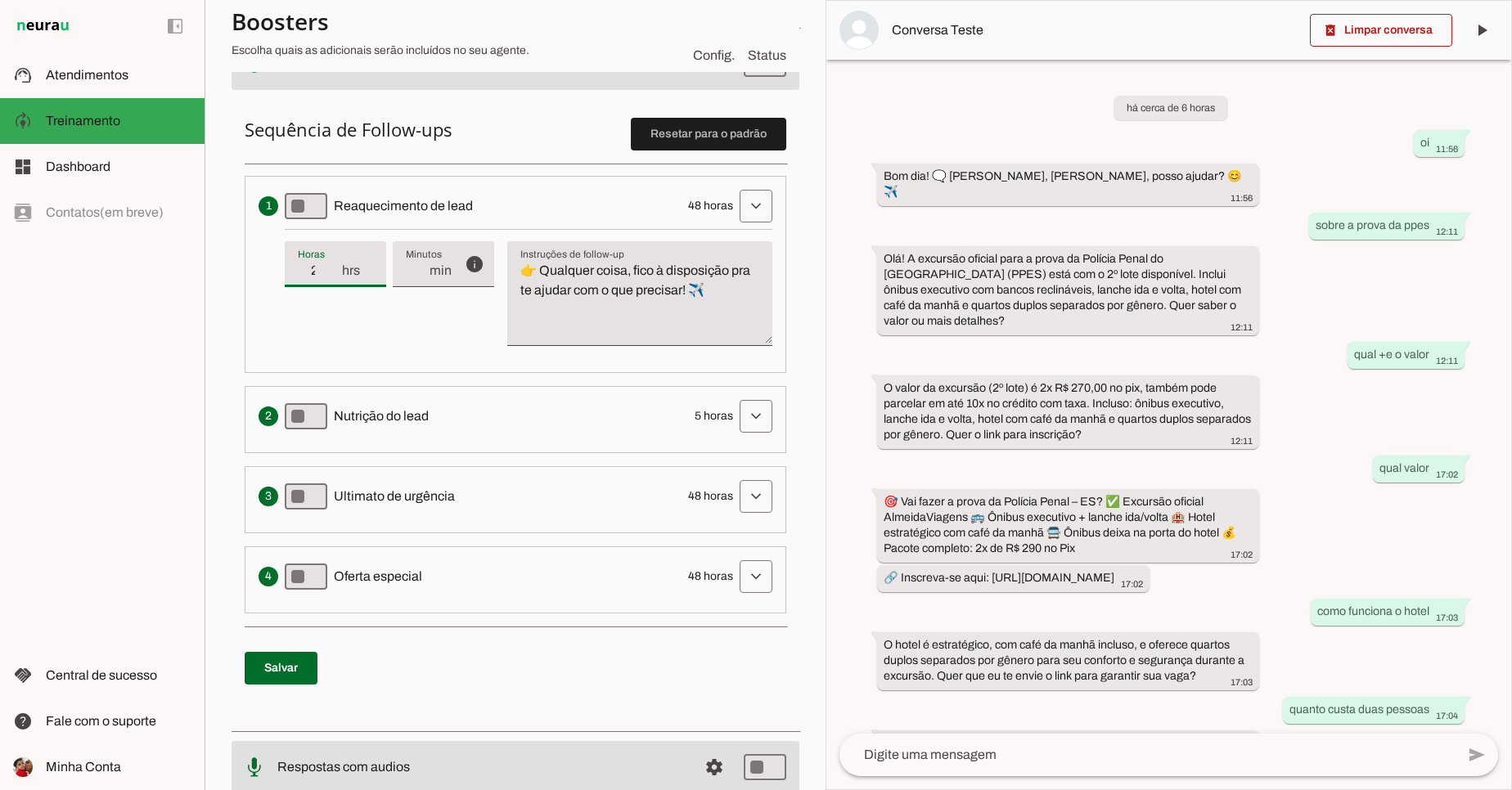
type md-filled-text-field "22"
click at [334, 266] on input "22" at bounding box center [318, 271] width 43 height 20
type input "23"
type md-filled-text-field "23"
click at [334, 266] on input "23" at bounding box center [318, 271] width 43 height 20
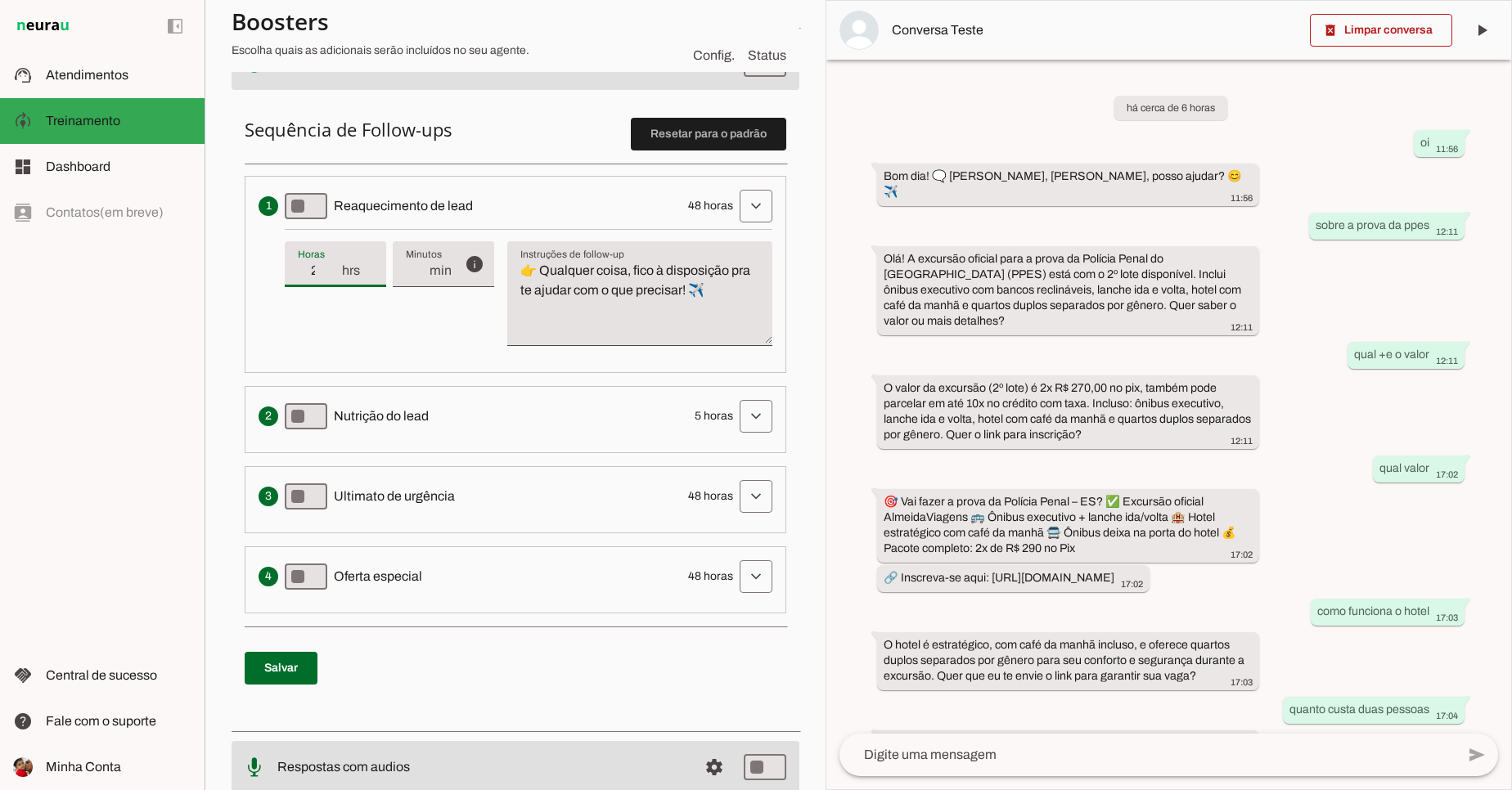
type input "24"
type md-filled-text-field "24"
click at [334, 266] on input "24" at bounding box center [318, 271] width 43 height 20
click at [418, 322] on div "info Tempo de atraso / inatividade O tempo de atraso é o tempo de inatividade d…" at bounding box center [528, 295] width 488 height 131
click at [622, 306] on textarea "👉 Qualquer coisa, fico à disposição pra te ajudar com o que precisar! ✈️" at bounding box center [640, 300] width 265 height 78
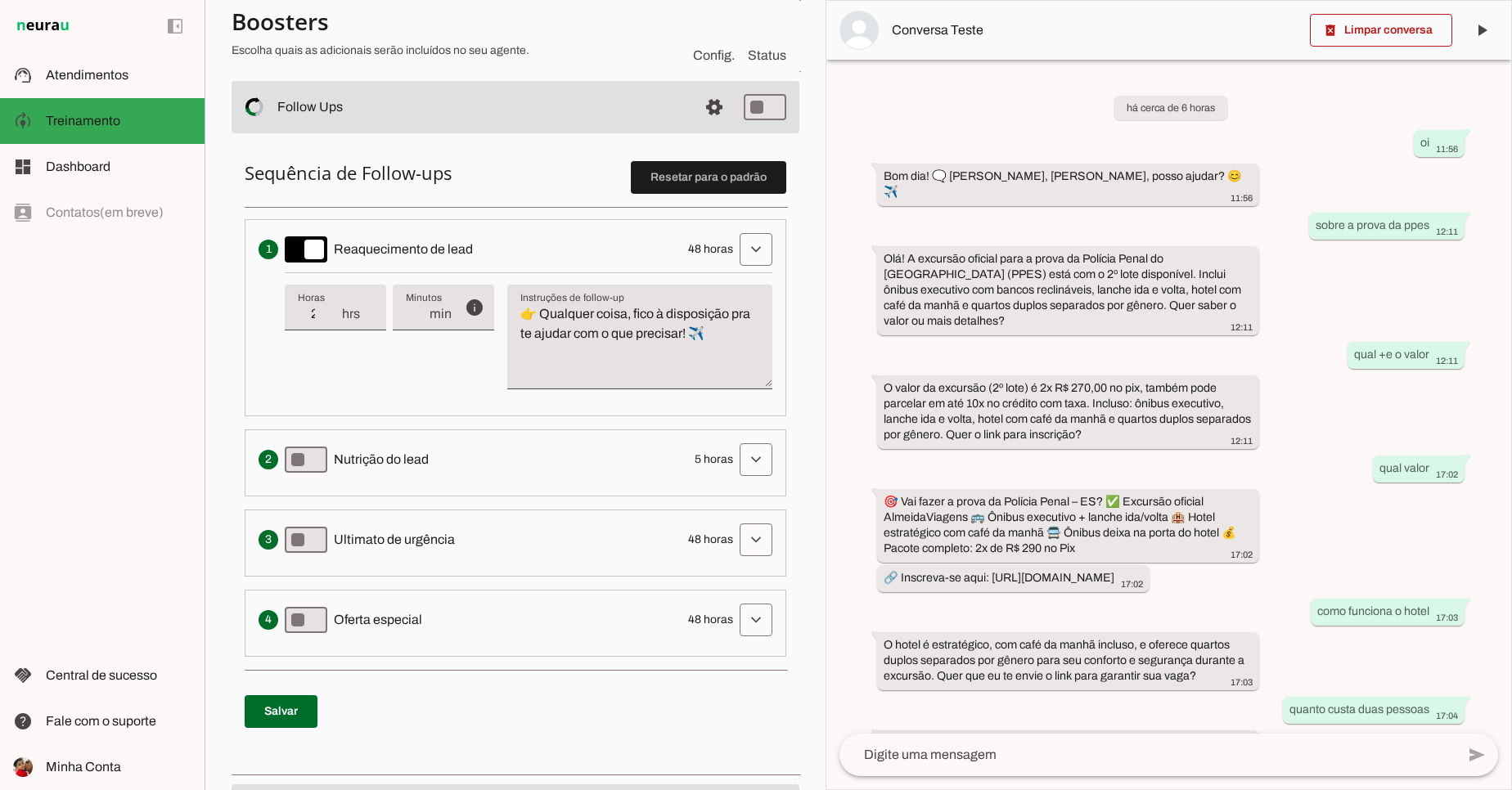
scroll to position [317, 0]
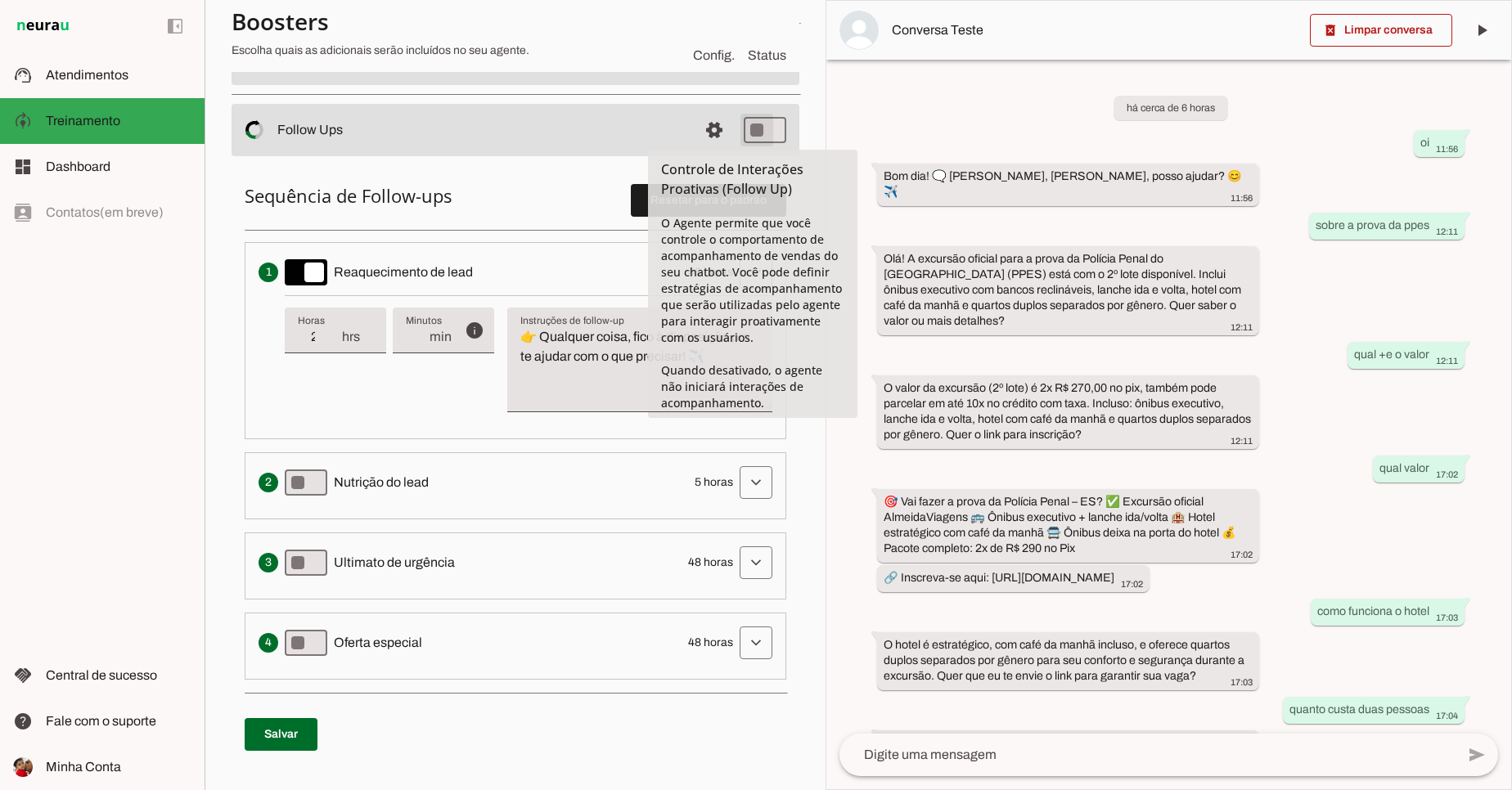
type md-switch "on"
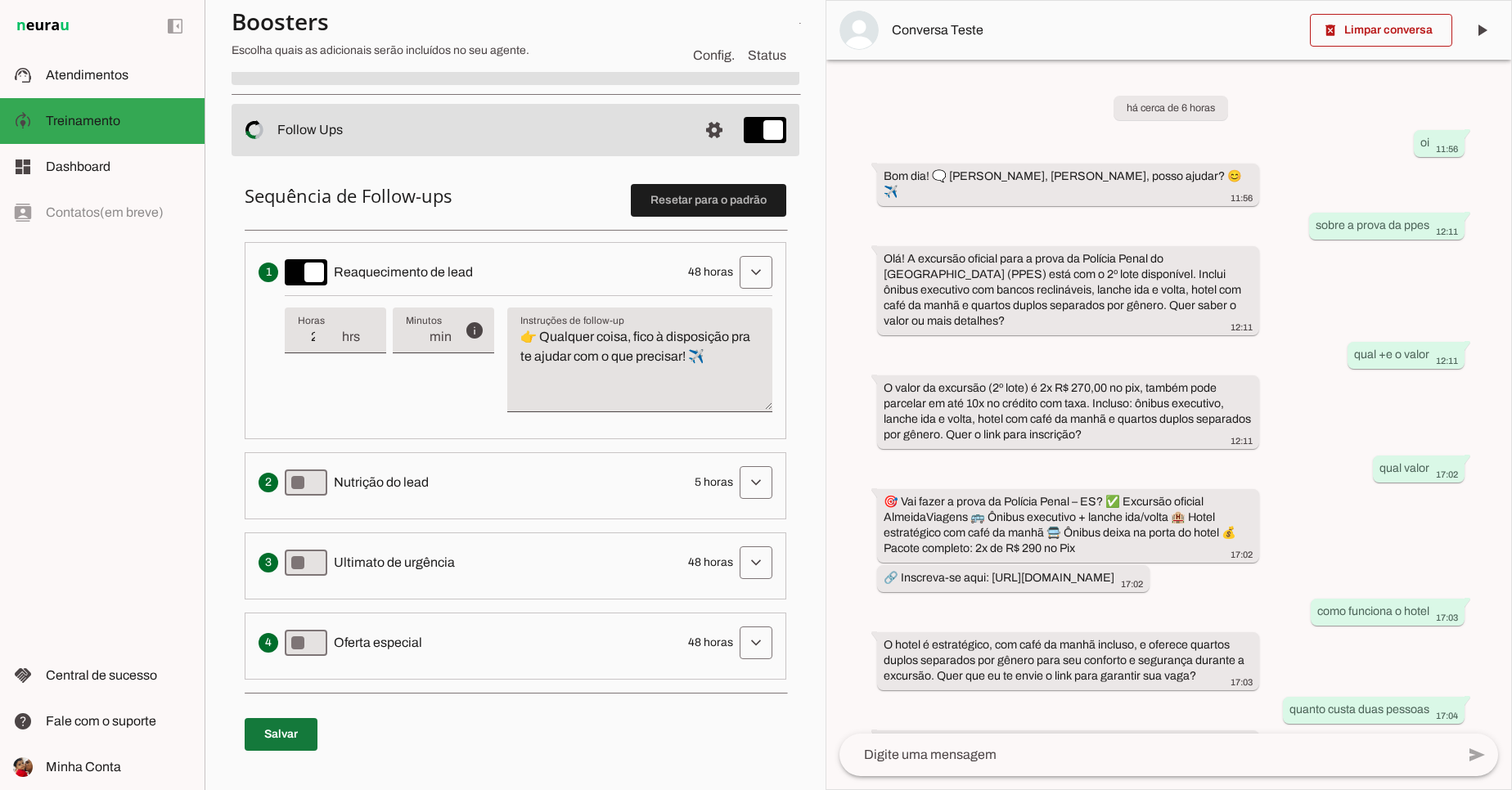
click at [272, 739] on span at bounding box center [281, 735] width 73 height 40
click at [287, 757] on p "Salvar" at bounding box center [515, 735] width 542 height 59
click at [291, 744] on span at bounding box center [281, 735] width 73 height 40
click at [291, 747] on span at bounding box center [281, 735] width 73 height 40
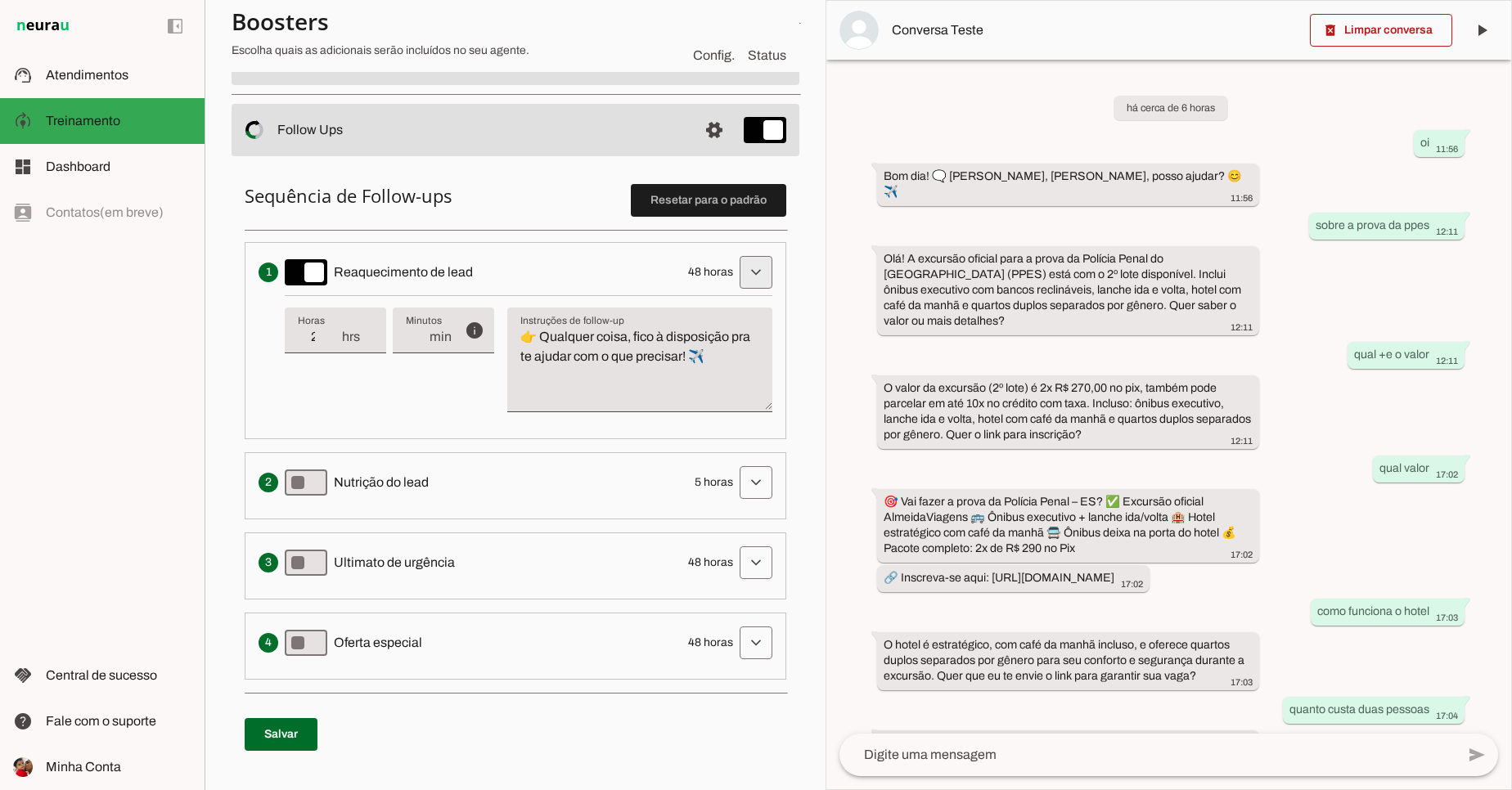
click at [762, 279] on span at bounding box center [756, 273] width 40 height 40
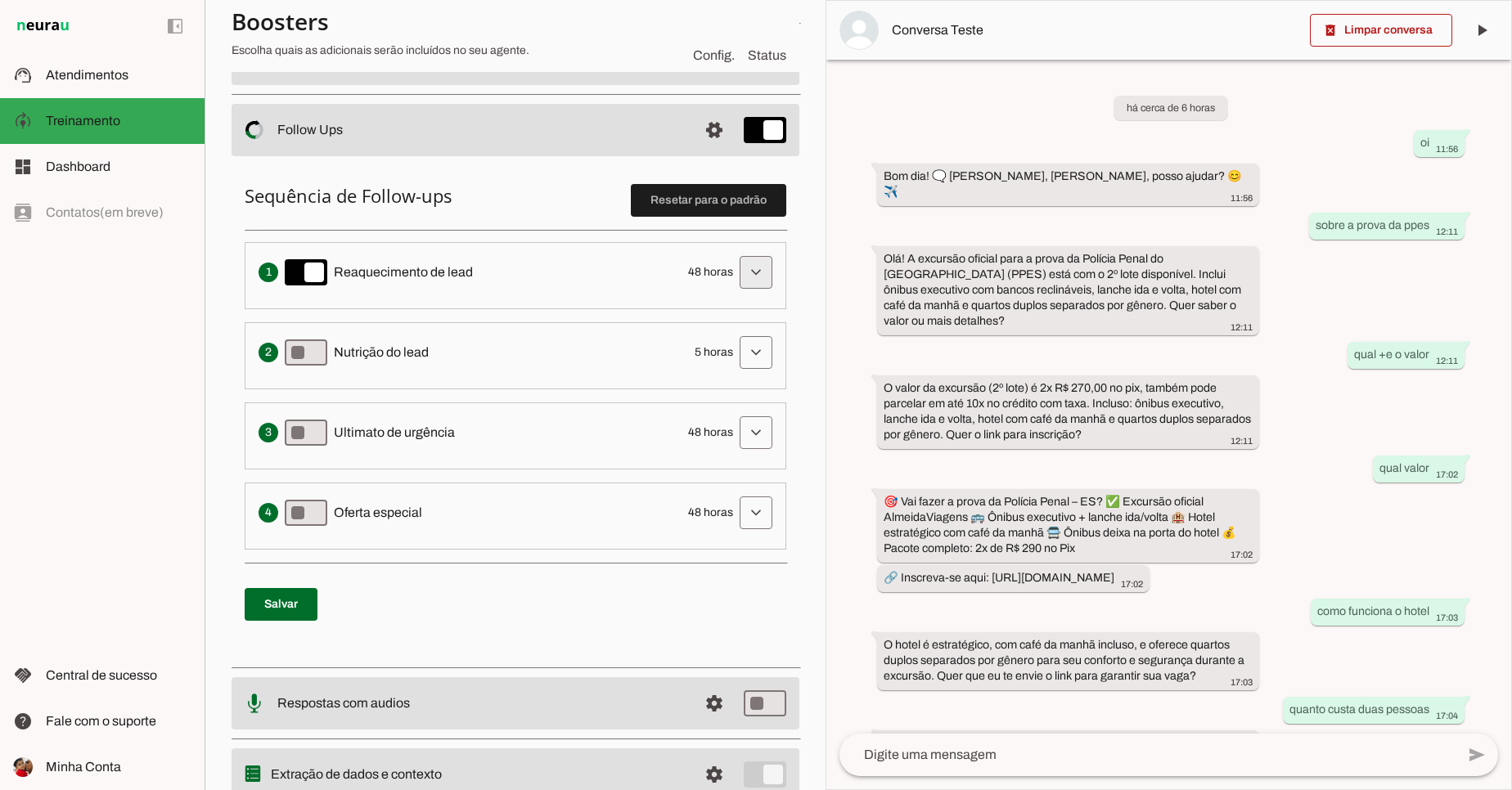
click at [762, 279] on span at bounding box center [756, 273] width 40 height 40
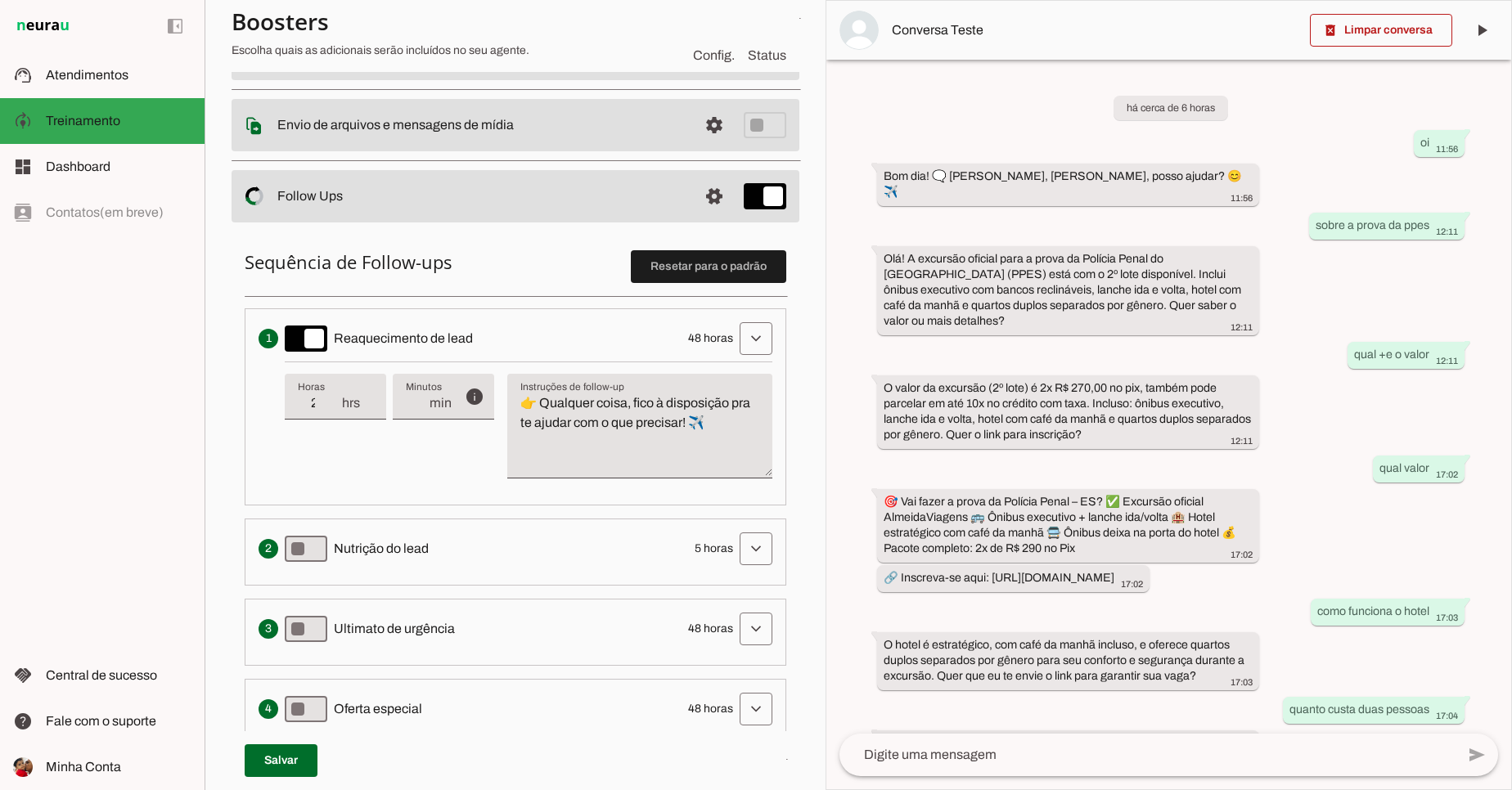
scroll to position [295, 0]
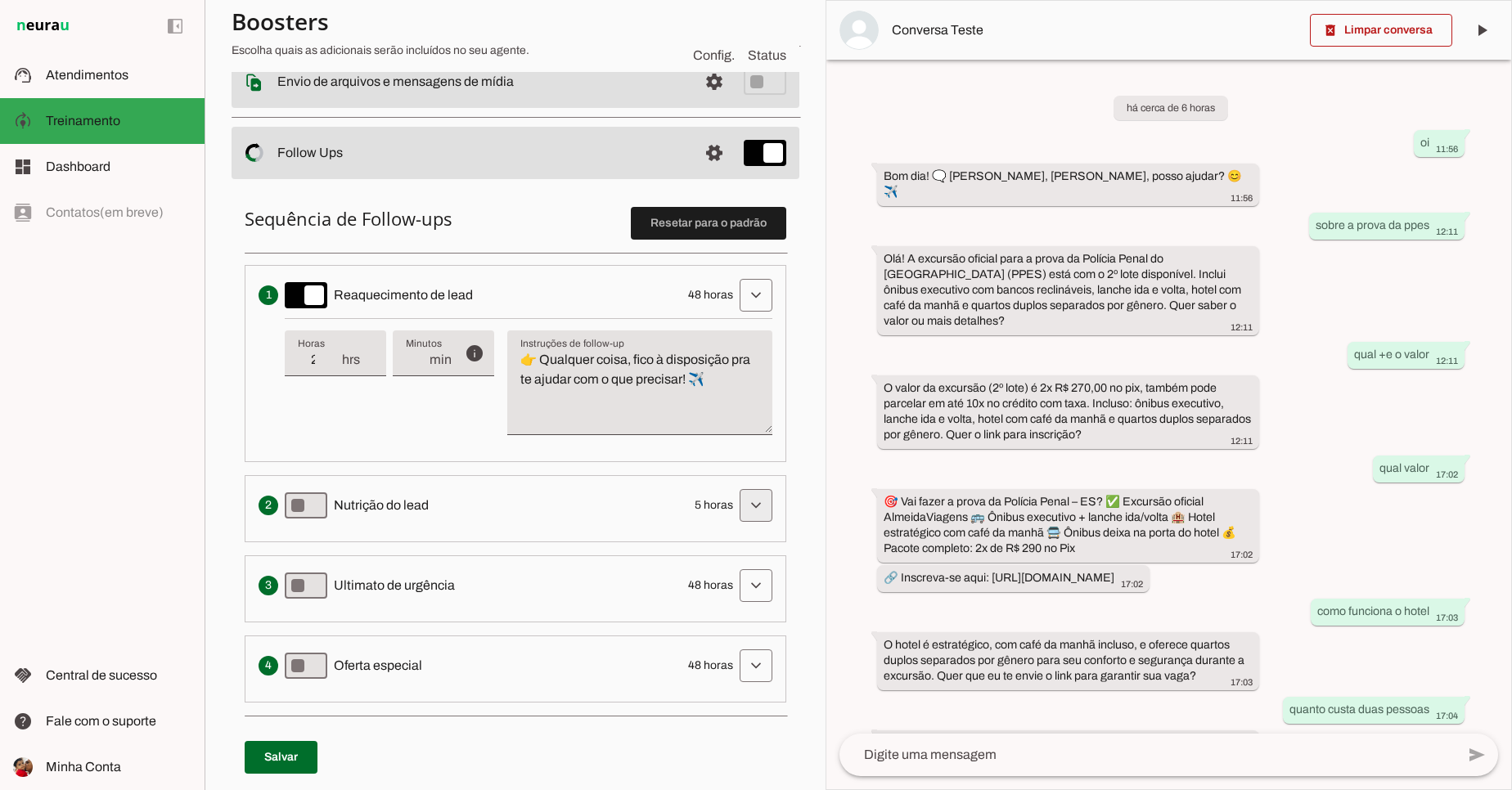
click at [741, 508] on span at bounding box center [756, 505] width 40 height 40
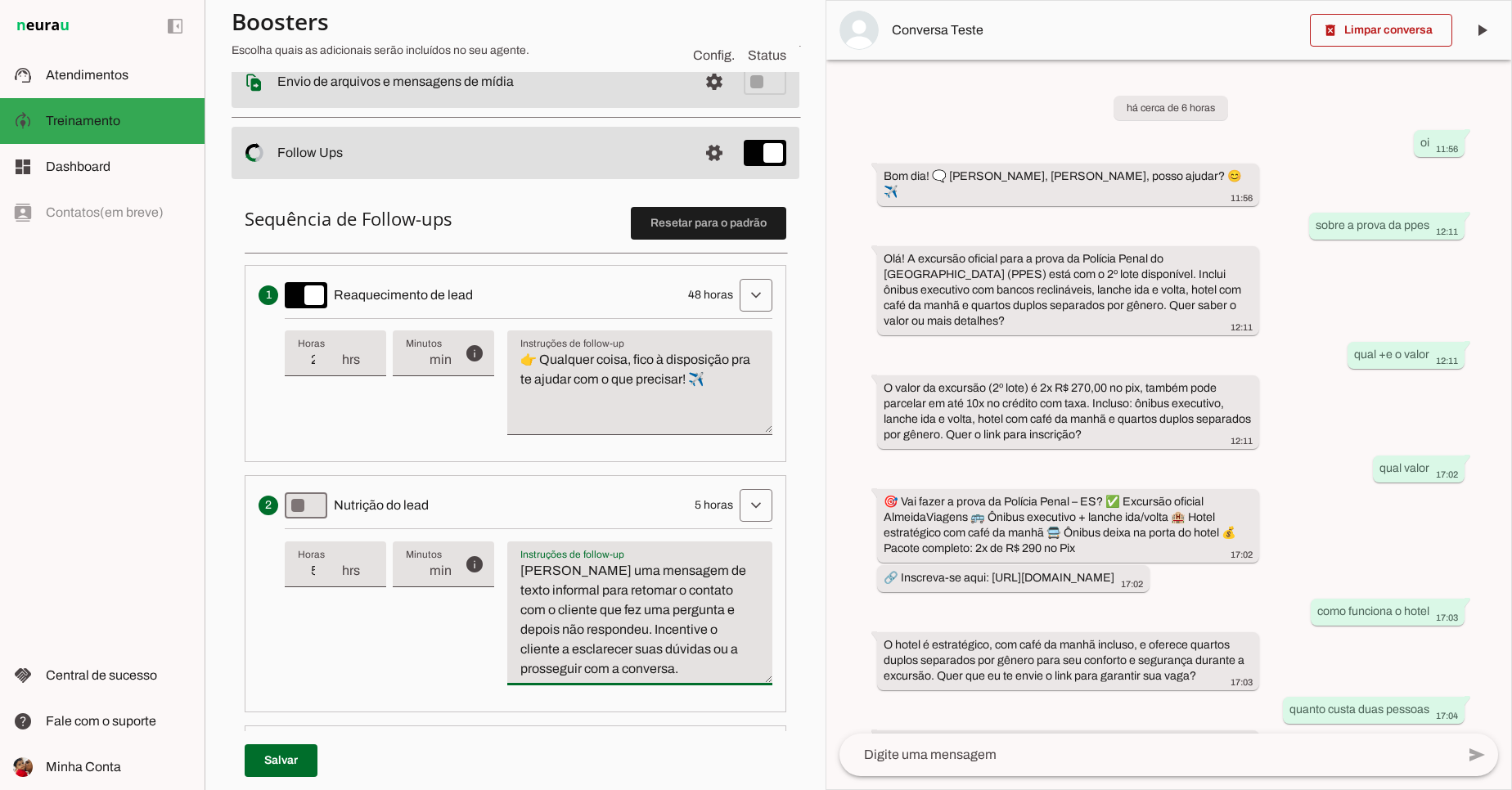
drag, startPoint x: 523, startPoint y: 575, endPoint x: 699, endPoint y: 694, distance: 212.5
click at [699, 694] on div "info Tempo de atraso / inatividade O tempo de atraso é o tempo de inatividade d…" at bounding box center [528, 612] width 488 height 169
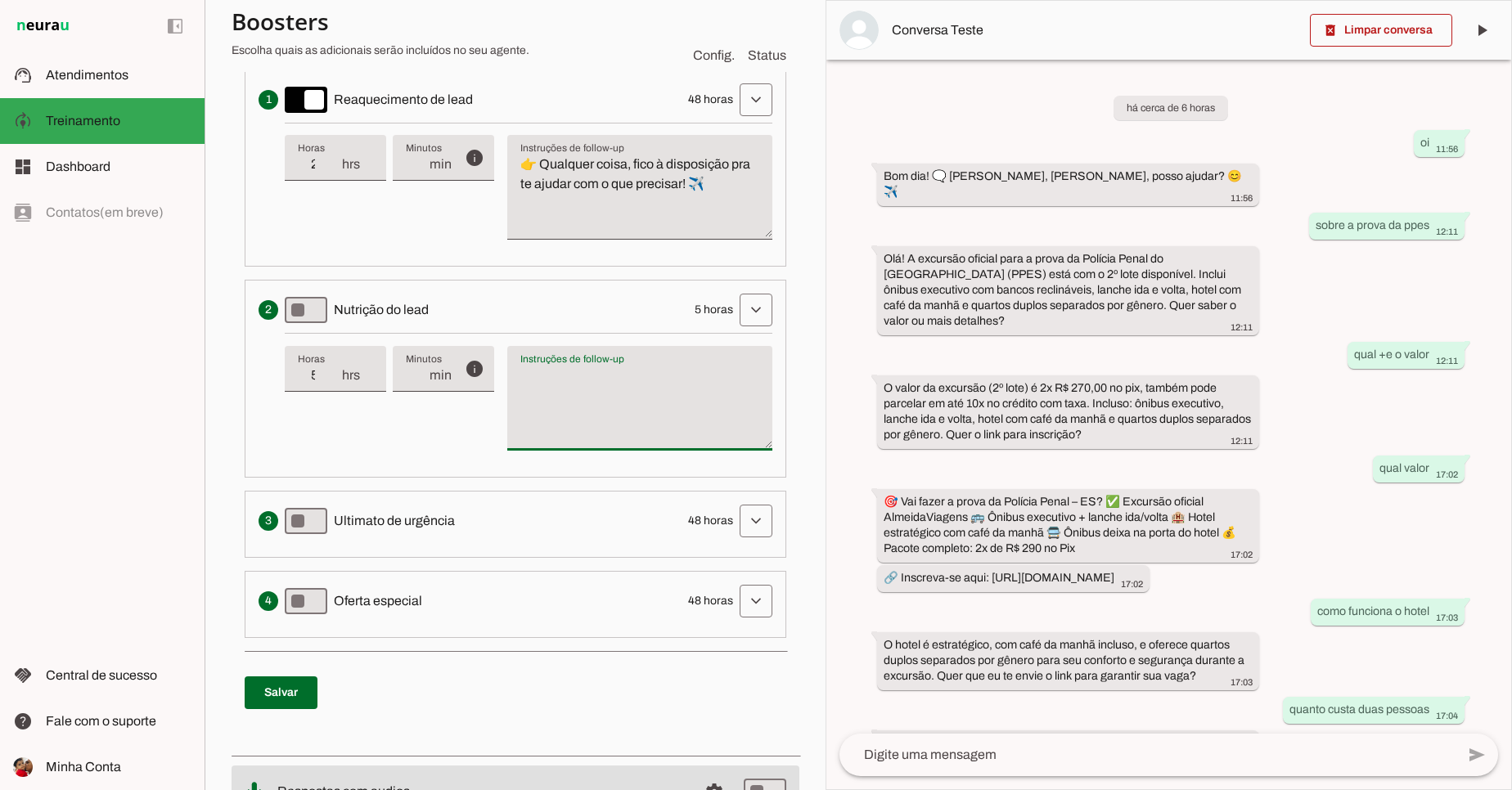
scroll to position [490, 0]
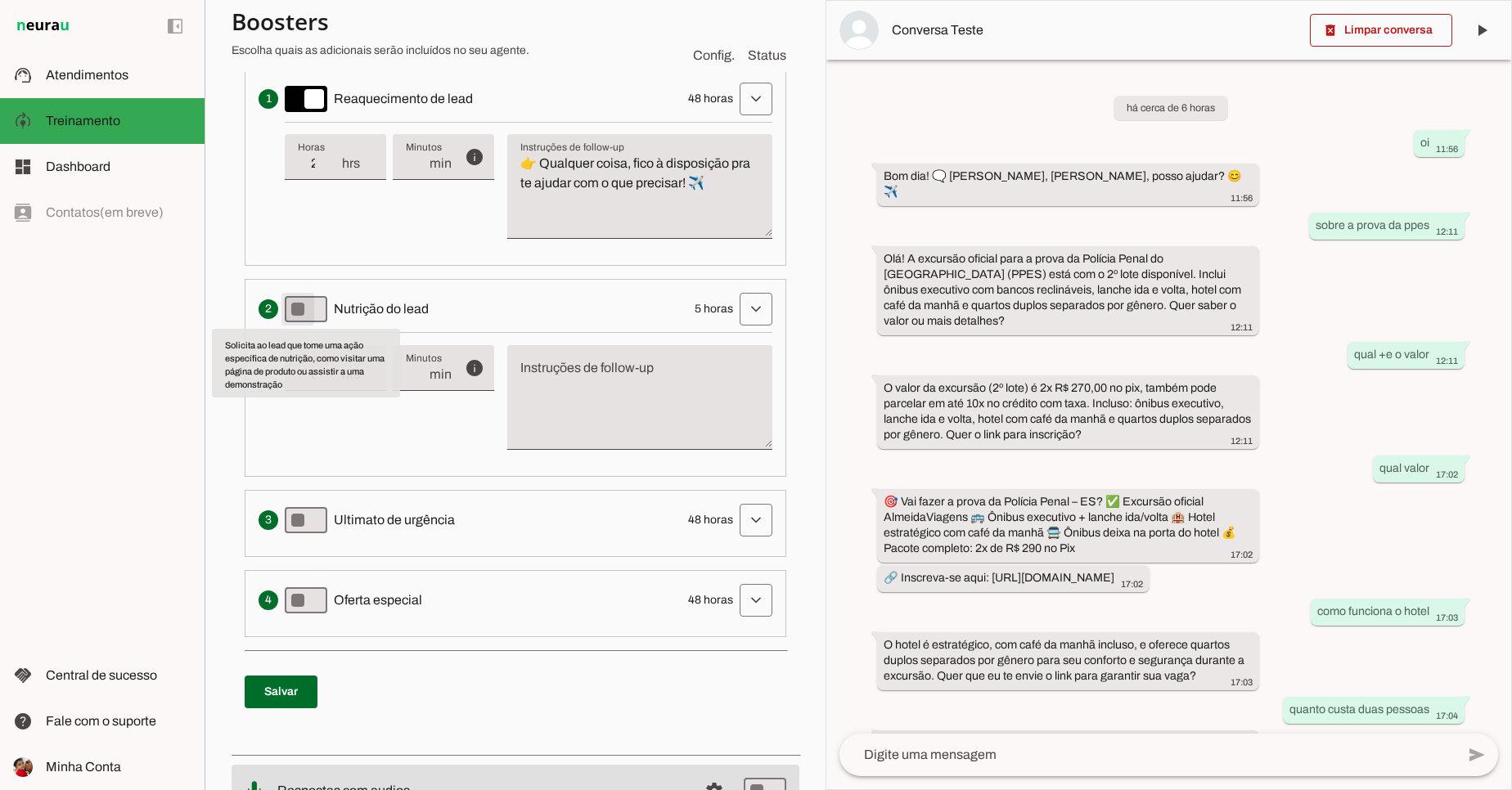
type md-switch "on"
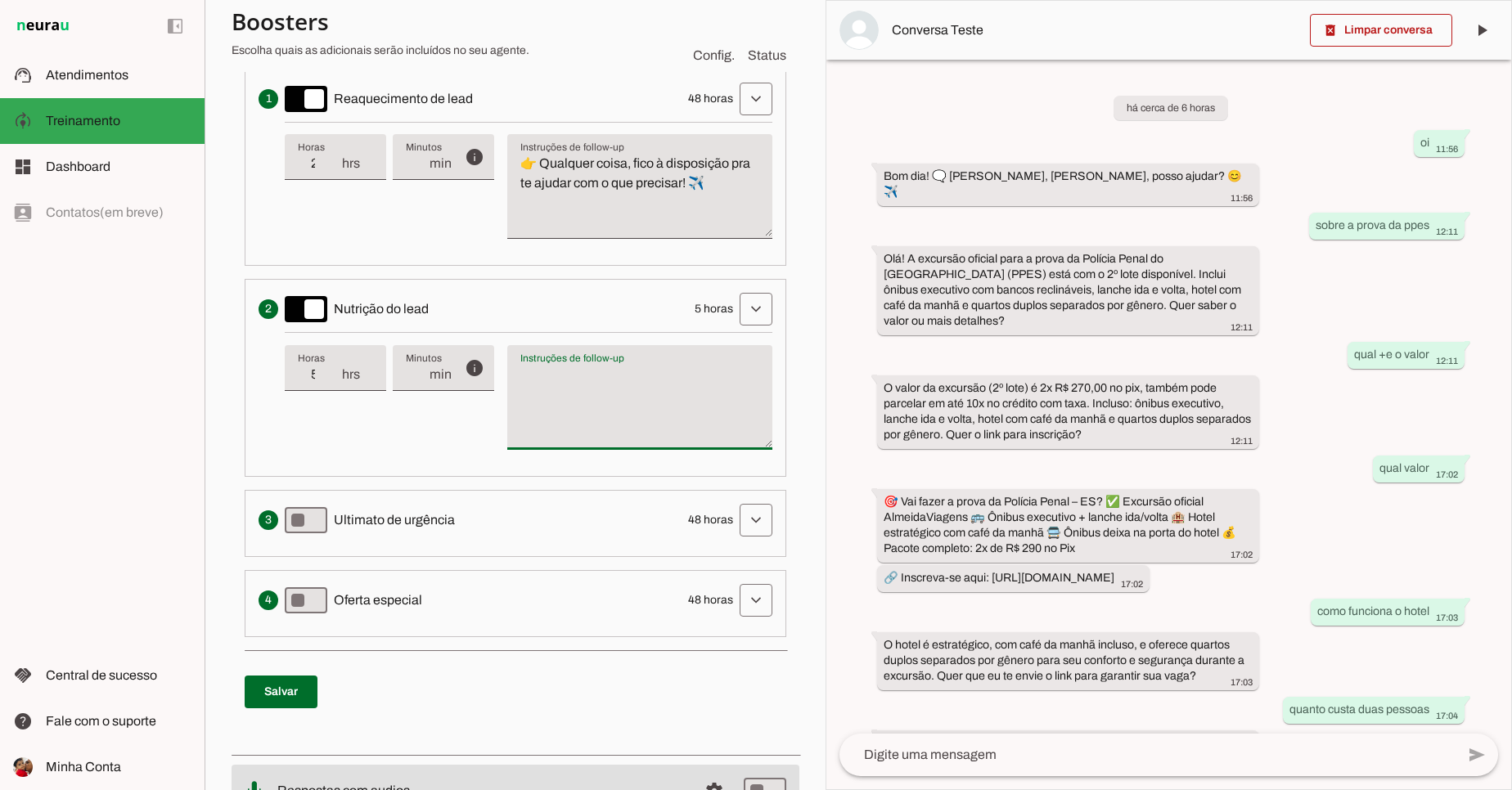
click at [701, 410] on textarea "Instruções de follow-up" at bounding box center [640, 403] width 265 height 78
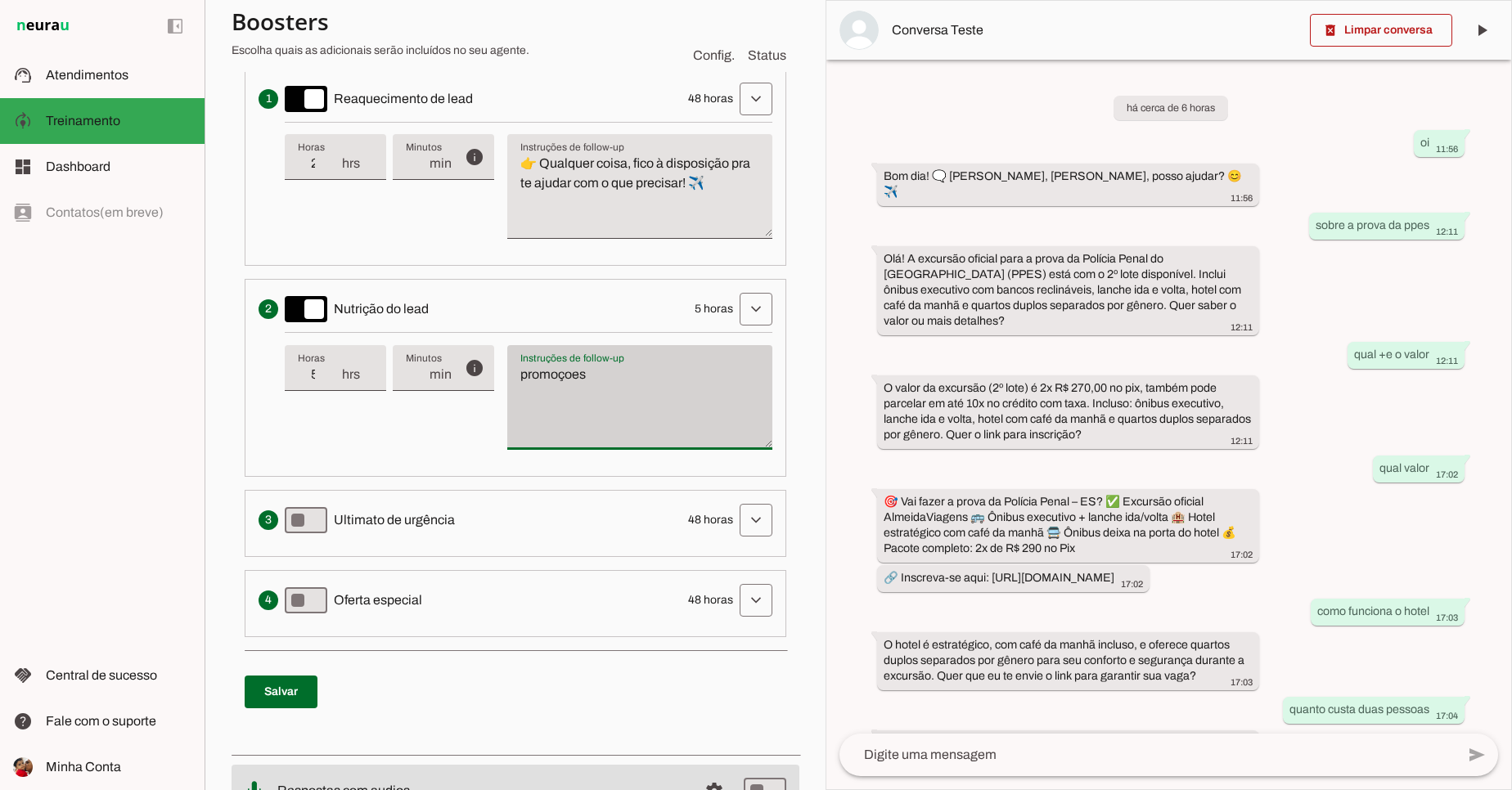
drag, startPoint x: 570, startPoint y: 375, endPoint x: 520, endPoint y: 361, distance: 51.9
click at [559, 372] on textarea "promoçoes" at bounding box center [640, 403] width 265 height 78
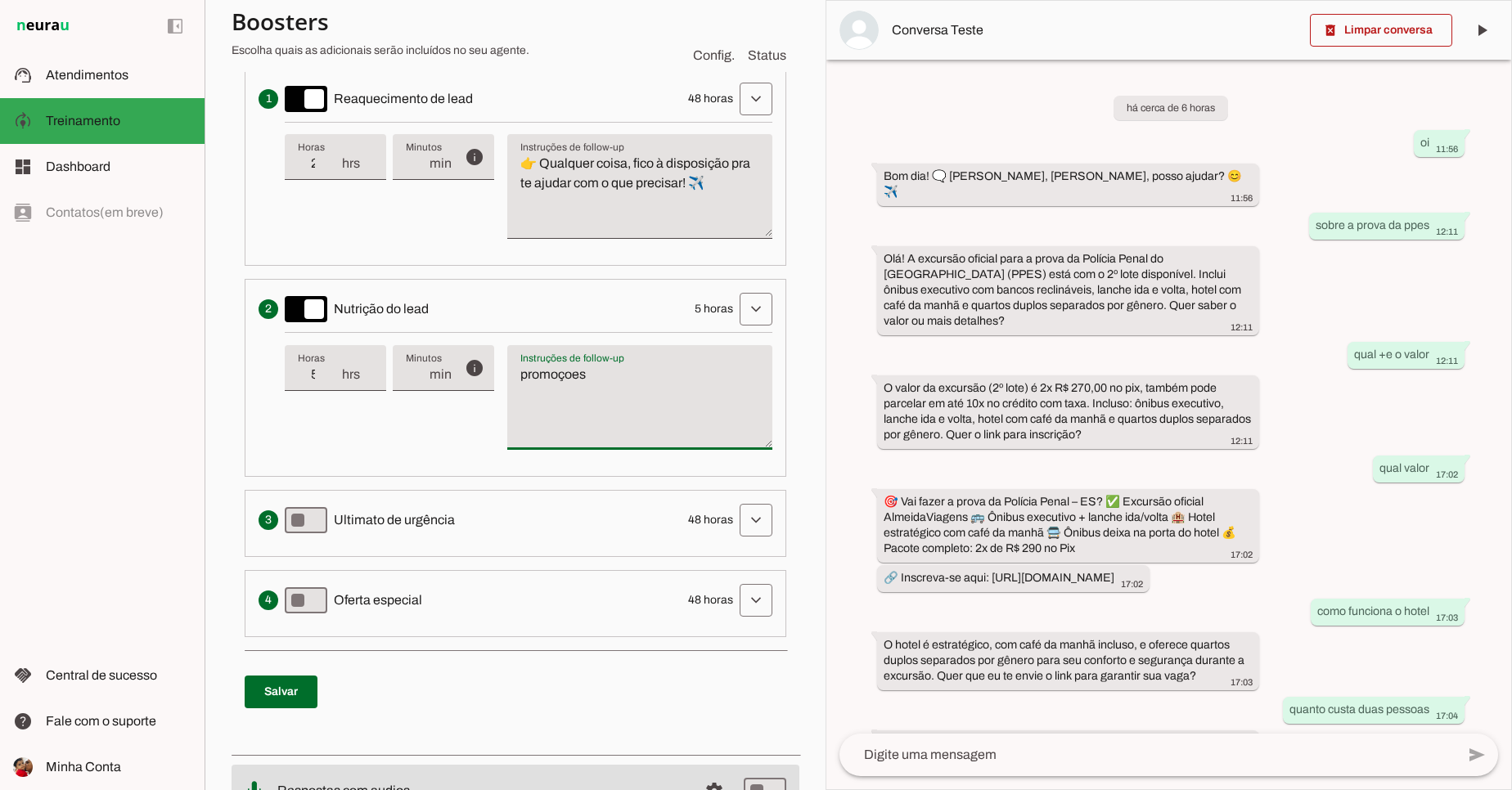
drag, startPoint x: 519, startPoint y: 369, endPoint x: 629, endPoint y: 386, distance: 111.3
click at [629, 386] on textarea "promoçoes" at bounding box center [640, 403] width 265 height 78
type textarea "promoçoes"
type md-filled-text-field "promoçoes"
drag, startPoint x: 521, startPoint y: 154, endPoint x: 761, endPoint y: 207, distance: 245.8
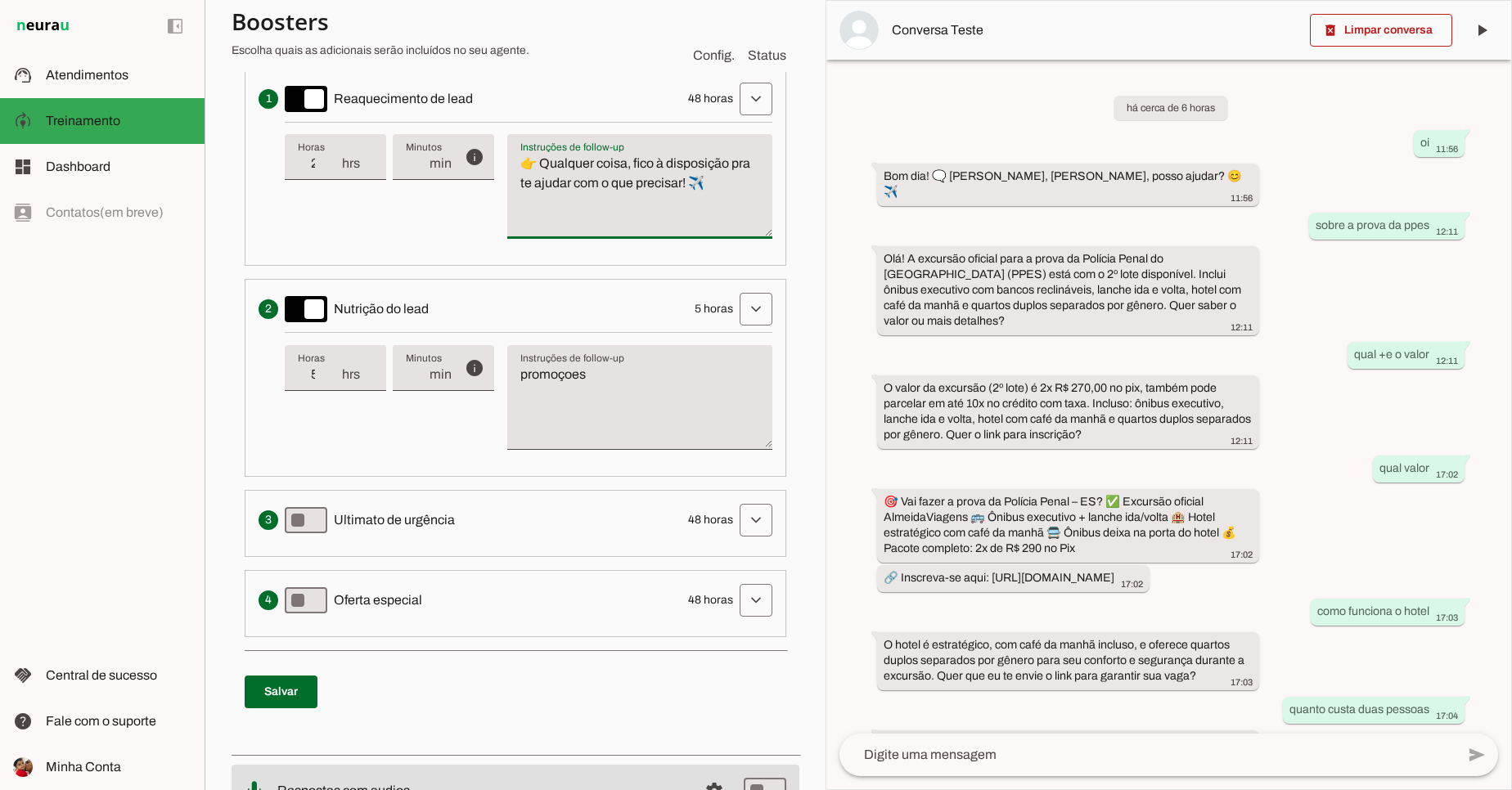
click at [761, 207] on li "Envia uma mensagem para reengajar leads que pararam de responder, incentivando-…" at bounding box center [515, 166] width 542 height 197
type textarea "👋 Só passando para lembrar da sua cotação. Quer que eu finalize pra você?"
type md-filled-text-field "👋 Só passando para lembrar da sua cotação. Quer que eu finalize pra você?"
click at [736, 304] on span at bounding box center [756, 309] width 40 height 40
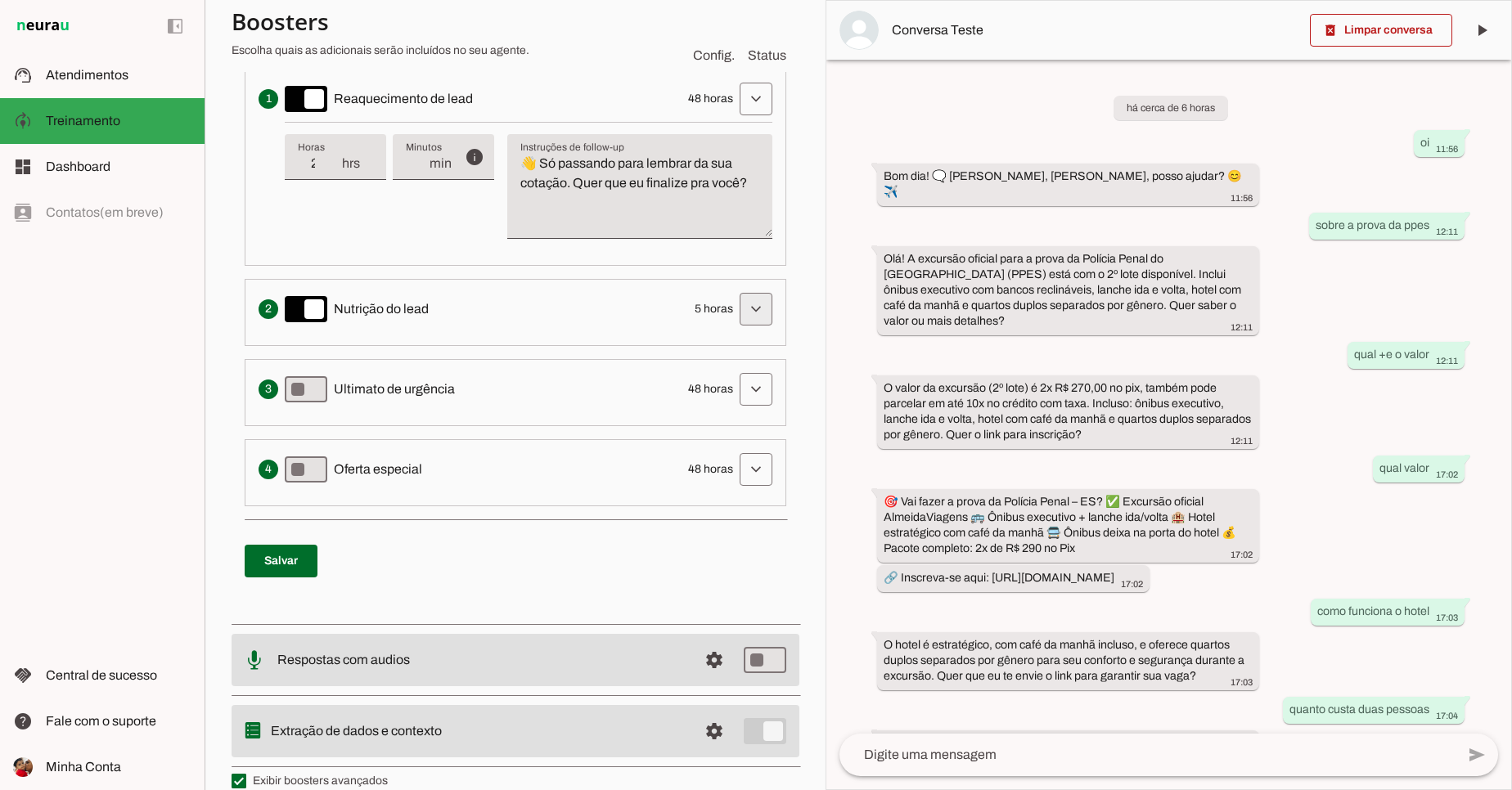
click at [737, 313] on span at bounding box center [756, 309] width 40 height 40
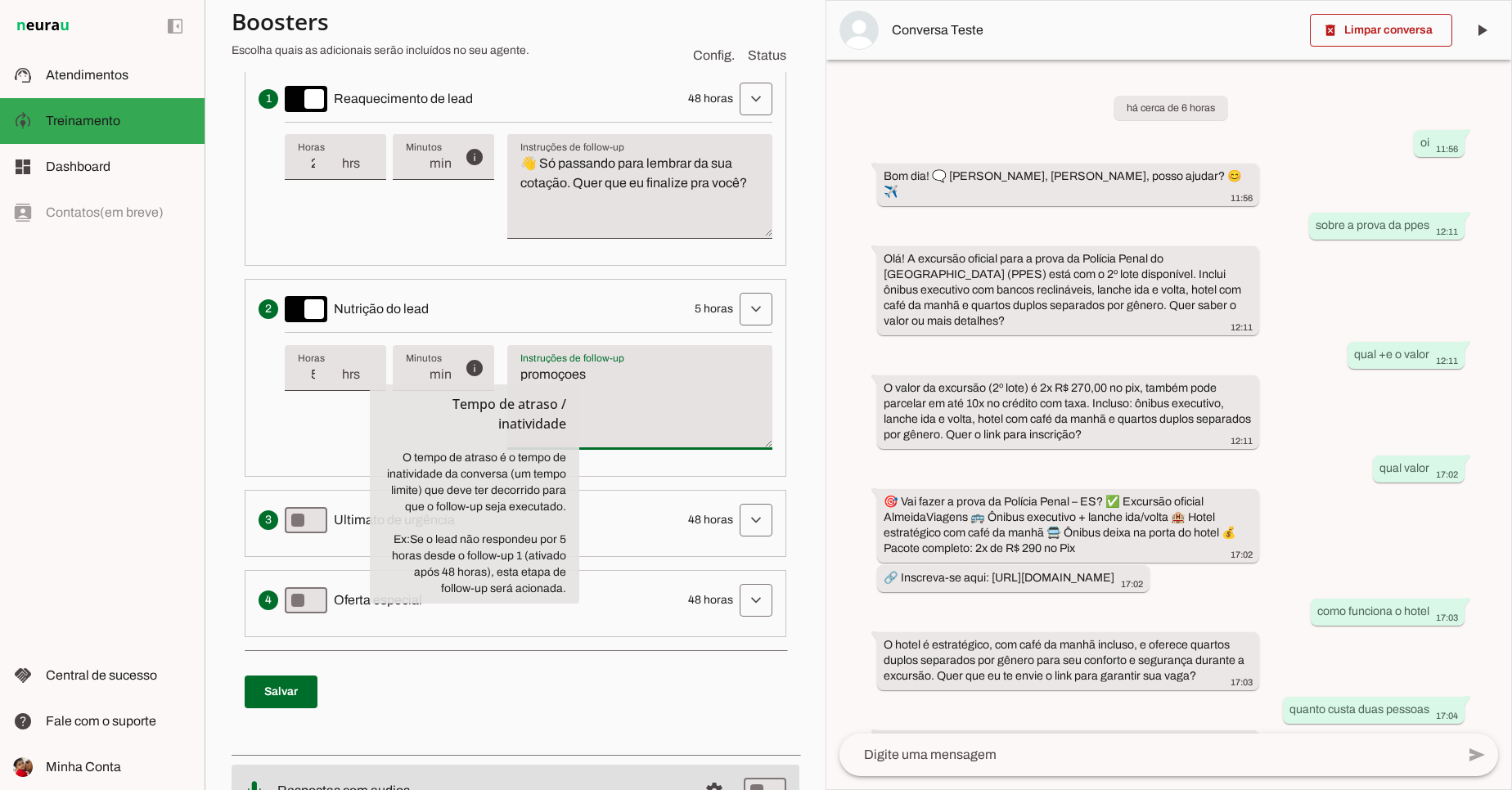
drag, startPoint x: 634, startPoint y: 374, endPoint x: 462, endPoint y: 372, distance: 172.0
click at [462, 372] on div "info Tempo de atraso / inatividade O tempo de atraso é o tempo de inatividade d…" at bounding box center [528, 397] width 488 height 131
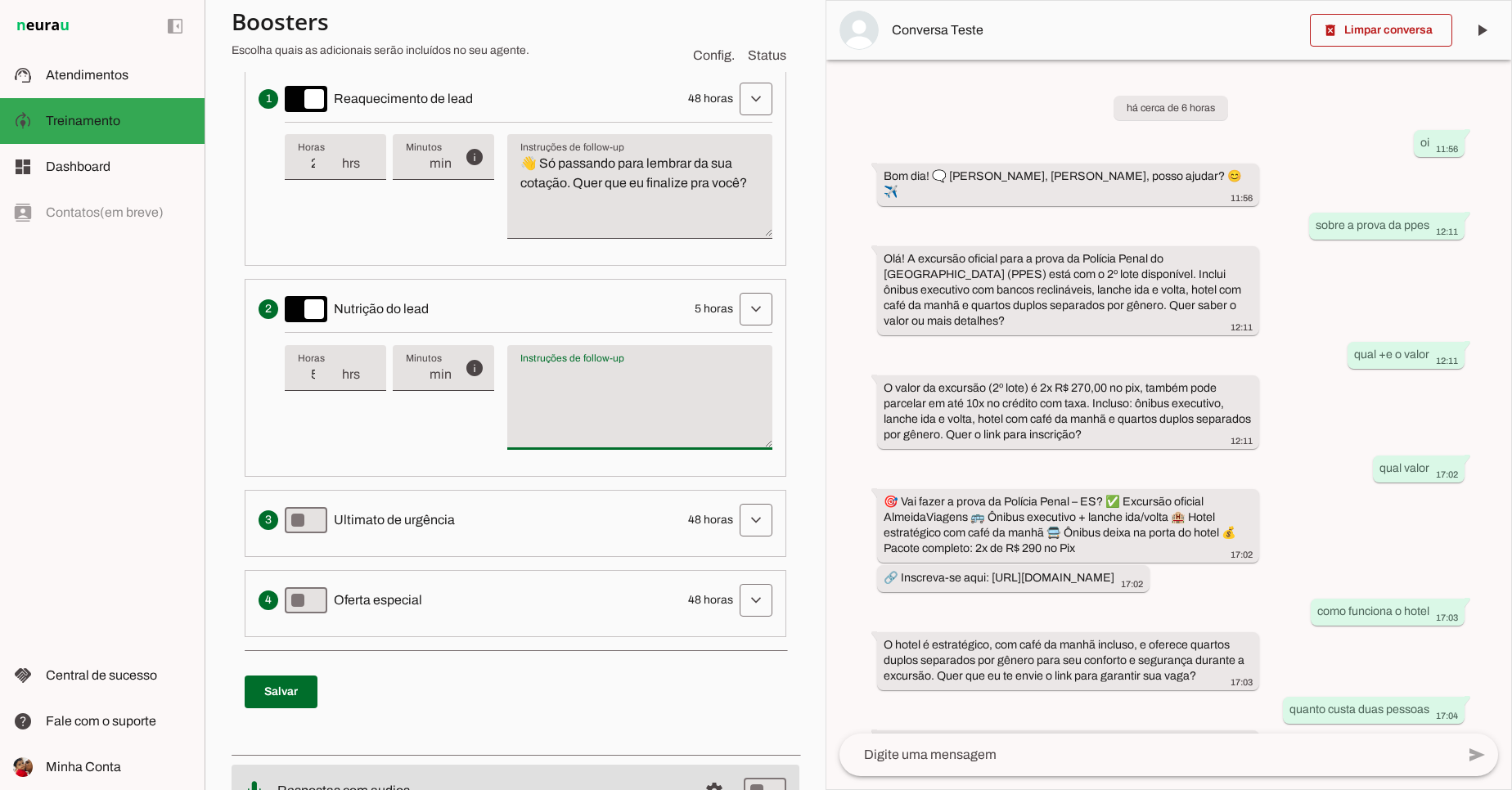
paste textarea "Promoções mudam rápido, posso te mostrar se ainda está disponível?"
type textarea "Promoções mudam rápido, posso te mostrar se ainda está disponível?"
type md-filled-text-field "Promoções mudam rápido, posso te mostrar se ainda está disponível?"
click at [256, 696] on span at bounding box center [281, 692] width 73 height 40
click at [304, 691] on span at bounding box center [281, 692] width 73 height 40
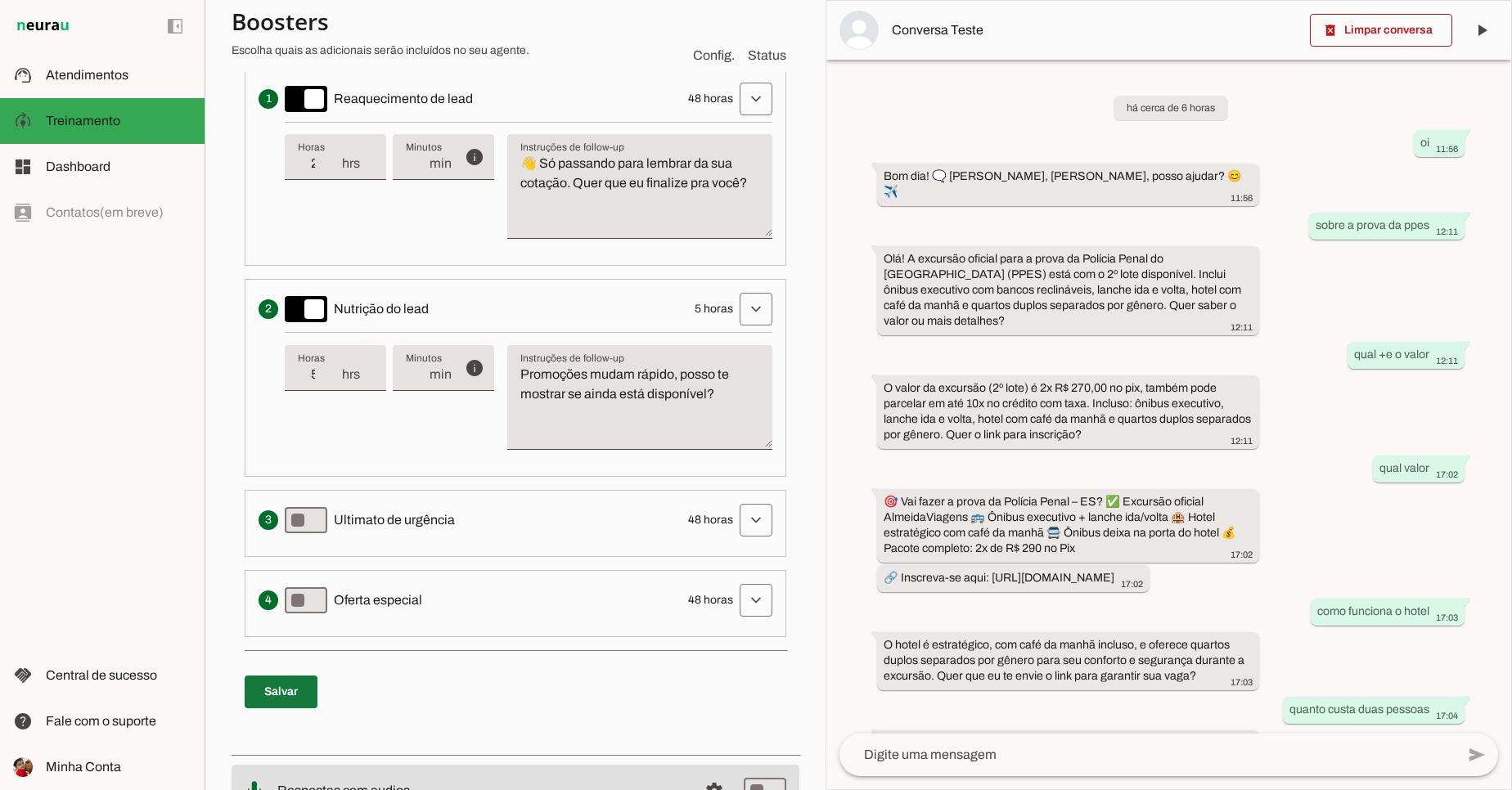
click at [304, 698] on span at bounding box center [281, 692] width 73 height 40
click at [301, 698] on span at bounding box center [281, 692] width 73 height 40
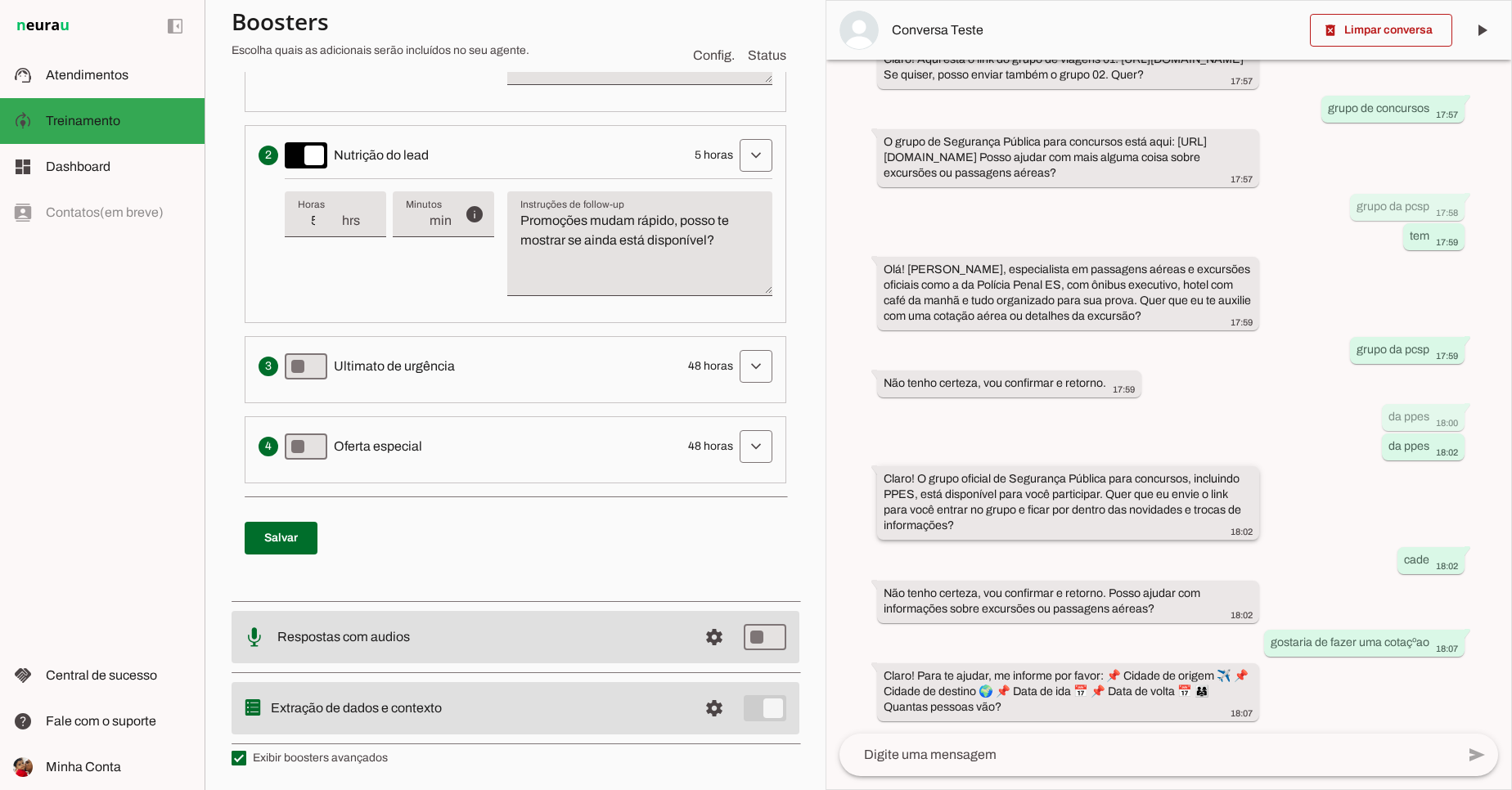
scroll to position [1492, 0]
